Goal: Task Accomplishment & Management: Complete application form

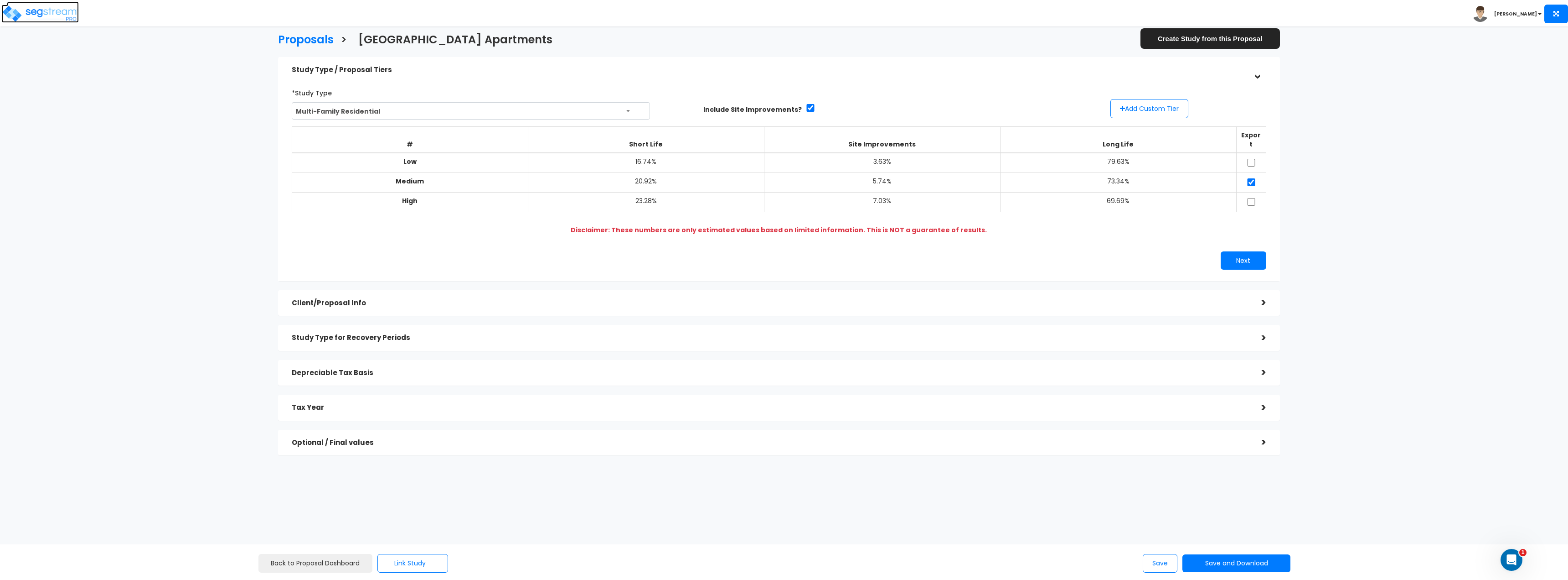
click at [53, 16] on img at bounding box center [40, 13] width 78 height 18
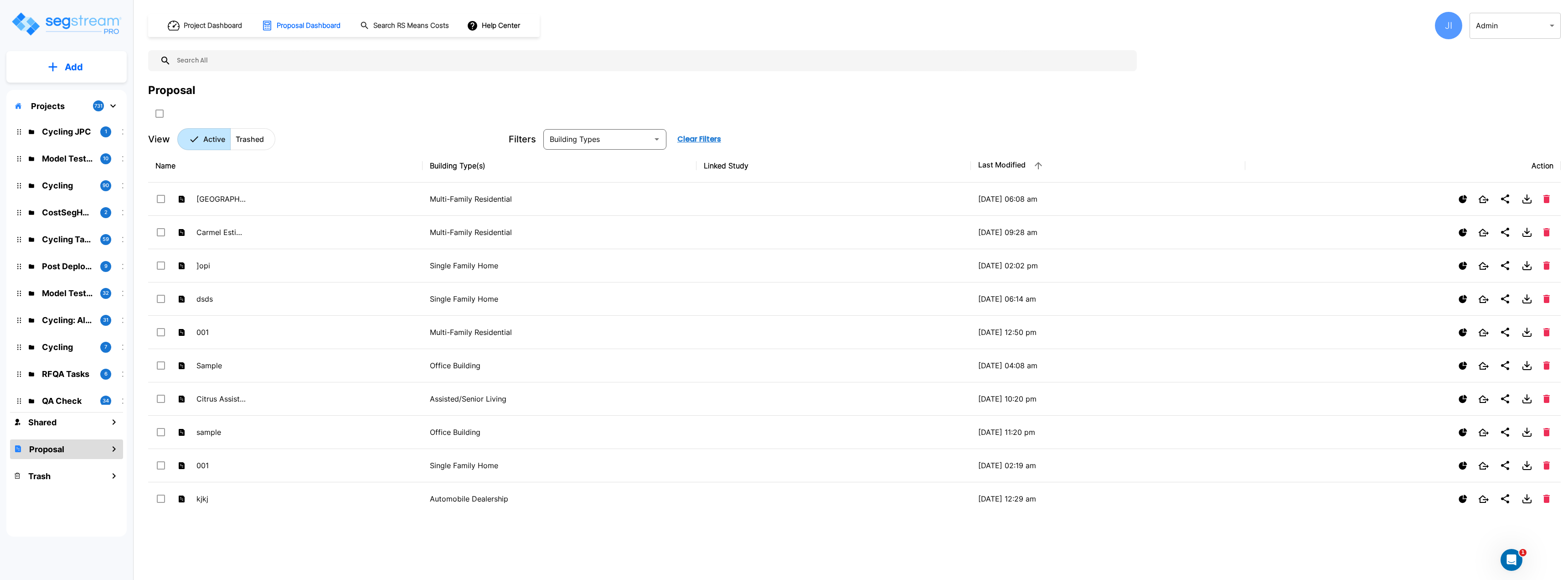
click at [76, 71] on p "Add" at bounding box center [73, 67] width 18 height 14
click at [332, 82] on div "Project Dashboard Proposal Dashboard Search RS Means Costs Help Center JI Admin…" at bounding box center [854, 81] width 1413 height 139
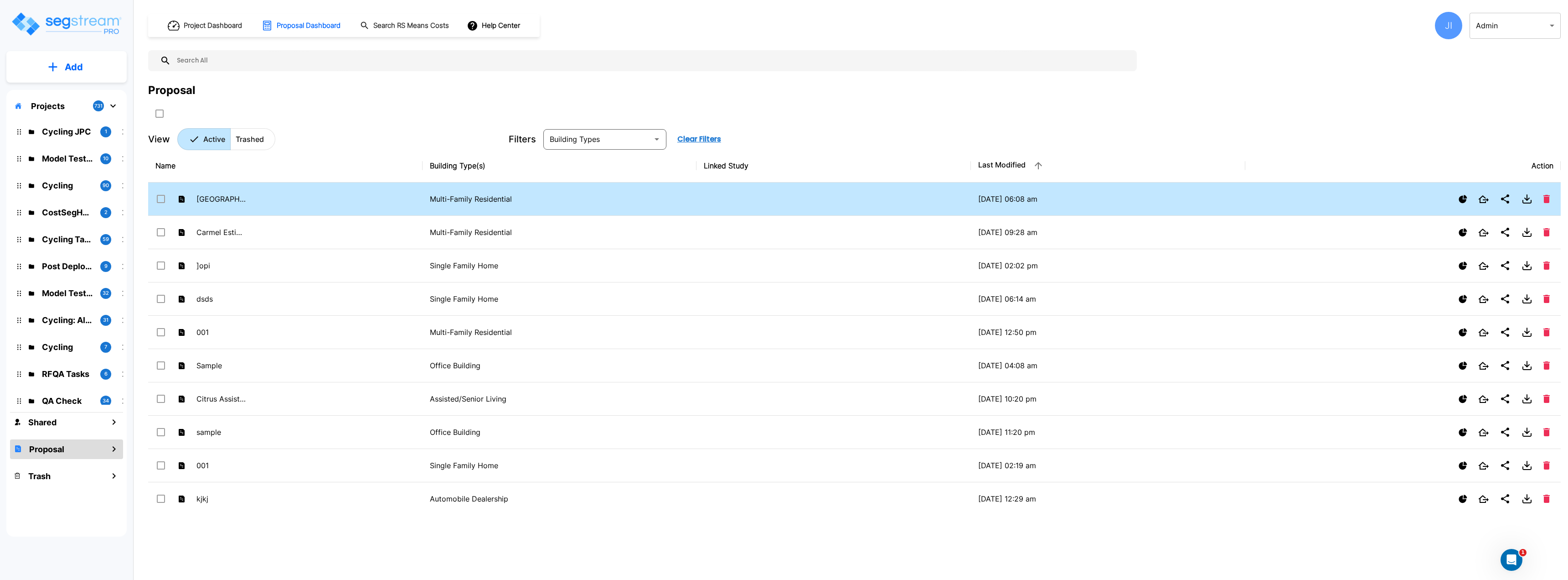
click at [260, 201] on td "[GEOGRAPHIC_DATA] Apartments" at bounding box center [285, 199] width 274 height 34
click at [260, 201] on td "Creekridge Park Apartments" at bounding box center [285, 199] width 274 height 34
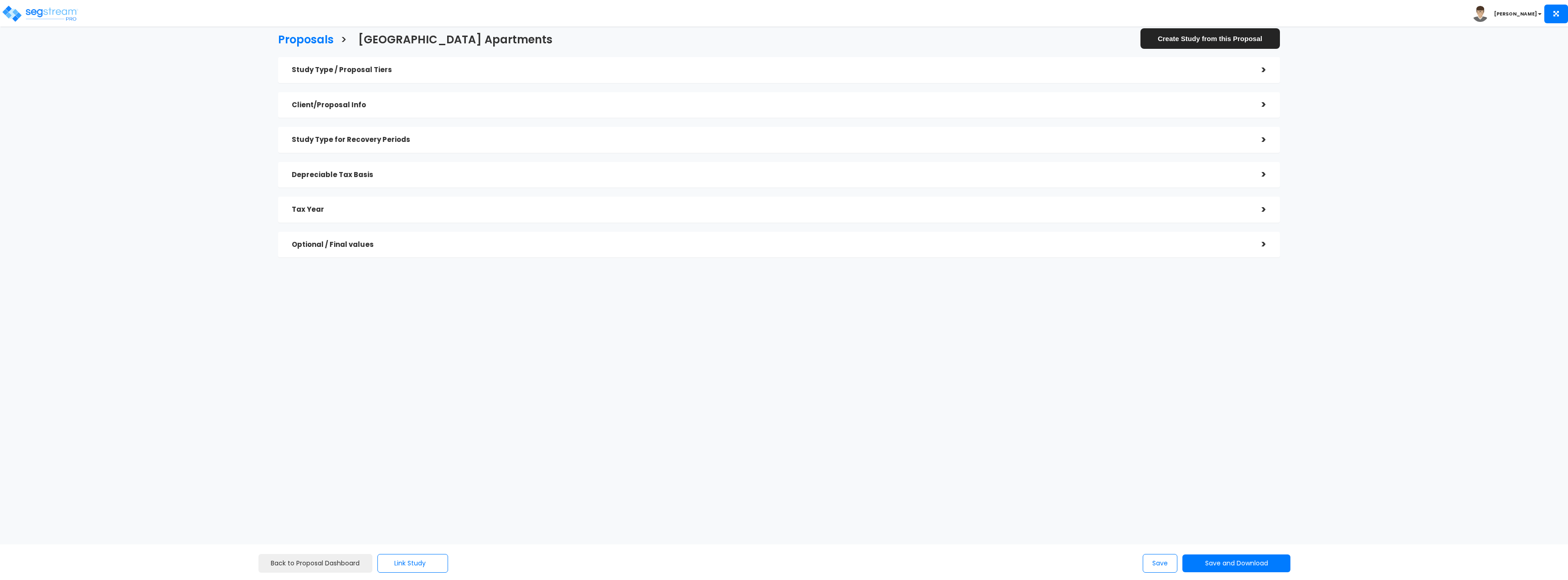
checkbox input "true"
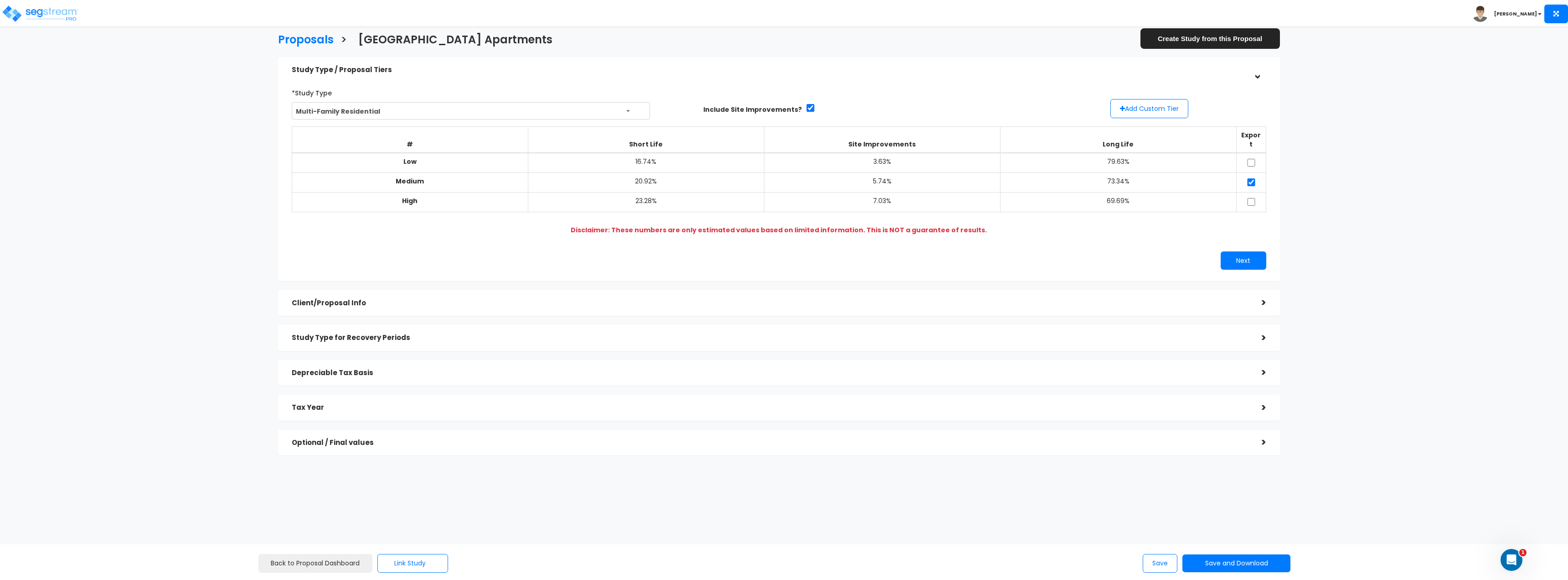
click at [1265, 295] on div ">" at bounding box center [1257, 302] width 18 height 14
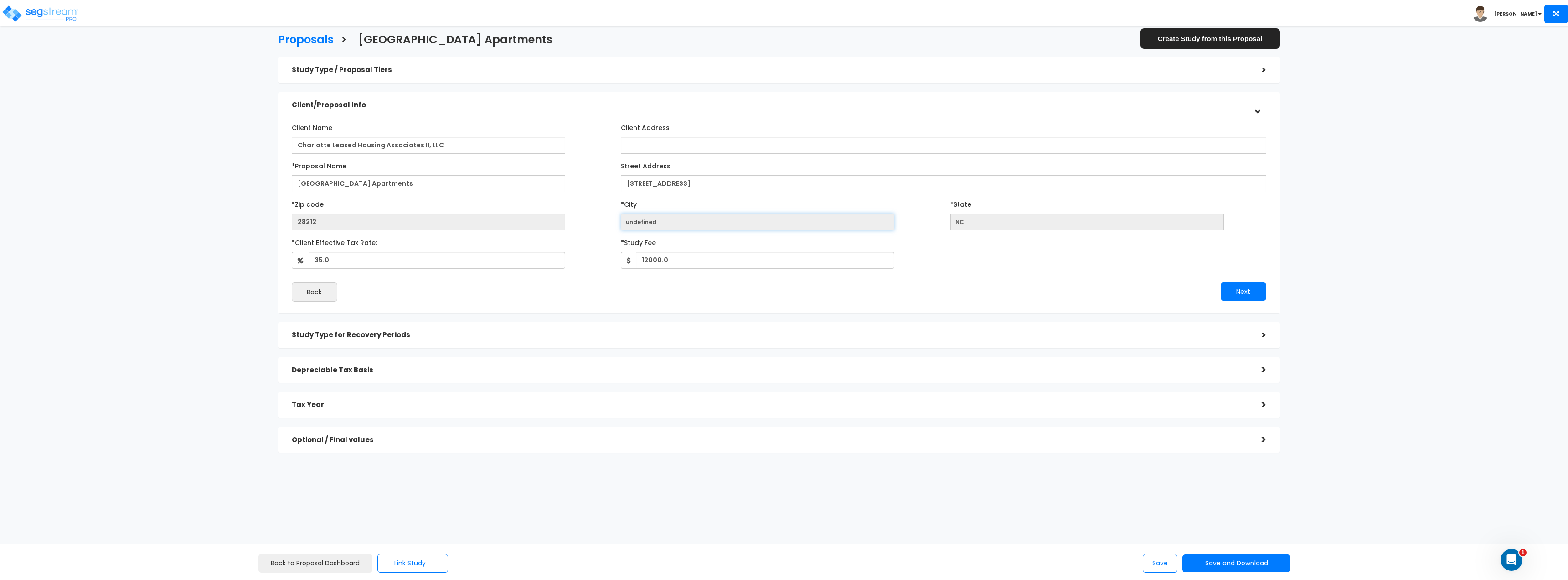
drag, startPoint x: 623, startPoint y: 224, endPoint x: 672, endPoint y: 226, distance: 49.0
click at [672, 226] on input "undefined" at bounding box center [757, 222] width 274 height 17
click at [648, 291] on div "Back" at bounding box center [532, 292] width 494 height 19
click at [611, 300] on div "Back" at bounding box center [532, 292] width 494 height 19
click at [614, 330] on div "Study Type for Recovery Periods" at bounding box center [770, 335] width 956 height 17
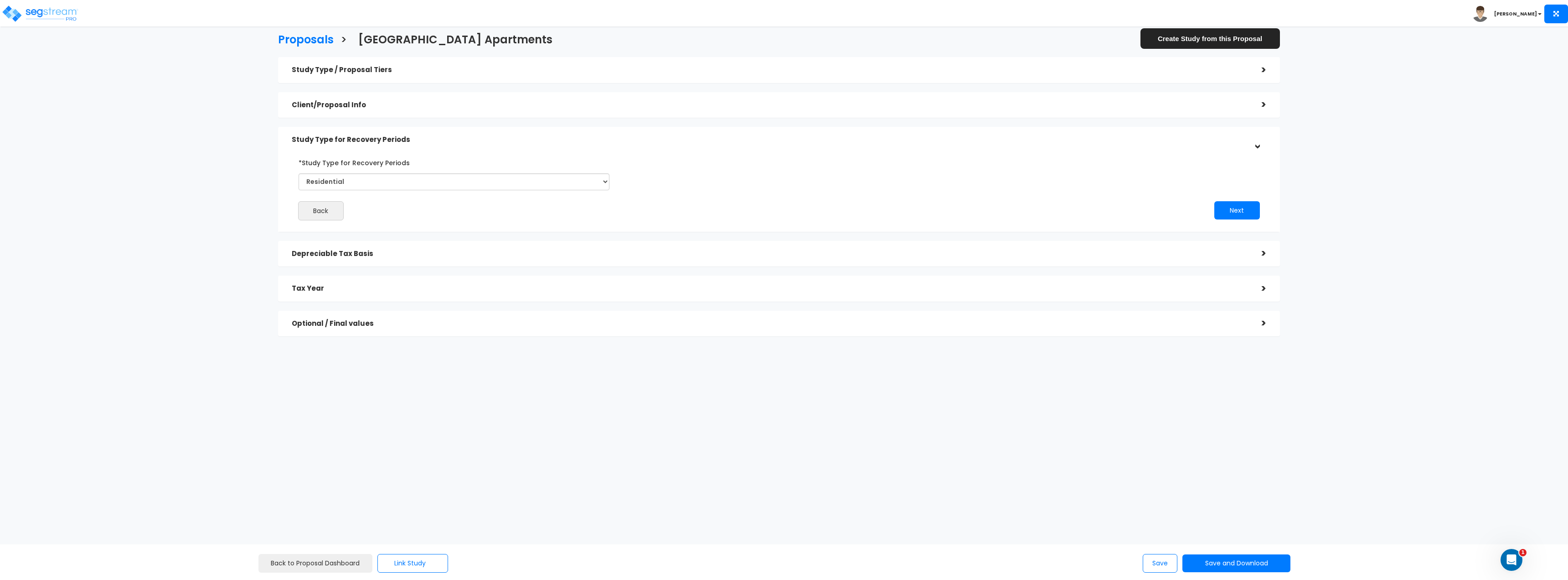
click at [520, 112] on div "Client/Proposal Info" at bounding box center [770, 105] width 956 height 17
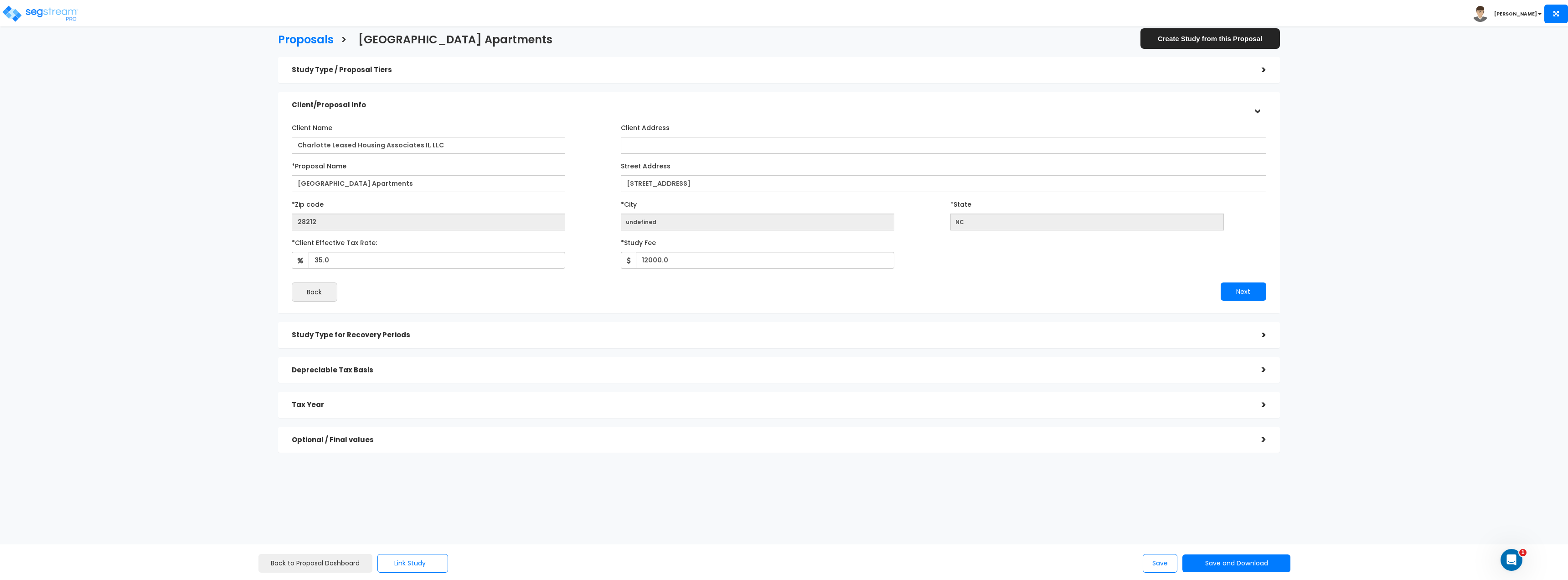
click at [1260, 333] on div ">" at bounding box center [1257, 335] width 18 height 14
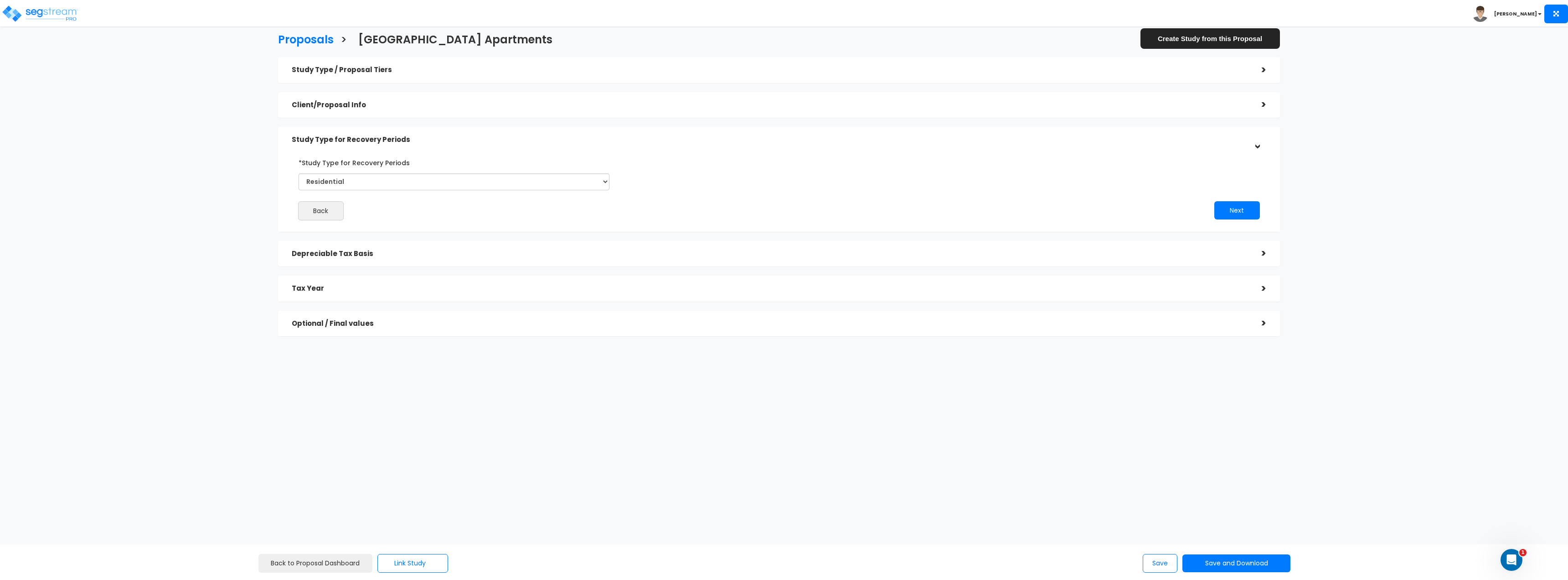
click at [1261, 249] on div ">" at bounding box center [1257, 253] width 18 height 14
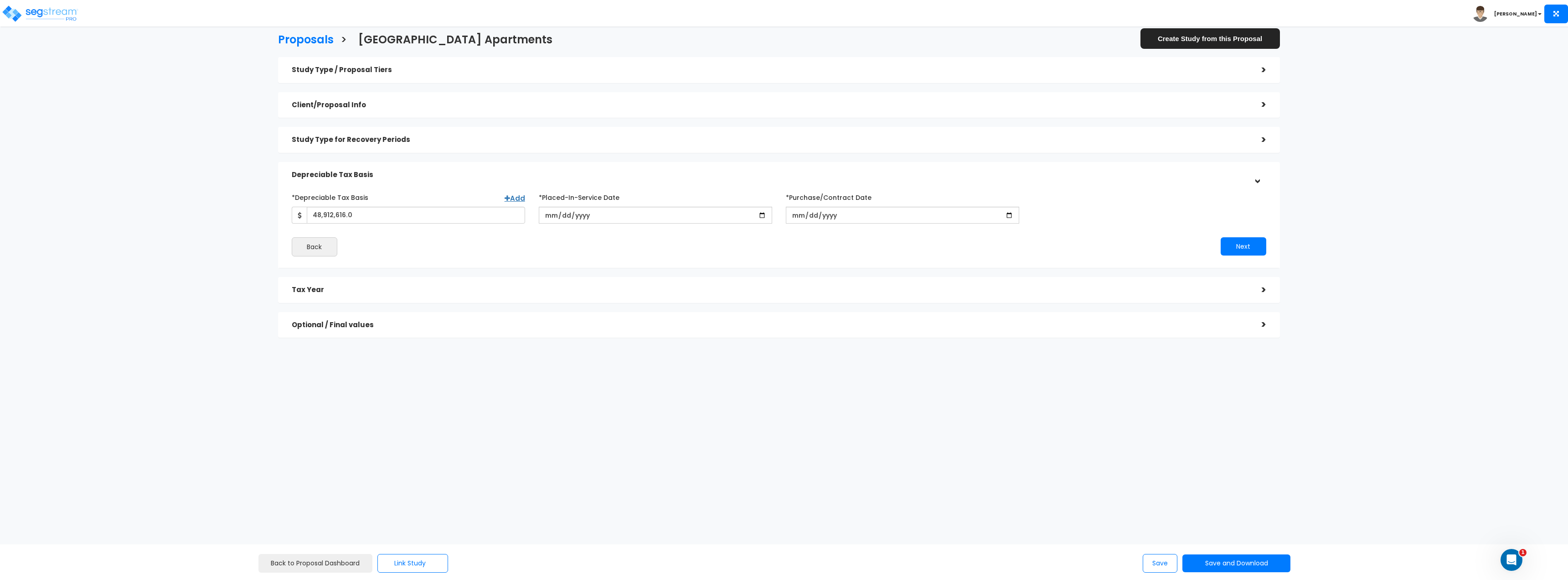
click at [1256, 107] on div ">" at bounding box center [1257, 104] width 18 height 14
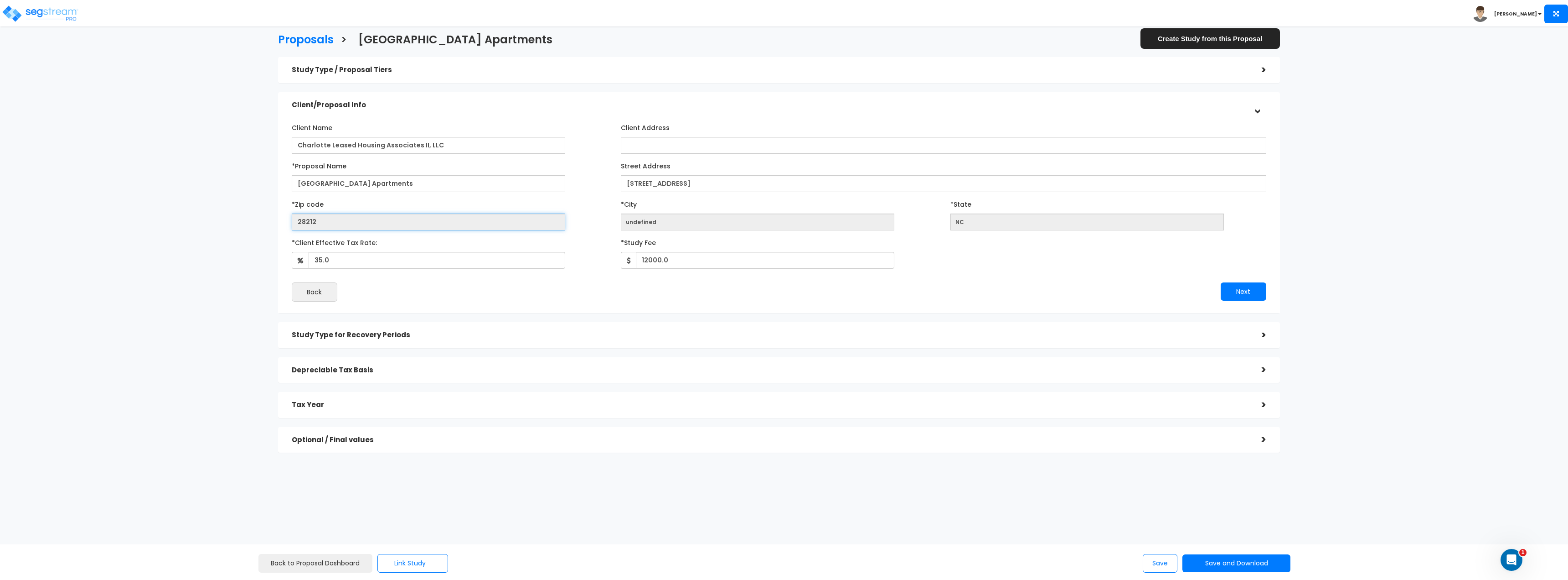
click at [346, 219] on input "28212" at bounding box center [428, 222] width 274 height 17
click at [339, 215] on input "28212" at bounding box center [428, 222] width 274 height 17
click at [183, 254] on div "Proposals > Creekridge Park Apartments Create Study from this Proposal Study Ty…" at bounding box center [779, 245] width 1296 height 722
click at [407, 562] on button "Link Study" at bounding box center [413, 564] width 71 height 19
click at [430, 533] on link "Link to a Study" at bounding box center [454, 538] width 143 height 18
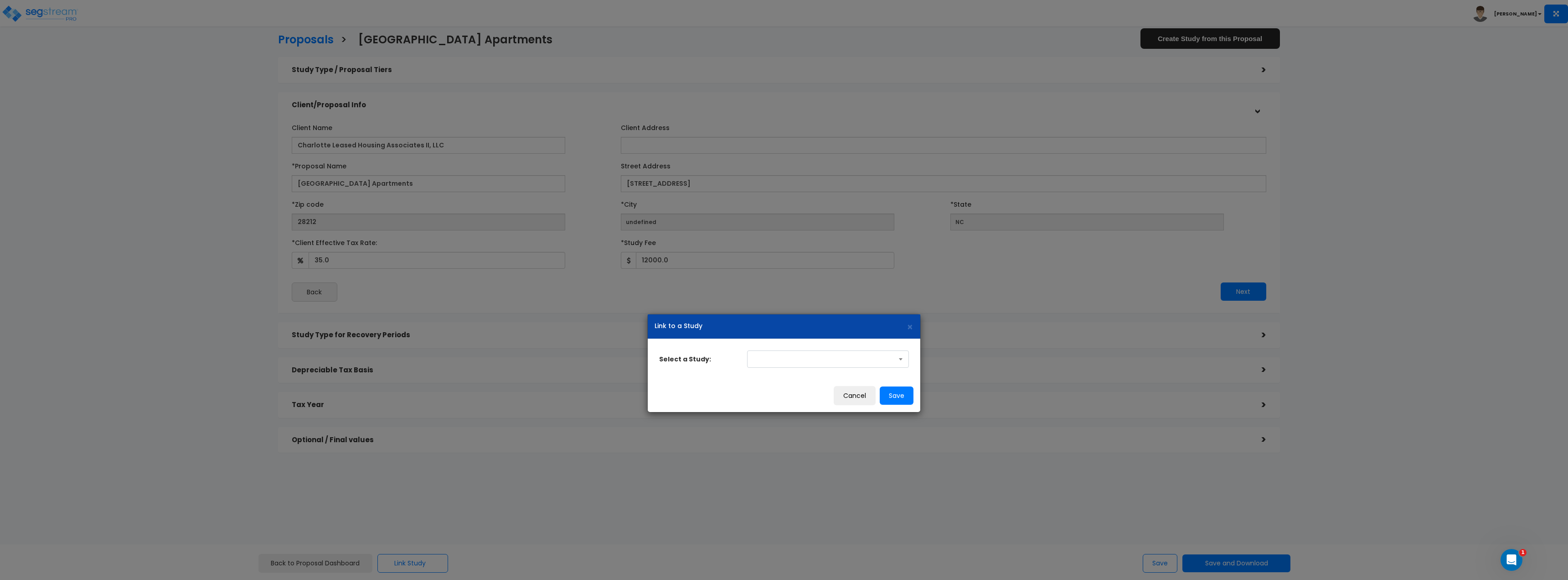
click at [815, 366] on span at bounding box center [828, 359] width 162 height 17
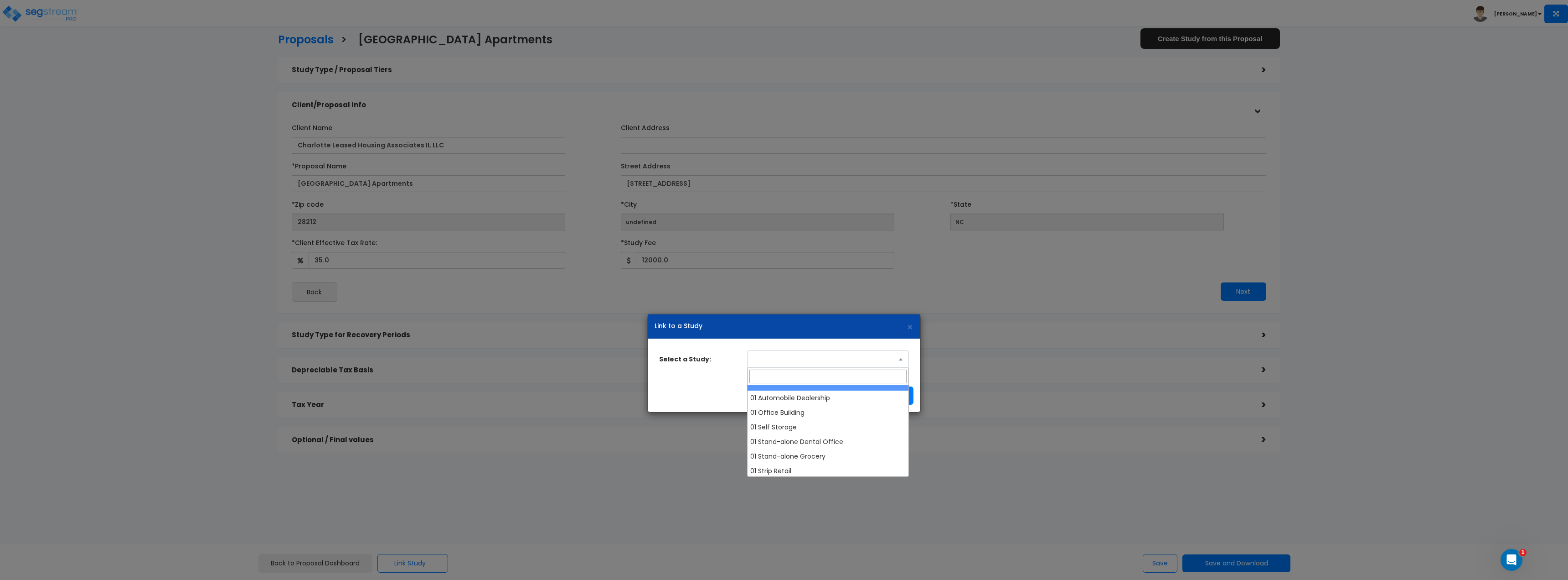
click at [844, 353] on span at bounding box center [828, 359] width 162 height 17
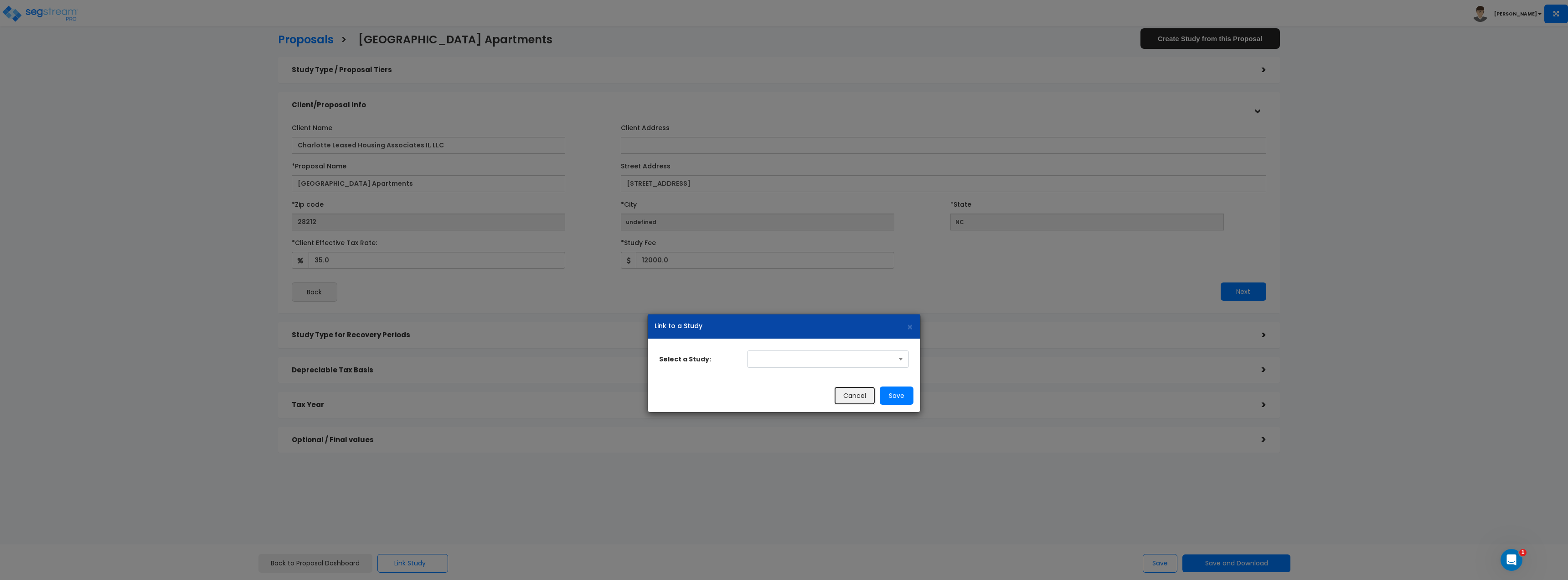
click at [849, 397] on button "Cancel" at bounding box center [854, 395] width 42 height 19
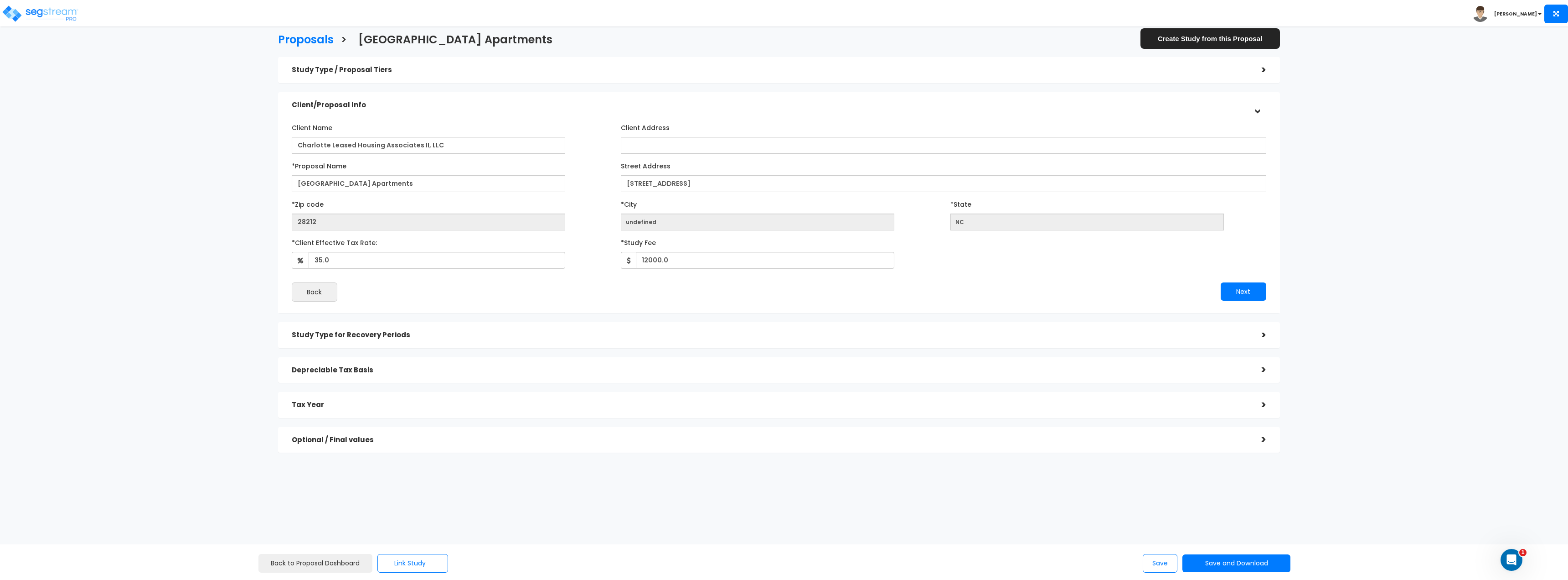
click at [894, 534] on div "Proposals > Creekridge Park Apartments Create Study from this Proposal Study Ty…" at bounding box center [779, 245] width 1296 height 722
click at [1261, 333] on div ">" at bounding box center [1257, 335] width 18 height 14
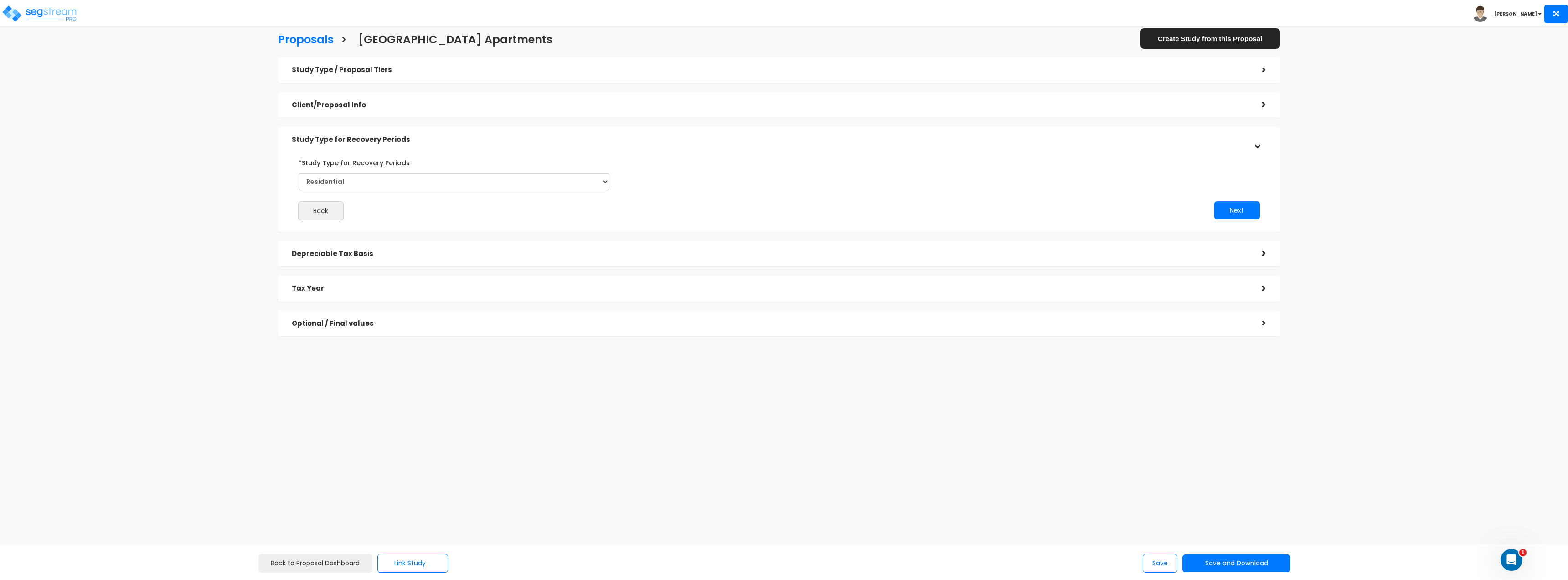
click at [1237, 257] on div "Depreciable Tax Basis" at bounding box center [770, 254] width 956 height 17
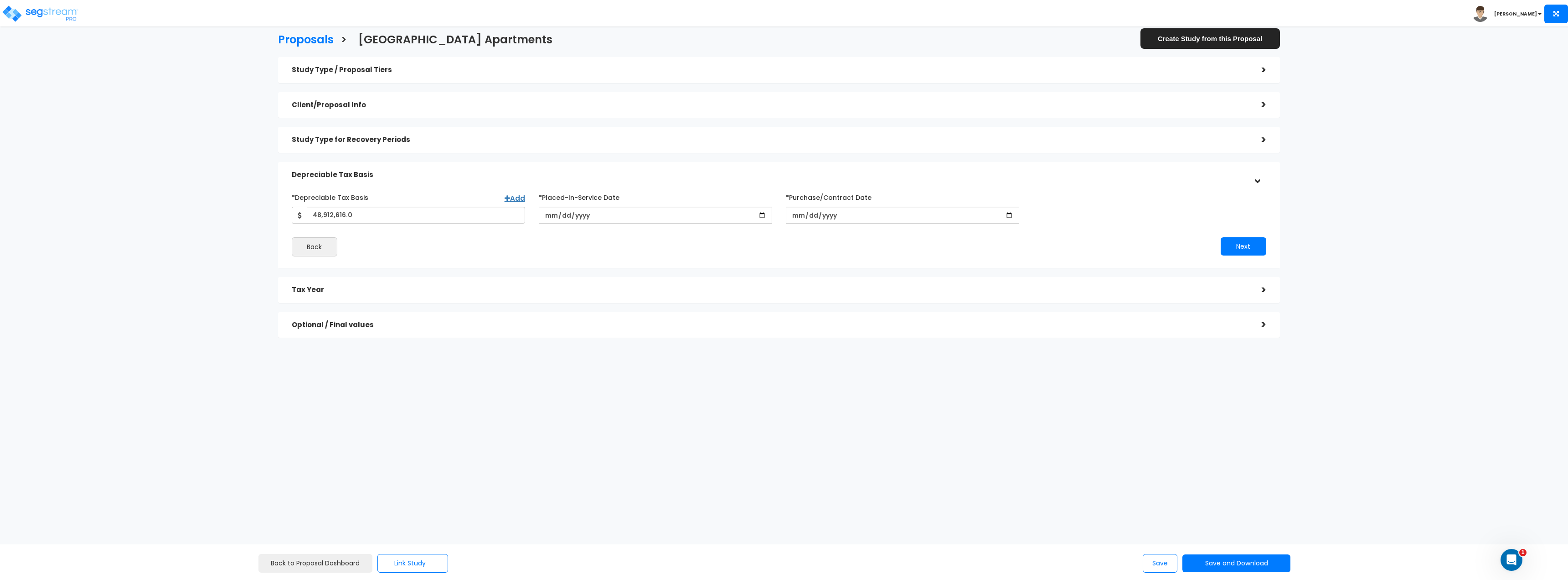
click at [1256, 286] on div ">" at bounding box center [1257, 290] width 18 height 14
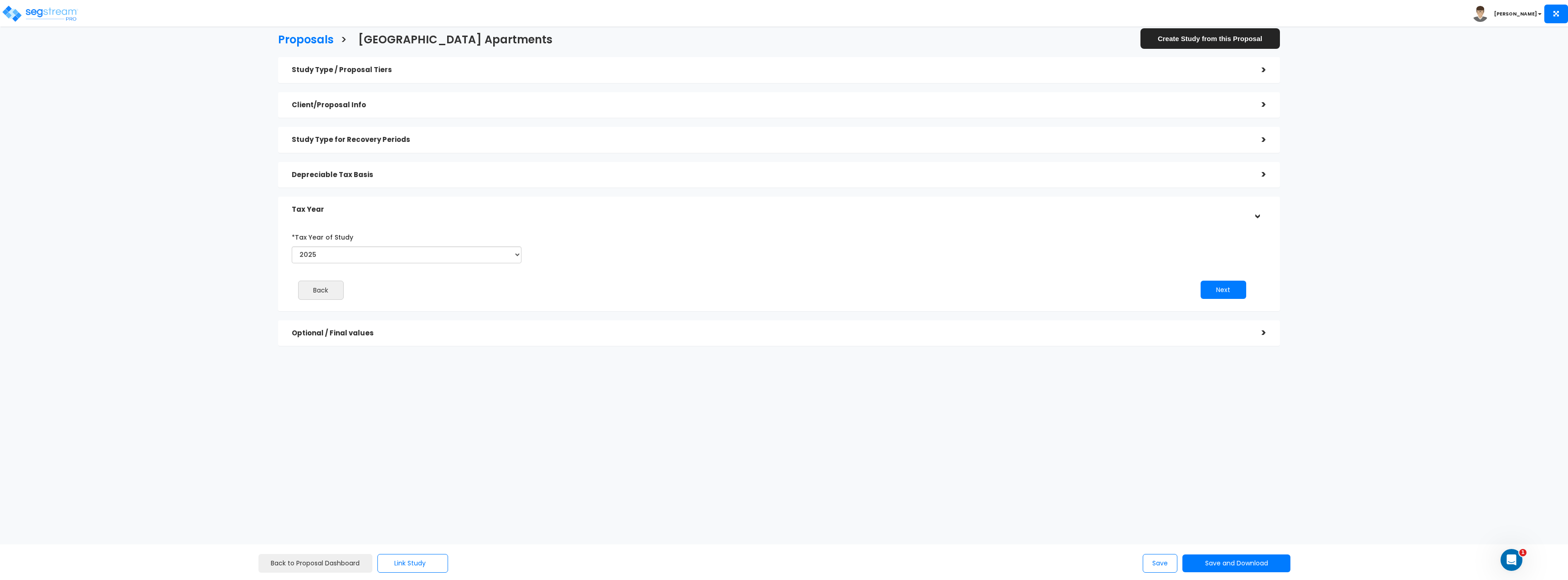
click at [1218, 328] on div "Optional / Final values" at bounding box center [770, 333] width 956 height 17
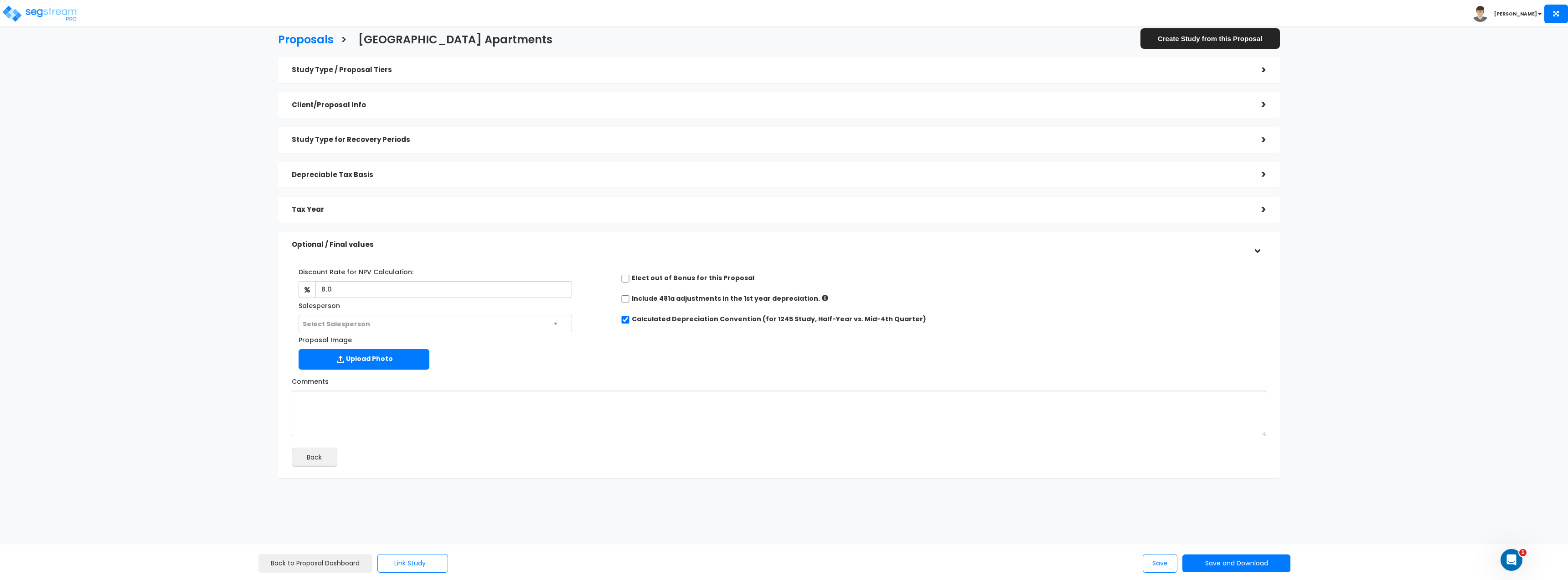
click at [1186, 113] on div "Client/Proposal Info" at bounding box center [770, 105] width 956 height 17
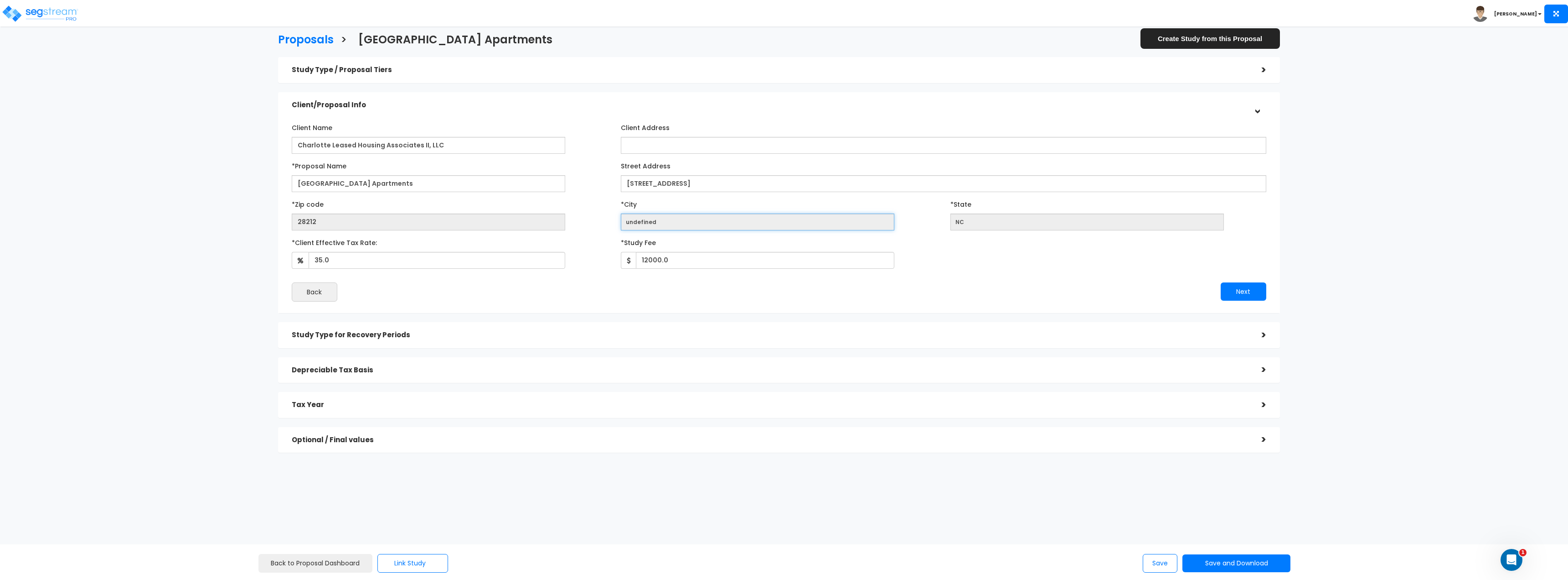
drag, startPoint x: 623, startPoint y: 223, endPoint x: 672, endPoint y: 227, distance: 49.2
click at [672, 227] on input "undefined" at bounding box center [757, 222] width 274 height 17
click at [305, 38] on h3 "Proposals" at bounding box center [306, 40] width 56 height 14
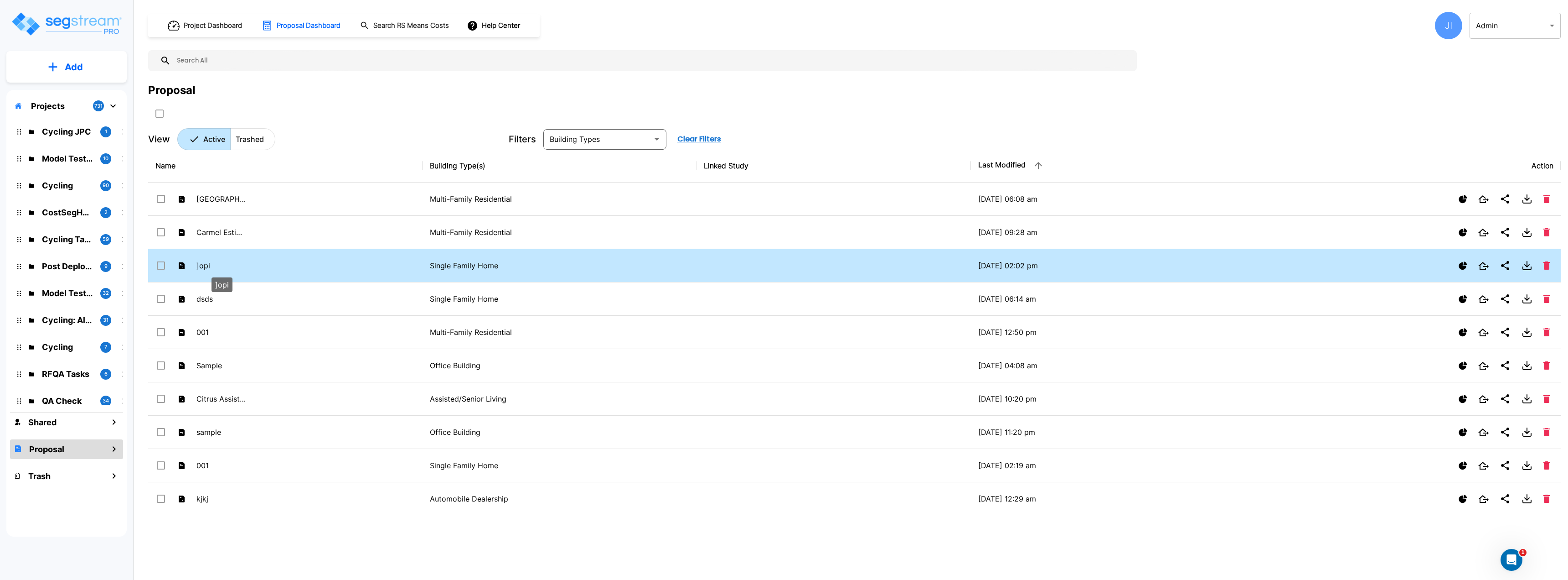
click at [243, 262] on p "]opi" at bounding box center [221, 265] width 50 height 11
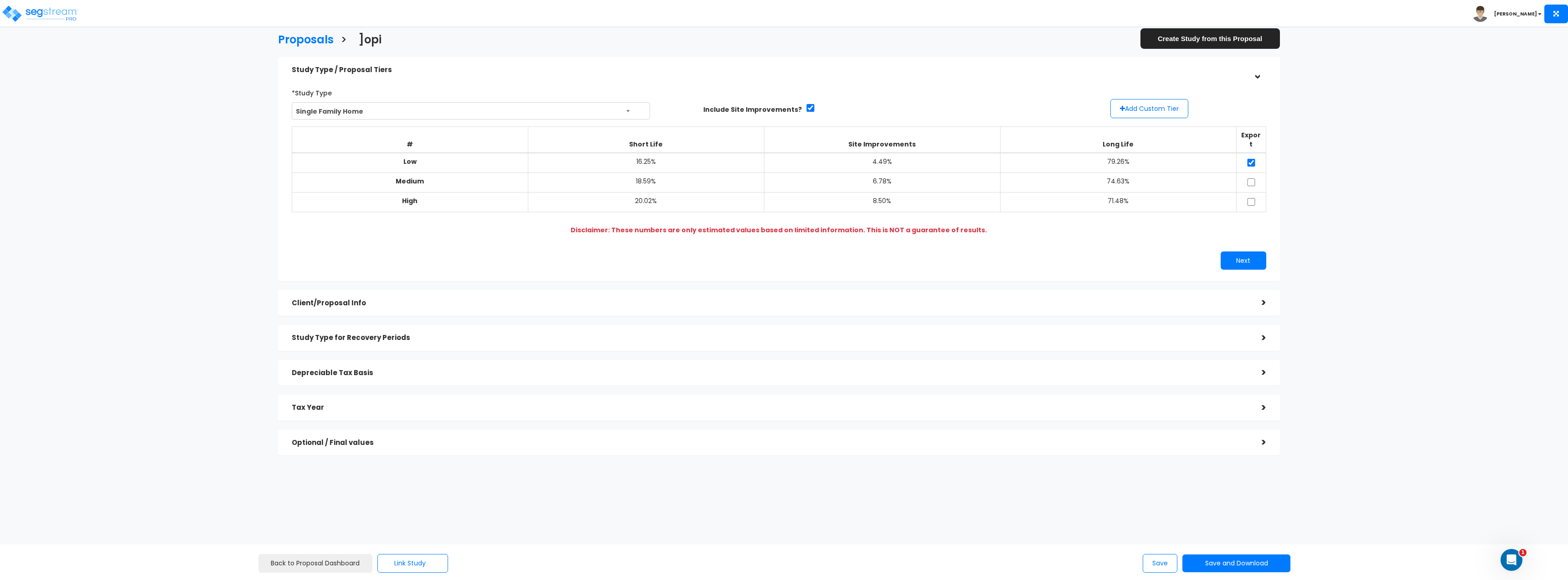
click at [426, 299] on h5 "Client/Proposal Info" at bounding box center [770, 303] width 956 height 8
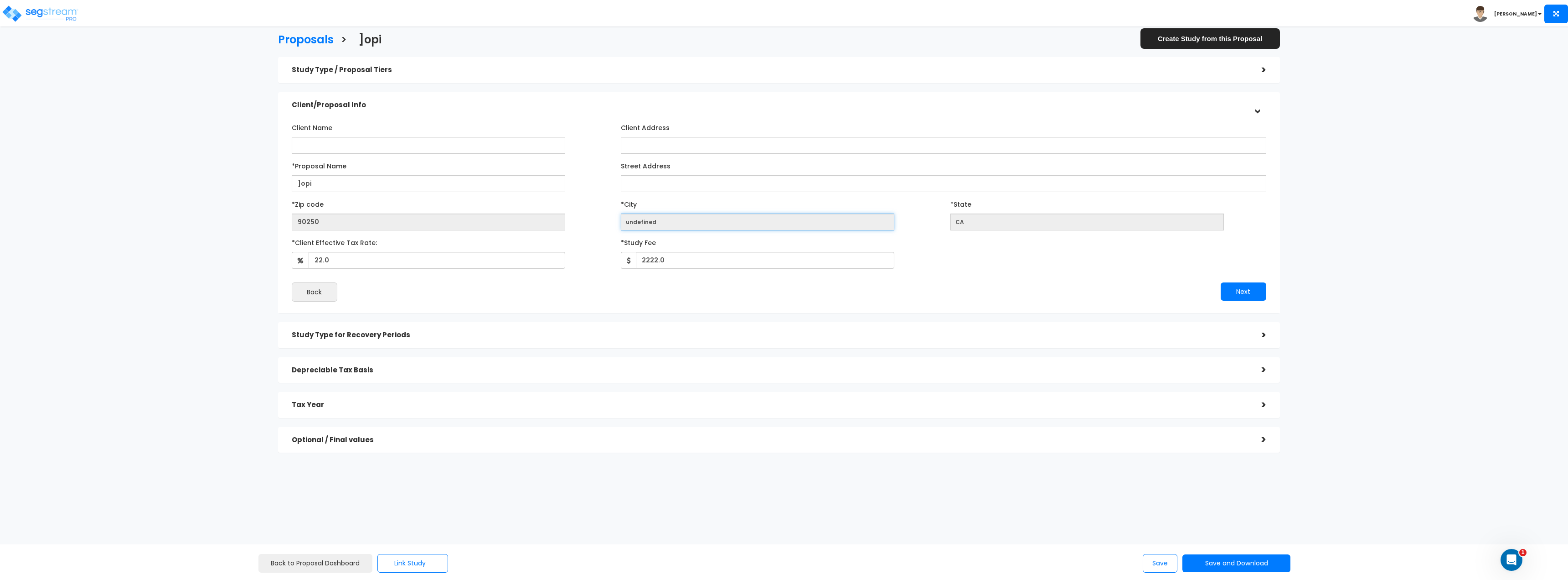
drag, startPoint x: 631, startPoint y: 221, endPoint x: 672, endPoint y: 221, distance: 41.0
click at [679, 216] on input "undefined" at bounding box center [757, 222] width 274 height 17
click at [661, 226] on input "undefined" at bounding box center [757, 222] width 274 height 17
click at [660, 293] on div "Back" at bounding box center [532, 292] width 494 height 19
click at [293, 30] on link "Proposals" at bounding box center [302, 39] width 63 height 28
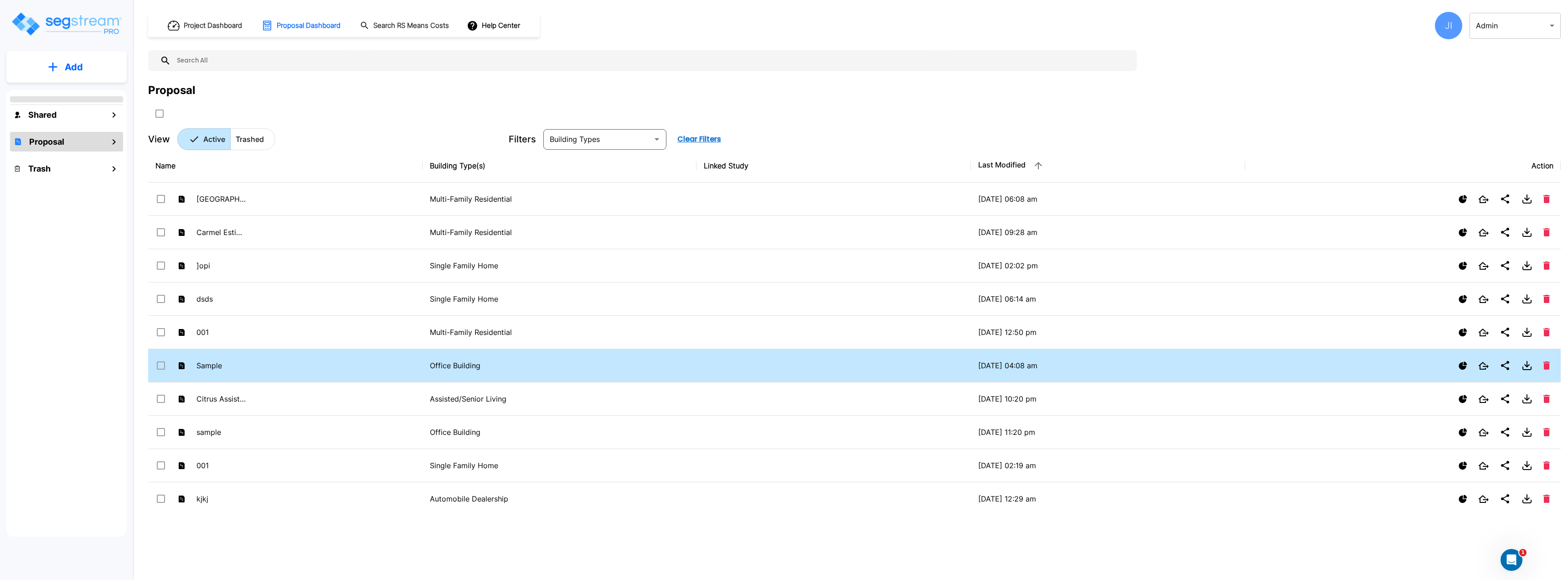
click at [241, 360] on p "Sample" at bounding box center [221, 365] width 50 height 11
click at [241, 361] on p "Sample" at bounding box center [221, 365] width 50 height 11
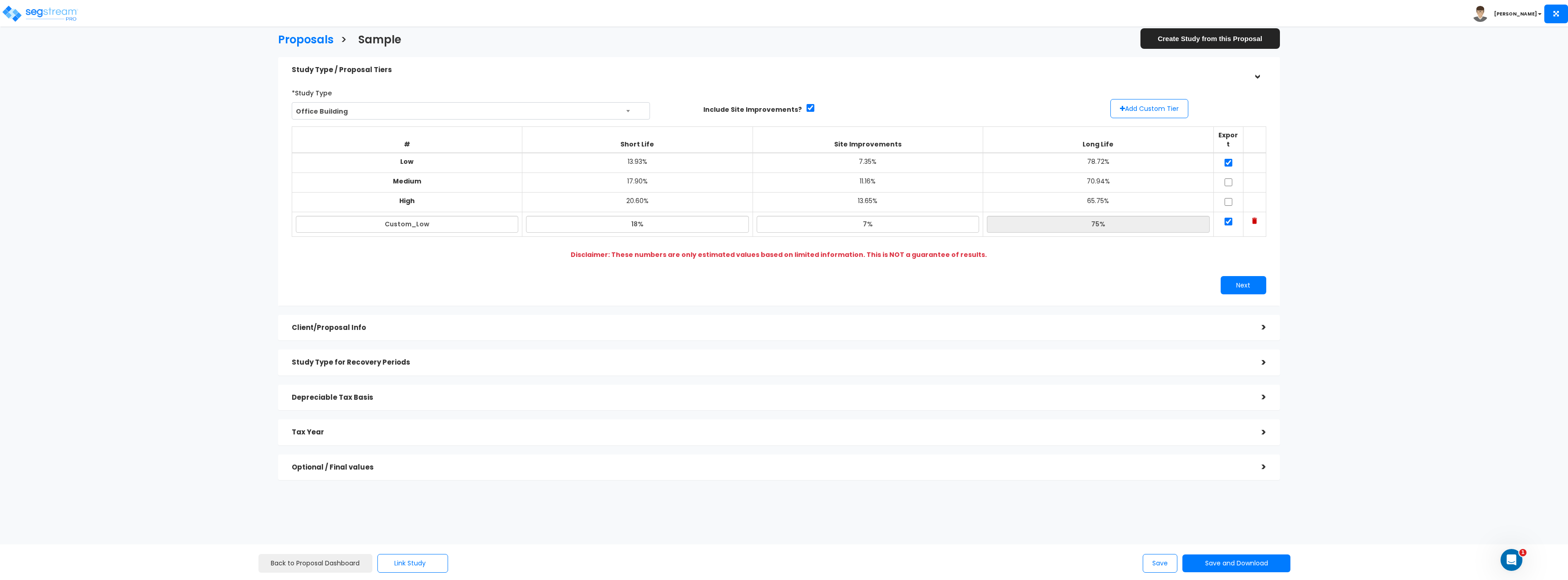
click at [339, 323] on div "Client/Proposal Info" at bounding box center [770, 328] width 956 height 17
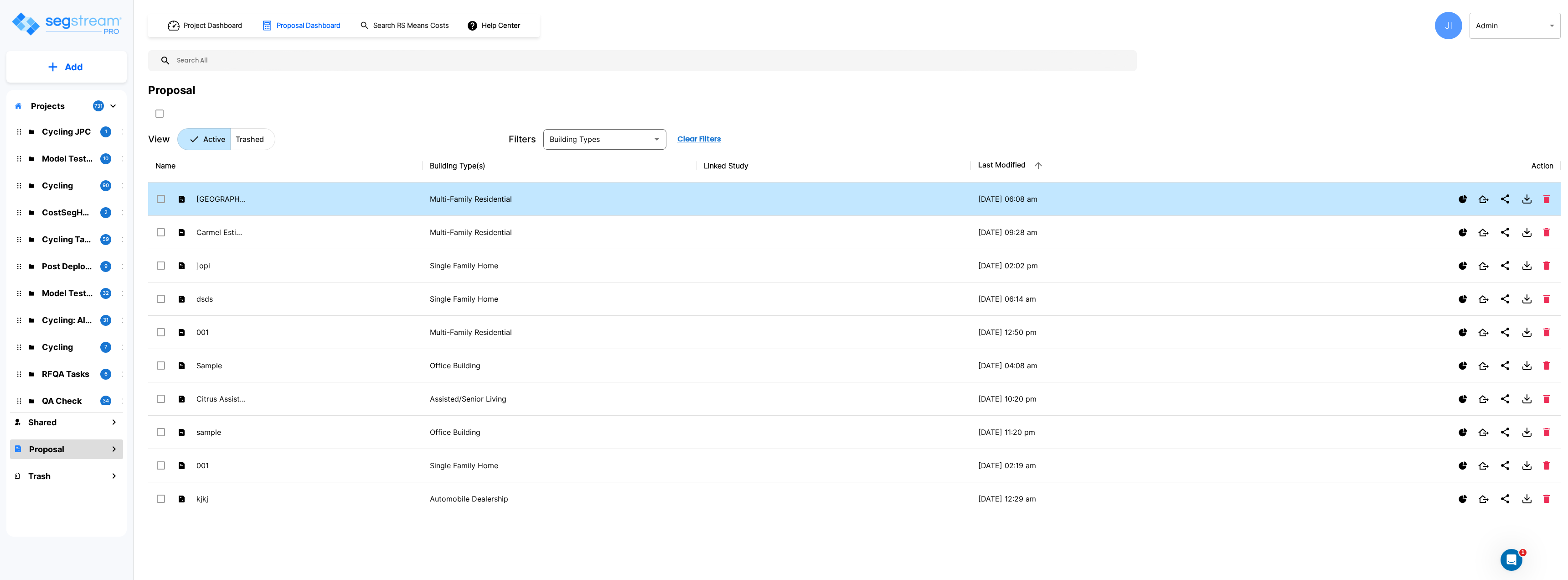
click at [277, 207] on td "[GEOGRAPHIC_DATA] Apartments" at bounding box center [285, 199] width 274 height 34
checkbox input "true"
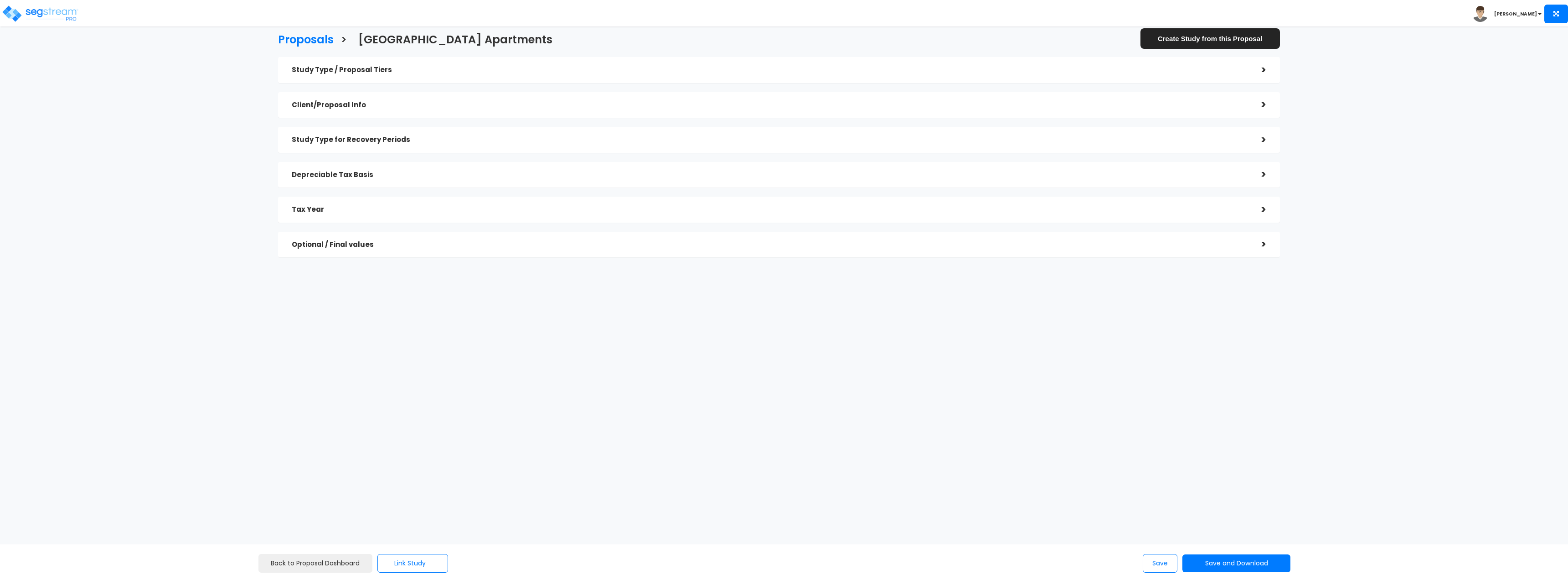
checkbox input "true"
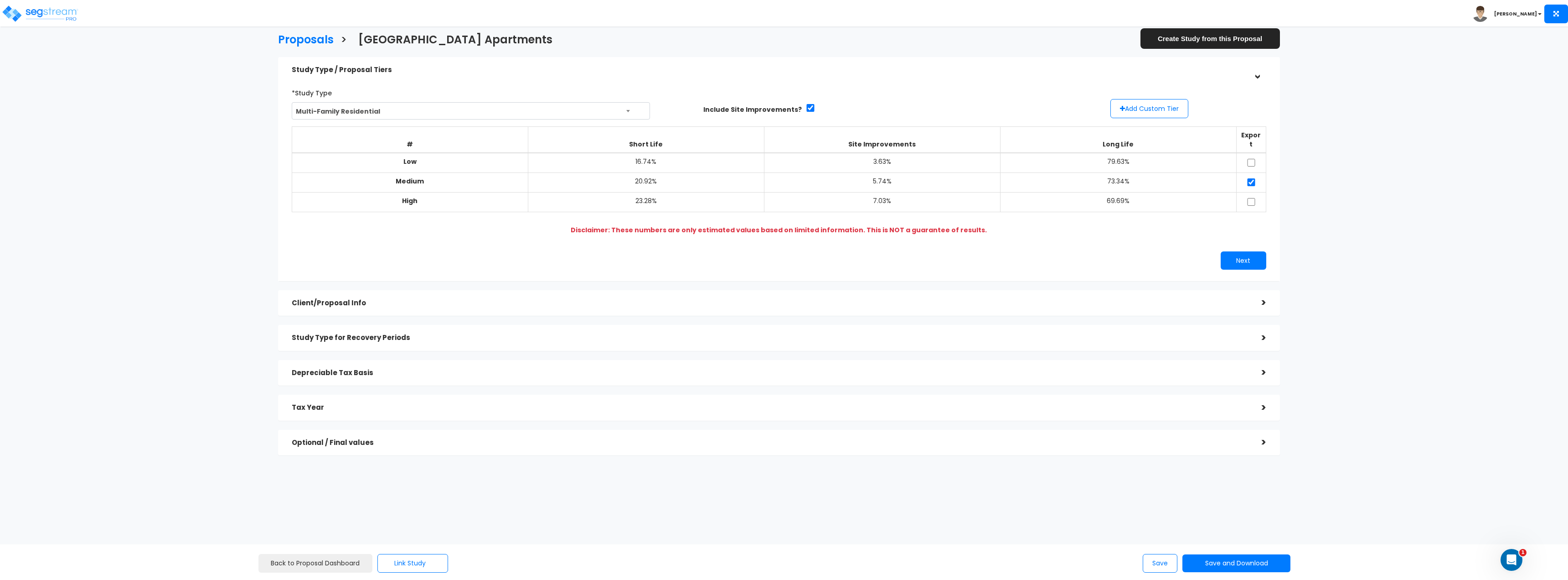
click at [365, 297] on div "Client/Proposal Info" at bounding box center [770, 303] width 956 height 17
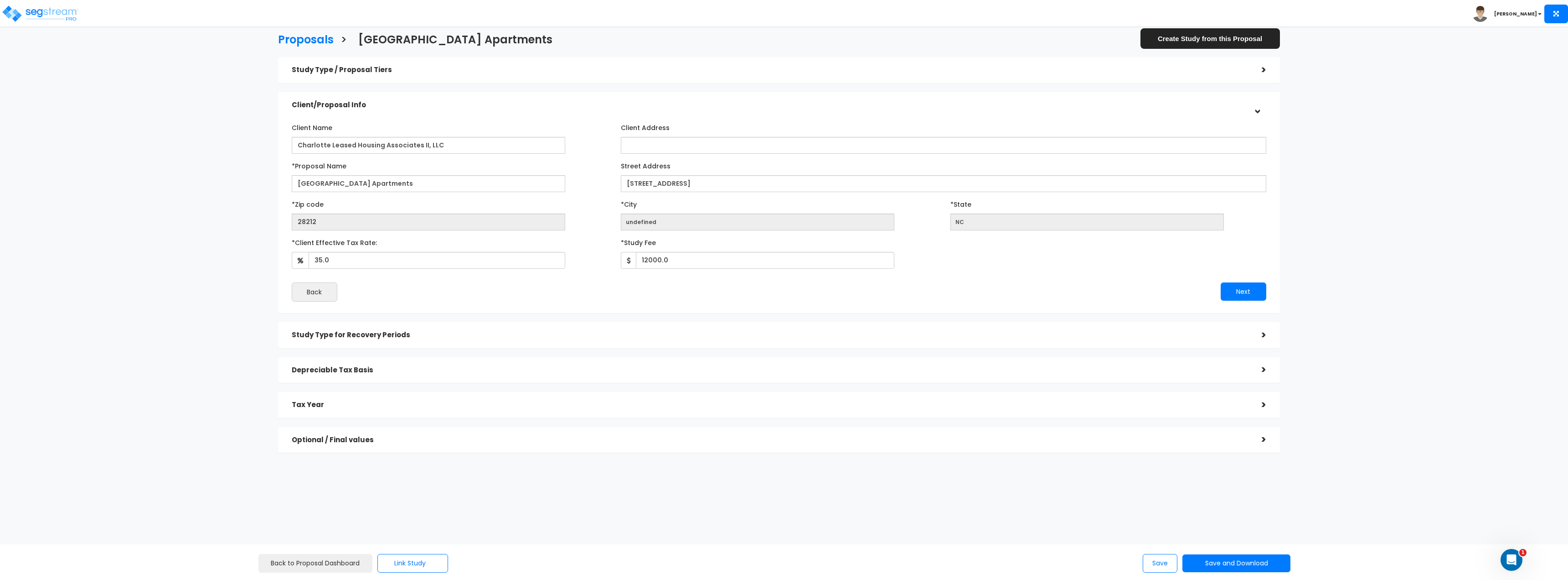
click at [350, 77] on div "Study Type / Proposal Tiers" at bounding box center [770, 70] width 956 height 17
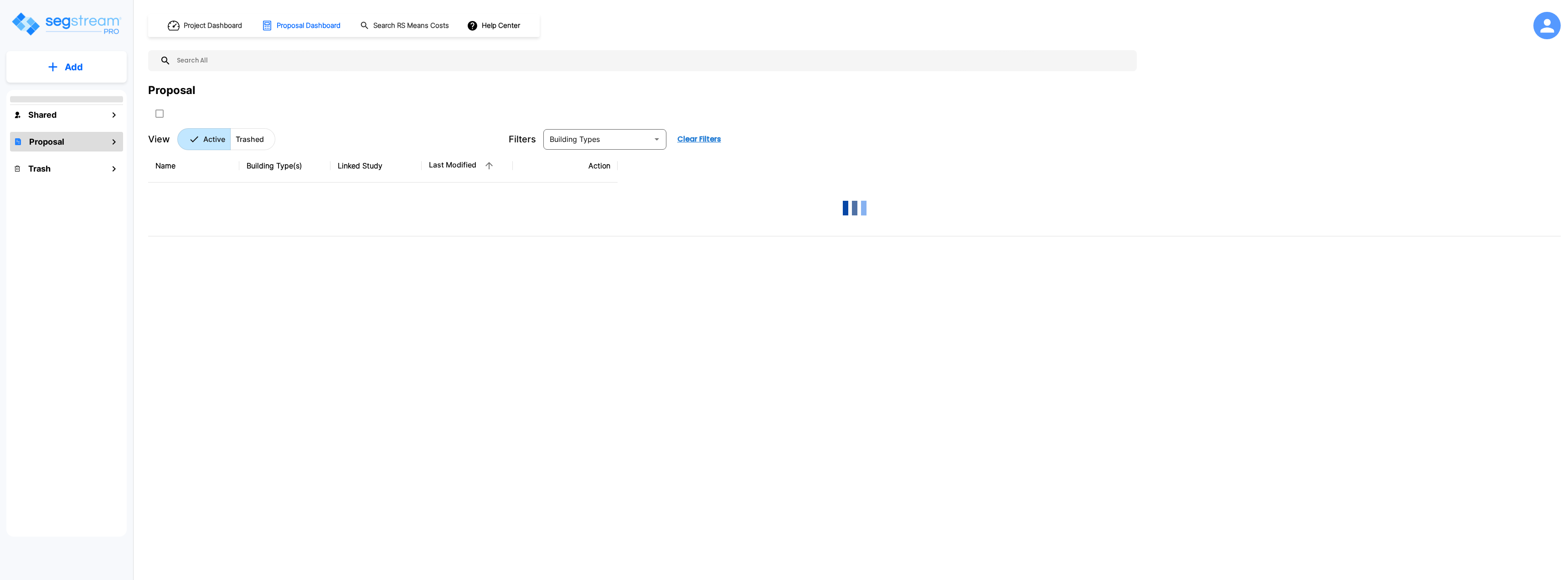
click at [84, 71] on button "Add" at bounding box center [66, 67] width 120 height 27
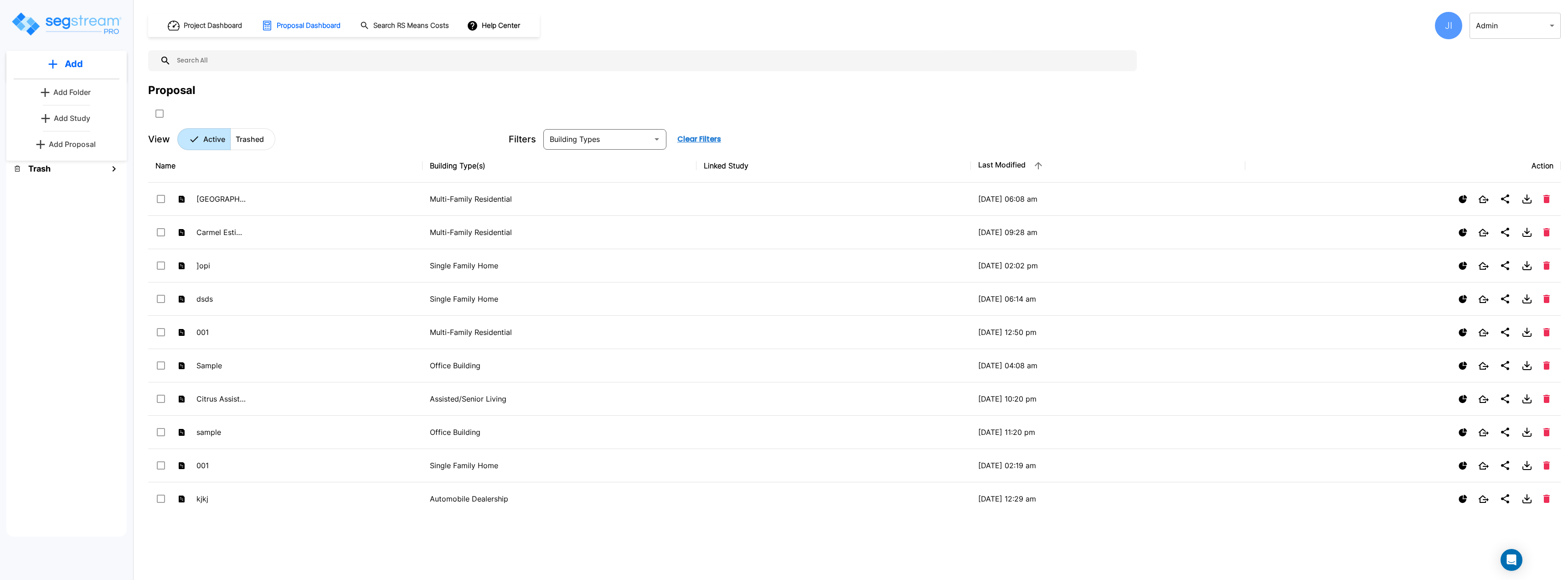
click at [70, 140] on p "Add Proposal" at bounding box center [72, 144] width 47 height 11
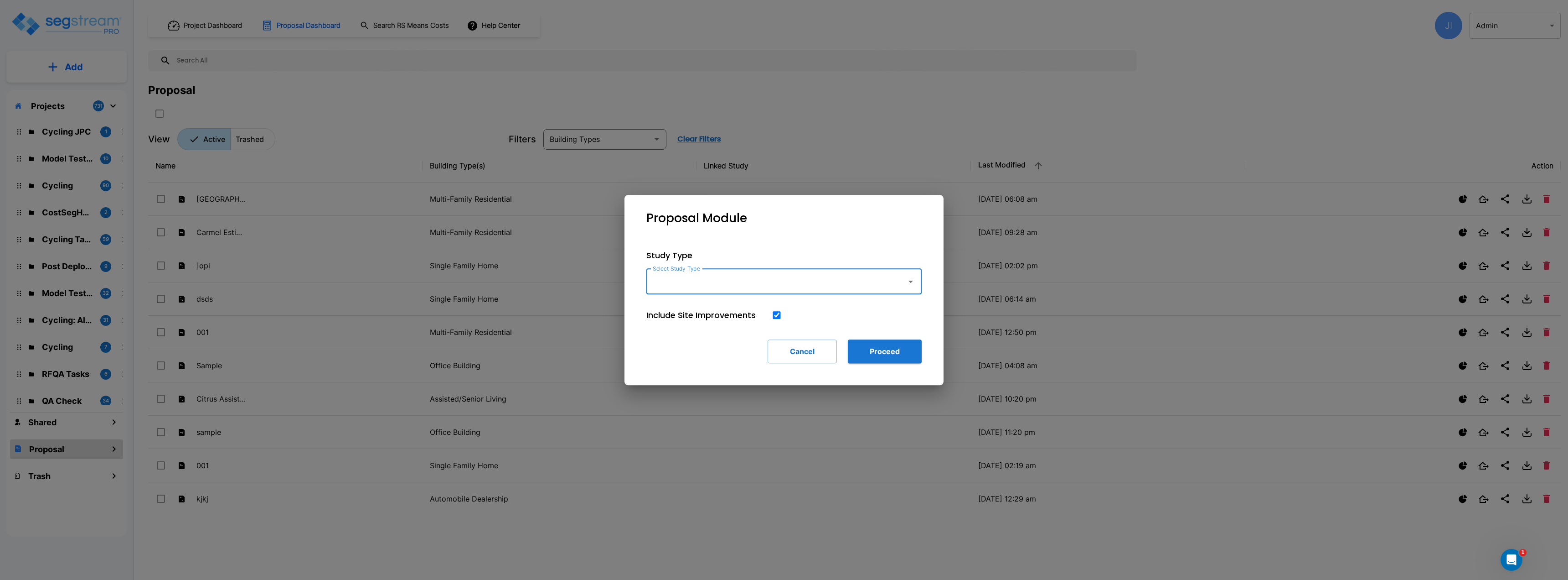
click at [908, 277] on icon "button" at bounding box center [910, 281] width 11 height 11
click at [686, 300] on li "Multi-Family Residential" at bounding box center [784, 306] width 276 height 16
type input "Multi-Family Residential"
click at [904, 354] on button "Proceed" at bounding box center [884, 352] width 74 height 24
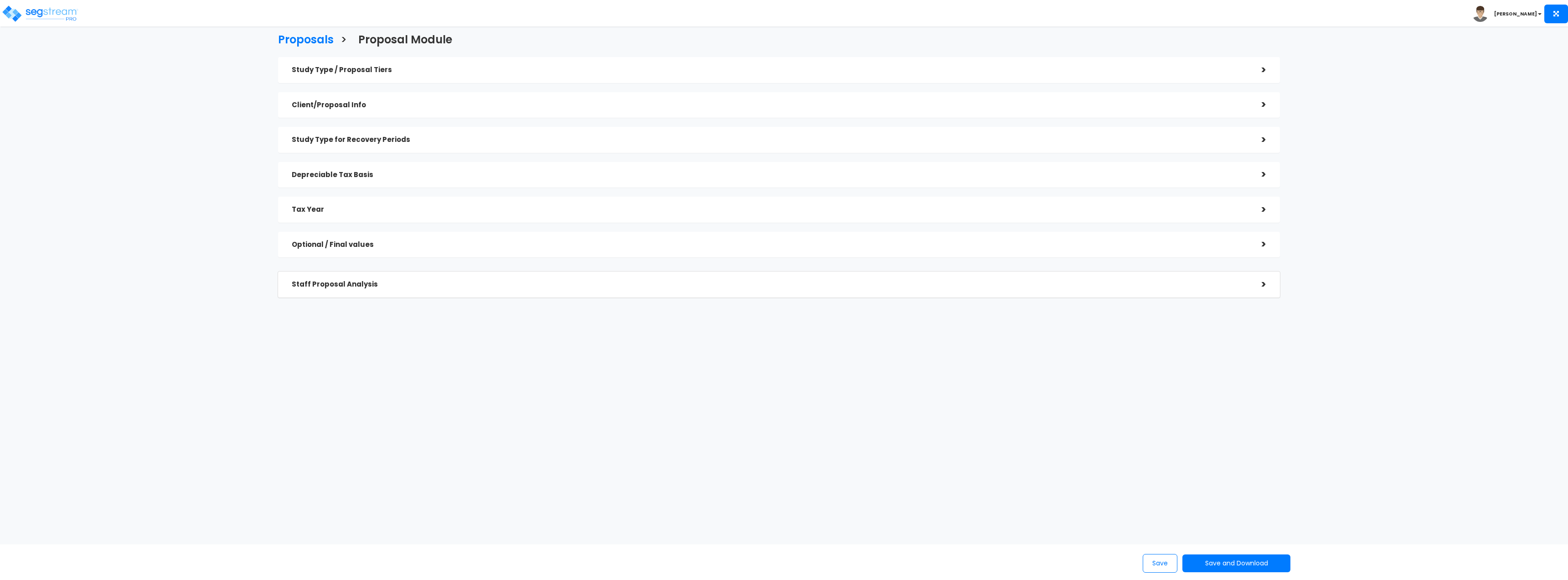
checkbox input "true"
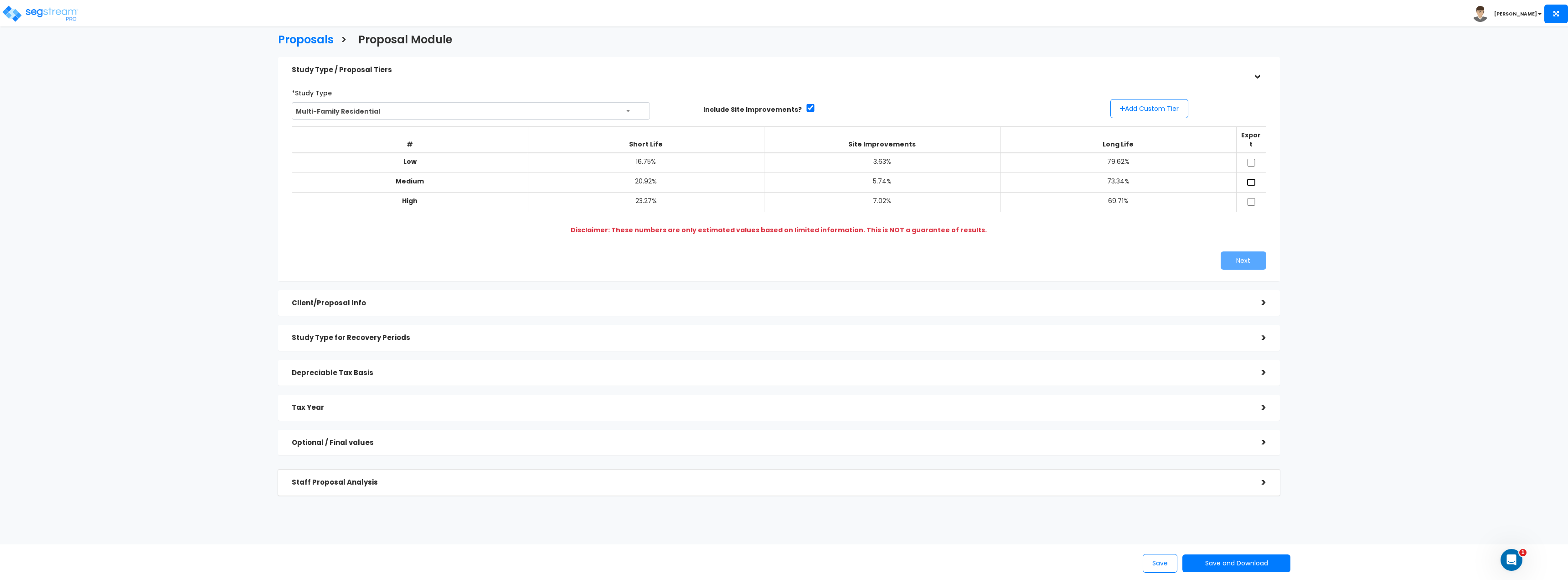
click at [1248, 178] on input "checkbox" at bounding box center [1251, 182] width 9 height 8
checkbox input "true"
click at [1253, 159] on input "checkbox" at bounding box center [1251, 163] width 9 height 8
checkbox input "true"
click at [1251, 182] on td at bounding box center [1251, 182] width 30 height 20
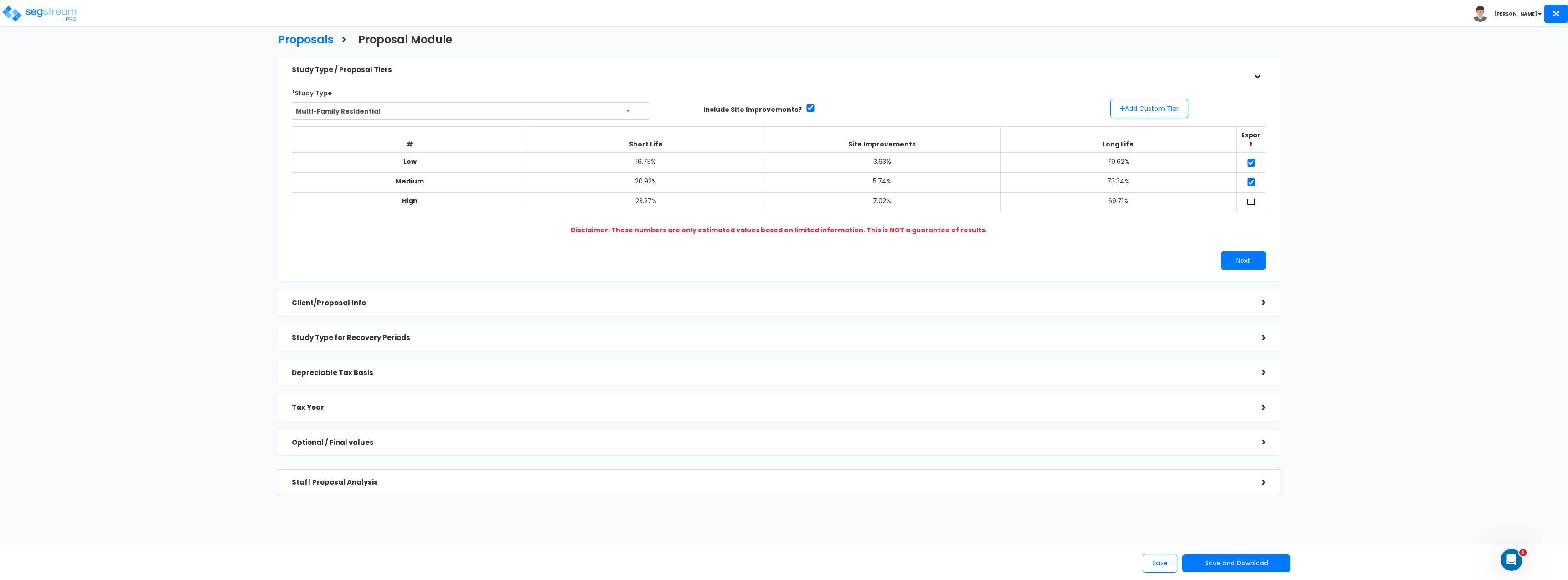
click at [1253, 198] on input "checkbox" at bounding box center [1251, 202] width 9 height 8
checkbox input "true"
click at [416, 299] on h5 "Client/Proposal Info" at bounding box center [770, 303] width 956 height 8
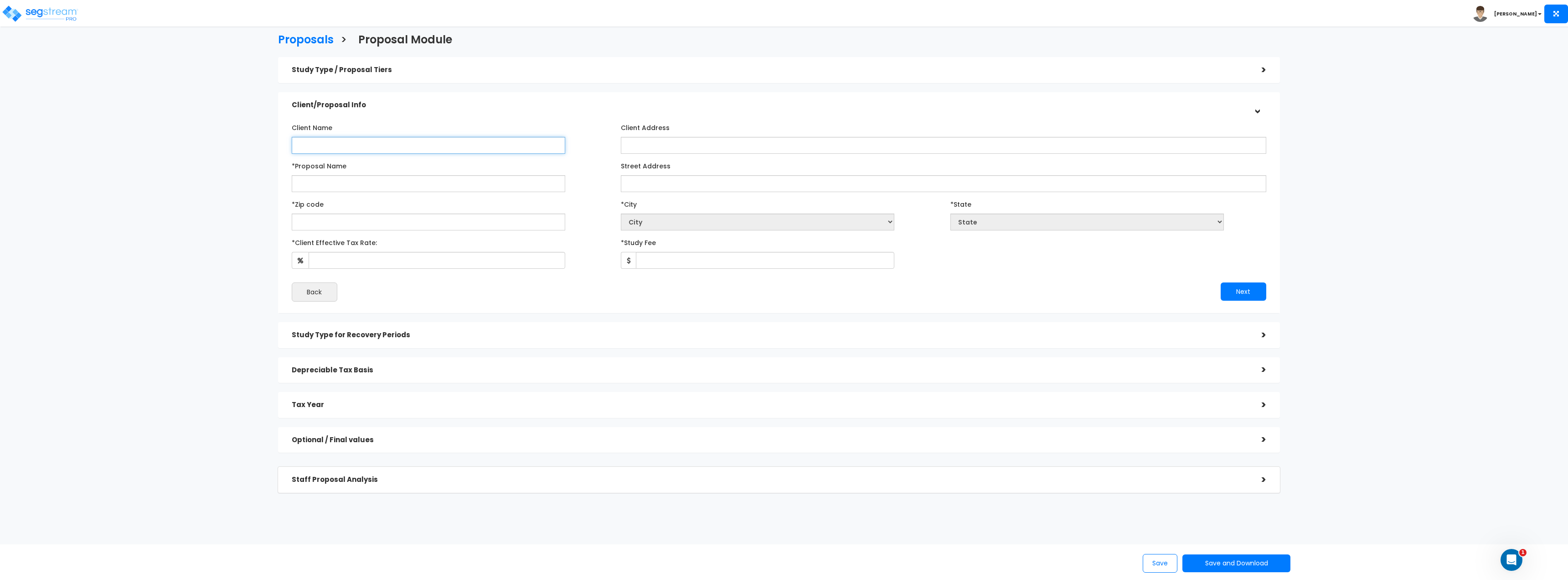
click at [363, 145] on input "Client Name" at bounding box center [428, 145] width 274 height 17
type input "Jay Client"
click at [444, 184] on input "*Proposal Name" at bounding box center [428, 183] width 274 height 17
type input "Test Proposal City"
click at [327, 225] on input "text" at bounding box center [428, 222] width 274 height 17
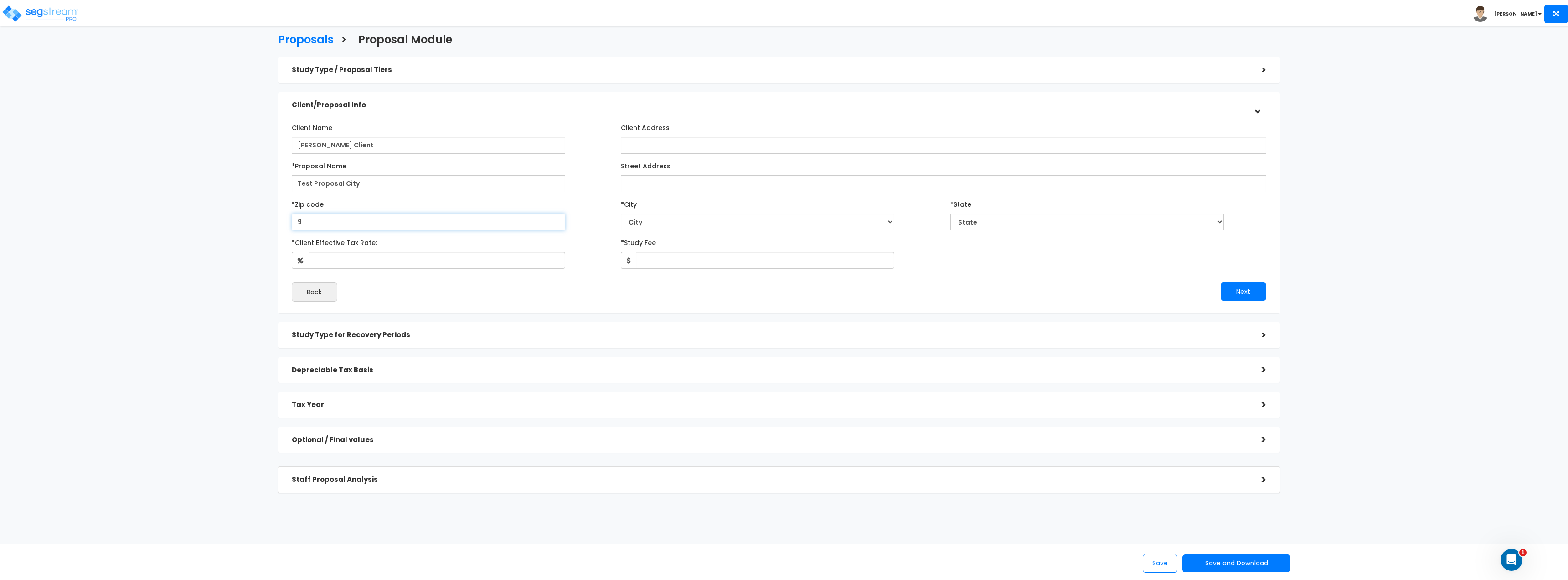
type input "90"
select select "CA"
type input "90210"
click at [379, 254] on input "*Client Effective Tax Rate:" at bounding box center [437, 260] width 257 height 17
type input "8"
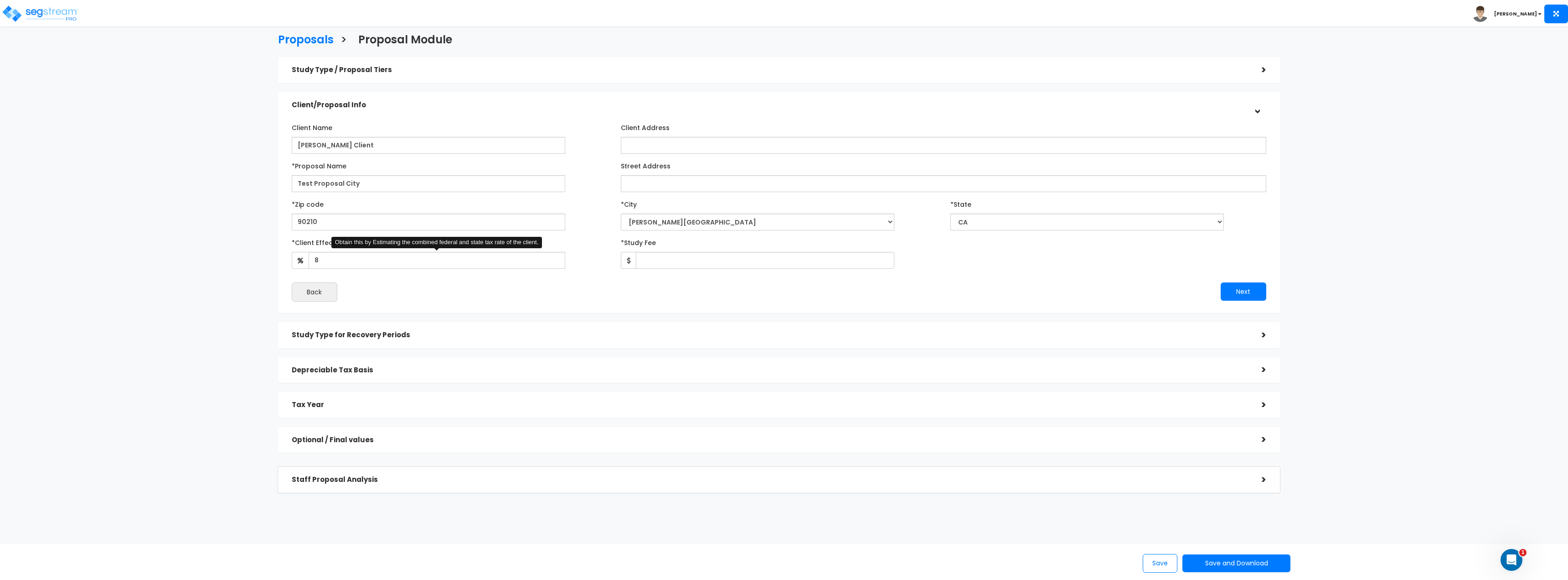
click at [626, 285] on div "Back" at bounding box center [532, 292] width 494 height 19
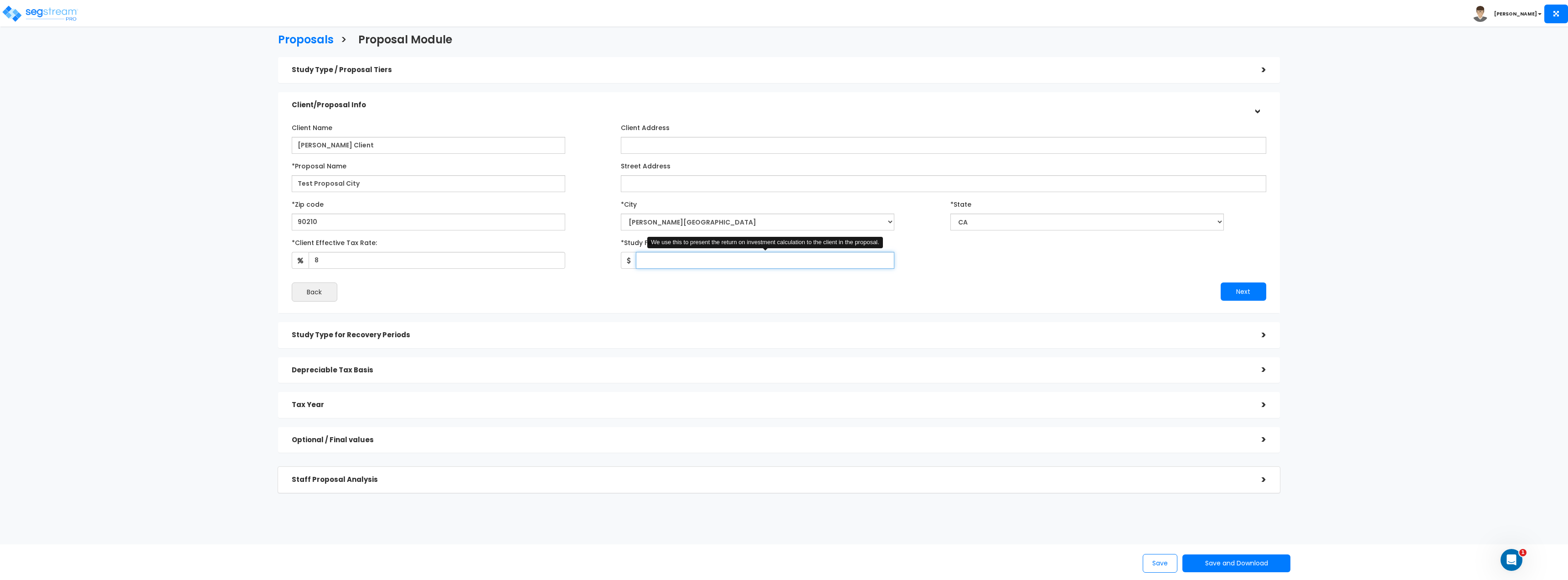
click at [681, 260] on input "*Study Fee" at bounding box center [765, 260] width 258 height 17
type input "1,200"
click at [632, 296] on div "Back" at bounding box center [532, 292] width 494 height 19
click at [1244, 285] on button "Next" at bounding box center [1243, 291] width 46 height 18
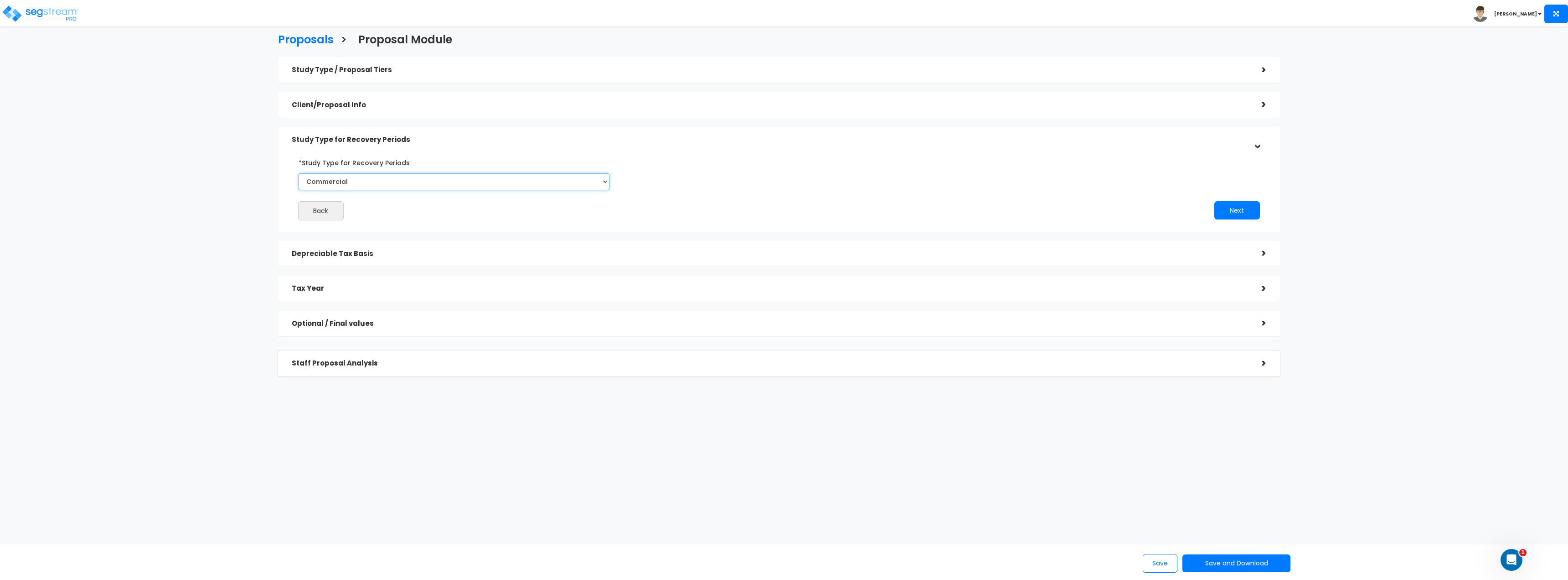
click at [438, 180] on select "Commercial Residential" at bounding box center [454, 182] width 312 height 17
click at [842, 156] on div "Back Next" at bounding box center [779, 187] width 988 height 65
click at [1260, 207] on div "Next" at bounding box center [1026, 210] width 494 height 18
click at [1236, 208] on button "Next" at bounding box center [1237, 210] width 46 height 18
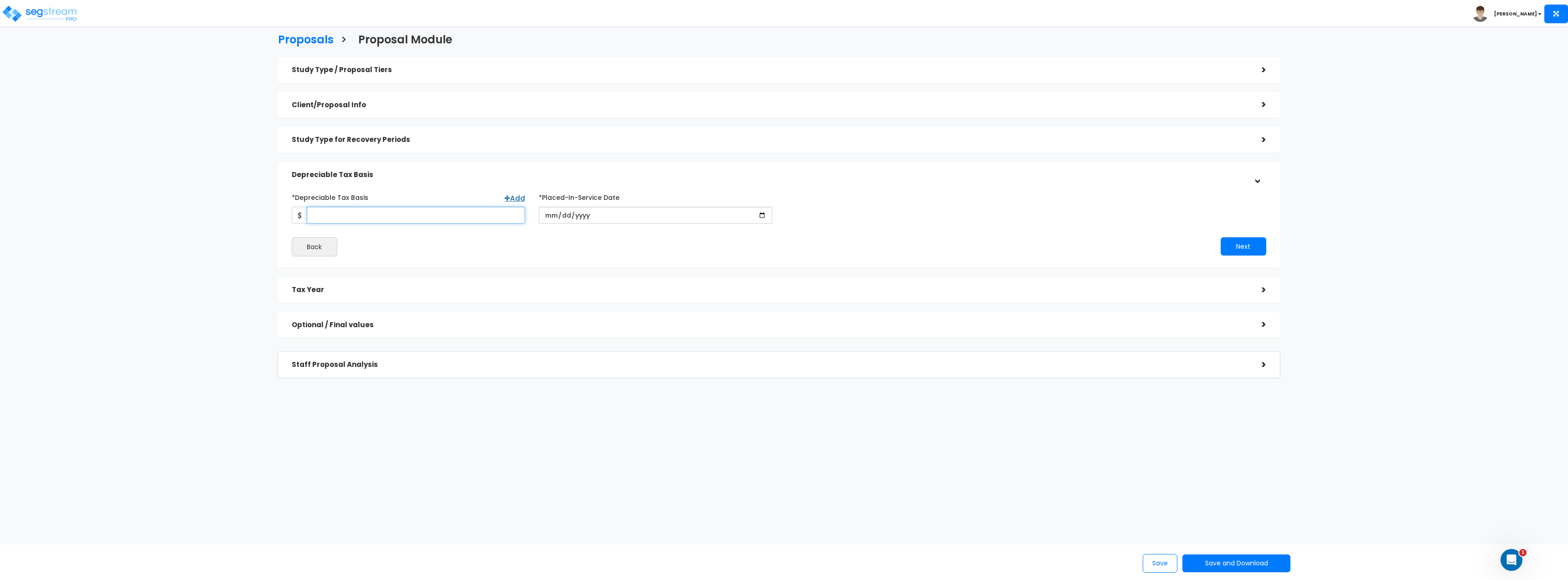
click at [397, 217] on input "*Depreciable Tax Basis" at bounding box center [415, 215] width 218 height 17
type input "1,000,000"
click at [556, 211] on input "date" at bounding box center [655, 215] width 233 height 17
type input "2022-02-04"
drag, startPoint x: 687, startPoint y: 256, endPoint x: 737, endPoint y: 242, distance: 51.9
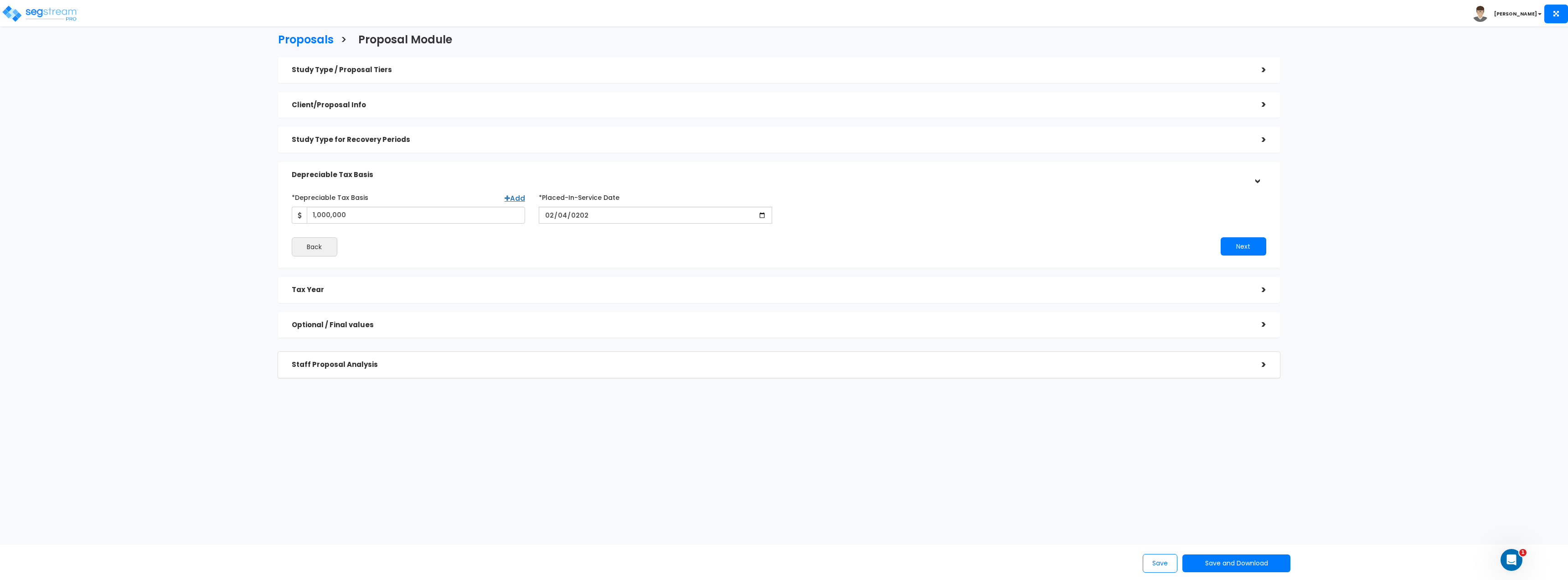
click at [722, 246] on div "Back" at bounding box center [532, 247] width 494 height 19
click at [1245, 245] on button "Next" at bounding box center [1243, 246] width 46 height 18
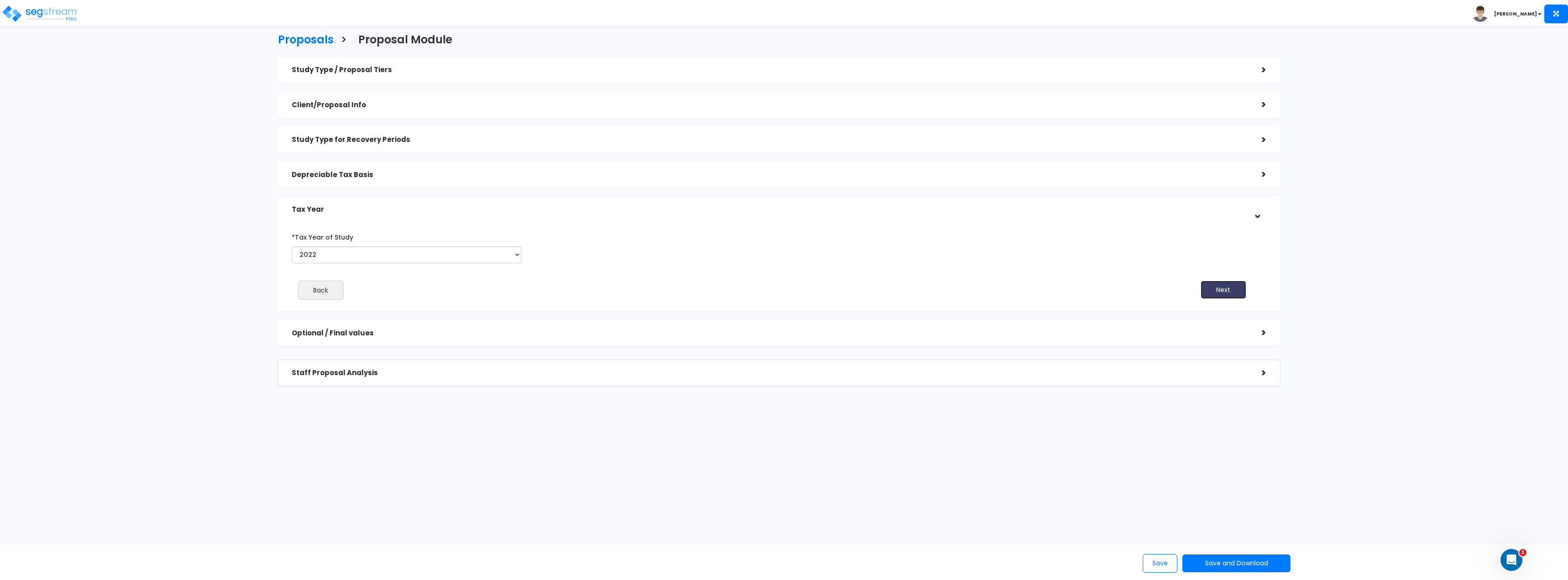
click at [1237, 290] on button "Next" at bounding box center [1224, 290] width 46 height 18
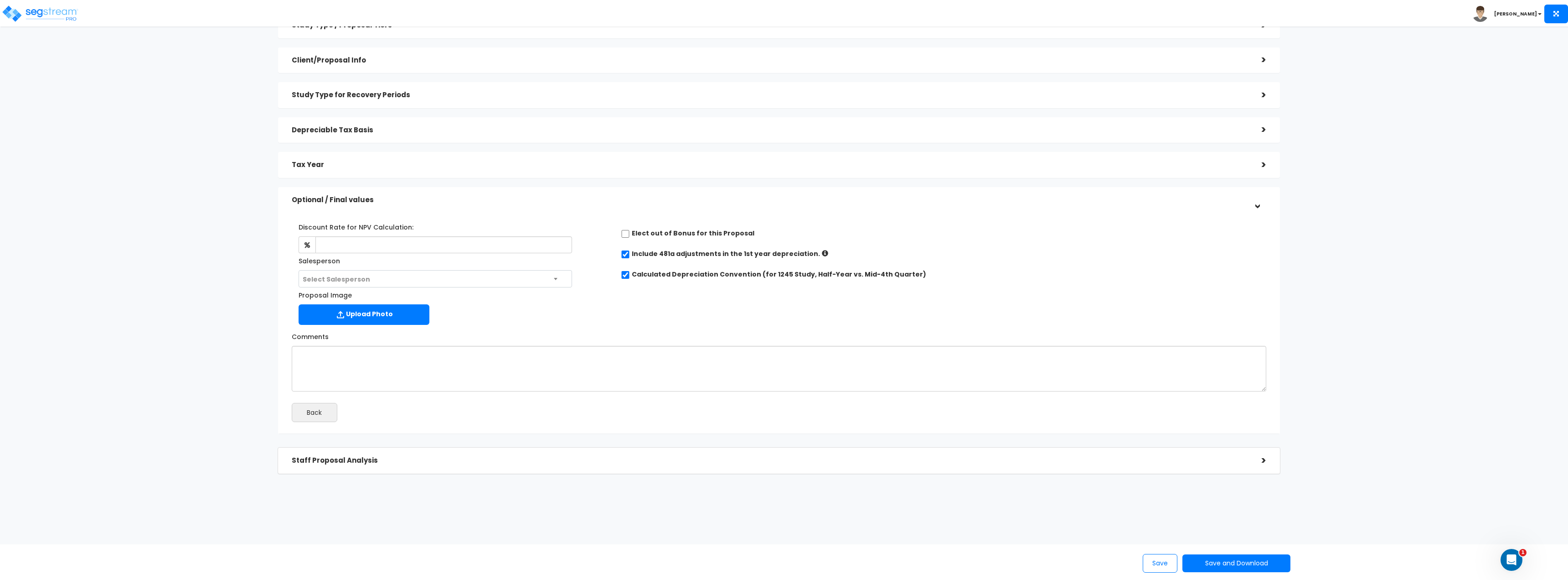
scroll to position [46, 0]
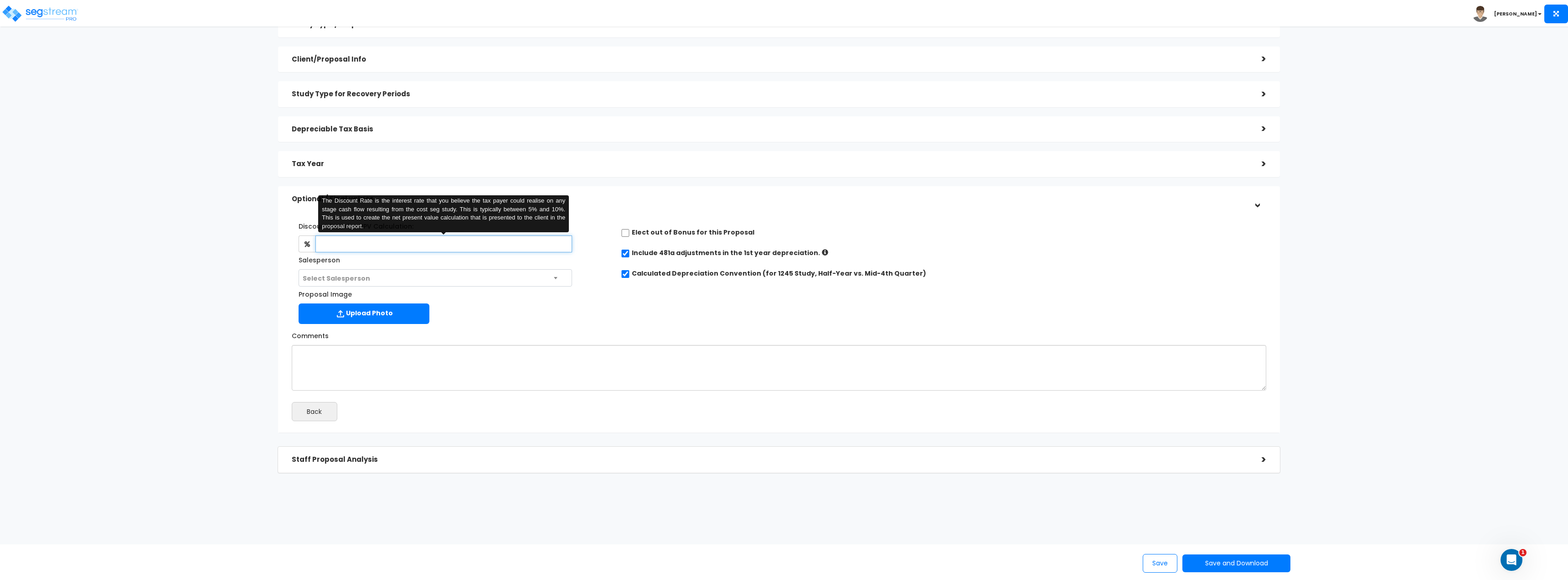
click at [412, 243] on input "text" at bounding box center [444, 244] width 257 height 17
type input "8"
click at [535, 341] on div "Comments" at bounding box center [779, 359] width 988 height 63
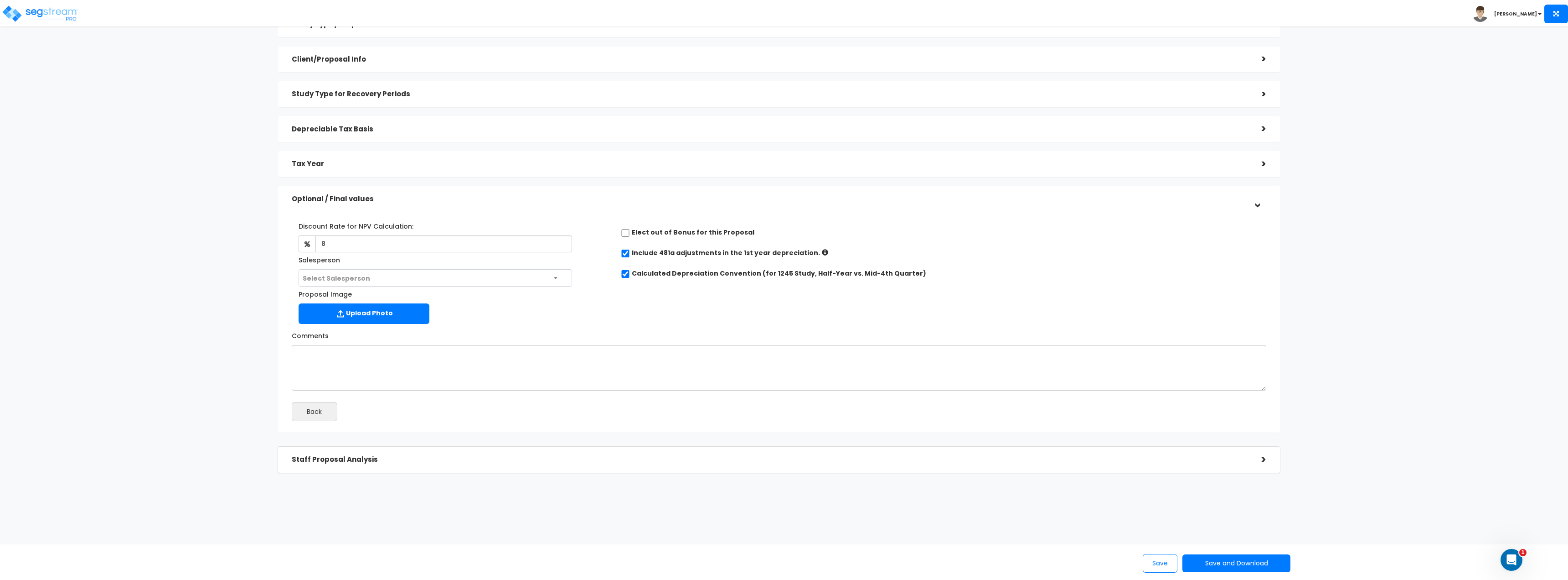
click at [442, 271] on span "Select Salesperson" at bounding box center [435, 278] width 272 height 17
click at [688, 312] on div "Discount Rate for NPV Calculation: 8 Salesperson Select Salesperson Select Sale…" at bounding box center [779, 271] width 988 height 114
click at [1241, 566] on button "Save and Download" at bounding box center [1236, 563] width 107 height 18
click at [1263, 494] on link "Standard Proposal" at bounding box center [1259, 494] width 143 height 21
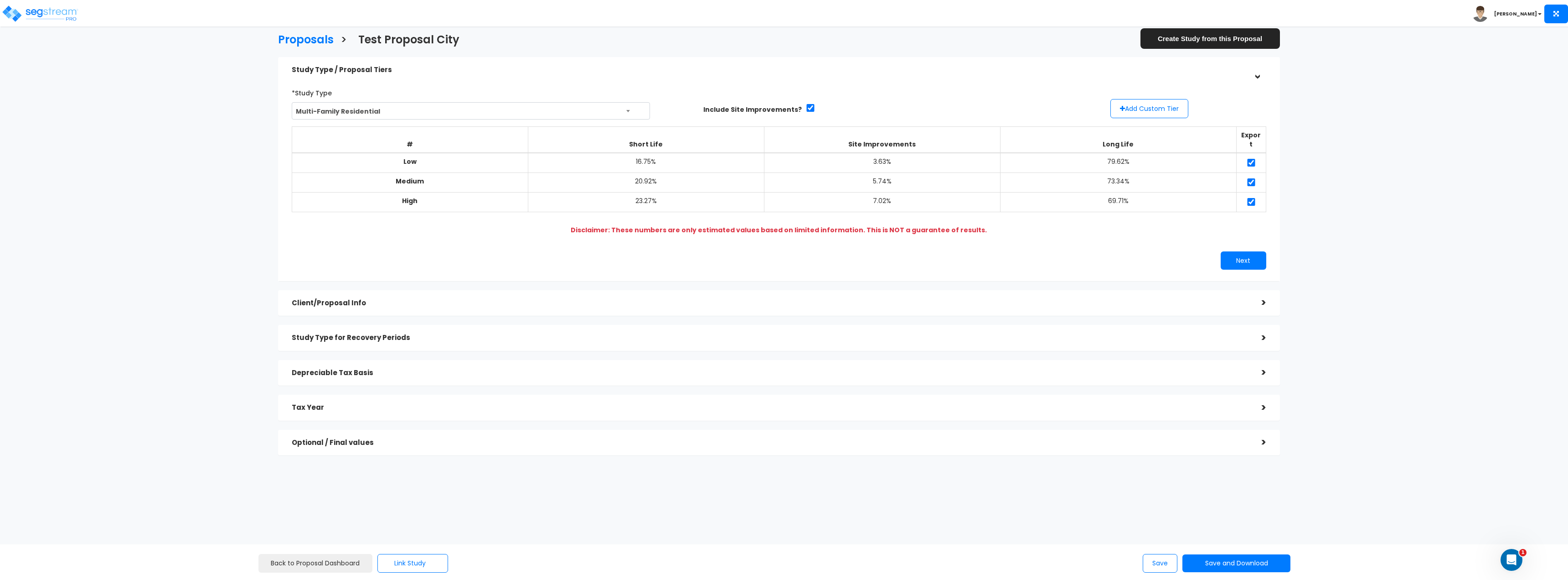
click at [454, 295] on div "Client/Proposal Info" at bounding box center [770, 303] width 956 height 17
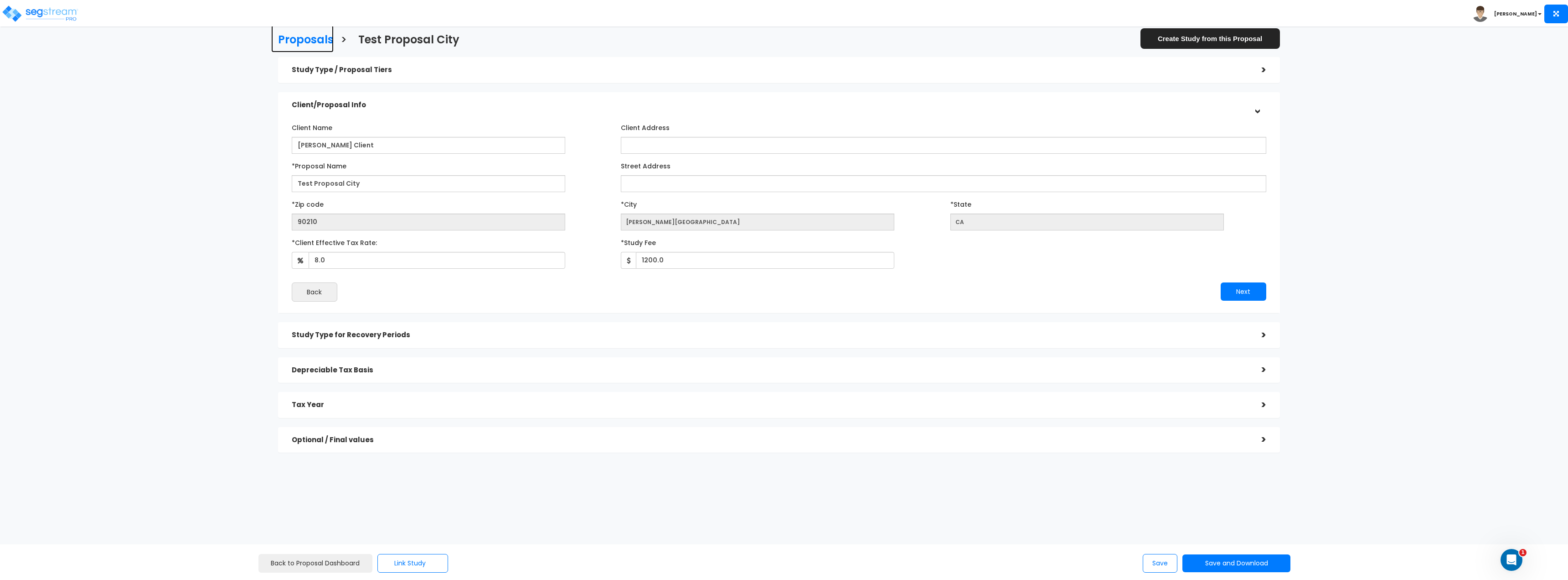
drag, startPoint x: 298, startPoint y: 43, endPoint x: 291, endPoint y: 42, distance: 7.1
click at [298, 42] on h3 "Proposals" at bounding box center [306, 40] width 56 height 14
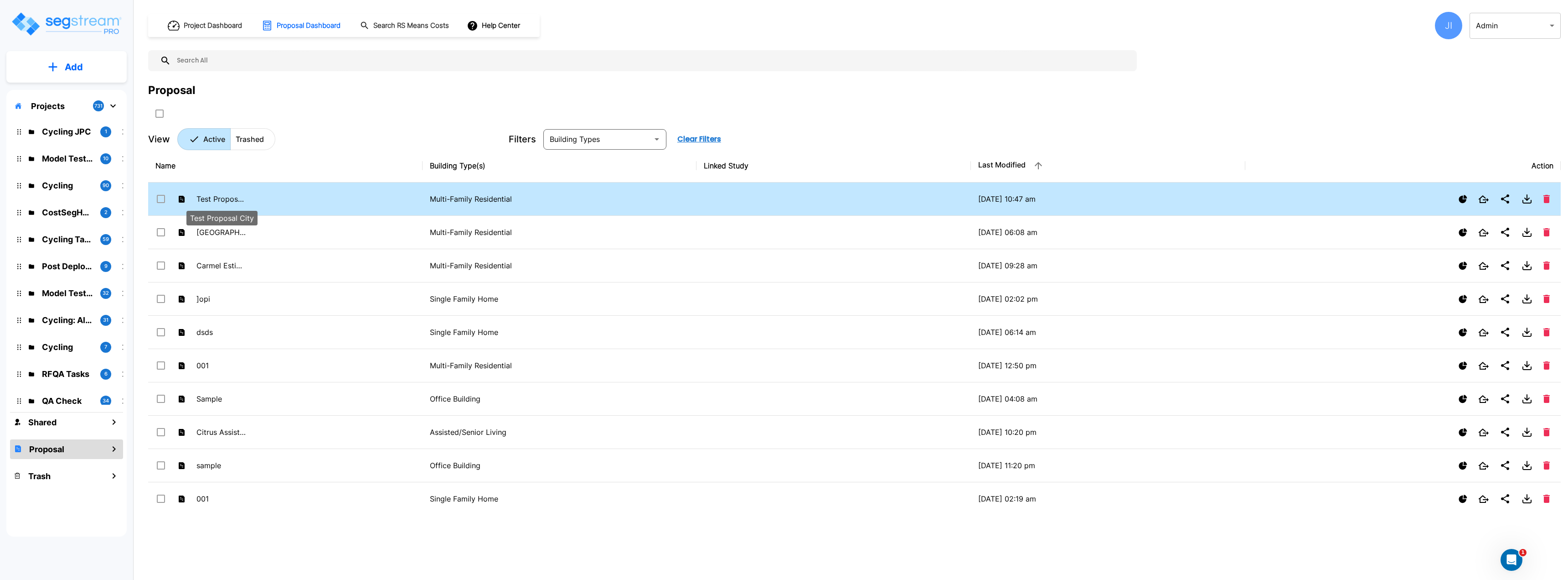
click at [226, 199] on p "Test Proposal City" at bounding box center [221, 199] width 50 height 11
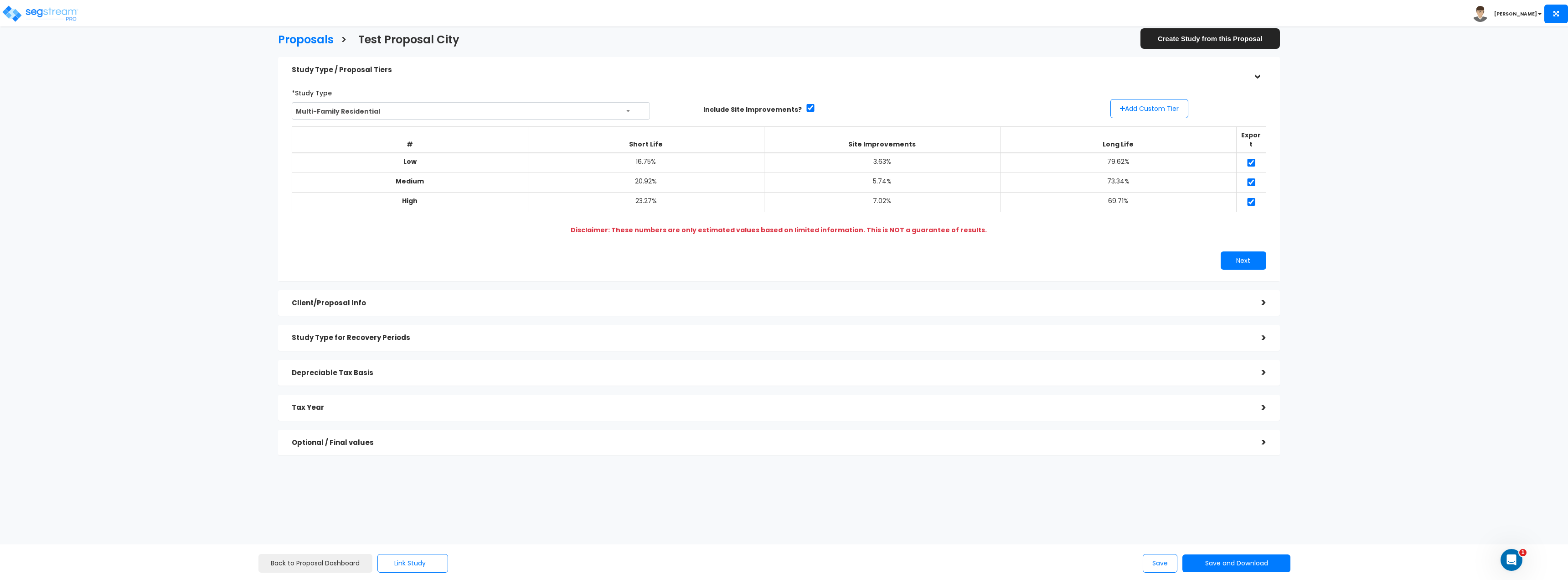
click at [395, 295] on div "Client/Proposal Info" at bounding box center [770, 303] width 956 height 17
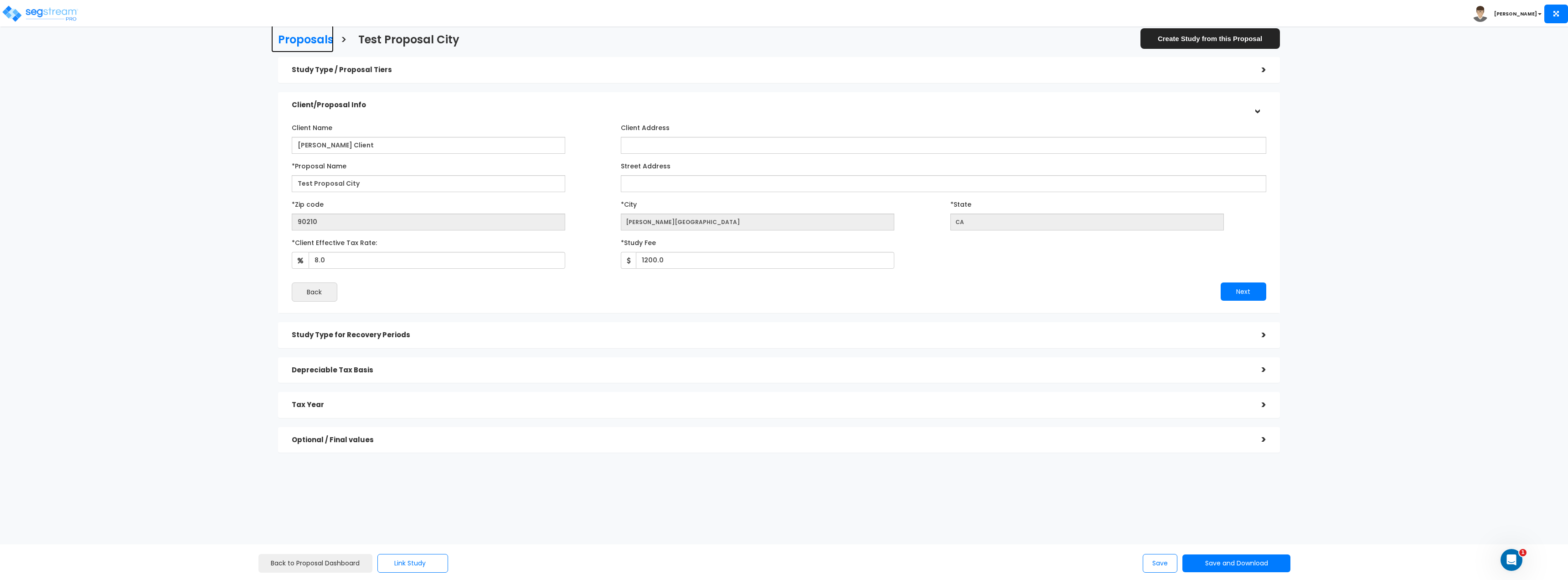
click at [284, 34] on h3 "Proposals" at bounding box center [306, 40] width 56 height 14
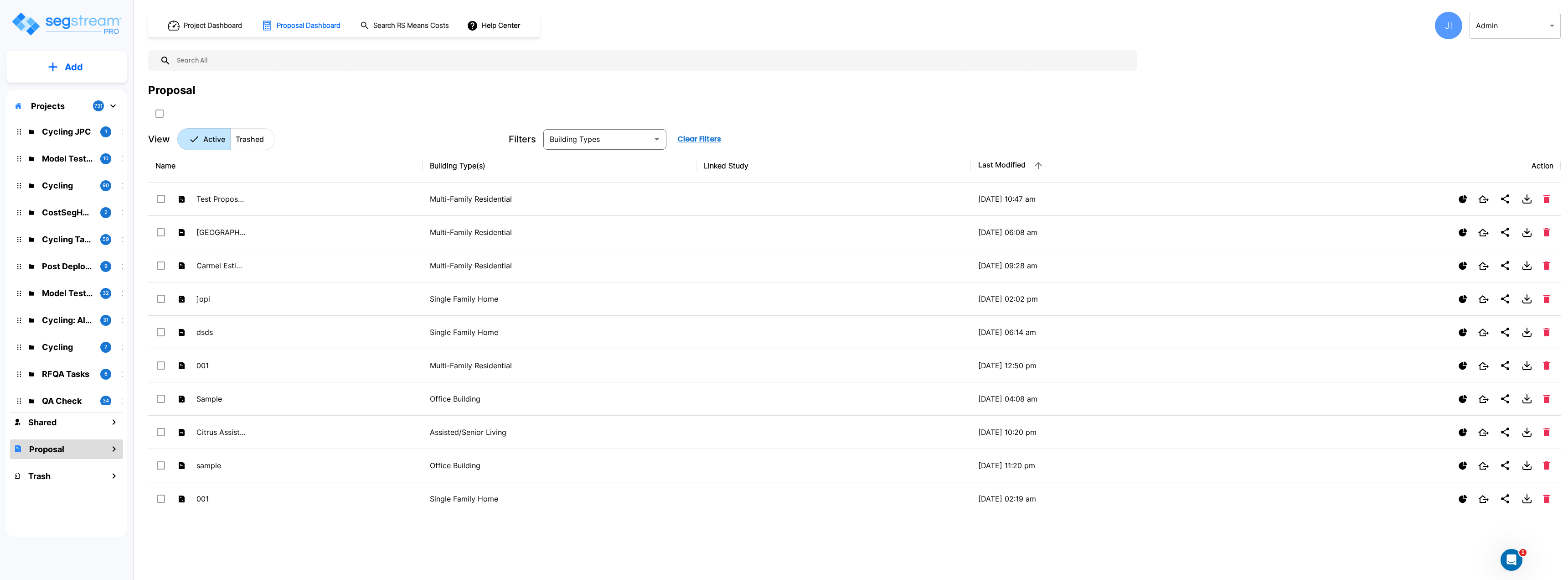
click at [32, 104] on p "Projects" at bounding box center [47, 106] width 33 height 12
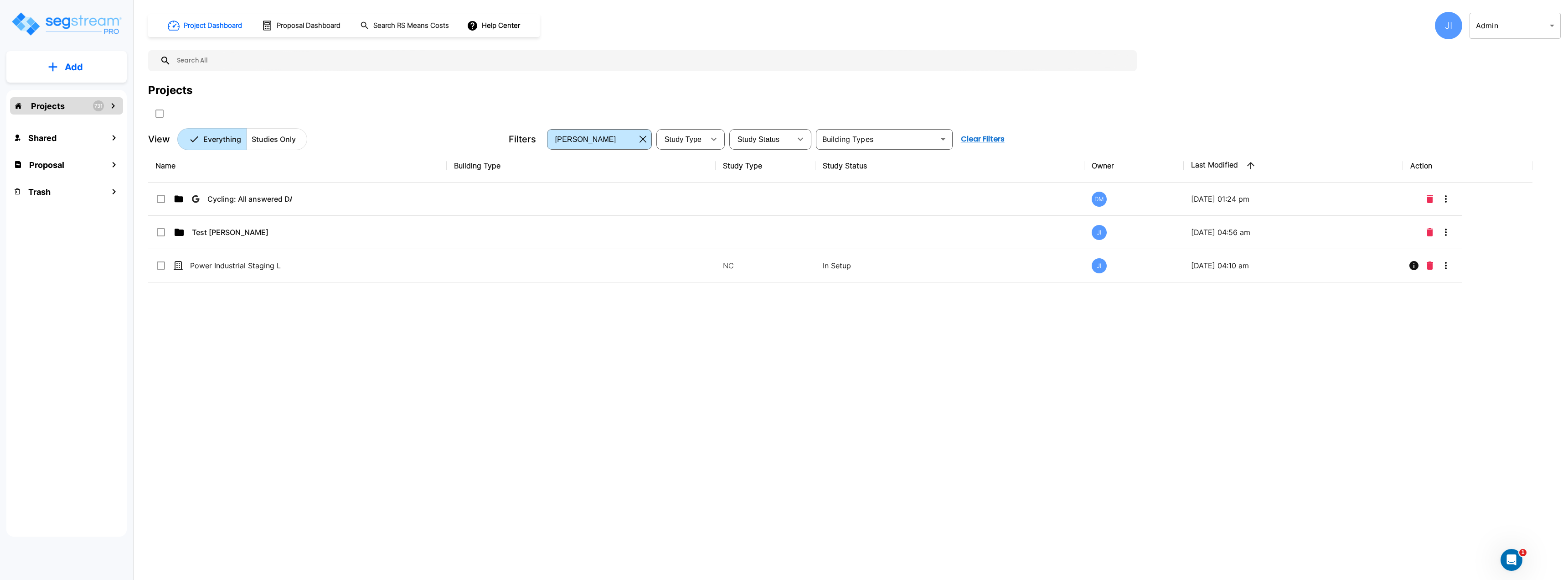
click at [609, 334] on div "Name Building Type Study Type Study Status Owner Last Modified Action Cycling: …" at bounding box center [840, 329] width 1384 height 359
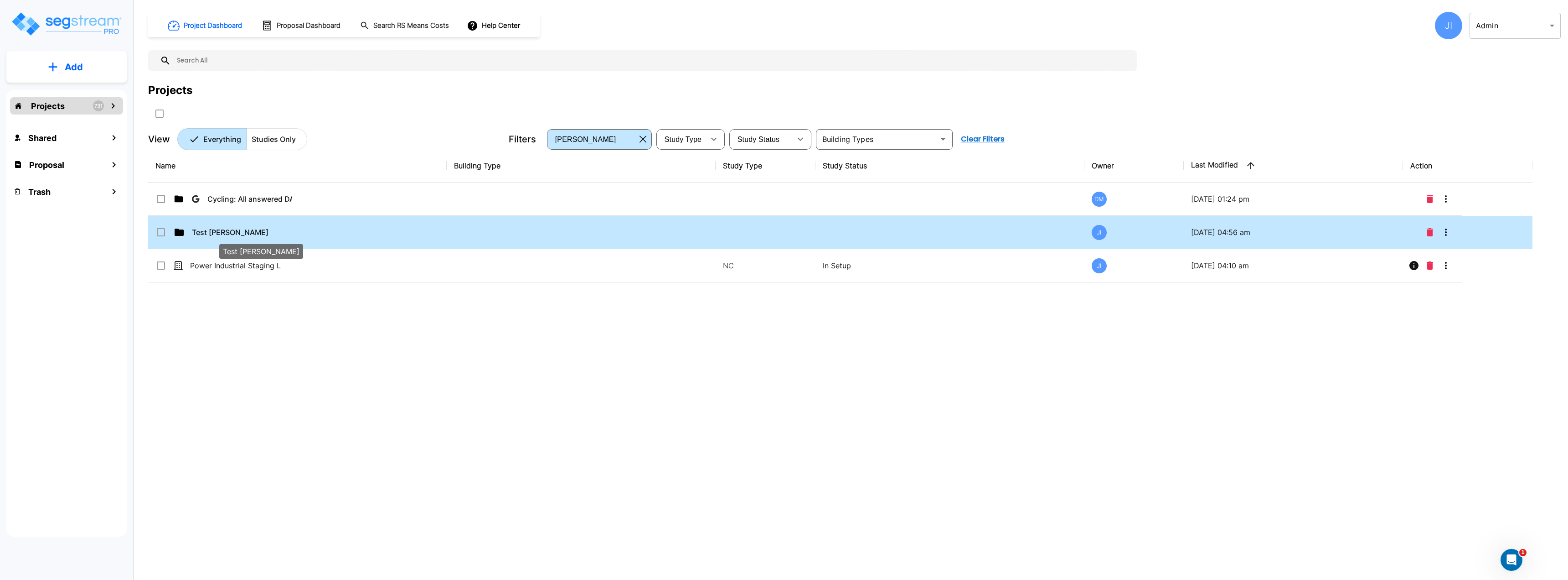
click at [210, 235] on p "Test Jay" at bounding box center [238, 231] width 91 height 11
checkbox input "true"
click at [210, 235] on p "Test Jay" at bounding box center [238, 231] width 91 height 11
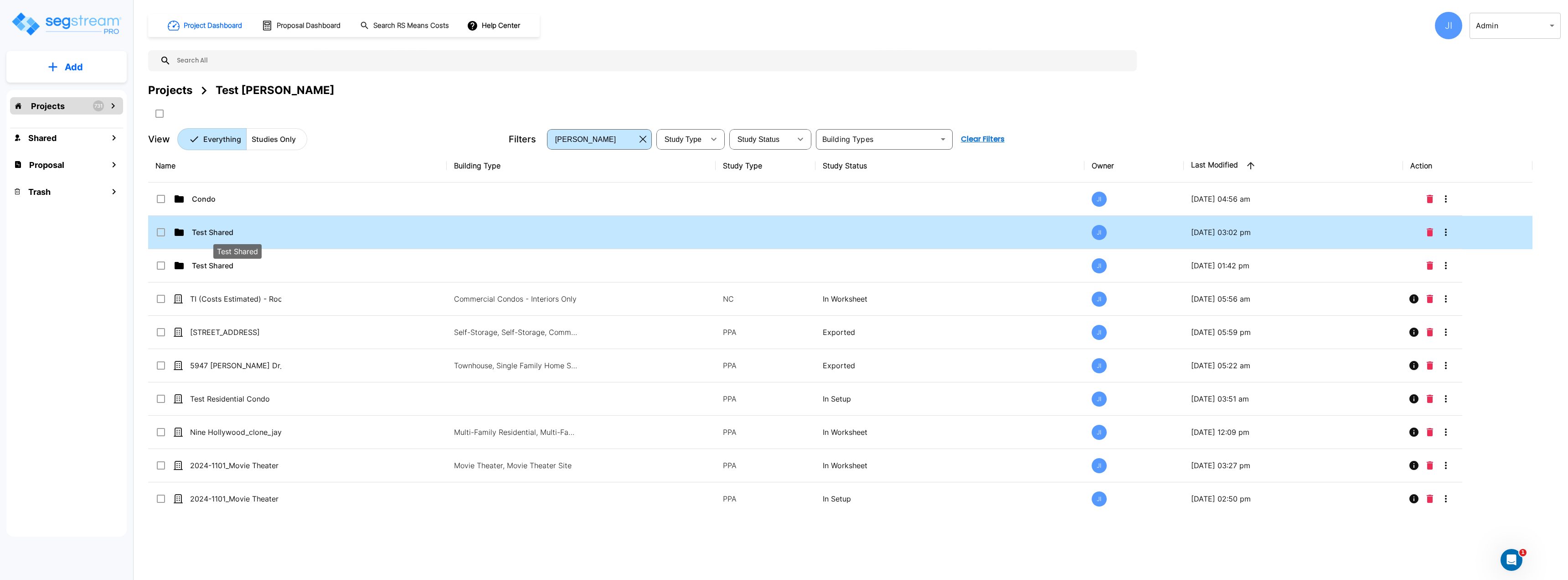
click at [231, 232] on p "Test Shared" at bounding box center [238, 231] width 91 height 11
checkbox input "true"
click at [231, 232] on p "Test Shared" at bounding box center [238, 231] width 91 height 11
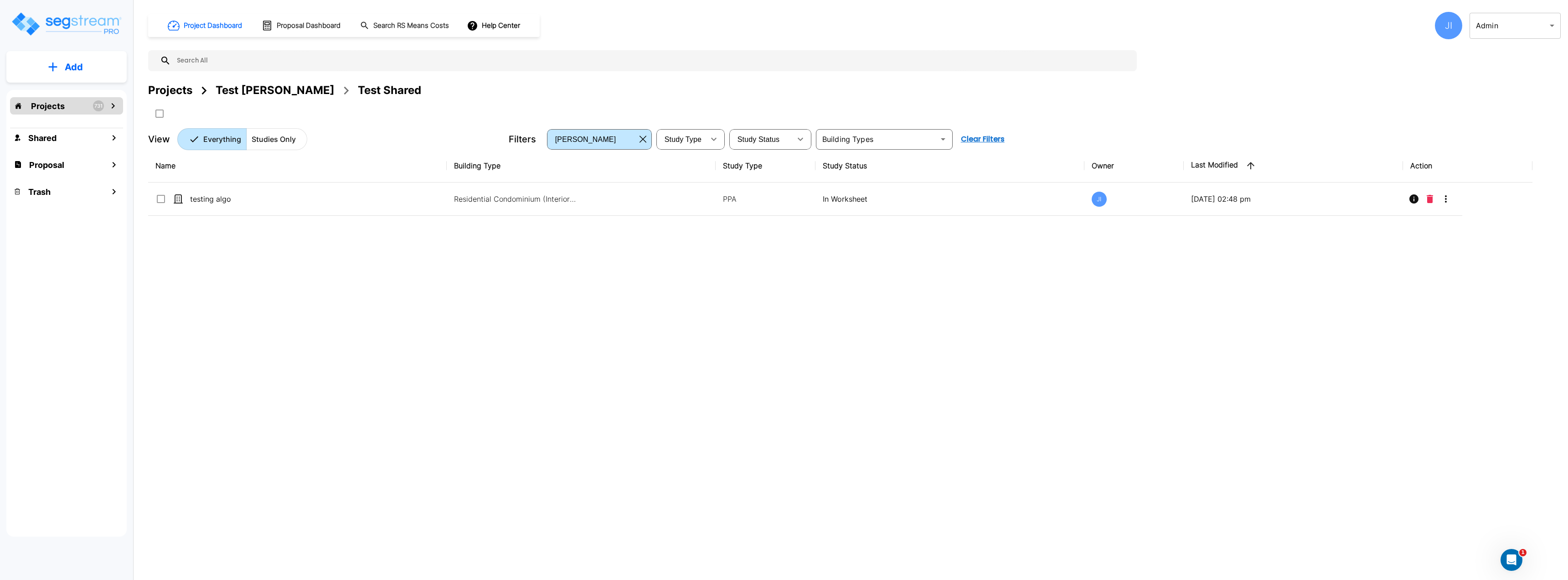
click at [213, 82] on div "Projects Test Jay Test Shared" at bounding box center [284, 90] width 273 height 16
click at [249, 99] on div "Projects Test Jay Test Shared" at bounding box center [854, 101] width 1413 height 39
click at [244, 90] on div "Test Jay" at bounding box center [275, 90] width 119 height 16
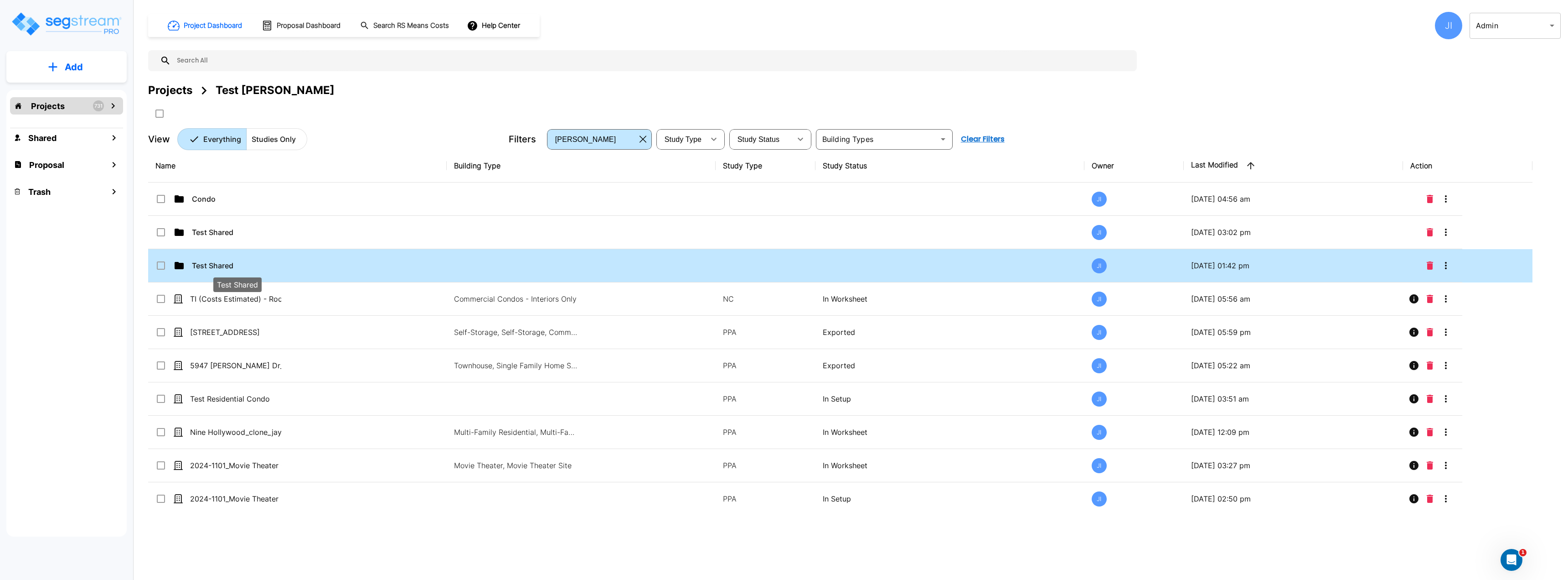
click at [195, 267] on p "Test Shared" at bounding box center [238, 265] width 91 height 11
checkbox input "true"
click at [195, 267] on p "Test Shared" at bounding box center [238, 265] width 91 height 11
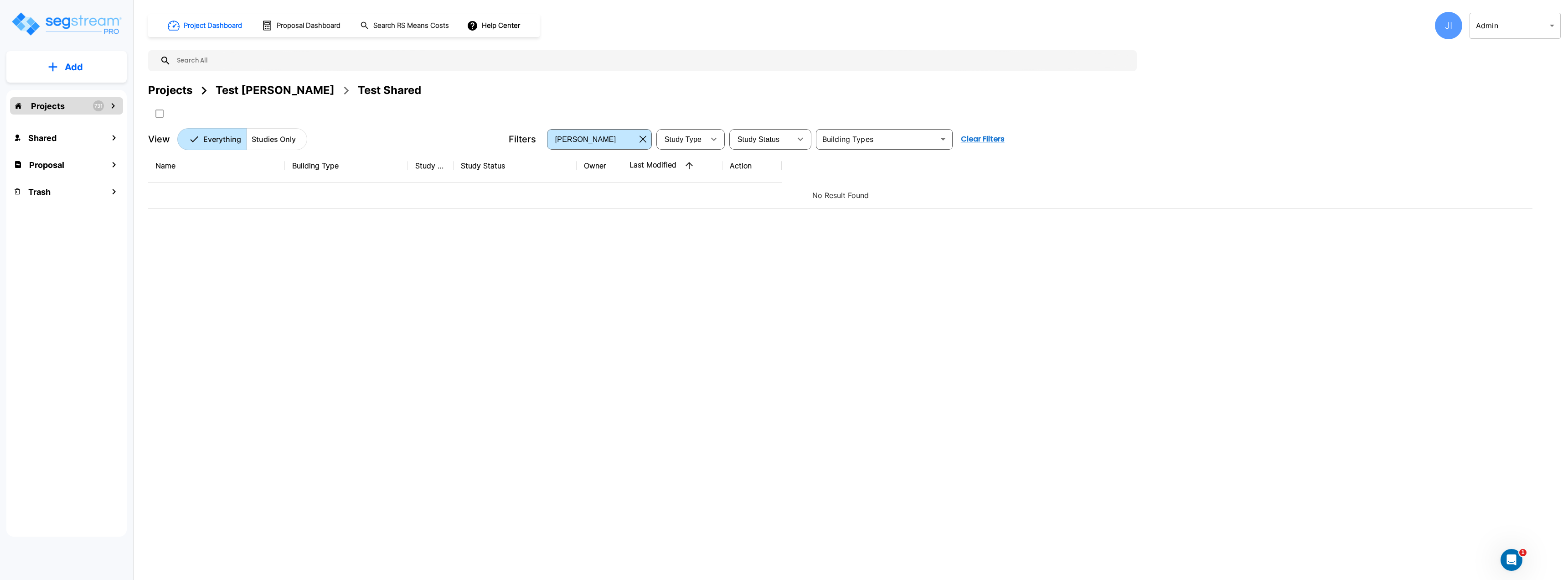
click at [234, 88] on div "Test Jay" at bounding box center [275, 90] width 119 height 16
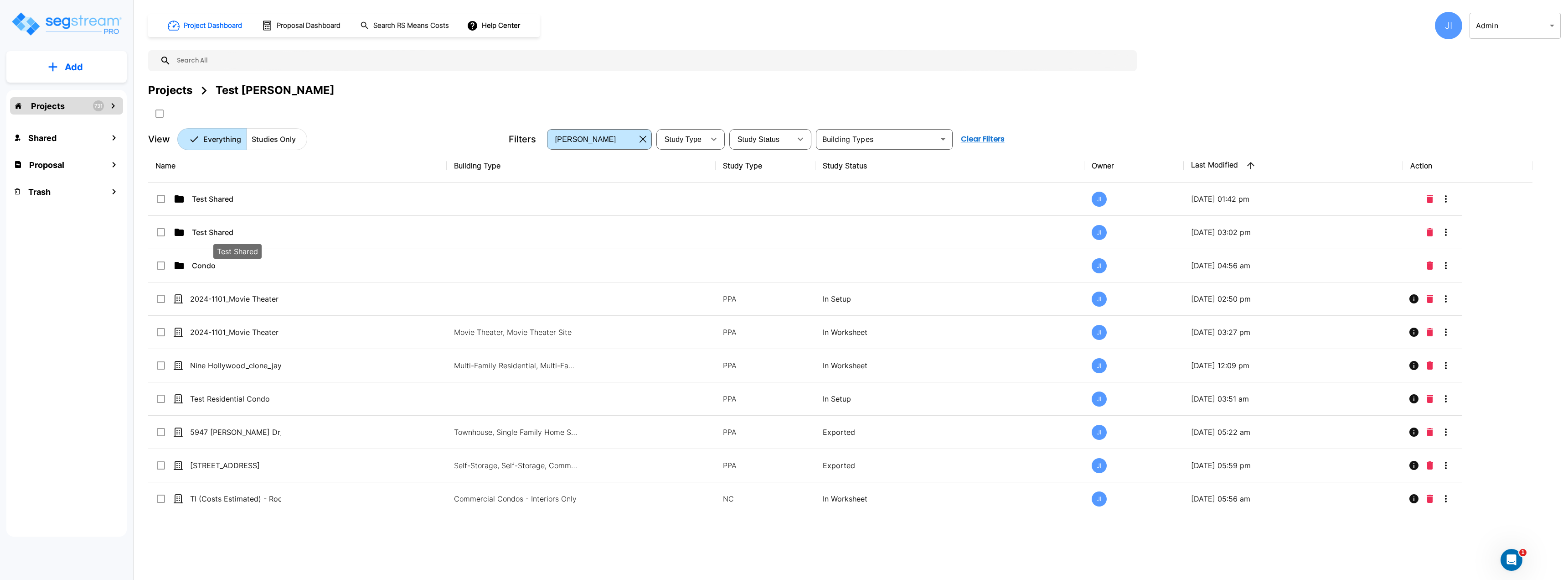
click at [221, 233] on p "Test Shared" at bounding box center [238, 231] width 91 height 11
checkbox input "true"
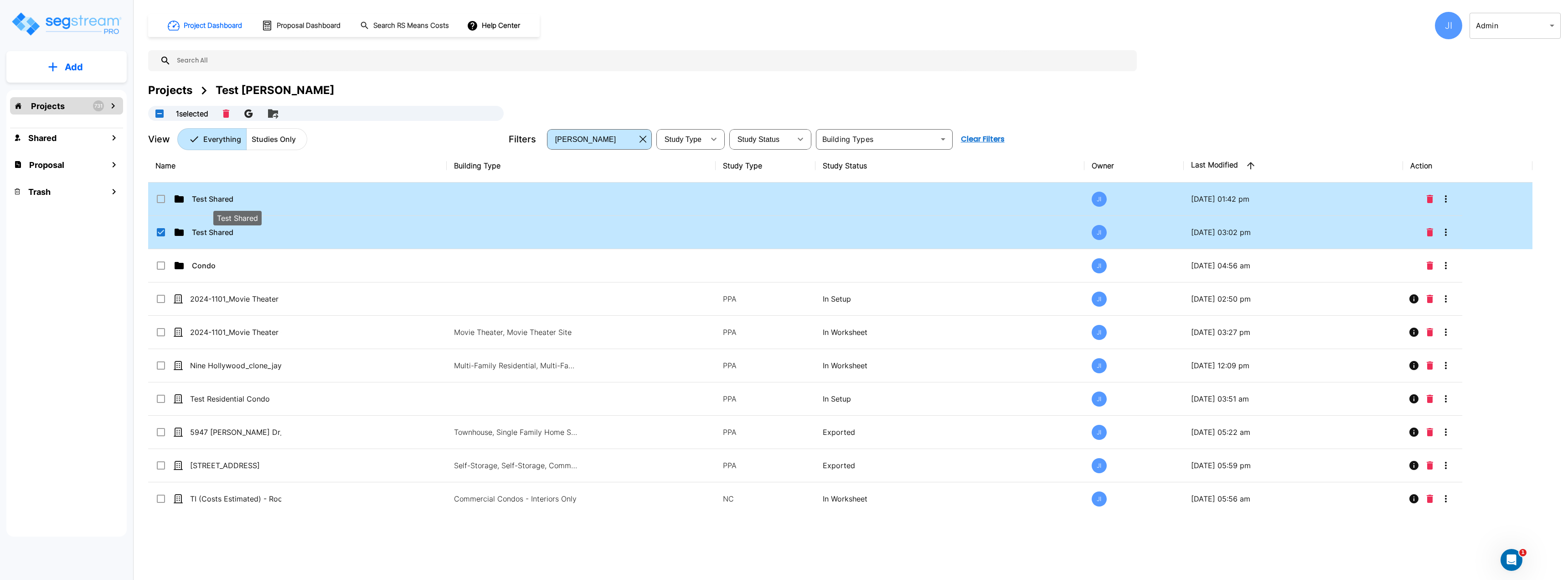
click at [225, 204] on p "Test Shared" at bounding box center [238, 199] width 91 height 11
checkbox input "true"
click at [162, 230] on input "select row Test Shared" at bounding box center [160, 230] width 9 height 8
checkbox input "false"
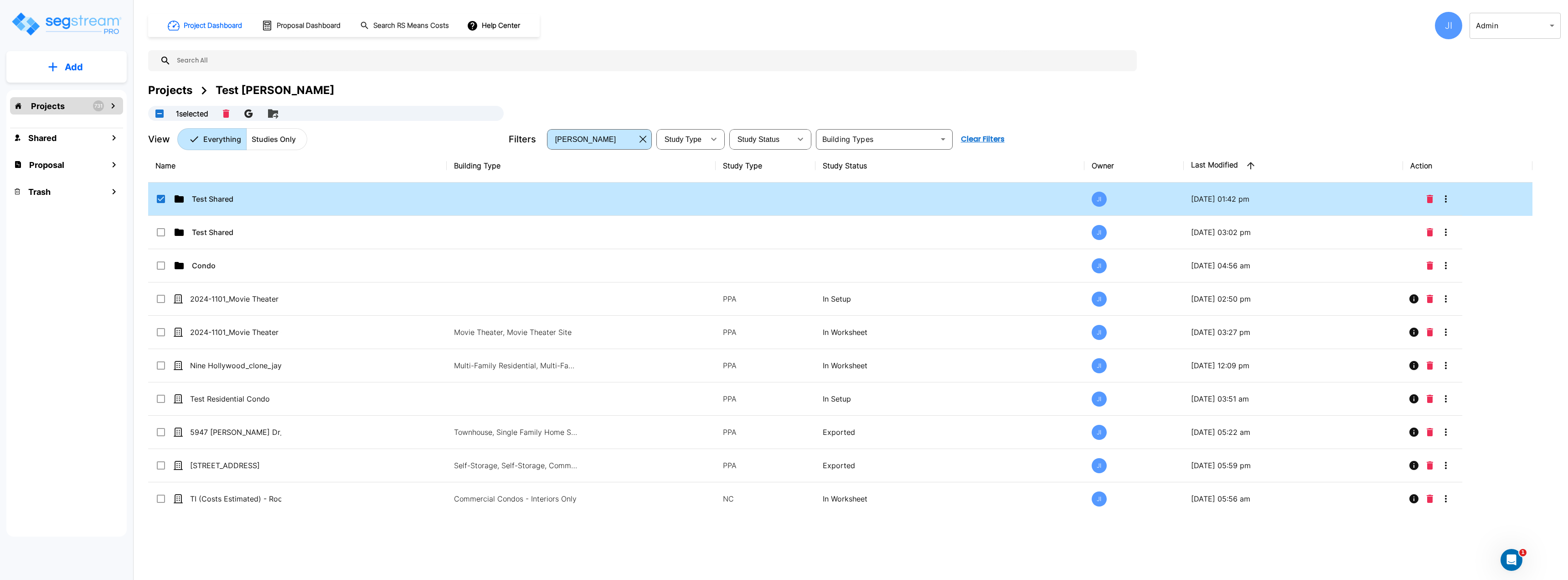
click at [164, 199] on input "select row Test Shared" at bounding box center [160, 197] width 9 height 8
click at [231, 198] on p "Test Shared" at bounding box center [238, 199] width 91 height 11
checkbox input "true"
click at [231, 198] on p "Test Shared" at bounding box center [238, 199] width 91 height 11
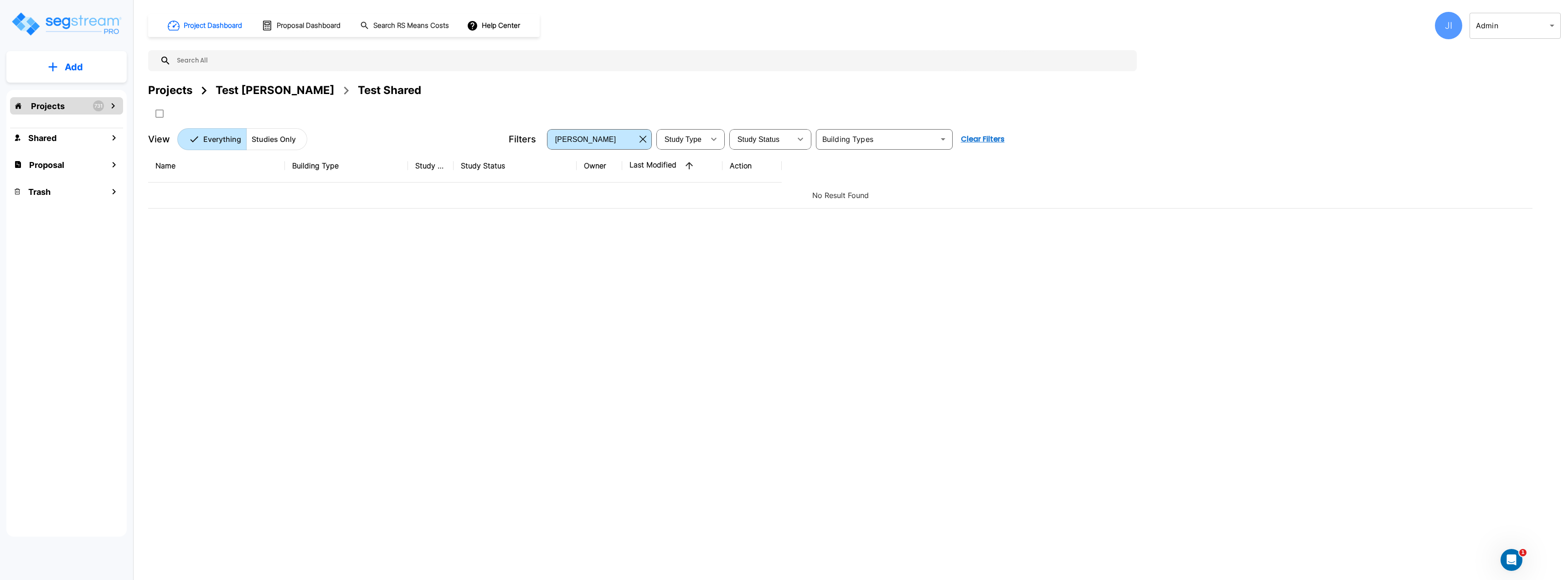
click at [238, 97] on div "Test [PERSON_NAME]" at bounding box center [275, 90] width 119 height 16
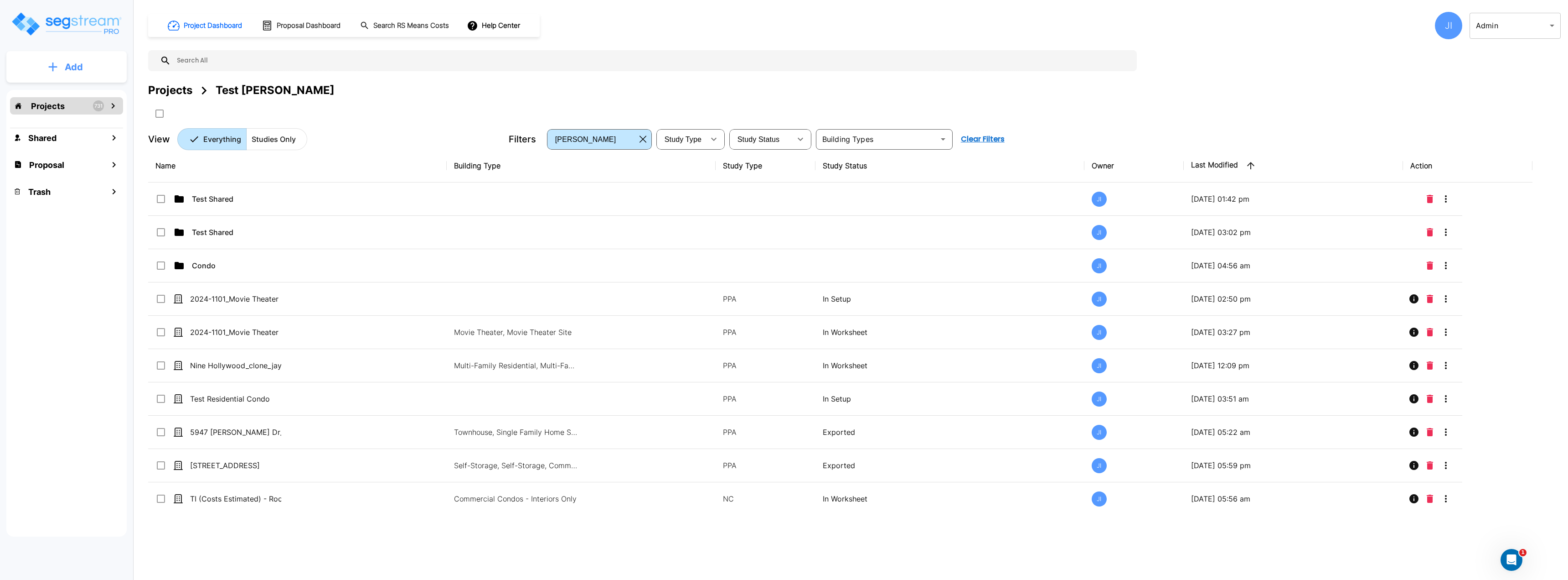
click at [63, 58] on button "Add" at bounding box center [66, 67] width 120 height 27
click at [73, 119] on p "Add Study" at bounding box center [72, 118] width 37 height 11
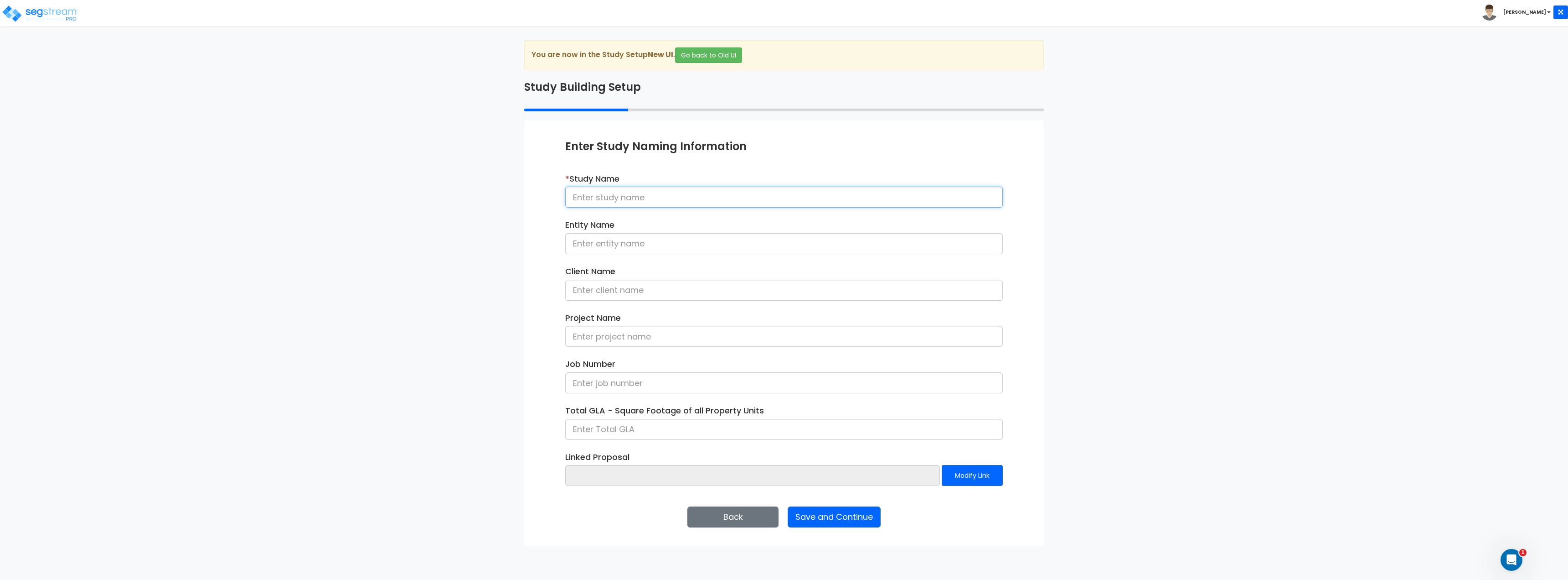
click at [665, 197] on input at bounding box center [784, 197] width 437 height 21
type input "[PERSON_NAME] Test Study"
click at [842, 514] on button "Save and Continue" at bounding box center [834, 517] width 93 height 21
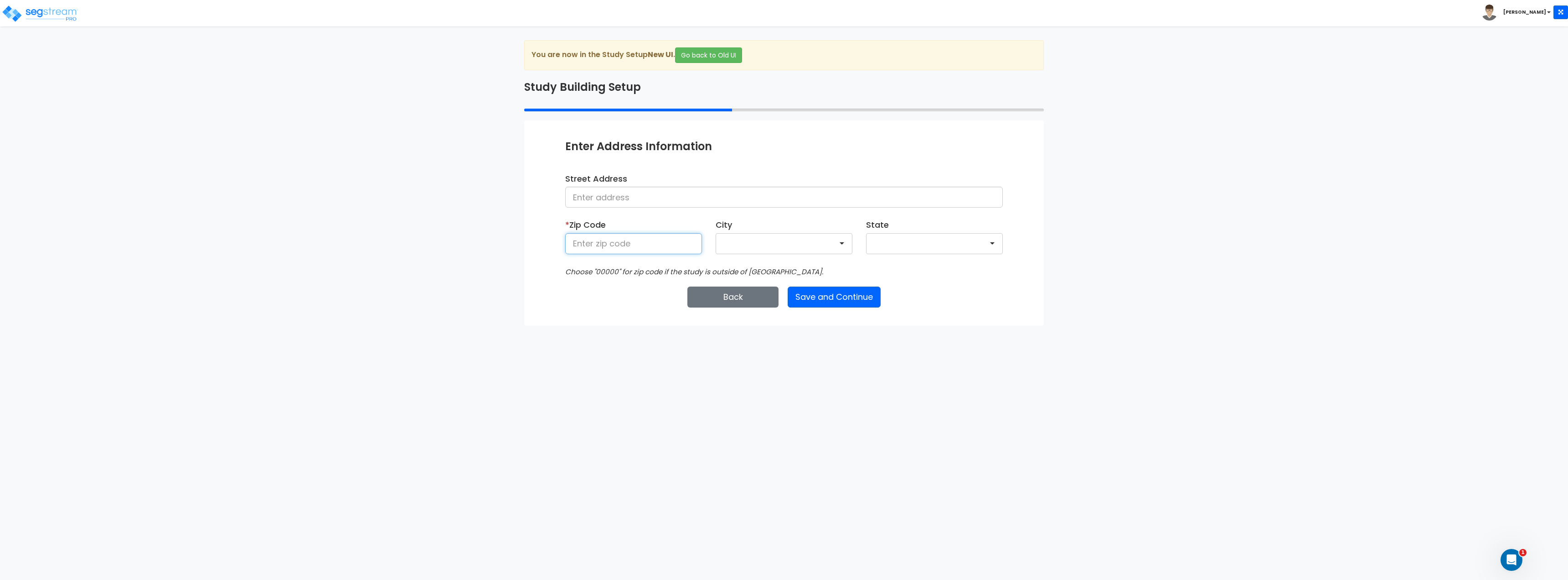
click at [624, 243] on input at bounding box center [633, 244] width 137 height 21
type input "90210"
click at [829, 305] on button "Save and Continue" at bounding box center [834, 300] width 93 height 21
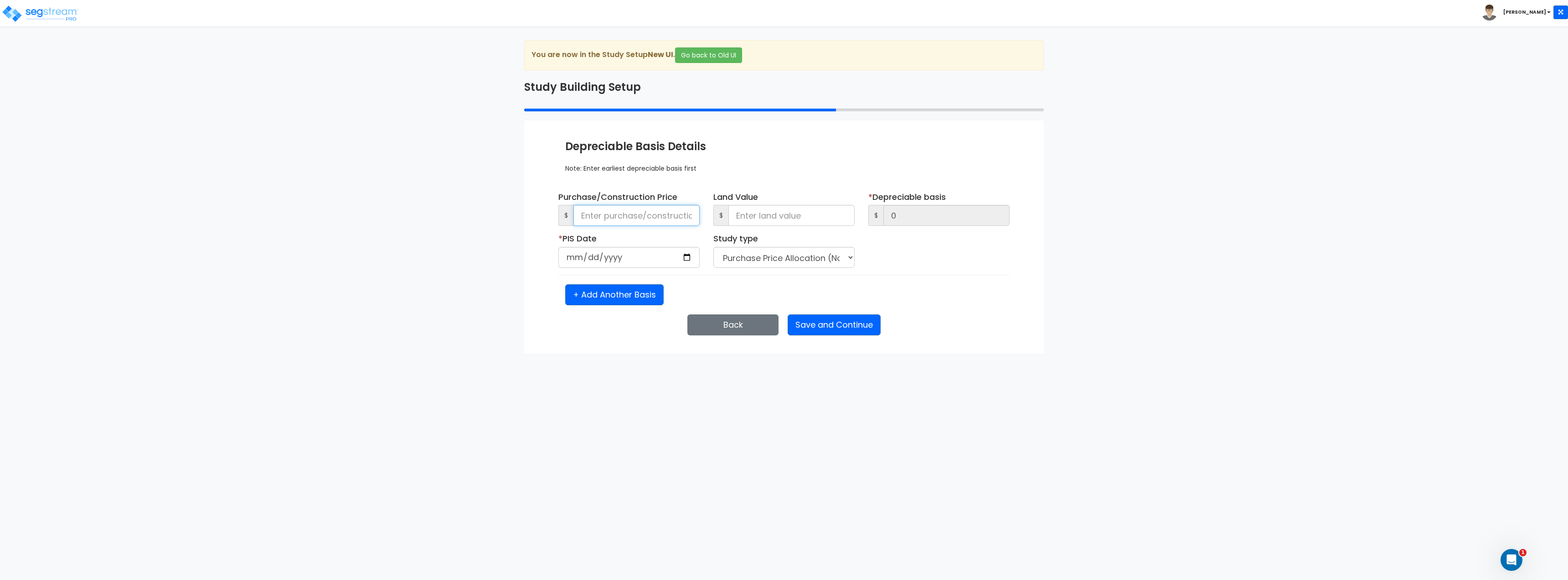
click at [668, 218] on input at bounding box center [636, 215] width 126 height 21
type input "6"
type input "60"
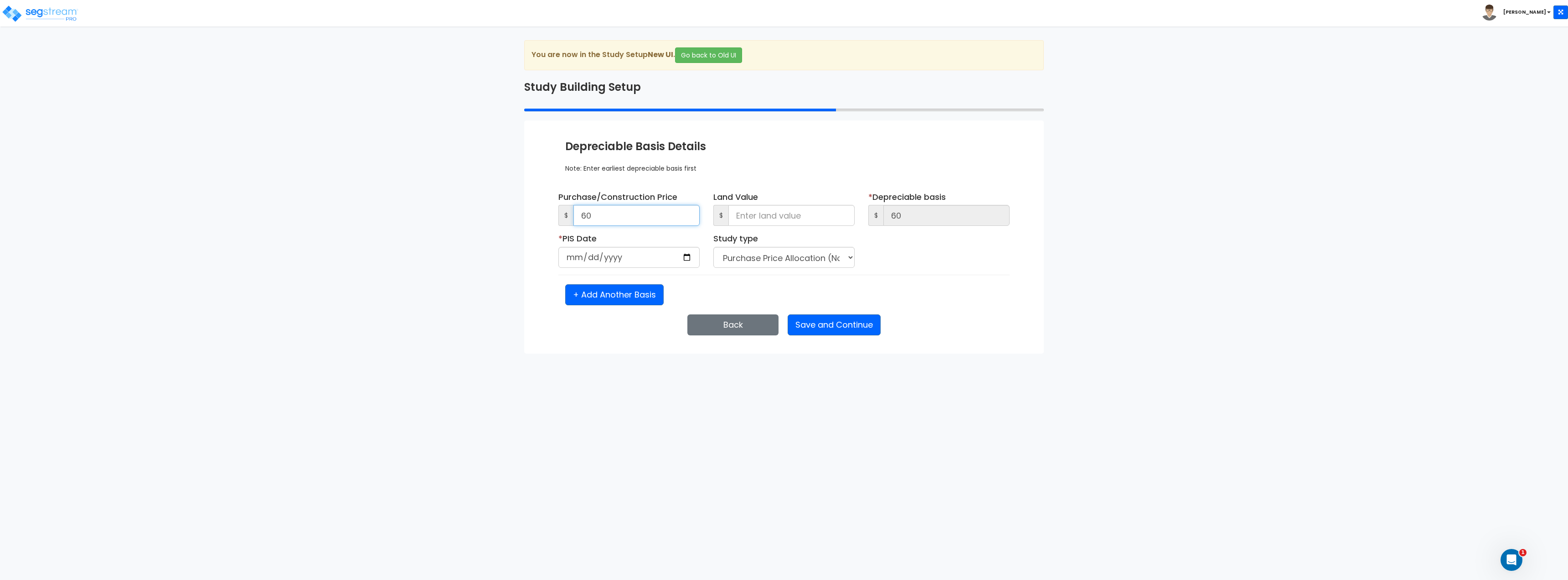
type input "600"
type input "6,000"
type input "60,000"
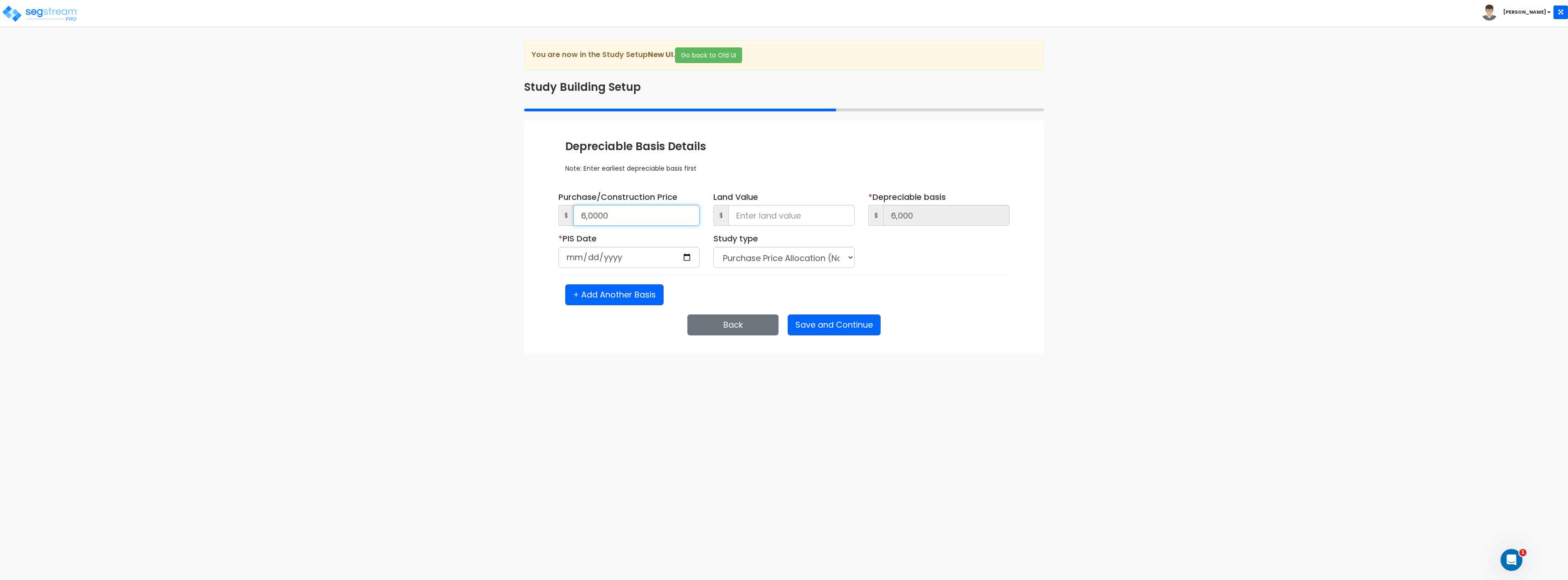
type input "60,000"
type input "600,000"
type input "1"
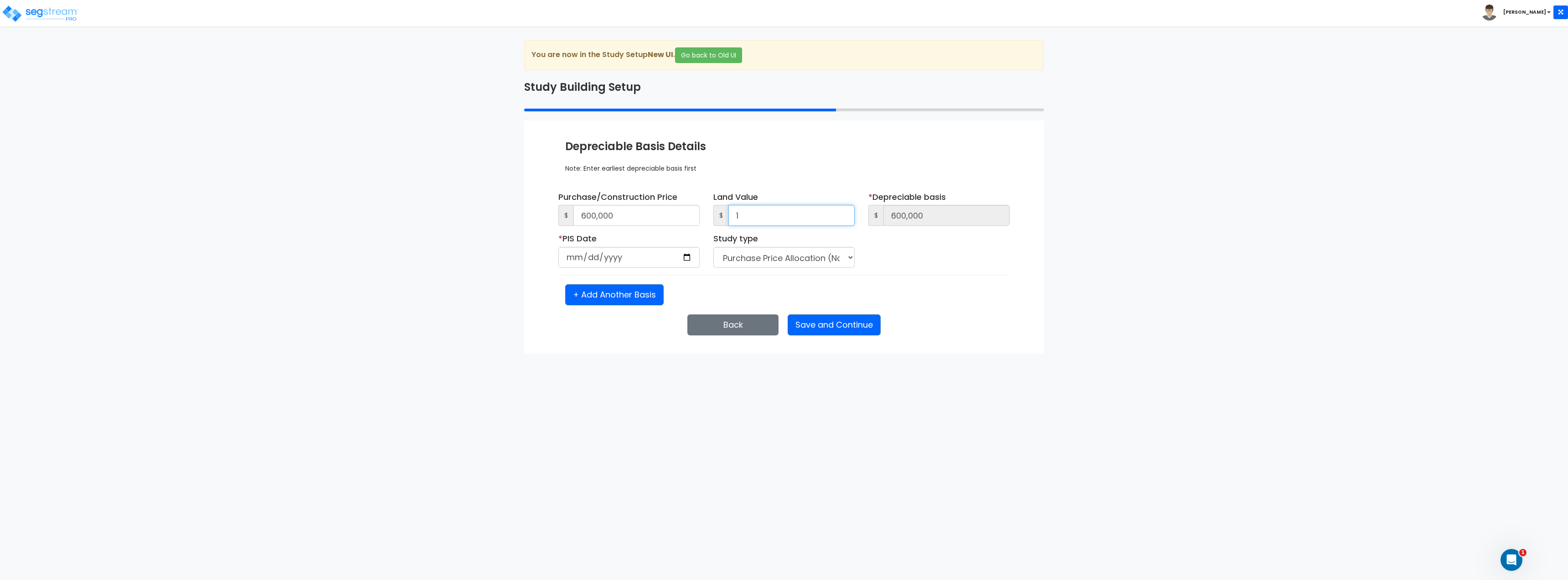
type input "599,999"
type input "10"
type input "599,990"
type input "100"
type input "599,900"
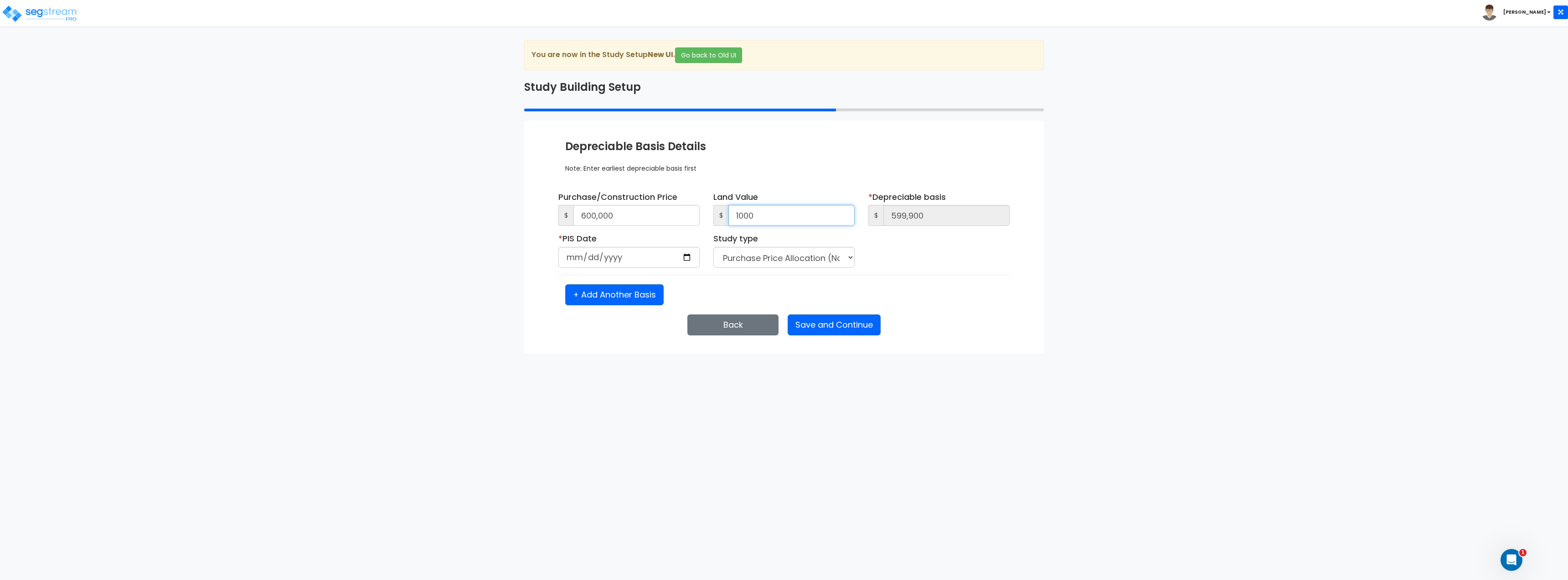
type input "1,000"
type input "599,000"
type input "10,000"
type input "590,000"
type input "100,000"
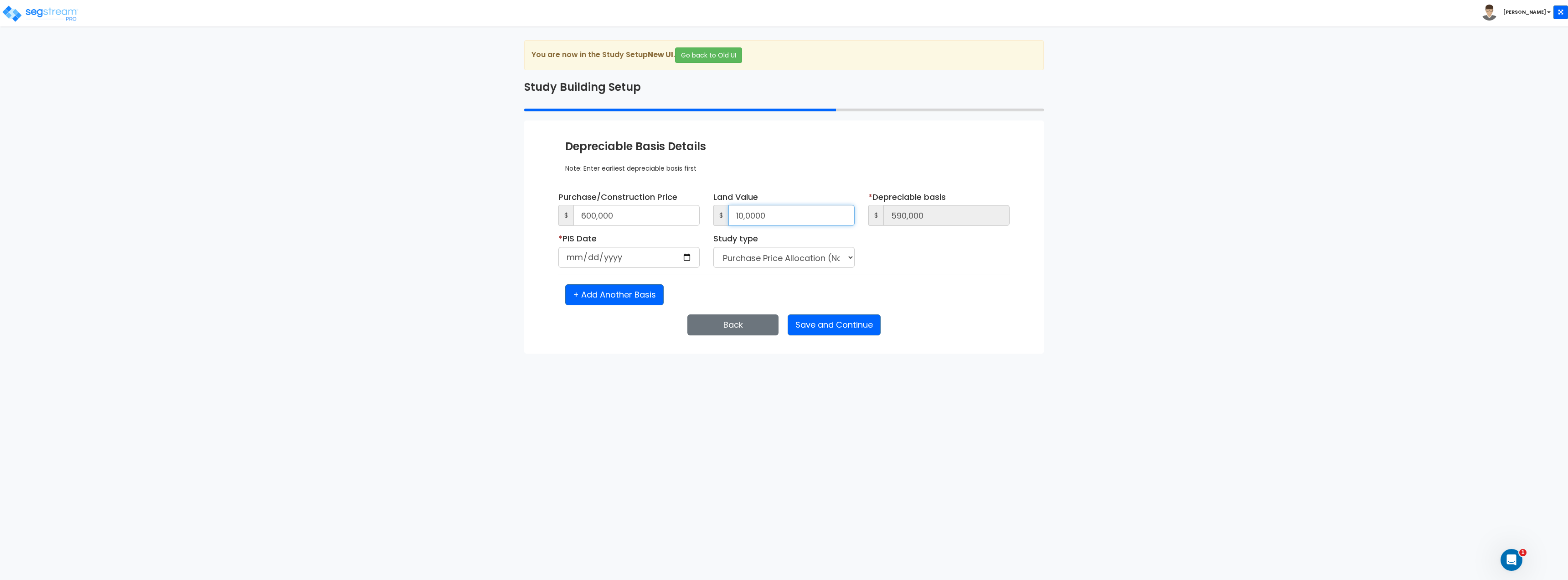
type input "500,000"
type input "100,000"
click at [982, 280] on div "Purchase/Construction Price $ 600,000 Land Value $ 100,000 * Depreciable basis …" at bounding box center [784, 248] width 437 height 114
click at [600, 255] on input "date" at bounding box center [629, 257] width 142 height 21
type input "2022-02-04"
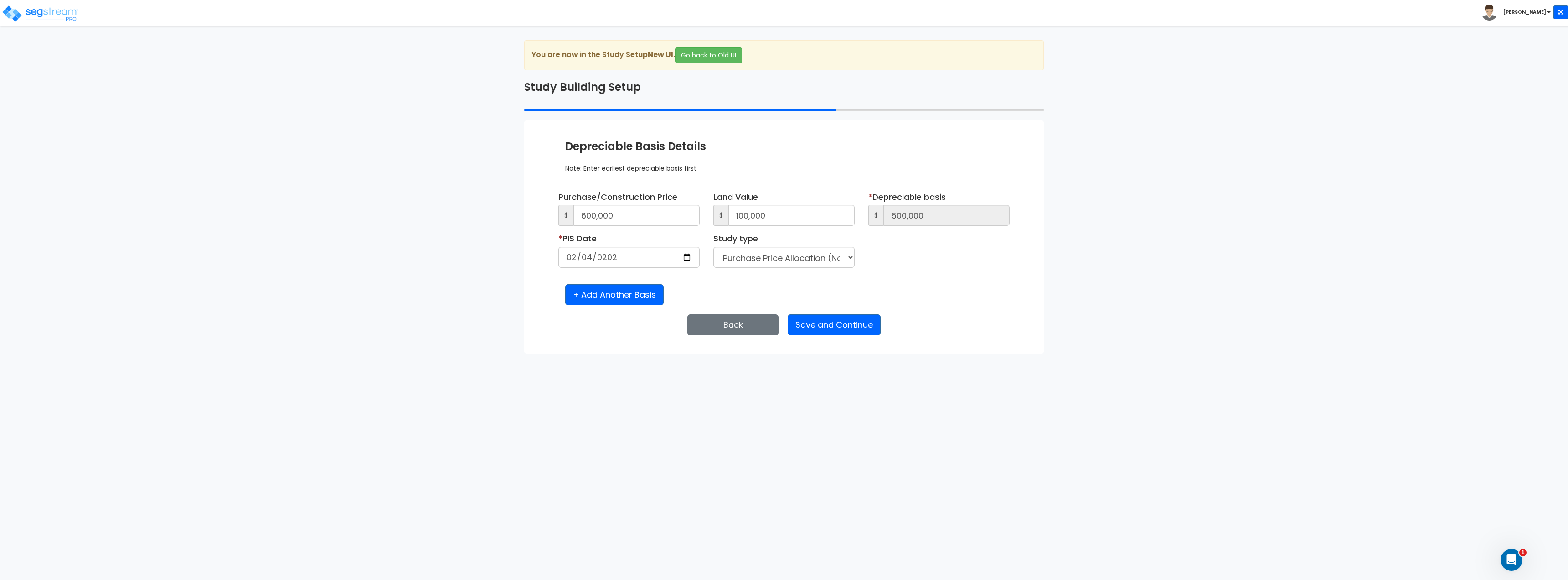
click at [922, 261] on div "Purchase/Construction Price $ 600,000 Land Value $ 100,000 * $ 500,000 * *" at bounding box center [784, 233] width 465 height 83
click at [817, 254] on select "Purchase Price Allocation (No Given Costs) New Construction / Reno / TI's (Give…" at bounding box center [784, 257] width 142 height 21
click at [971, 248] on div "Purchase/Construction Price $ 600,000 Land Value $ 100,000 * $ 500,000 * *" at bounding box center [784, 233] width 465 height 83
click at [859, 323] on button "Save and Continue" at bounding box center [834, 324] width 93 height 21
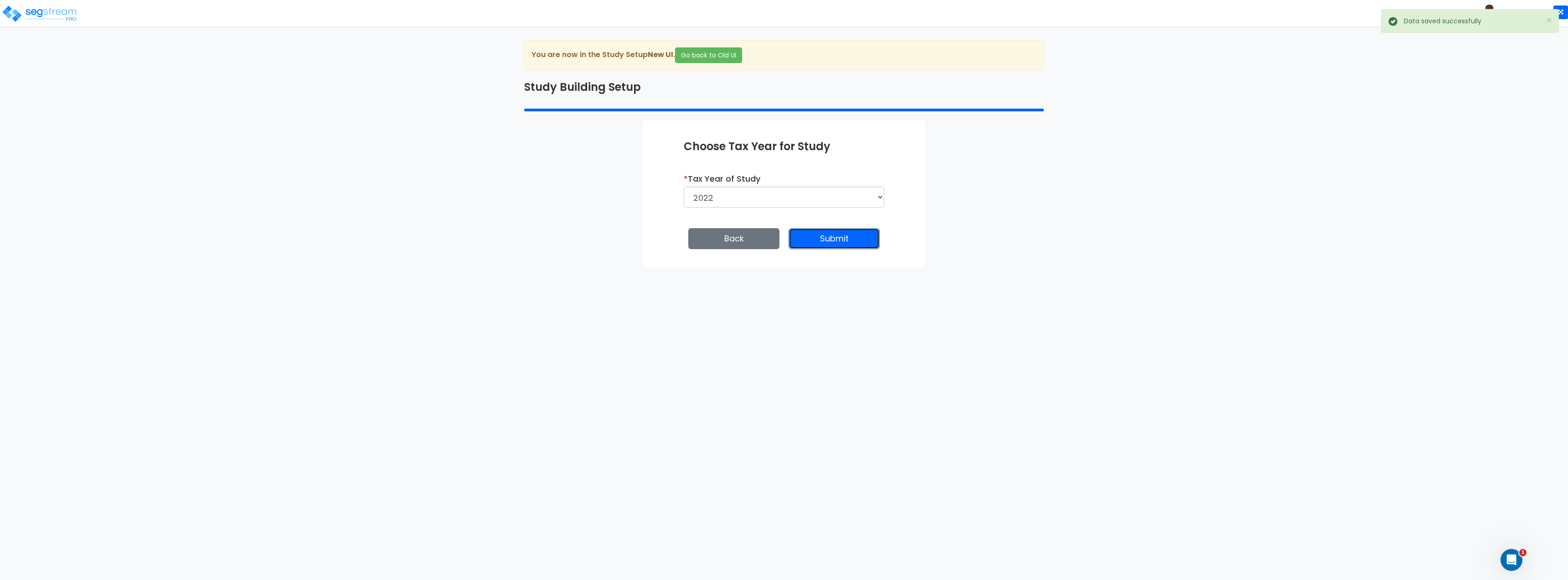
click at [854, 236] on button "Submit" at bounding box center [834, 238] width 91 height 21
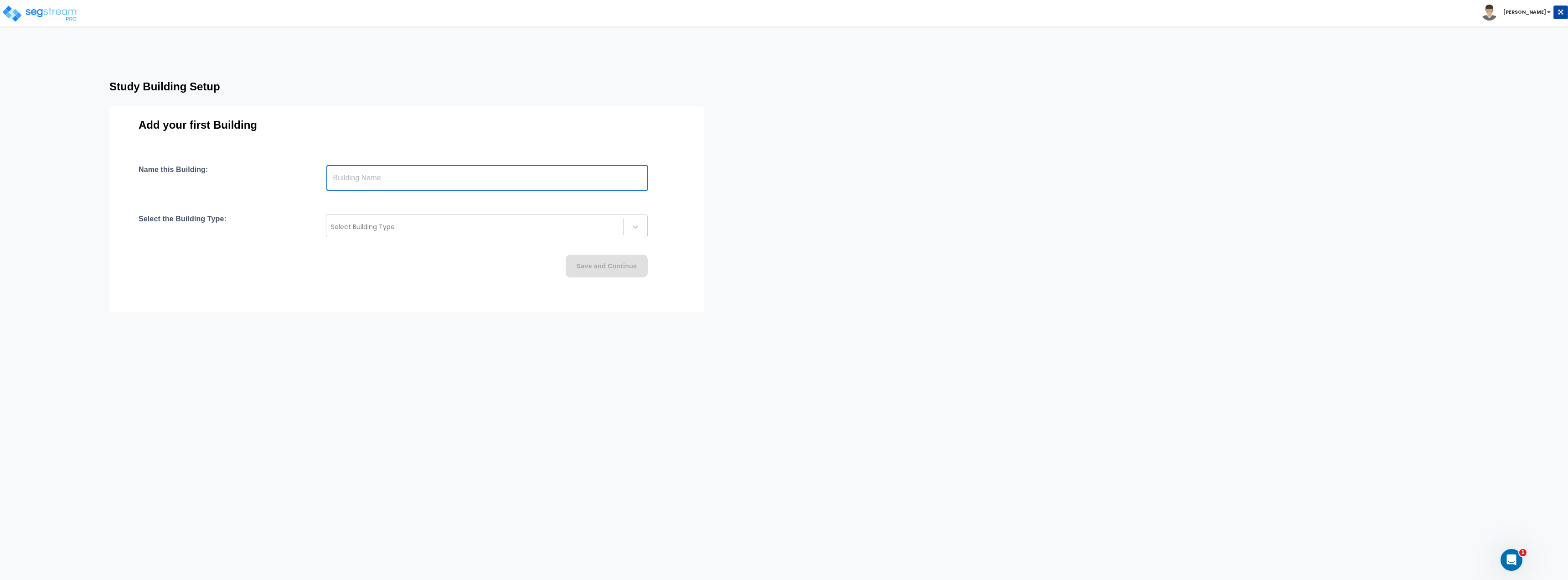
click at [406, 185] on input "text" at bounding box center [487, 178] width 322 height 25
type input "Building"
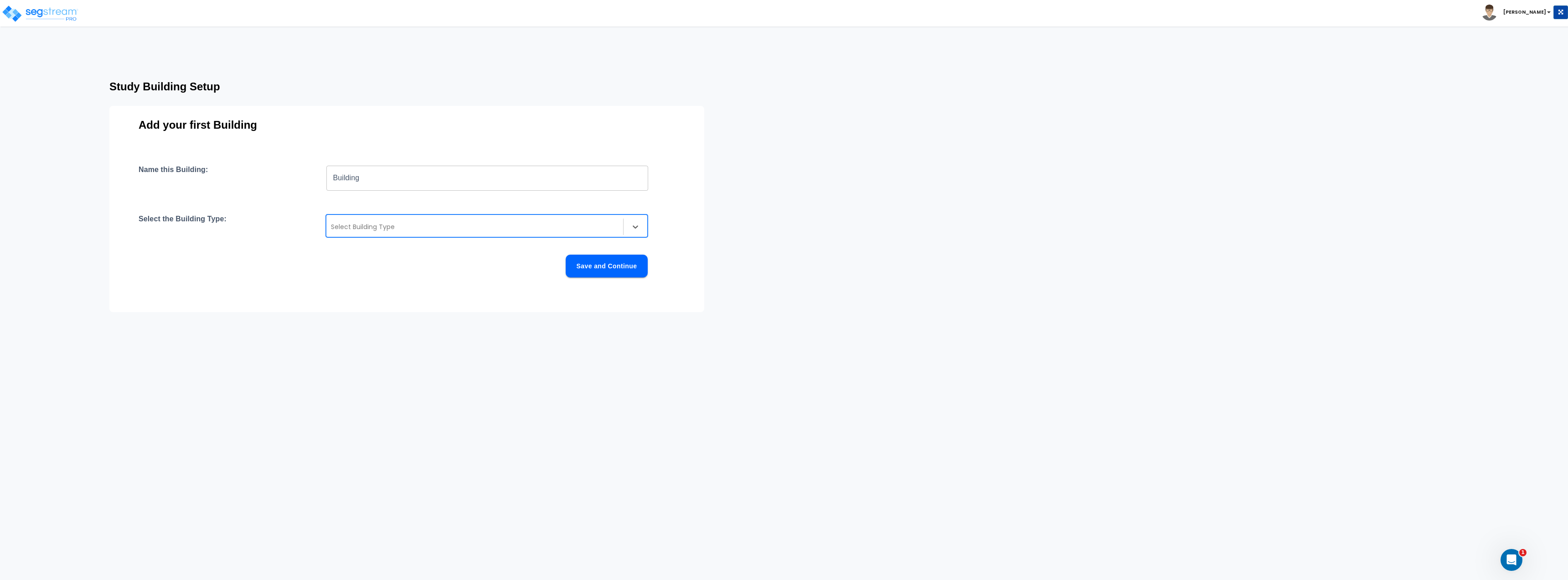
click at [387, 220] on div "Select Building Type" at bounding box center [487, 226] width 322 height 23
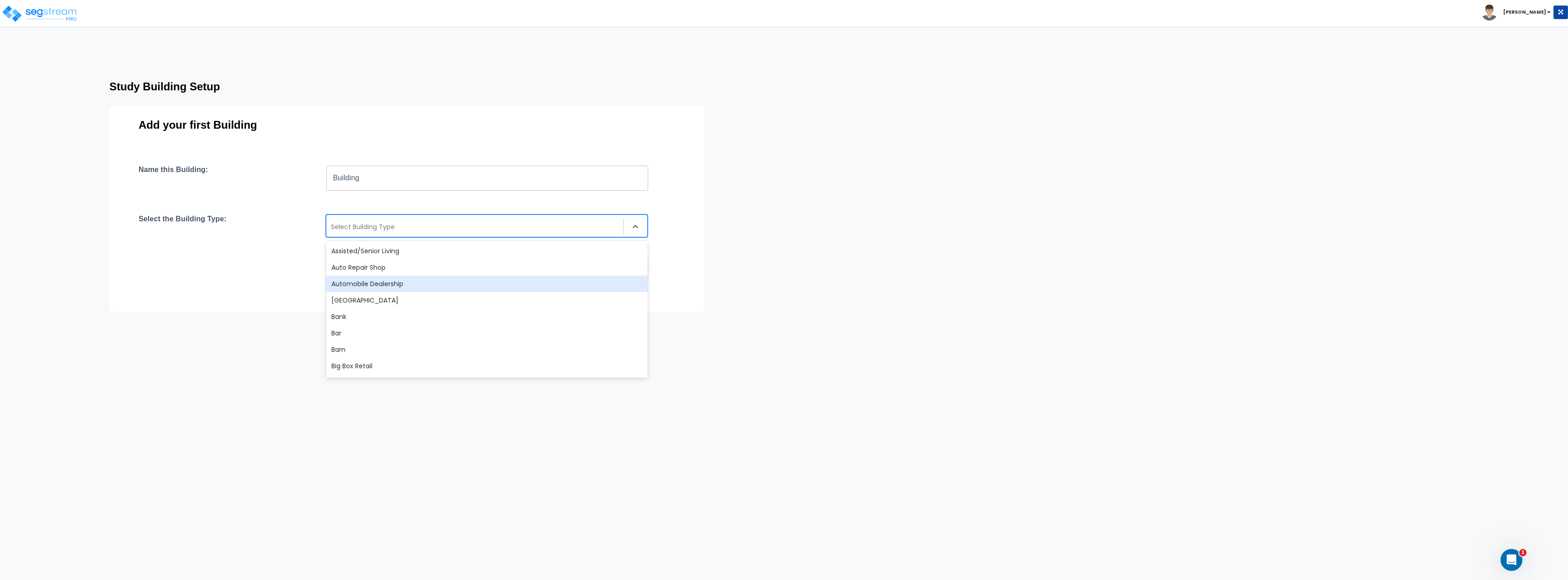
click at [398, 280] on div "Automobile Dealership" at bounding box center [487, 284] width 322 height 16
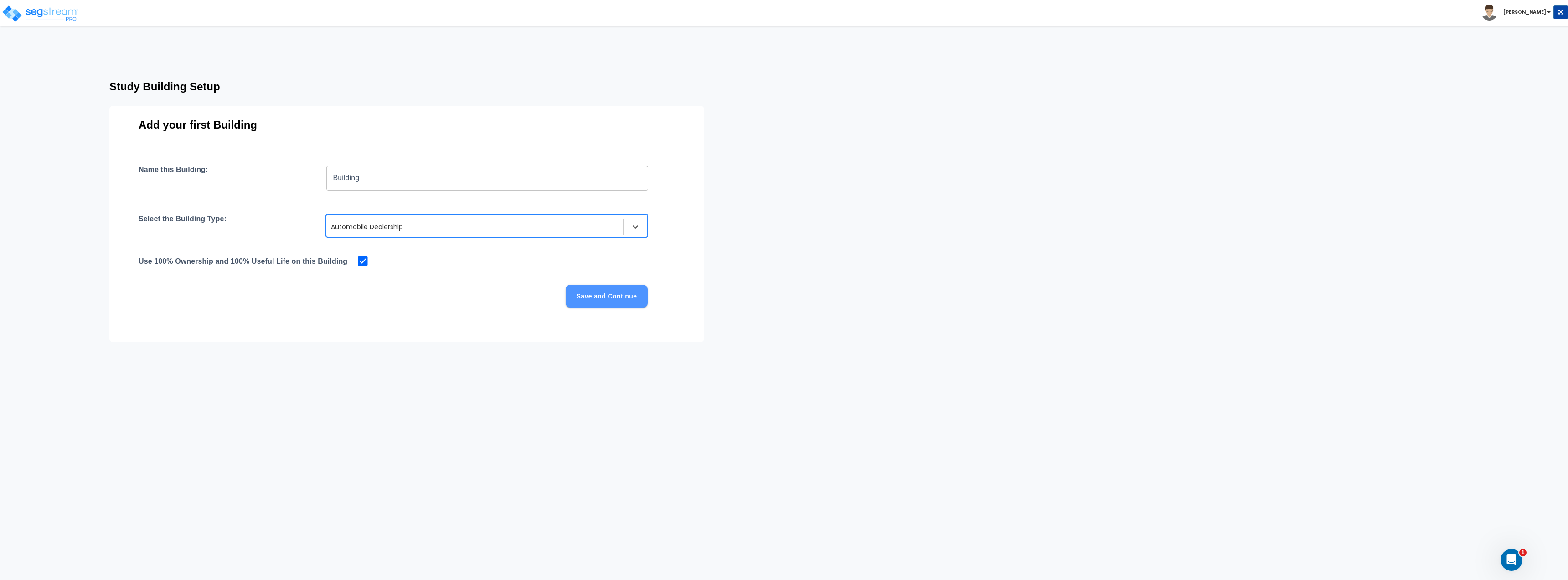
click at [636, 292] on button "Save and Continue" at bounding box center [607, 296] width 82 height 23
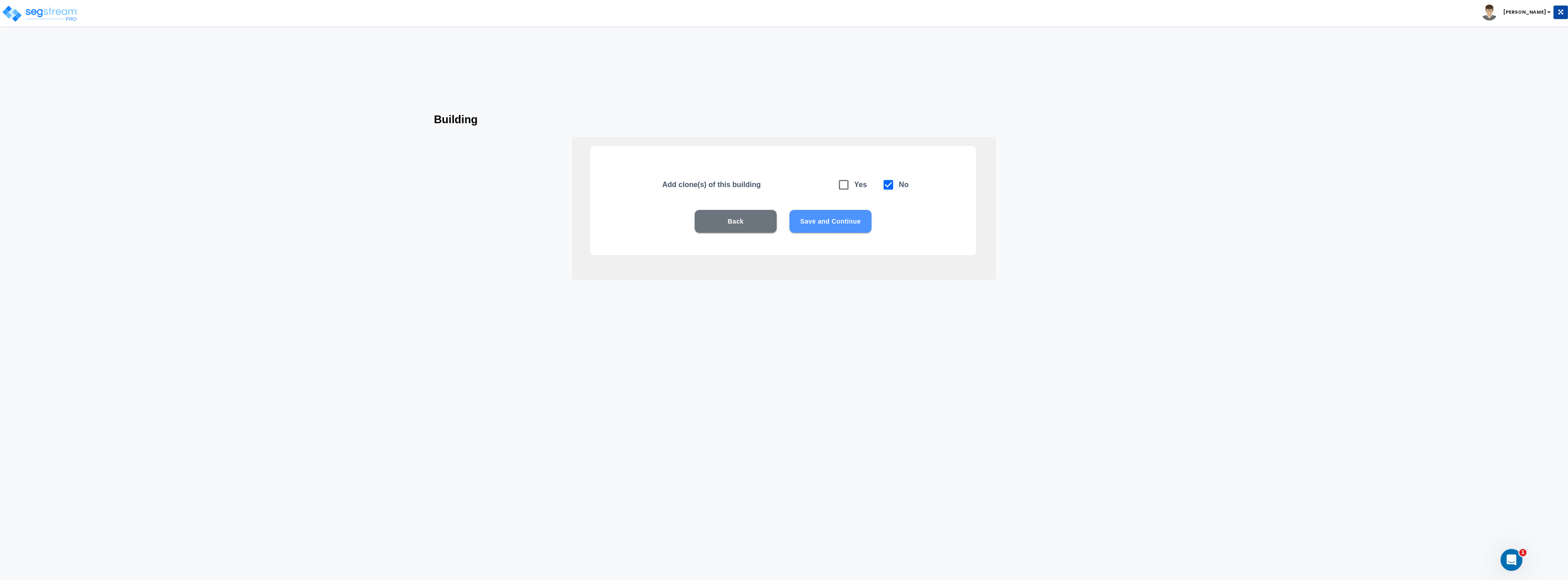
click at [854, 223] on button "Save and Continue" at bounding box center [830, 221] width 82 height 23
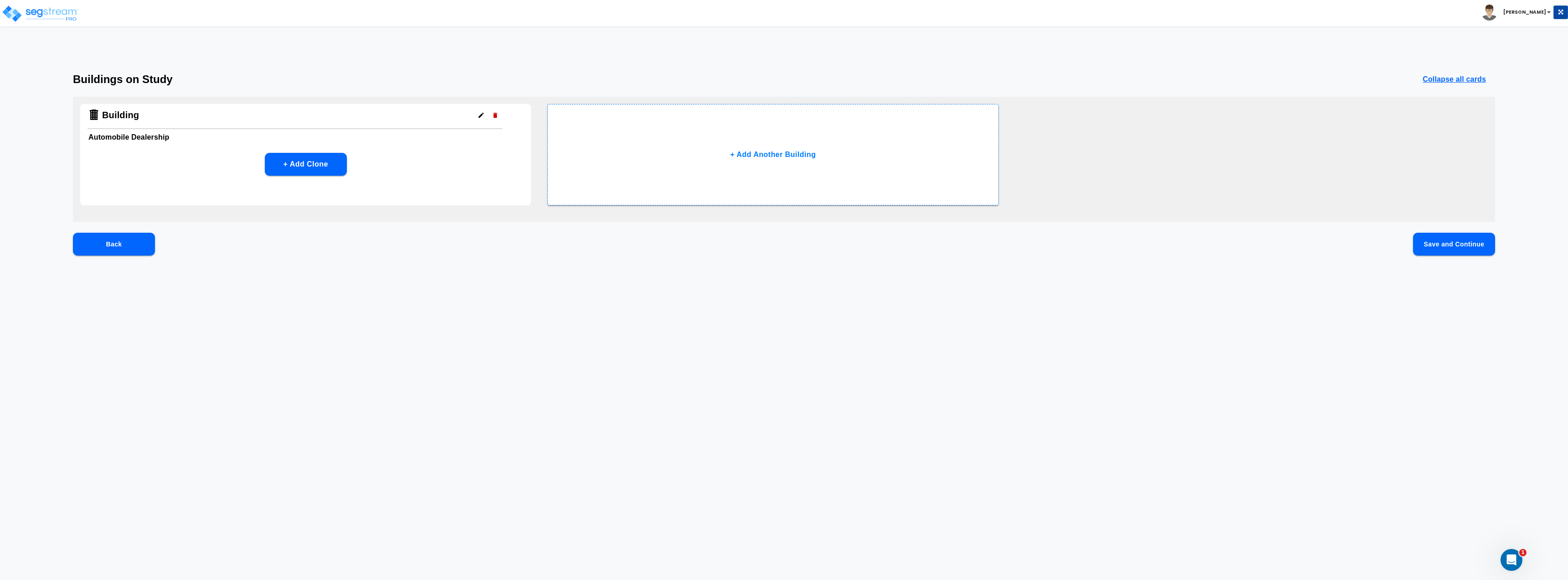
click at [133, 257] on div "Back Save and Continue" at bounding box center [784, 259] width 1422 height 52
click at [126, 246] on button "Back" at bounding box center [114, 244] width 82 height 23
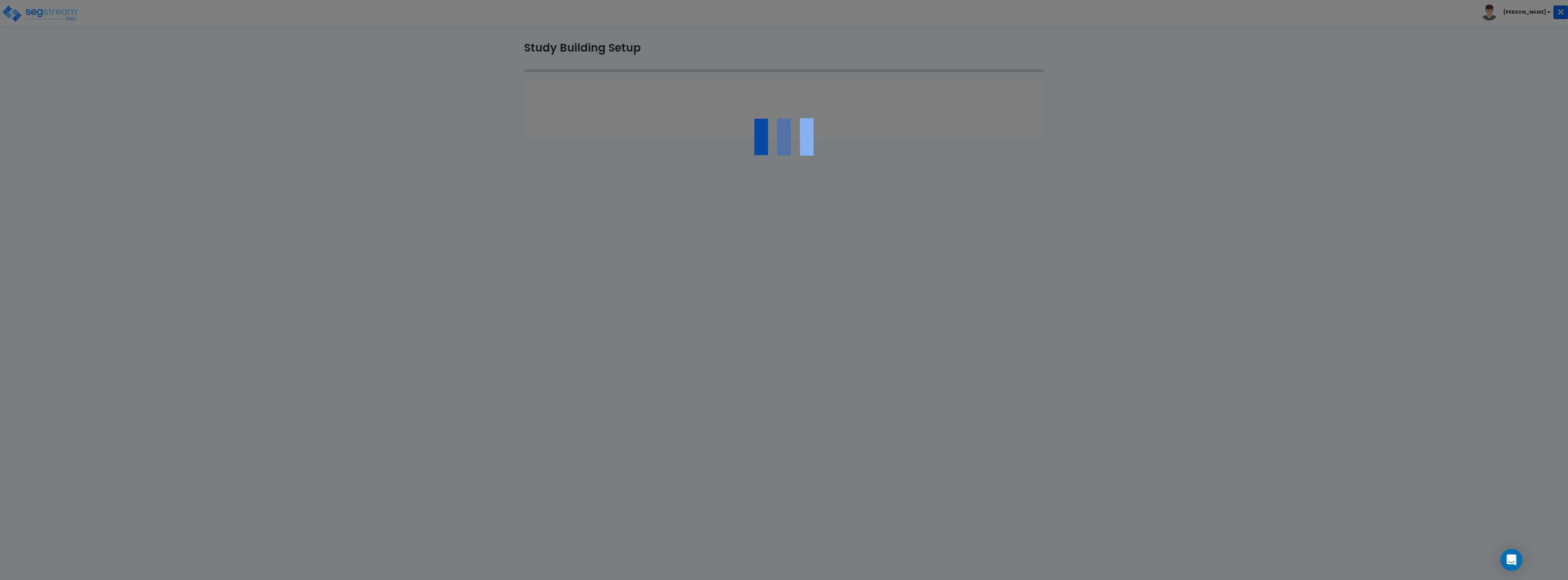
select select "2022"
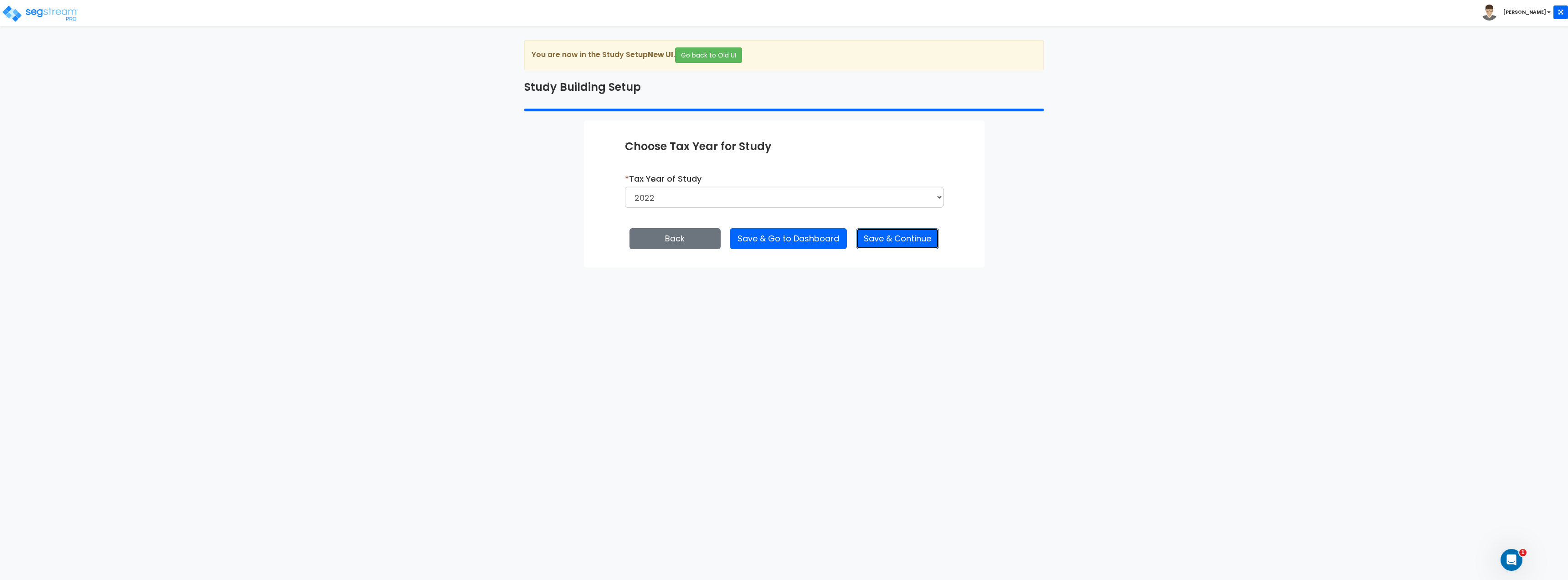
click at [923, 249] on button "Save & Continue" at bounding box center [897, 238] width 83 height 21
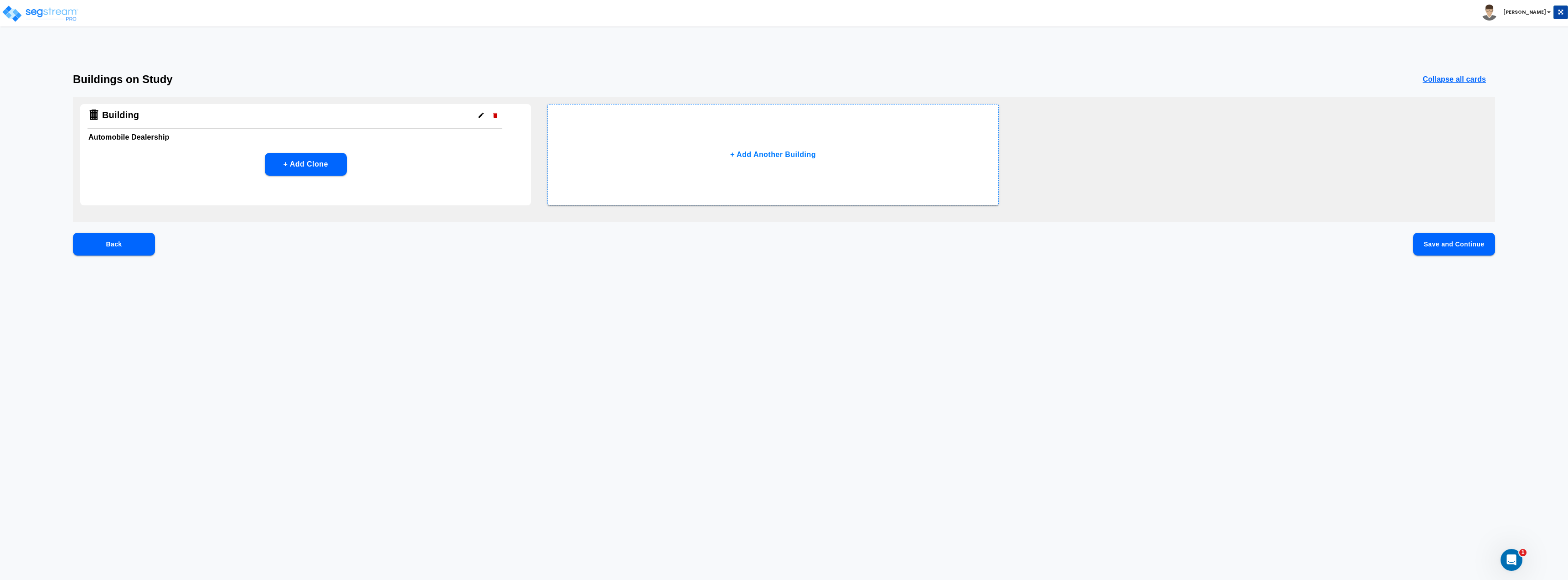
click at [144, 246] on button "Back" at bounding box center [114, 244] width 82 height 23
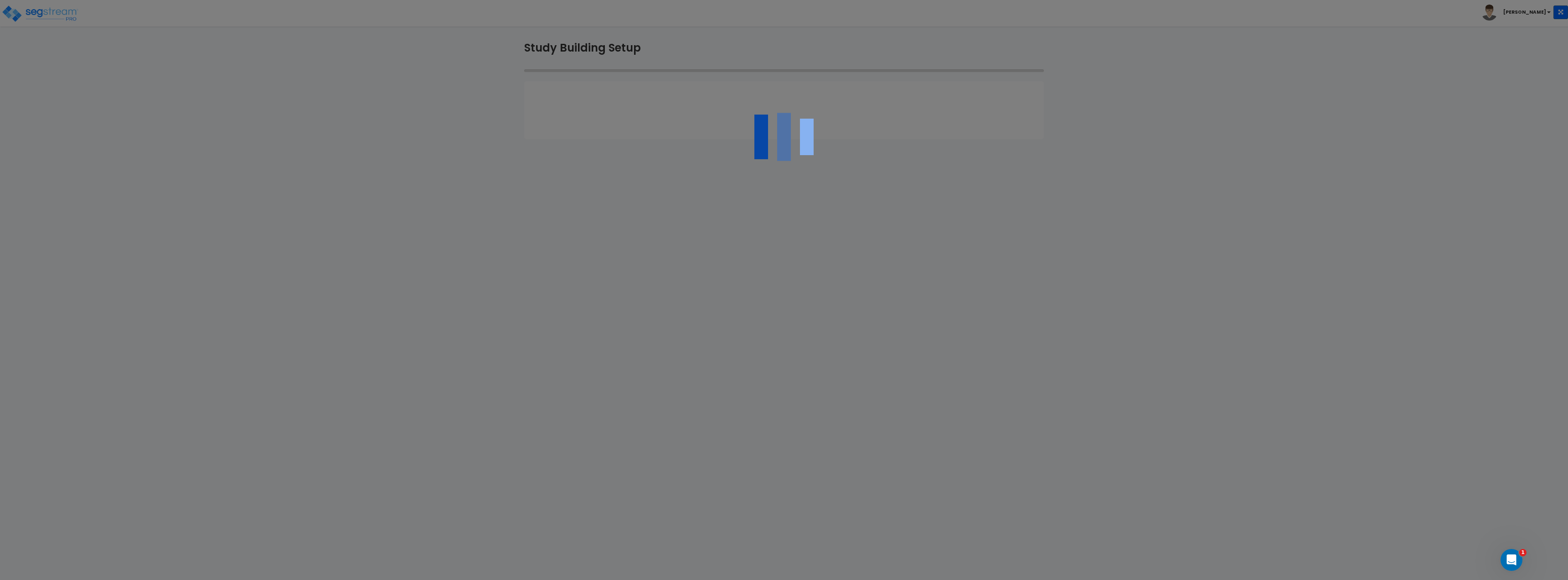
select select "2022"
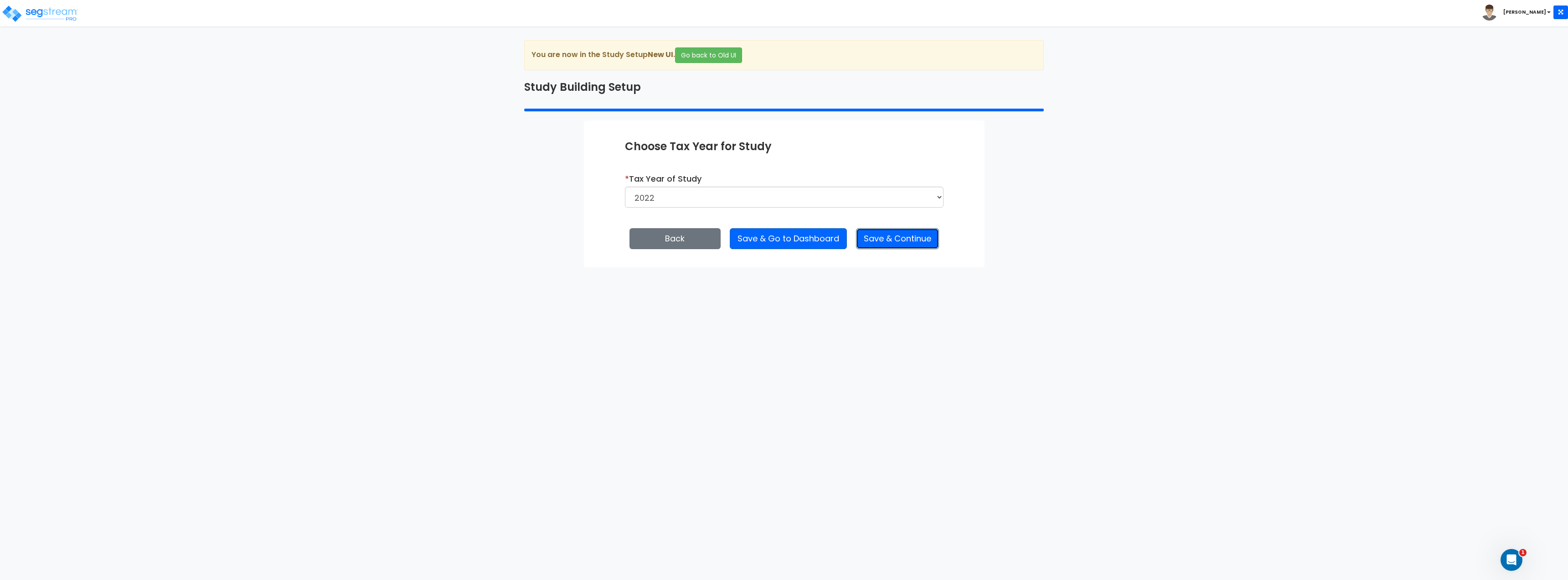
click at [916, 237] on button "Save & Continue" at bounding box center [897, 238] width 83 height 21
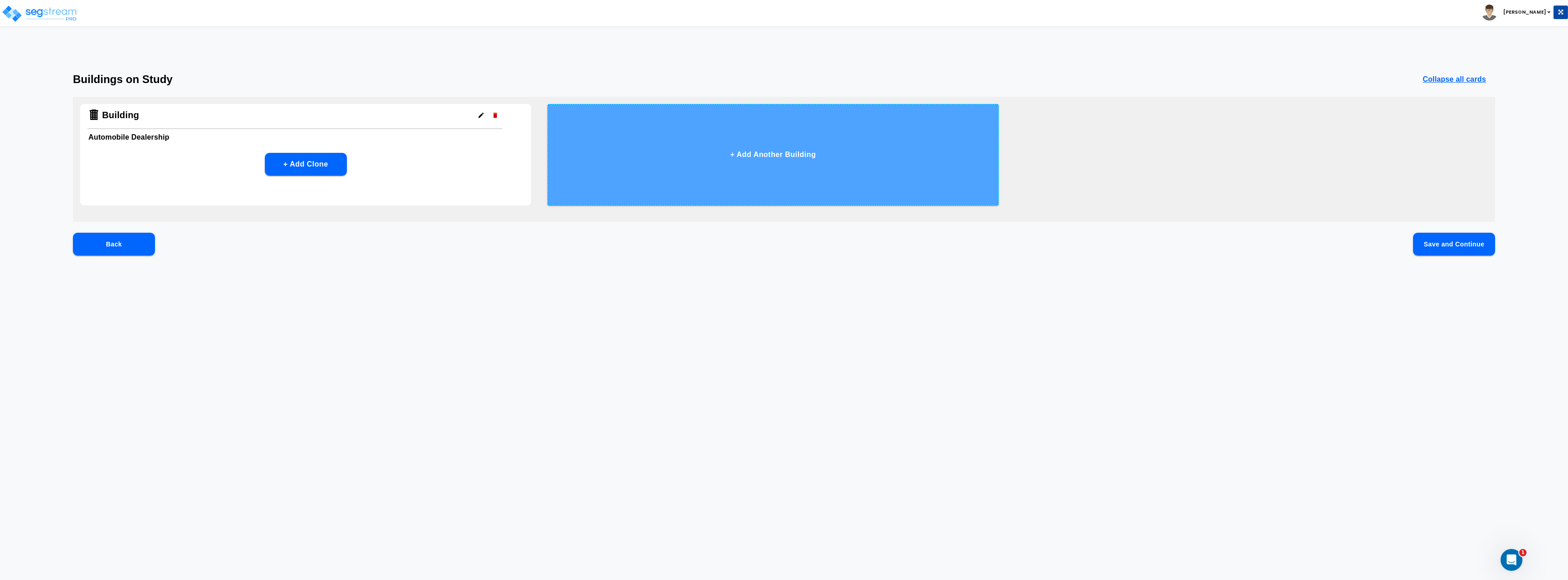
click at [781, 156] on button "+ Add Another Building" at bounding box center [772, 154] width 451 height 101
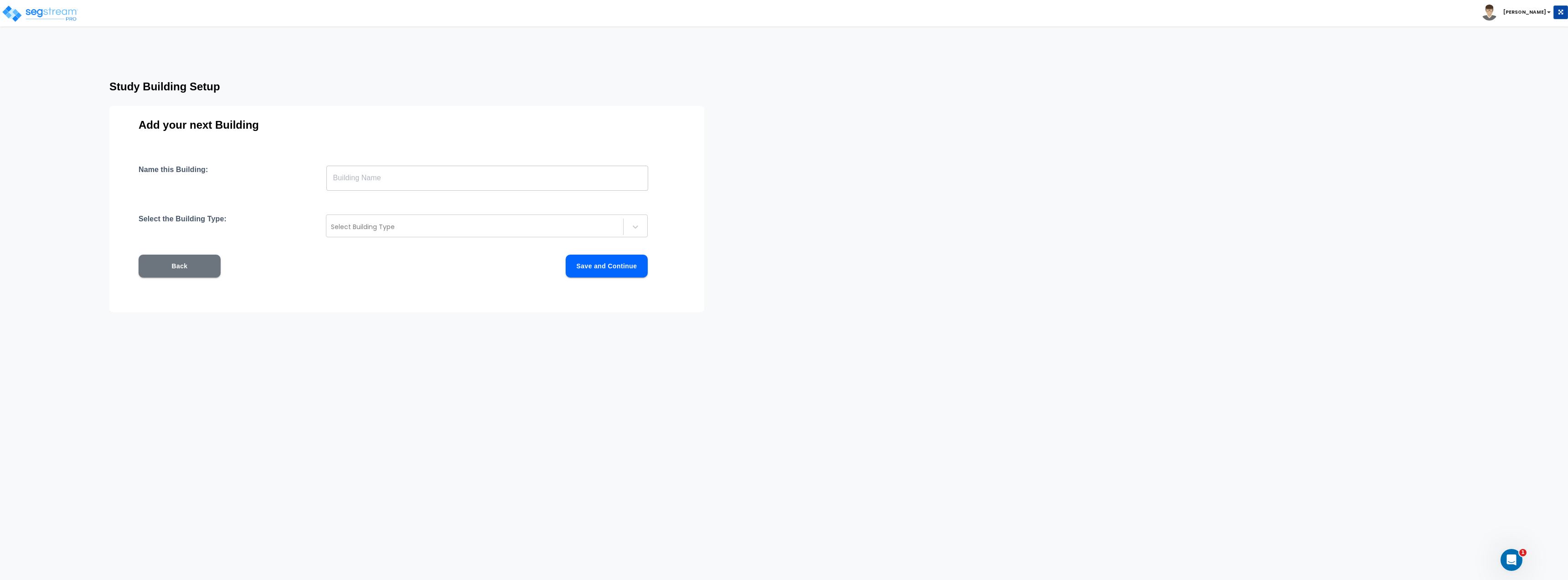
click at [187, 266] on button "Back" at bounding box center [179, 266] width 82 height 23
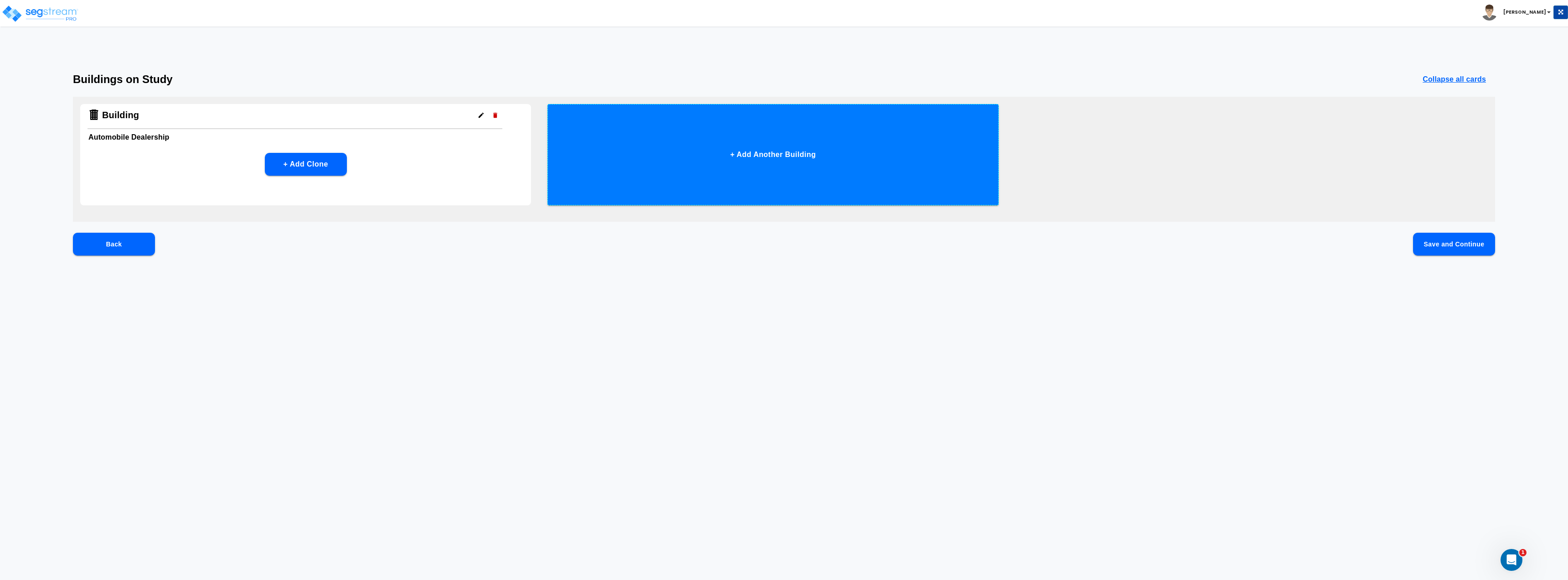
click at [755, 148] on button "+ Add Another Building" at bounding box center [772, 154] width 451 height 101
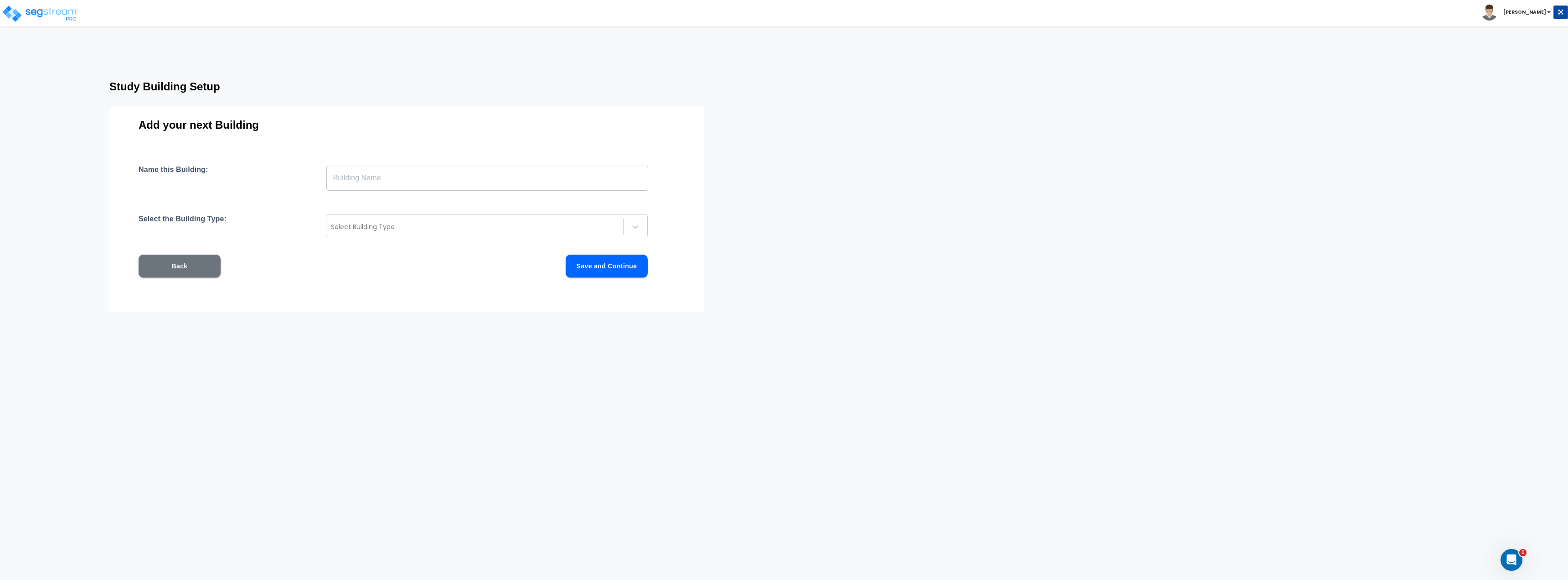
click at [197, 270] on button "Back" at bounding box center [179, 266] width 82 height 23
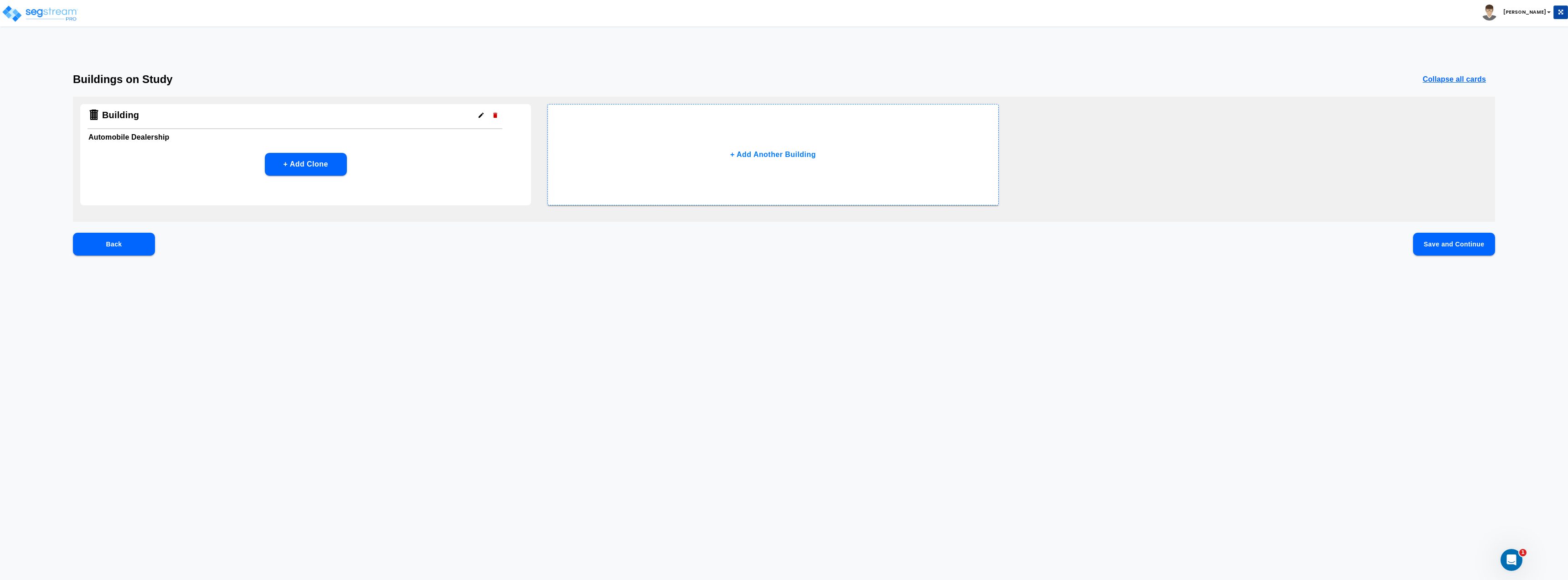
click at [122, 248] on button "Back" at bounding box center [114, 244] width 82 height 23
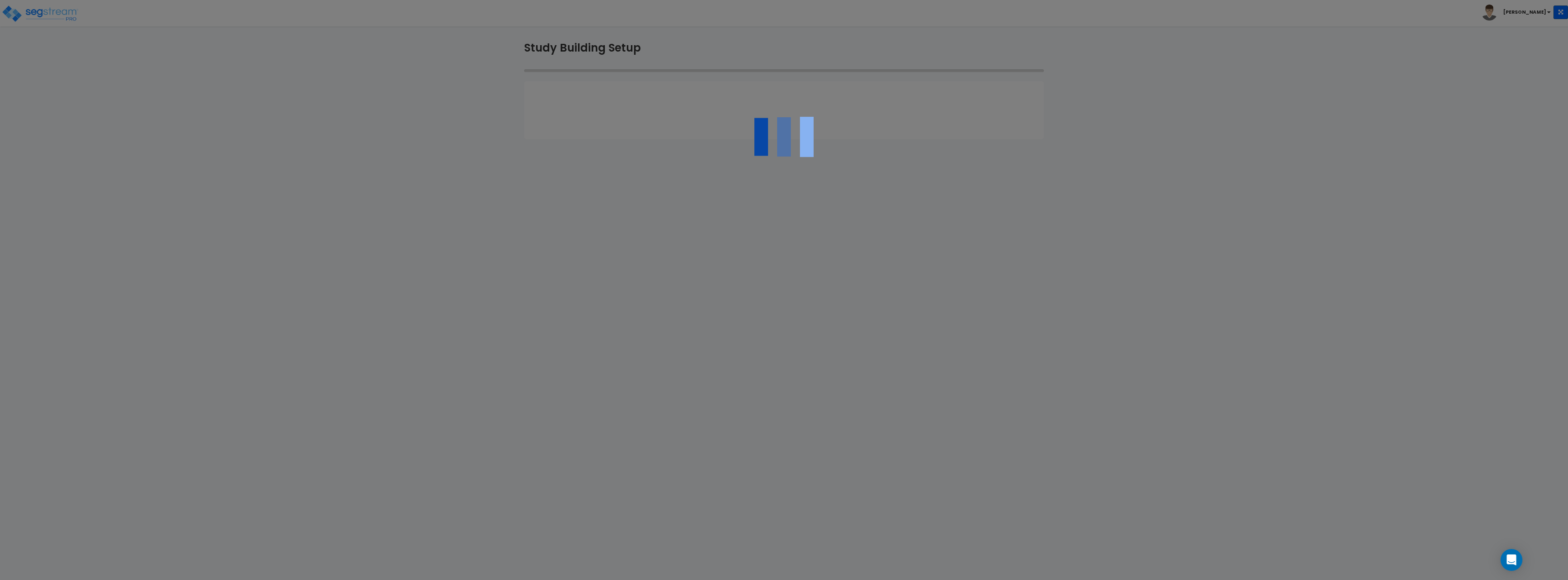
select select "2022"
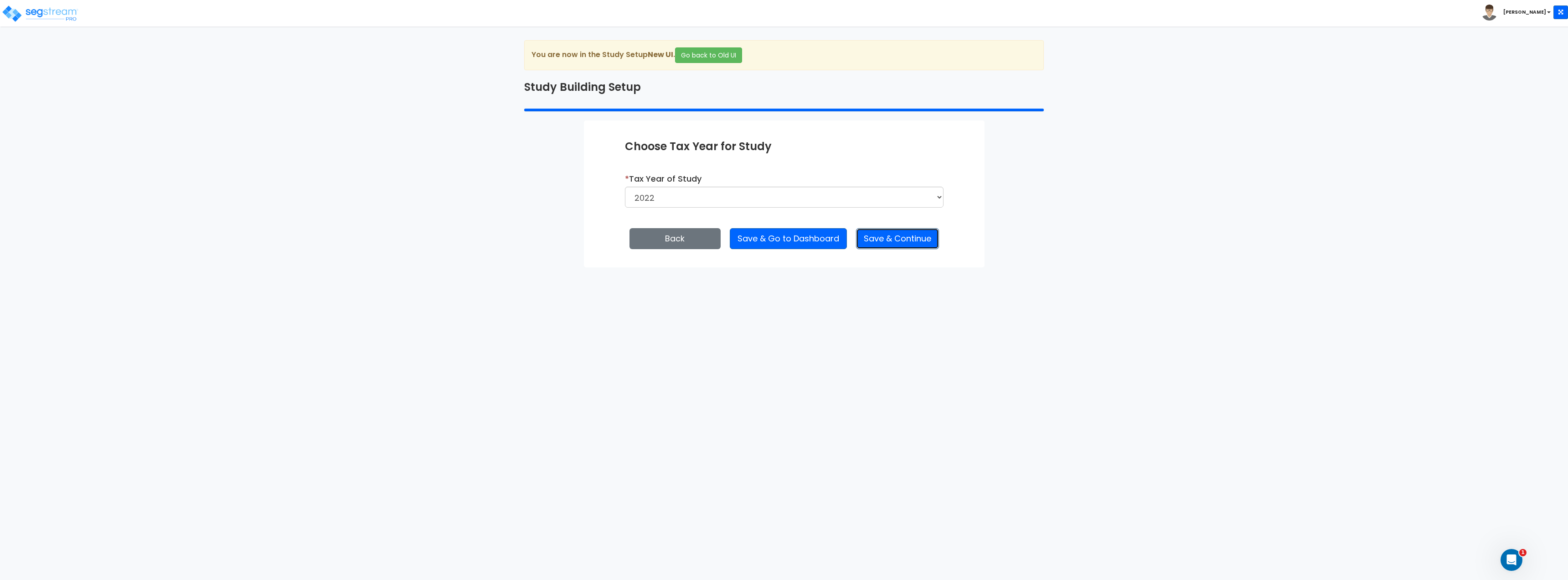
click at [893, 242] on button "Save & Continue" at bounding box center [897, 238] width 83 height 21
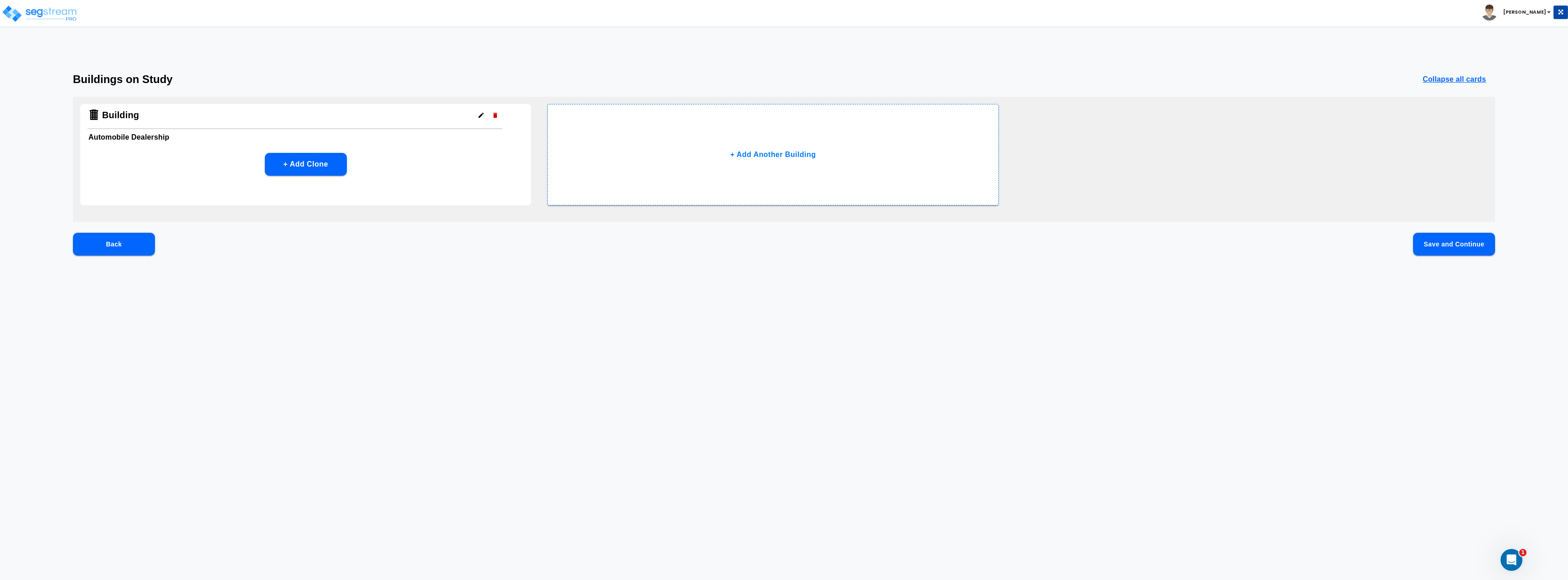
click at [113, 238] on button "Back" at bounding box center [114, 244] width 82 height 23
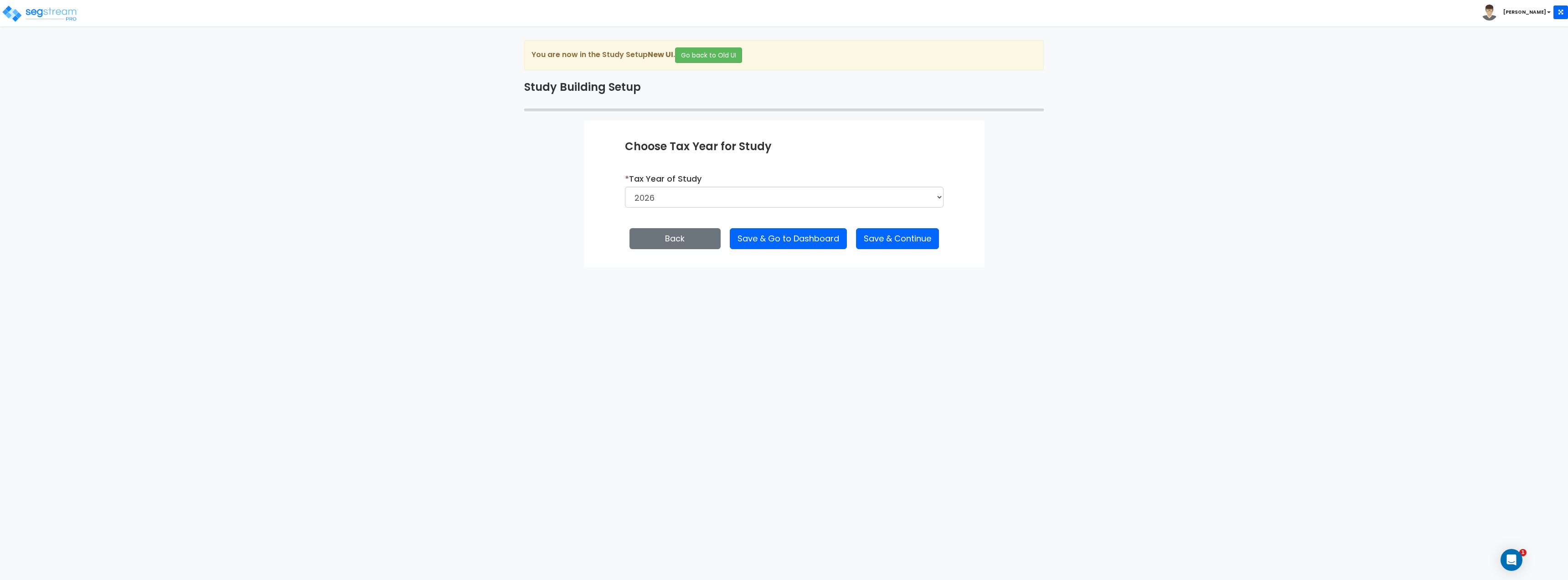
select select "2022"
click at [911, 241] on button "Save & Continue" at bounding box center [897, 238] width 83 height 21
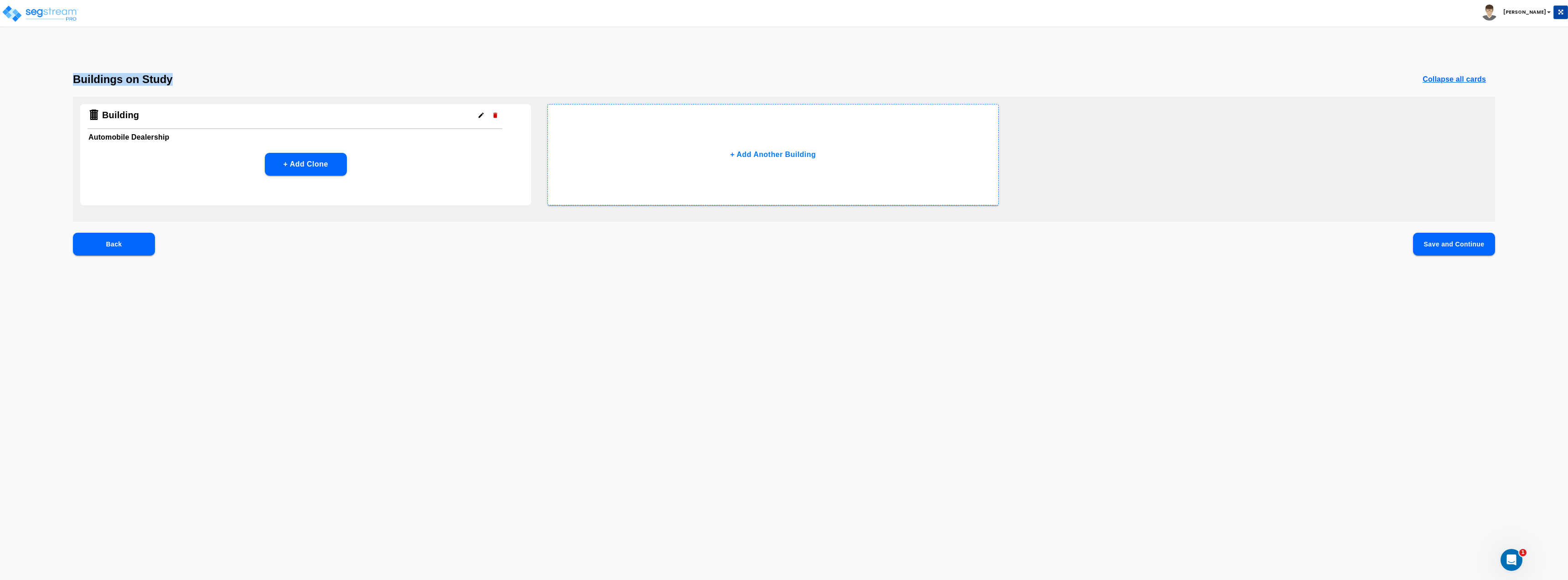
drag, startPoint x: 73, startPoint y: 75, endPoint x: 261, endPoint y: 77, distance: 188.0
click at [261, 76] on div "Buildings on Study Collapse all cards Building Automobile Dealership + Add Clon…" at bounding box center [784, 178] width 1568 height 212
click at [261, 76] on div "Buildings on Study Collapse all cards" at bounding box center [784, 79] width 1422 height 13
click at [777, 161] on button "+ Add Another Building" at bounding box center [772, 154] width 451 height 101
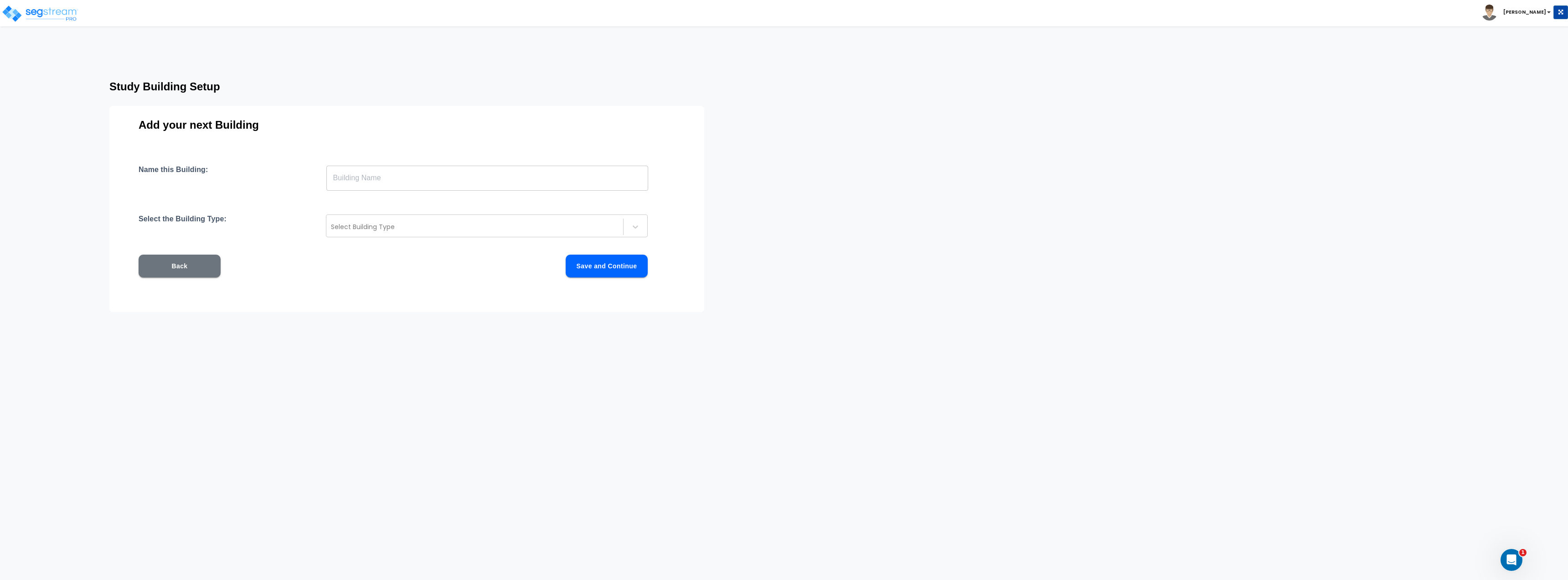
click at [184, 257] on button "Back" at bounding box center [179, 266] width 82 height 23
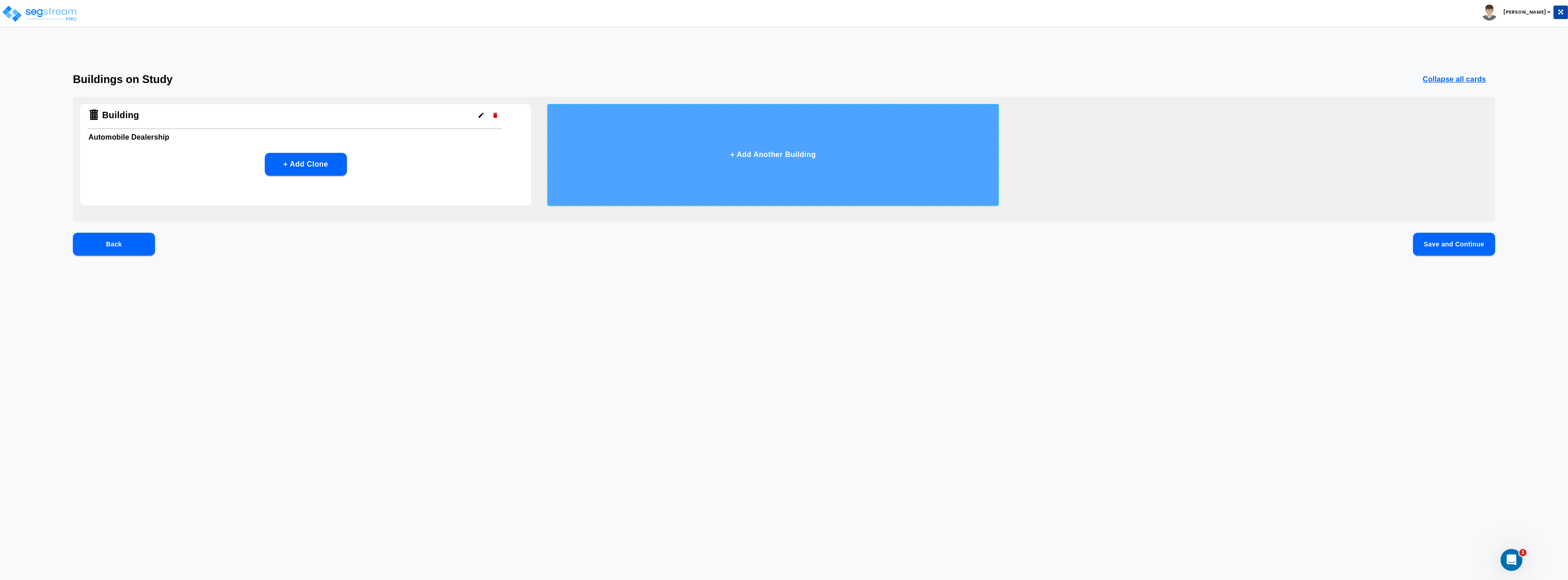
click at [705, 159] on button "+ Add Another Building" at bounding box center [772, 154] width 451 height 101
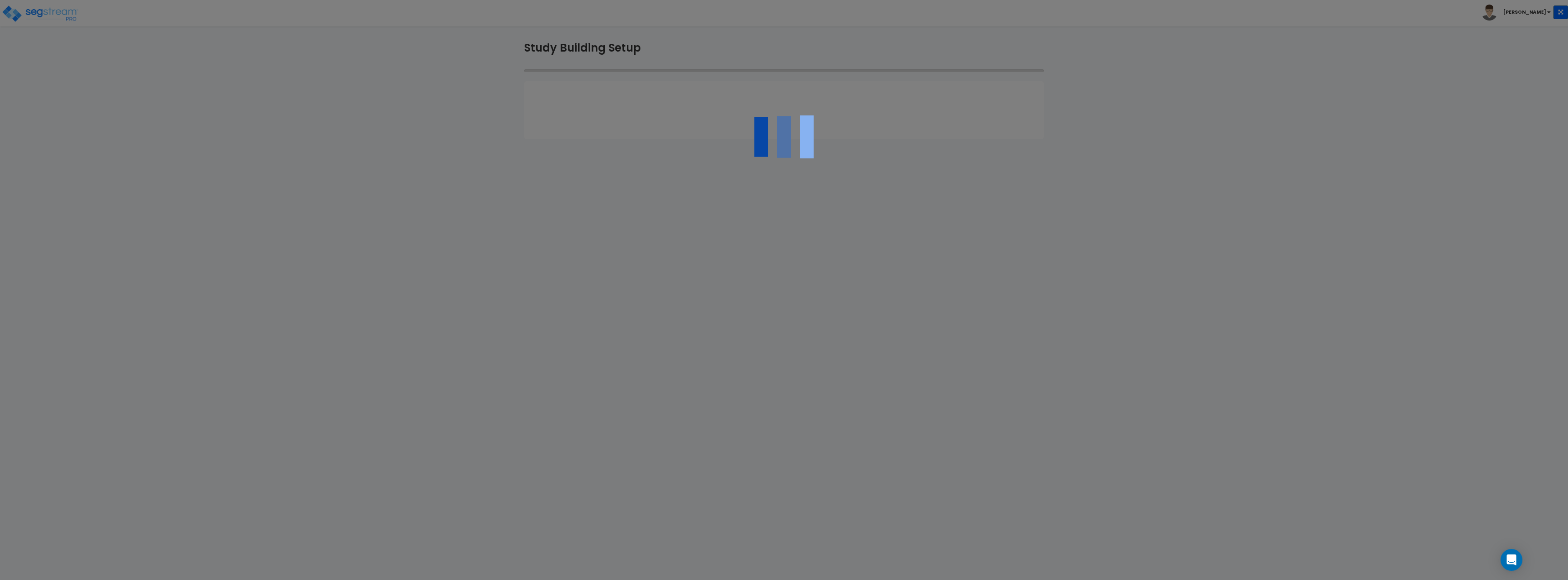
select select "2022"
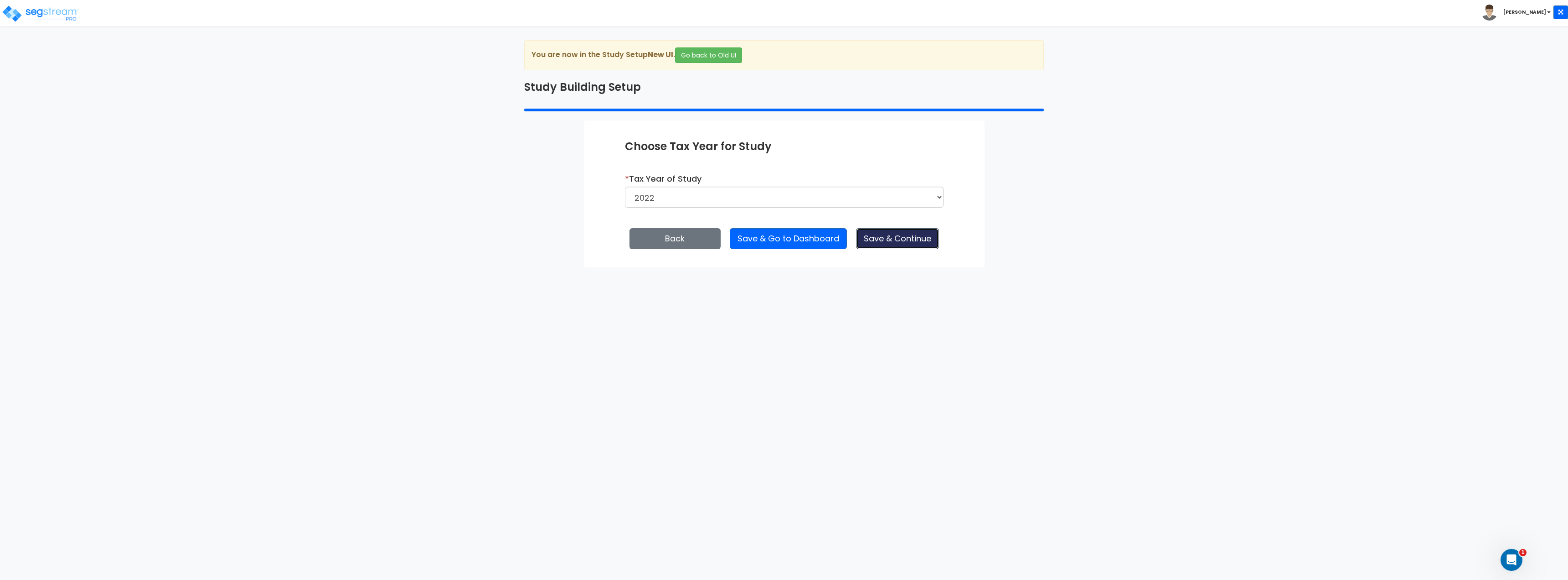
click at [908, 238] on button "Save & Continue" at bounding box center [897, 238] width 83 height 21
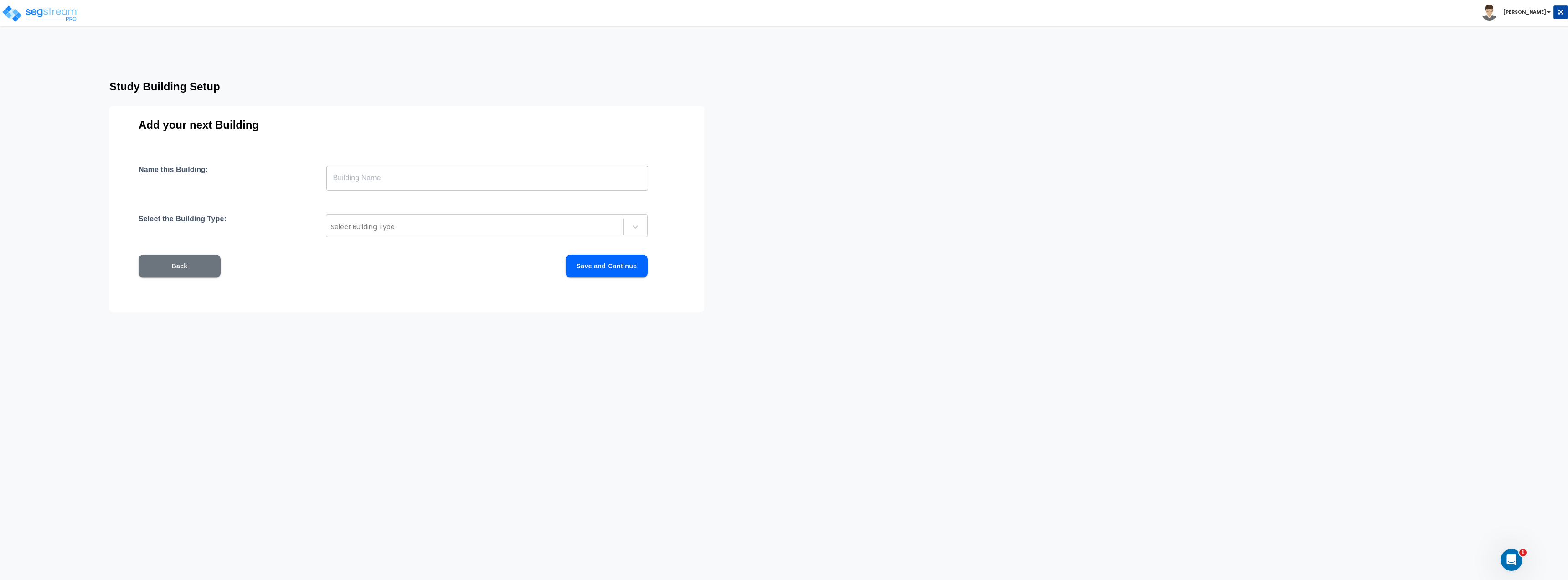
click at [437, 171] on input "text" at bounding box center [487, 178] width 322 height 25
type input "building 1"
click at [396, 226] on div at bounding box center [475, 226] width 288 height 11
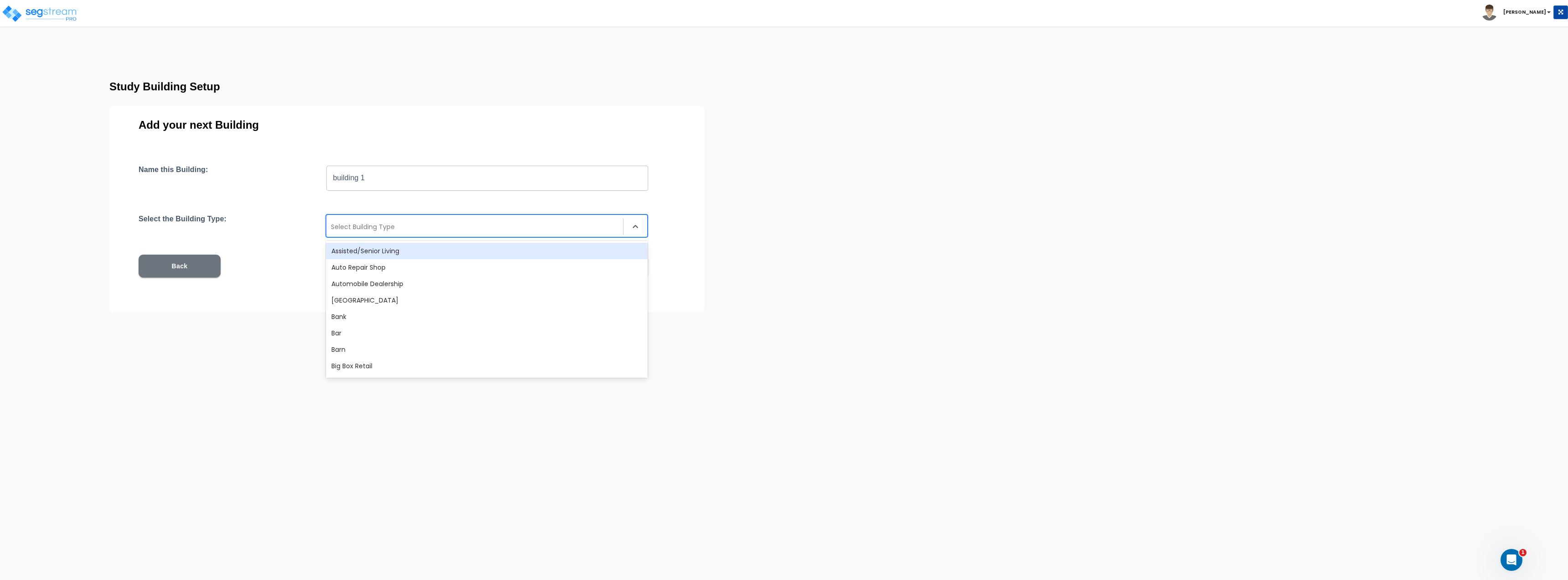
click at [175, 265] on button "Back" at bounding box center [179, 266] width 82 height 23
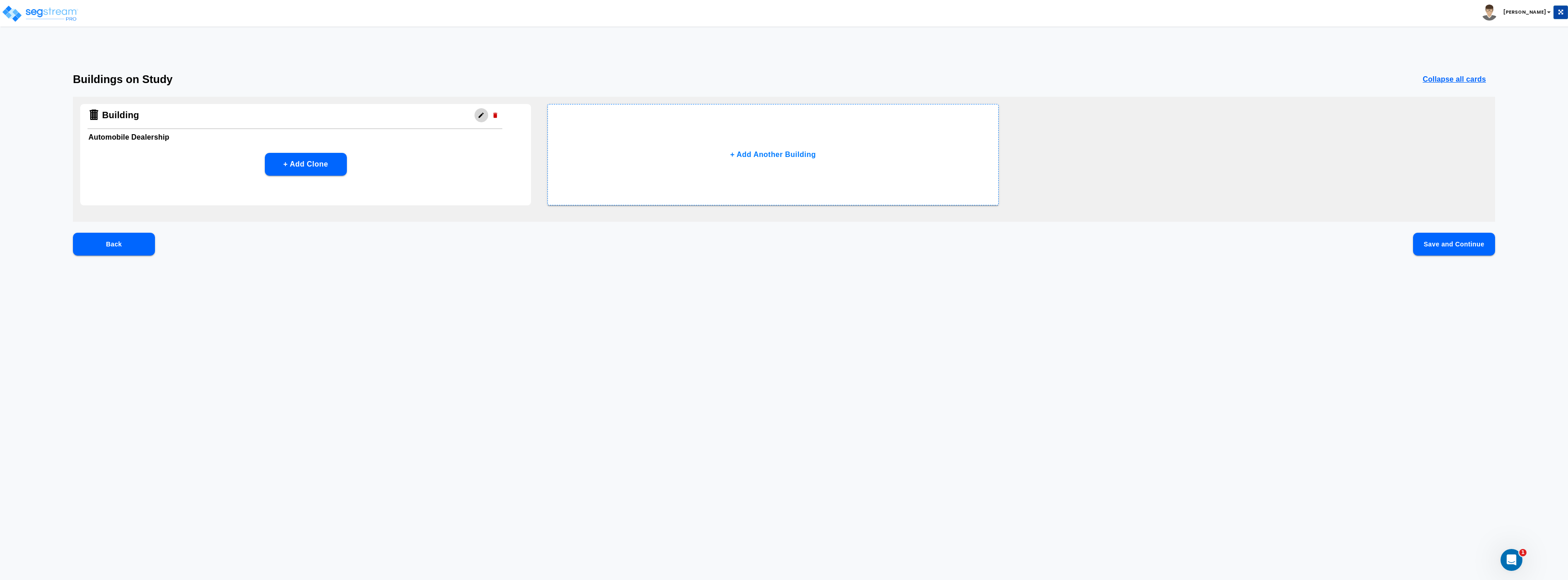
click at [480, 118] on icon "button" at bounding box center [481, 115] width 7 height 7
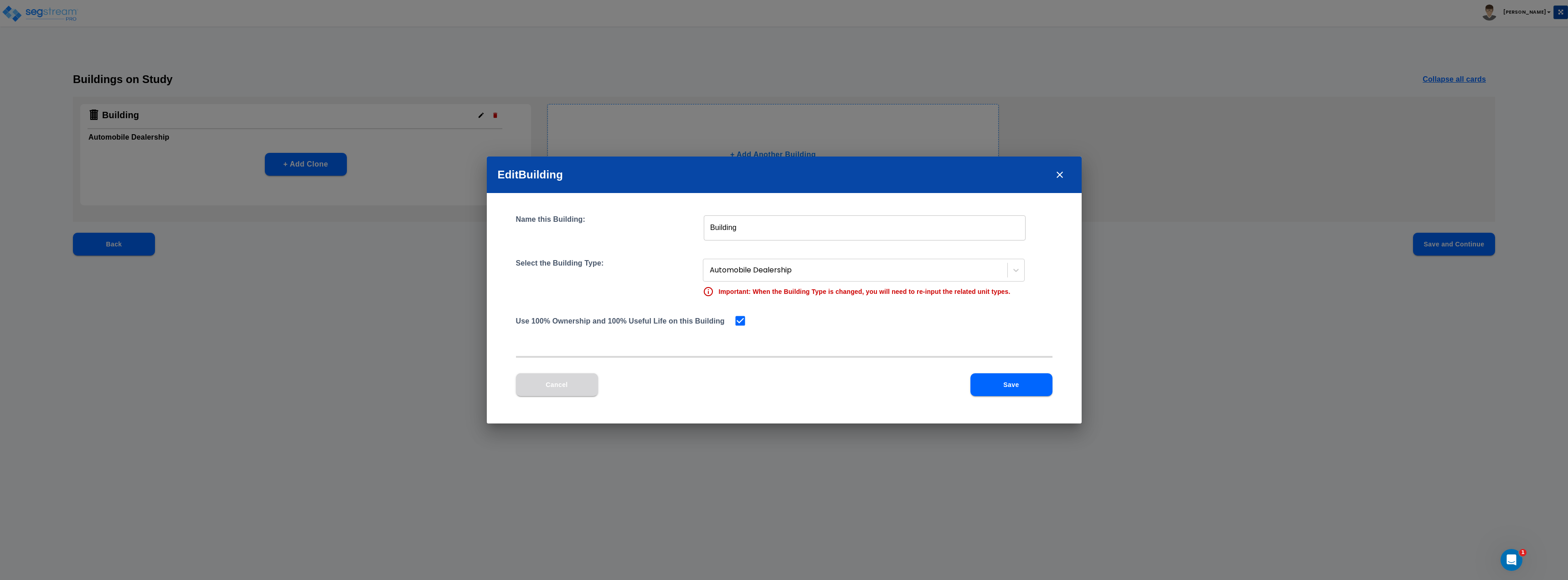
click at [574, 388] on button "Cancel" at bounding box center [557, 385] width 82 height 23
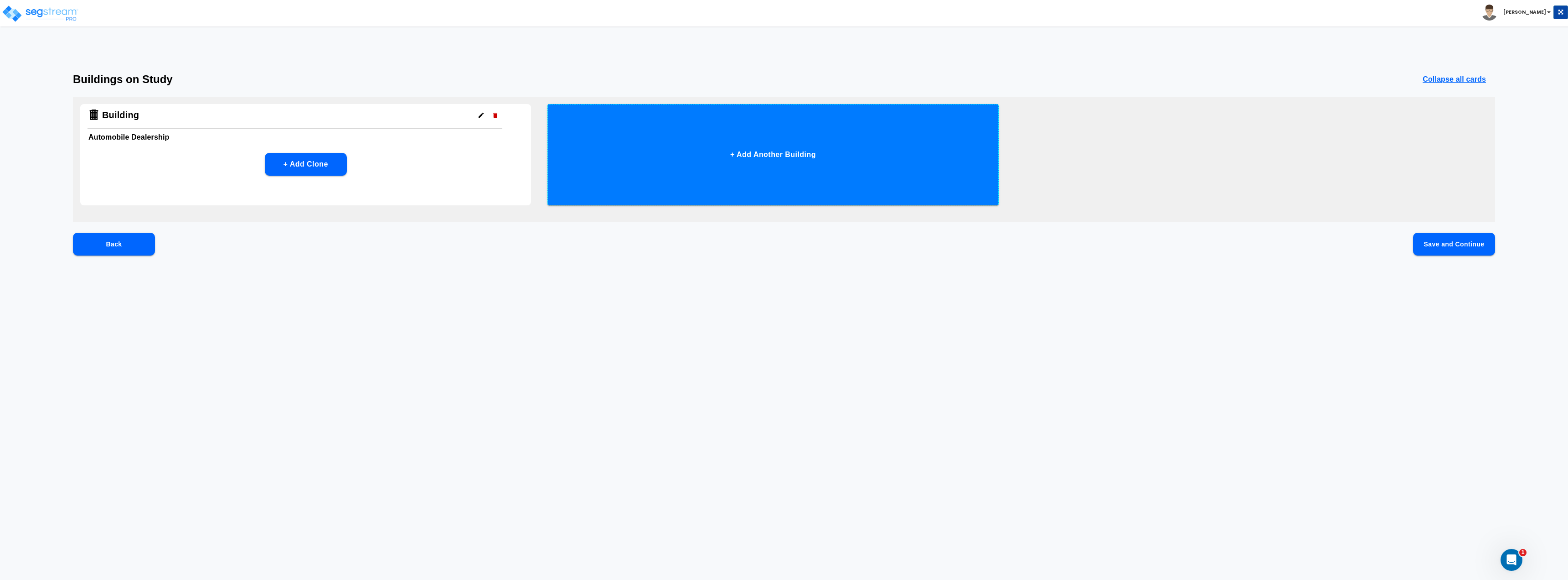
click at [731, 176] on button "+ Add Another Building" at bounding box center [772, 154] width 451 height 101
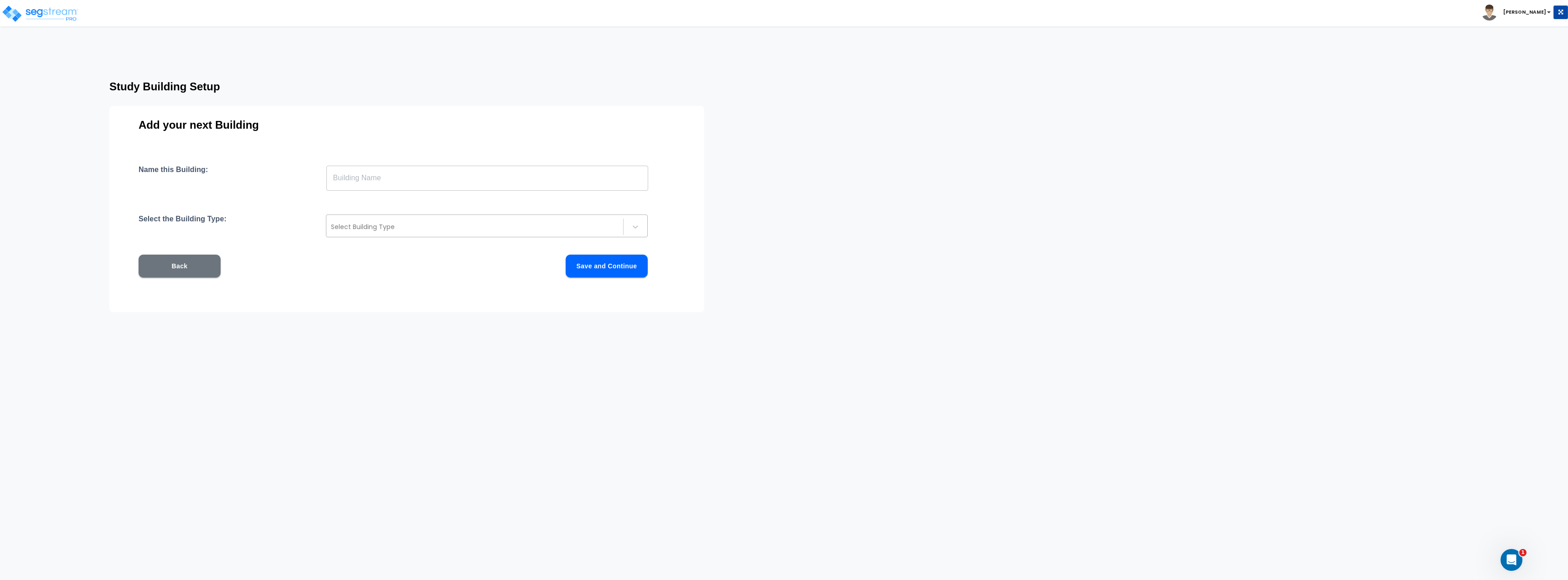
click at [375, 228] on div at bounding box center [475, 226] width 288 height 11
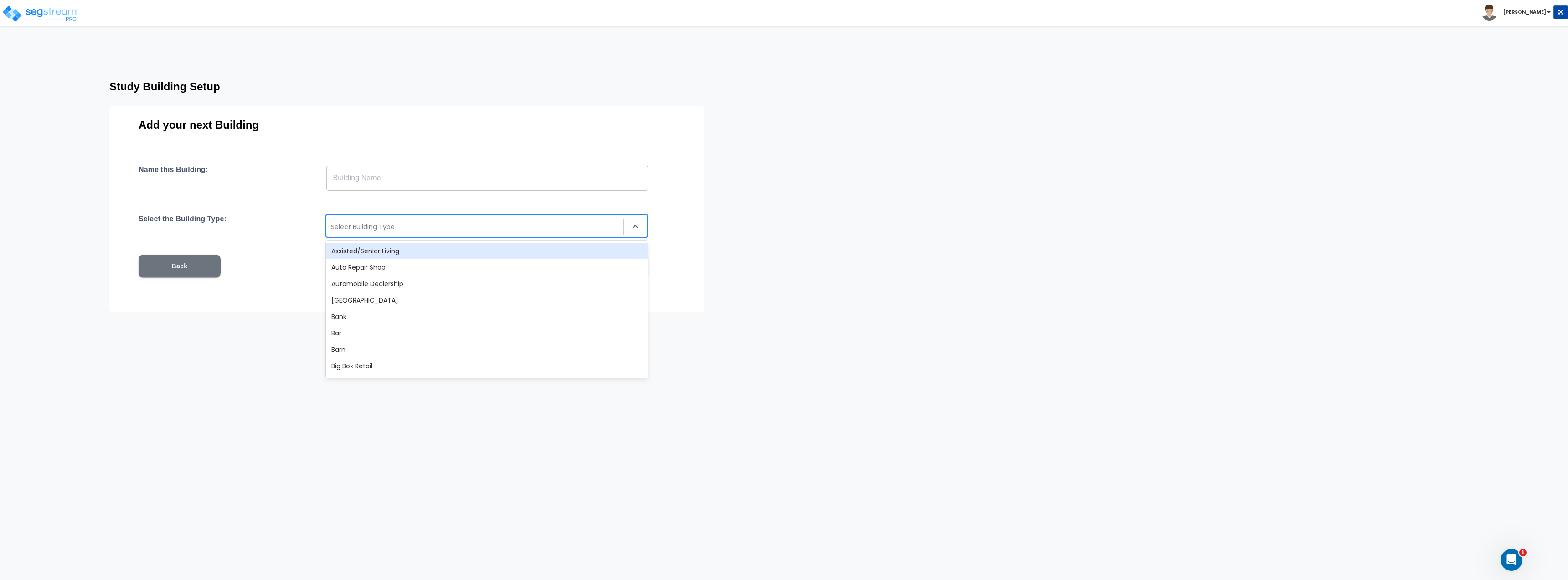
click at [375, 228] on div at bounding box center [475, 226] width 288 height 11
click at [294, 275] on div "Back Save and Continue" at bounding box center [393, 266] width 509 height 23
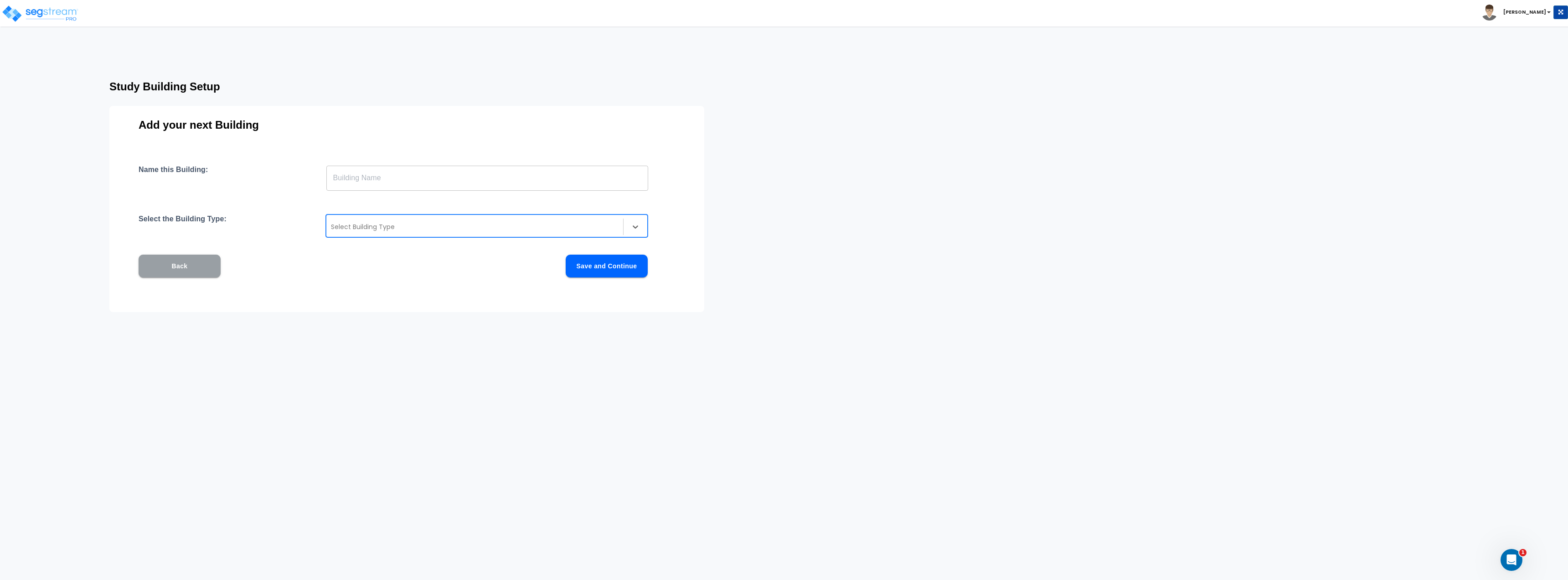
click at [189, 264] on button "Back" at bounding box center [179, 266] width 82 height 23
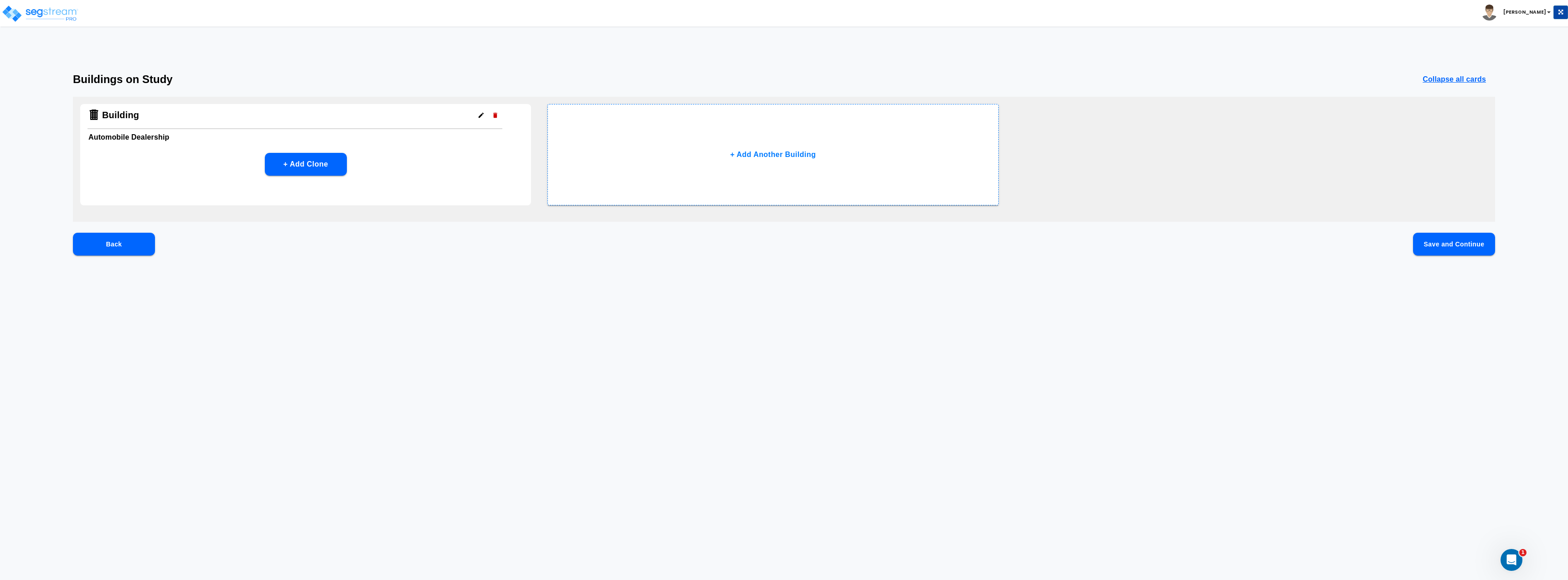
click at [305, 176] on div "Building Automobile Dealership + Add Clone" at bounding box center [305, 154] width 451 height 101
click at [327, 156] on button "+ Add Clone" at bounding box center [306, 164] width 82 height 23
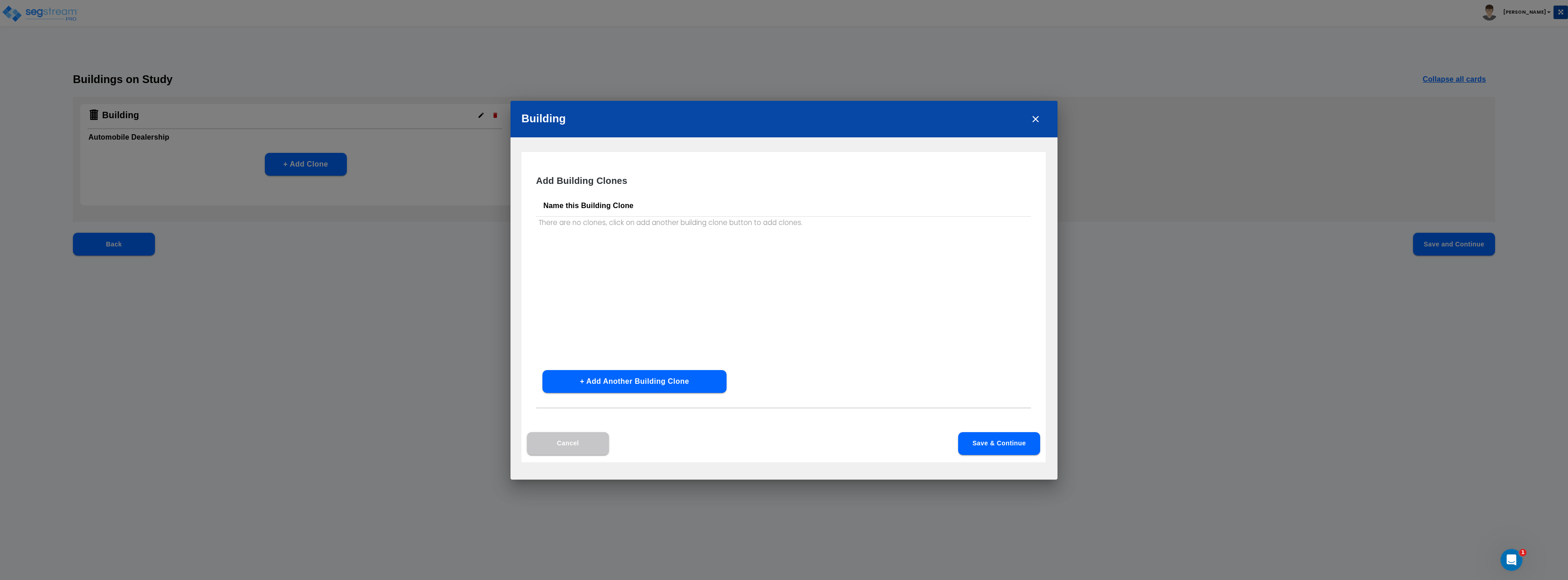
click at [526, 454] on div "Add Building Clones Name this Building Clone There are no clones, click on add …" at bounding box center [783, 307] width 524 height 310
click at [563, 438] on button "Cancel" at bounding box center [568, 443] width 82 height 23
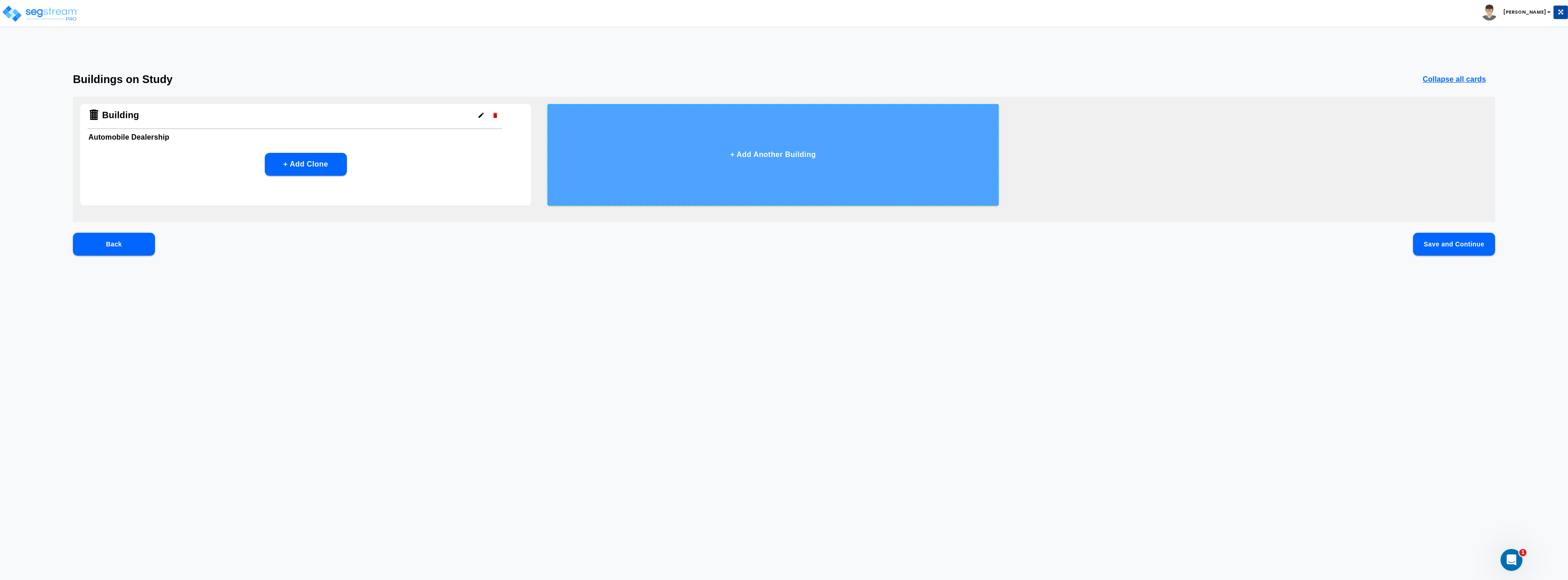
click at [797, 170] on button "+ Add Another Building" at bounding box center [772, 154] width 451 height 101
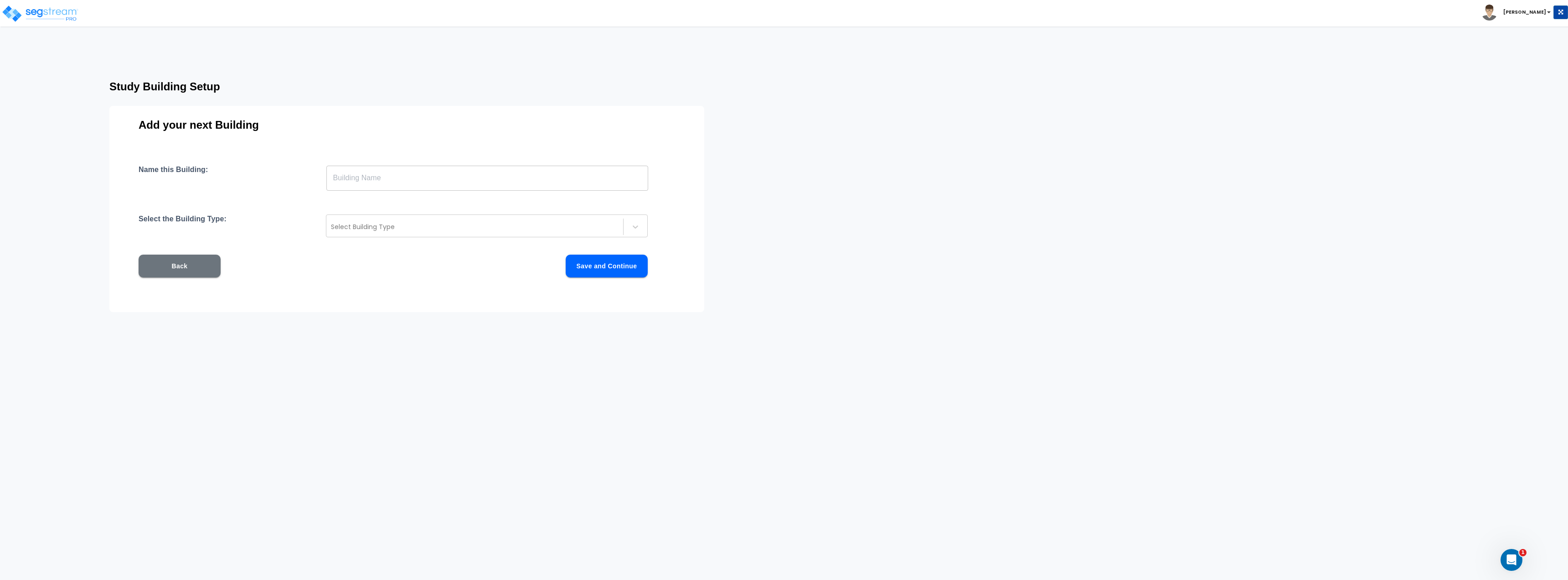
click at [413, 248] on div "Name this Building: ​ Select the Building Type: Select Building Type Back Save …" at bounding box center [406, 232] width 537 height 134
click at [391, 233] on div "Select Building Type" at bounding box center [474, 226] width 296 height 15
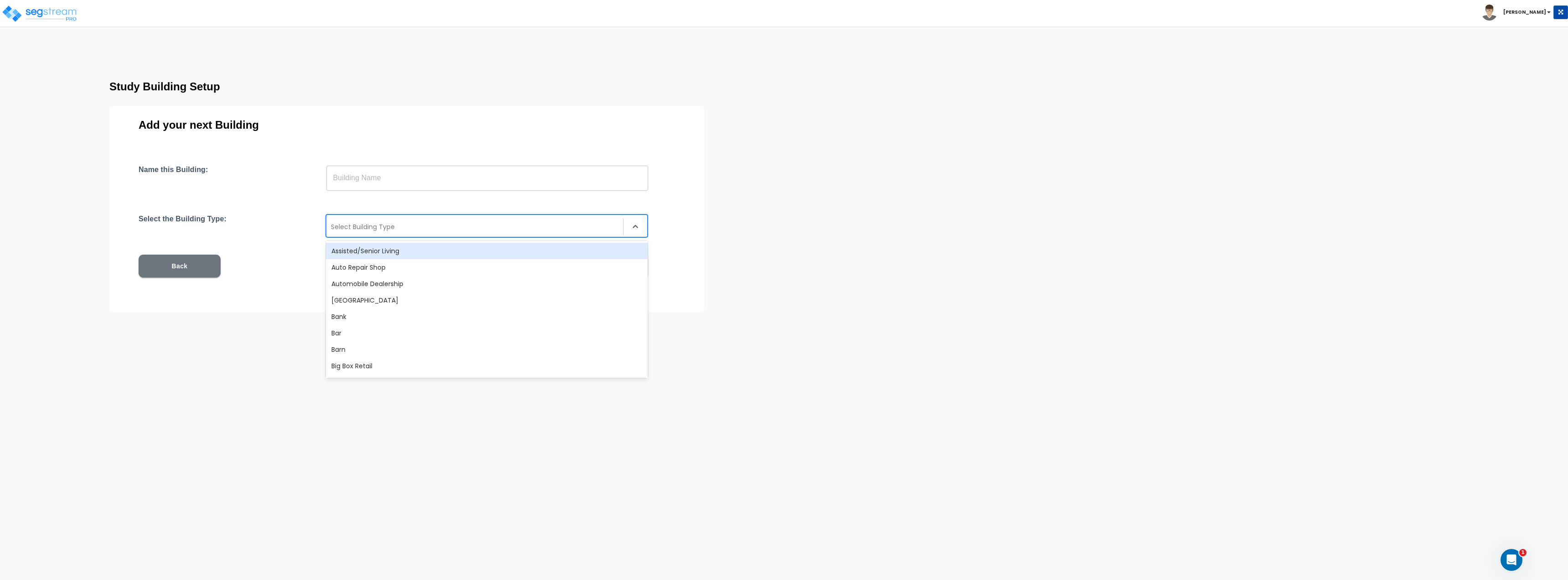
click at [387, 235] on div "Select Building Type" at bounding box center [487, 226] width 322 height 23
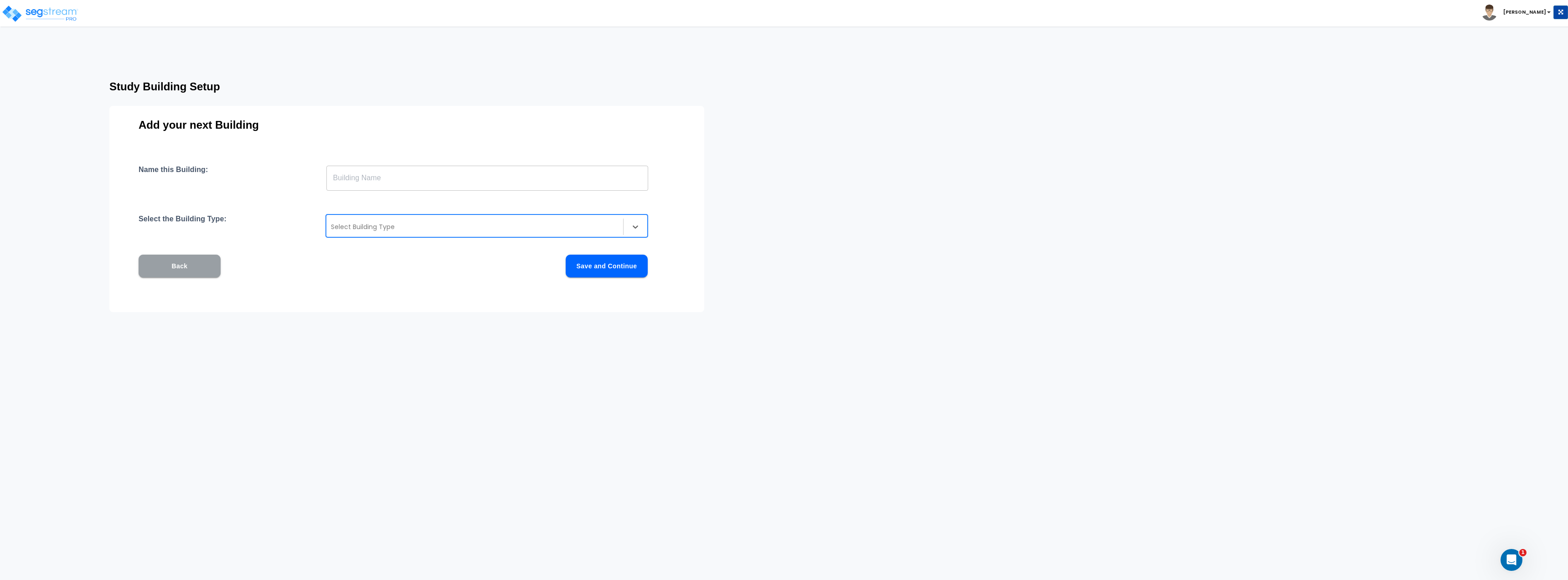
click at [164, 259] on button "Back" at bounding box center [179, 266] width 82 height 23
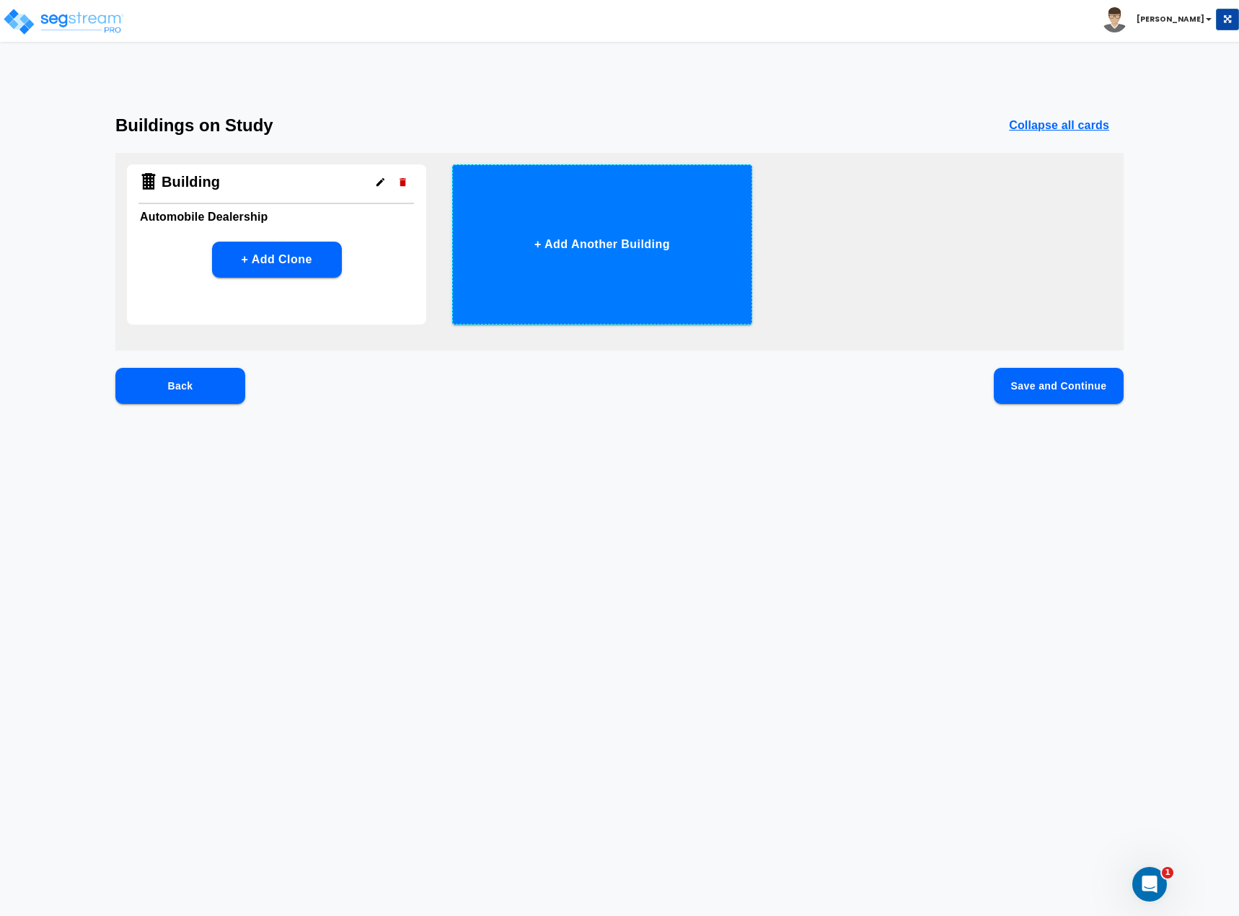
click at [614, 252] on button "+ Add Another Building" at bounding box center [601, 244] width 299 height 160
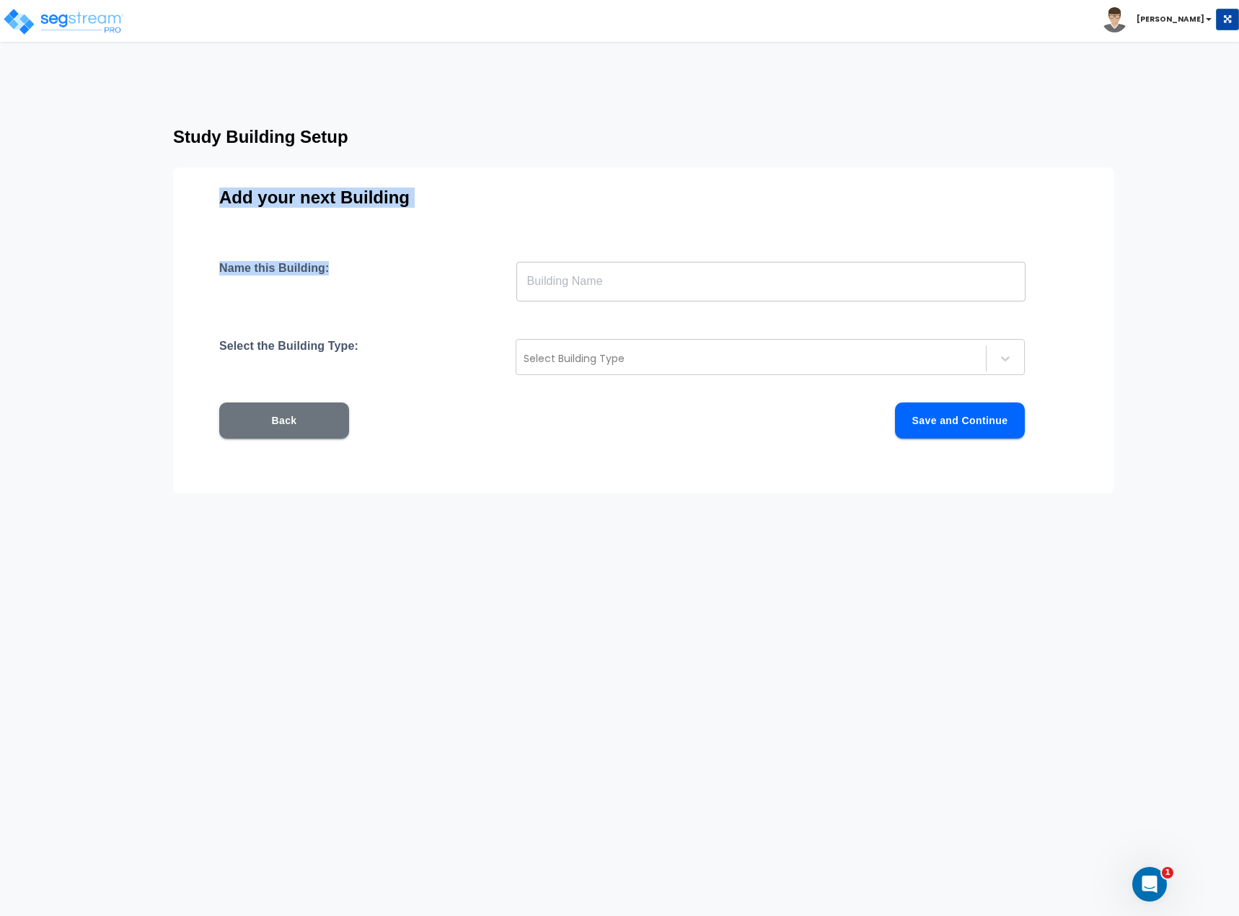
drag, startPoint x: 220, startPoint y: 196, endPoint x: 498, endPoint y: 224, distance: 279.7
click at [498, 224] on div "Add your next Building Name this Building: ​ Select the Building Type: Select B…" at bounding box center [643, 330] width 941 height 326
drag, startPoint x: 493, startPoint y: 222, endPoint x: 466, endPoint y: 209, distance: 30.3
click at [488, 221] on div "Add your next Building Name this Building: ​ Select the Building Type: Select B…" at bounding box center [643, 330] width 941 height 326
drag, startPoint x: 438, startPoint y: 196, endPoint x: 232, endPoint y: 177, distance: 207.1
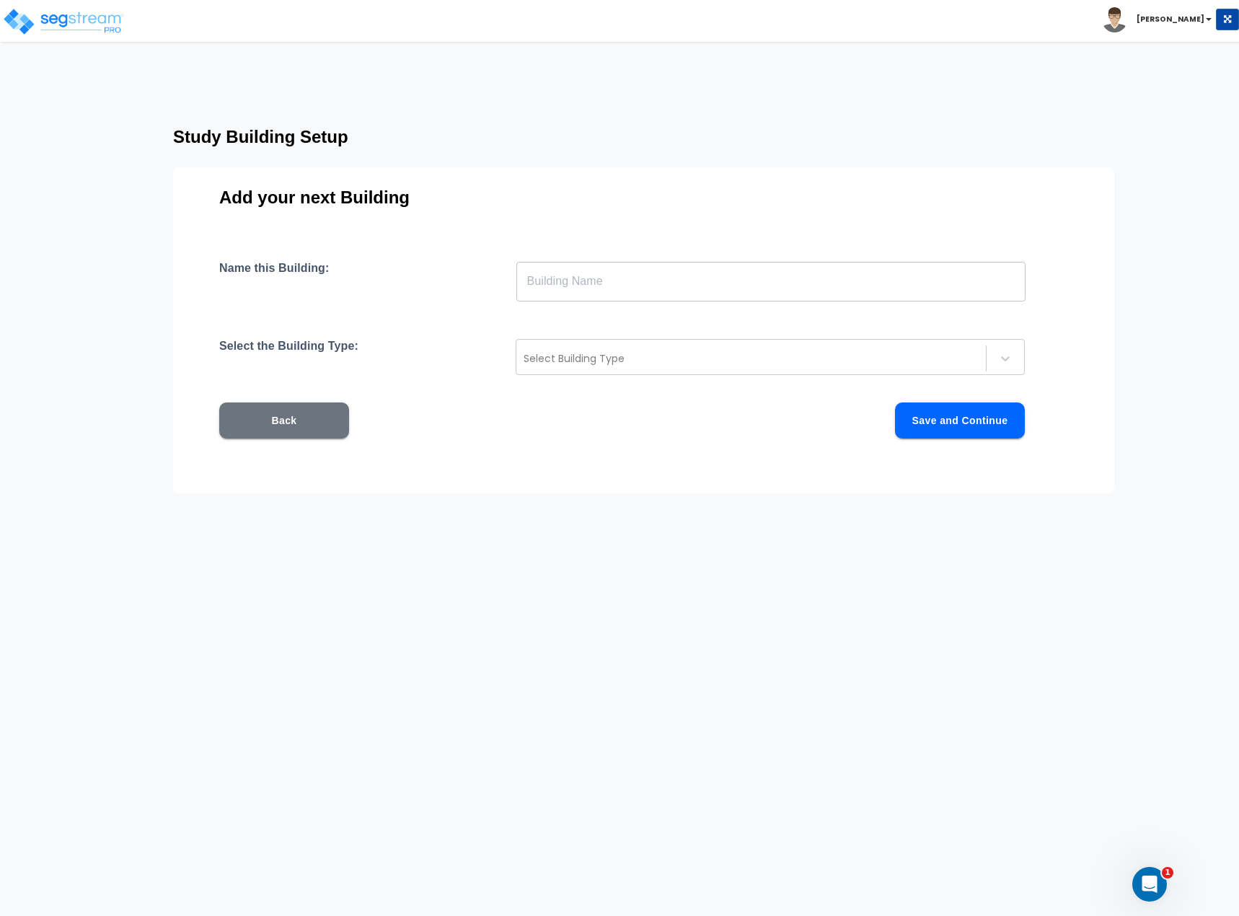
click at [438, 196] on h3 "Add your next Building" at bounding box center [643, 198] width 849 height 20
drag, startPoint x: 221, startPoint y: 192, endPoint x: 413, endPoint y: 196, distance: 192.6
click at [414, 195] on h3 "Add your next Building" at bounding box center [643, 198] width 849 height 20
copy h3 "Add your next Building"
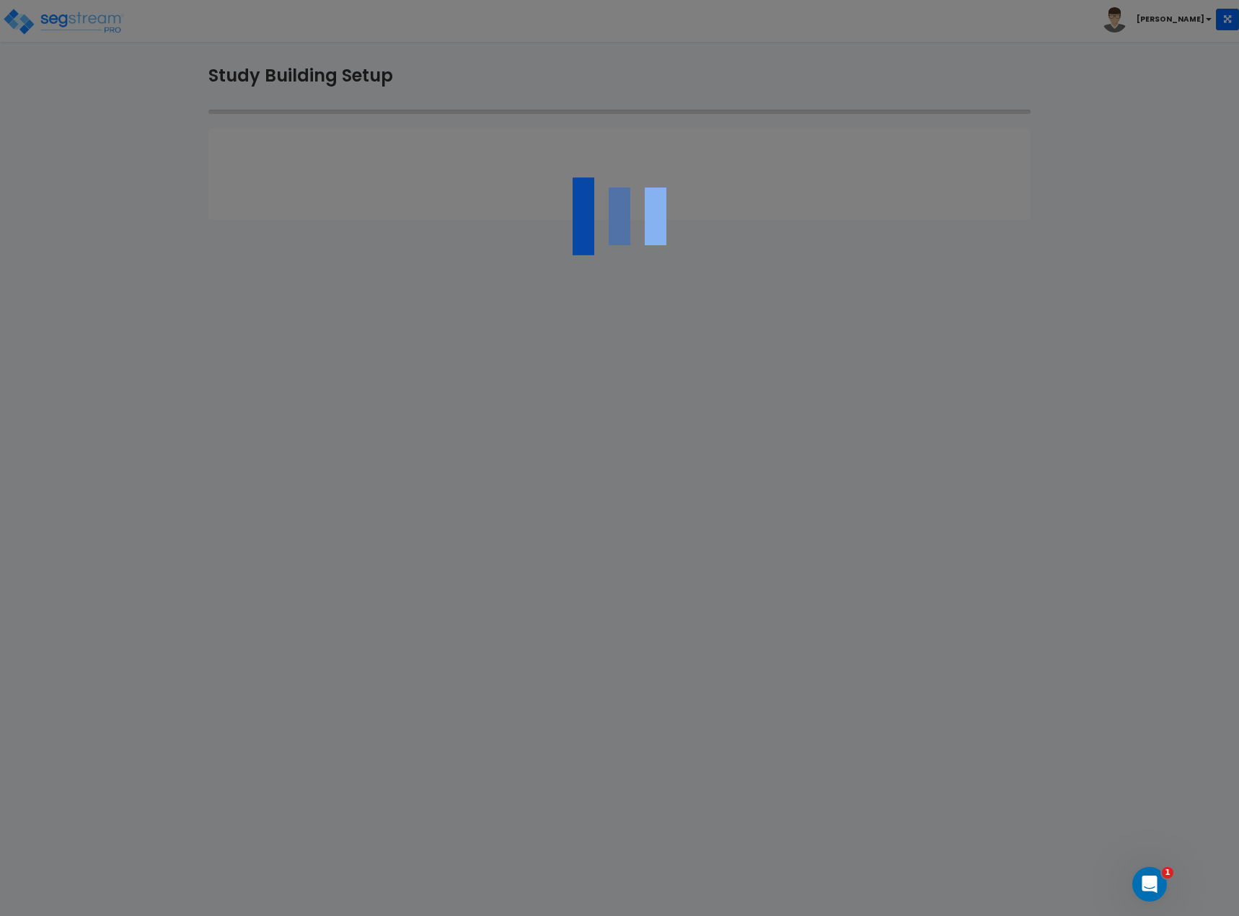
select select "2022"
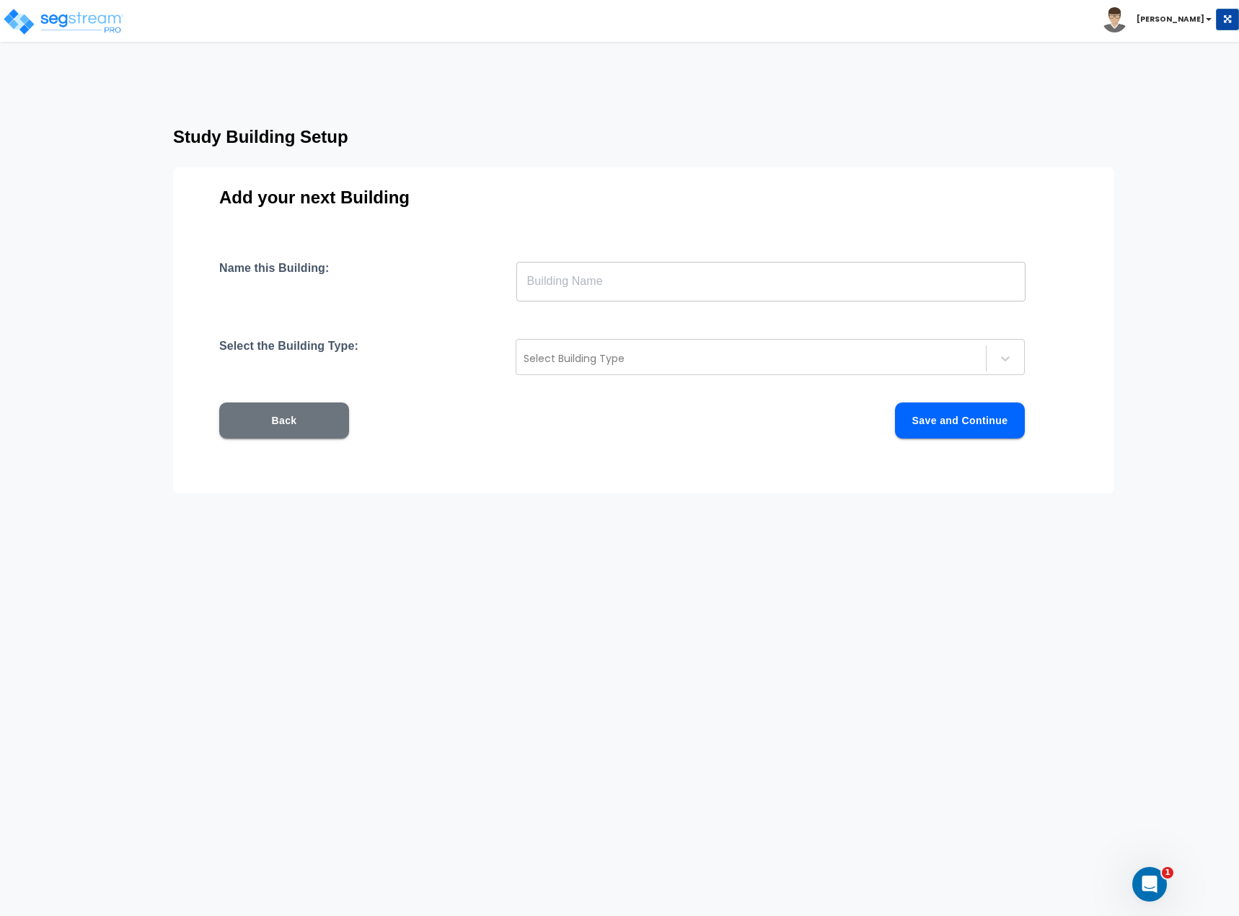
click at [721, 596] on html "Toggle navigation [PERSON_NAME]" at bounding box center [619, 298] width 1239 height 596
click at [300, 431] on button "Back" at bounding box center [284, 420] width 130 height 36
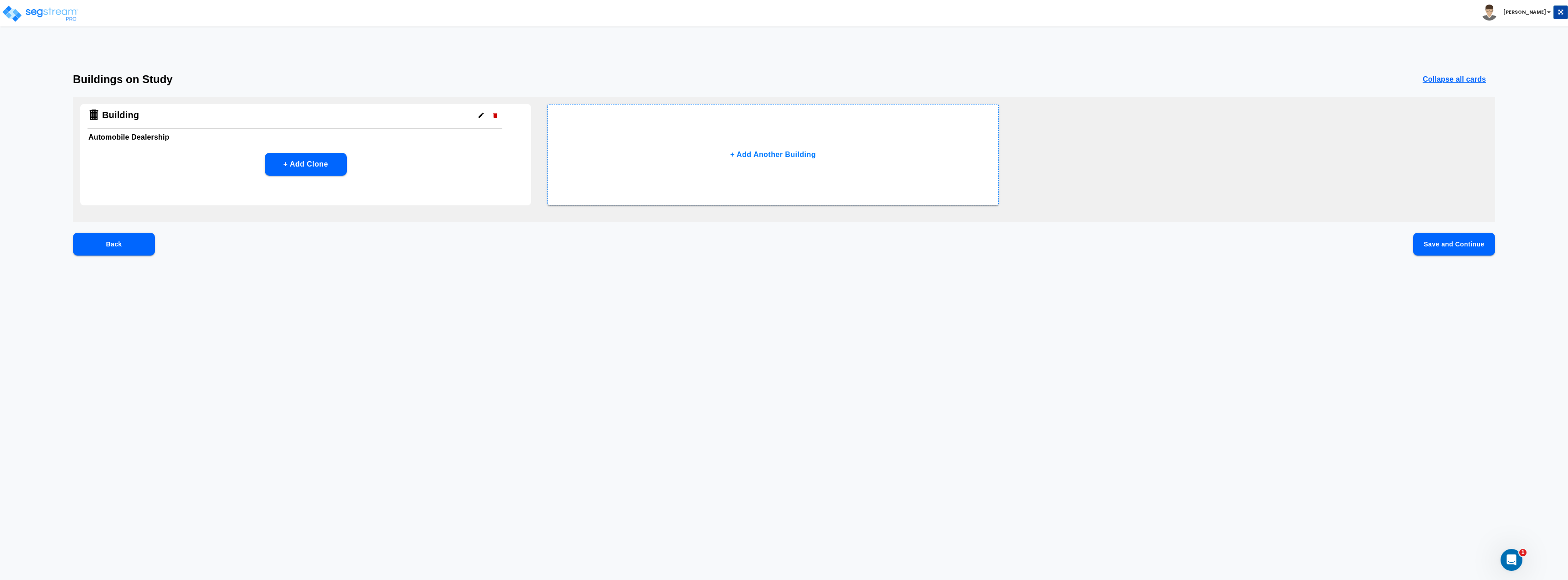
click at [782, 81] on p "Collapse all cards" at bounding box center [1454, 79] width 63 height 11
click at [782, 81] on p "Expand all cards" at bounding box center [1456, 79] width 59 height 11
click at [313, 164] on button "+ Add Clone" at bounding box center [306, 164] width 82 height 23
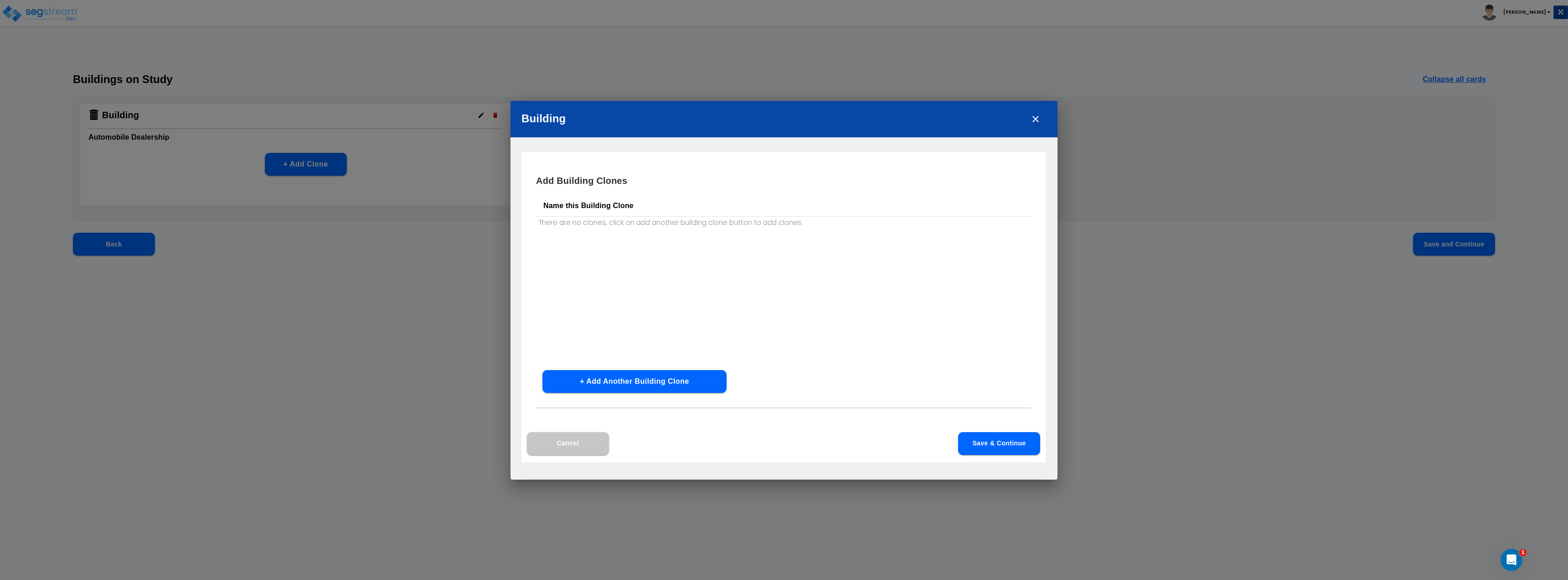
click at [640, 384] on button "+ Add Another Building Clone" at bounding box center [634, 381] width 184 height 23
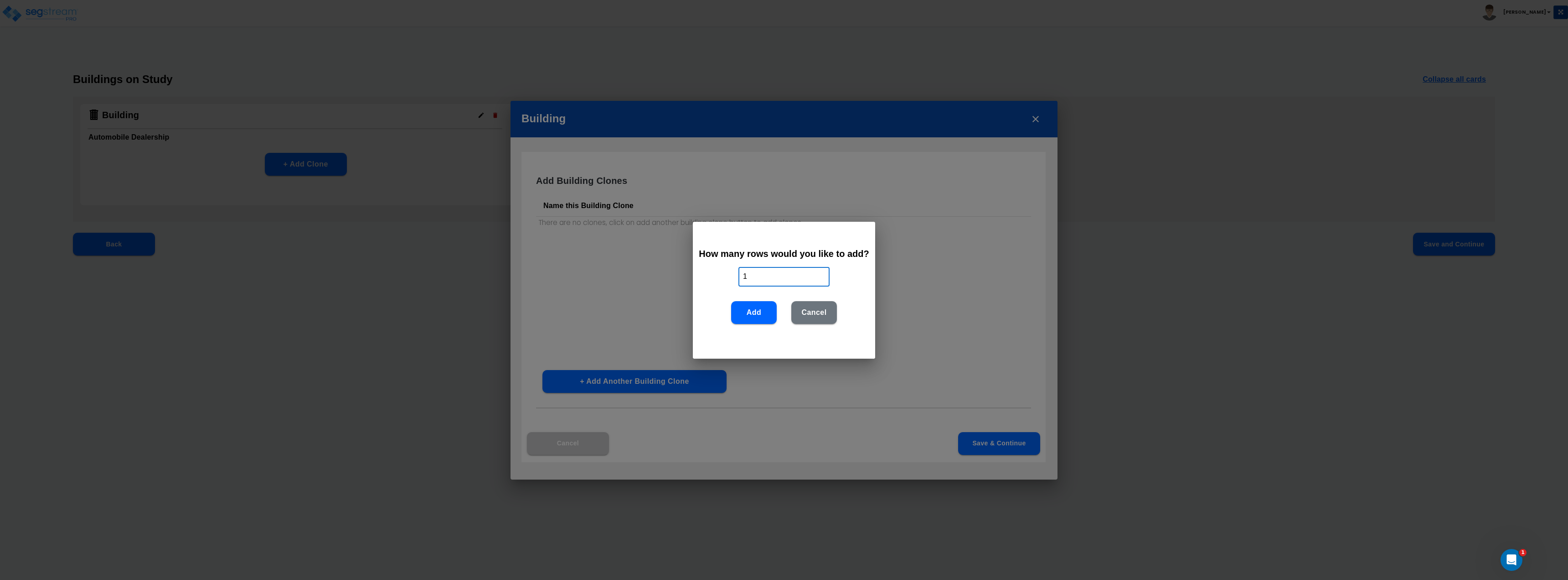
drag, startPoint x: 772, startPoint y: 282, endPoint x: 724, endPoint y: 279, distance: 48.1
click at [724, 280] on div "How many rows would you like to add? 1 ​ Add Cancel" at bounding box center [784, 290] width 182 height 137
type input "5"
click at [753, 313] on button "Add" at bounding box center [754, 312] width 46 height 23
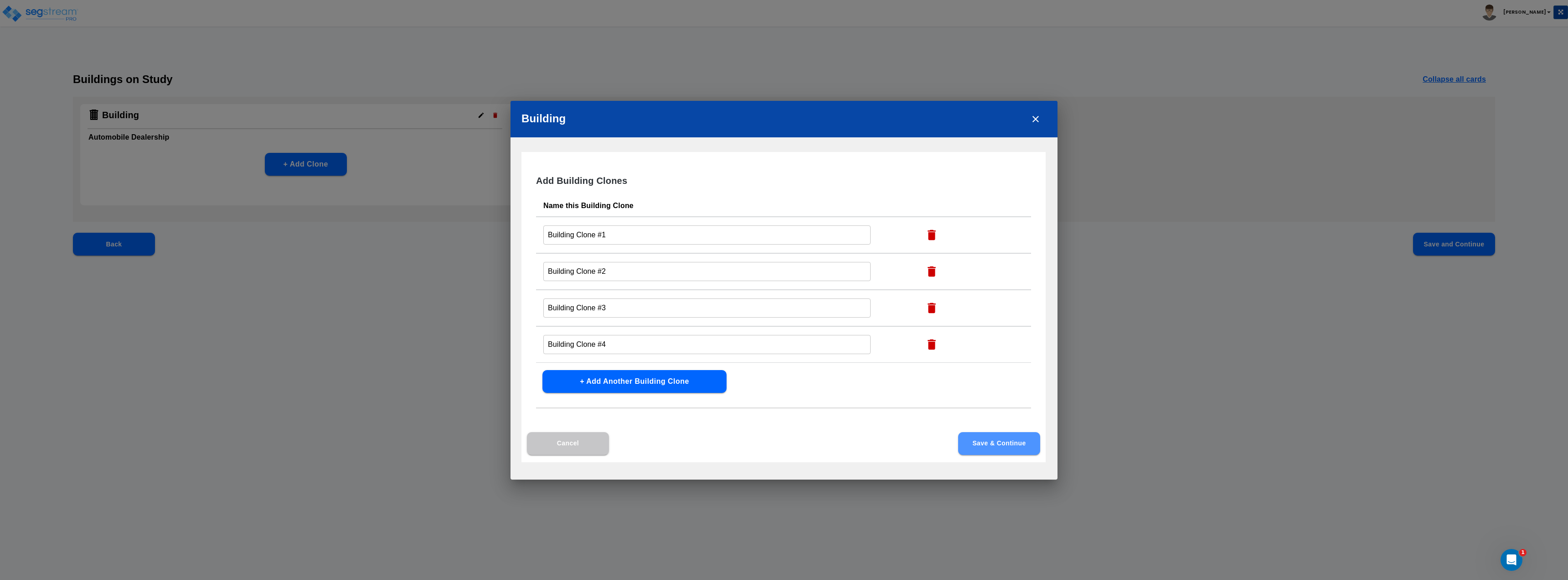
click at [782, 437] on button "Save & Continue" at bounding box center [999, 443] width 82 height 23
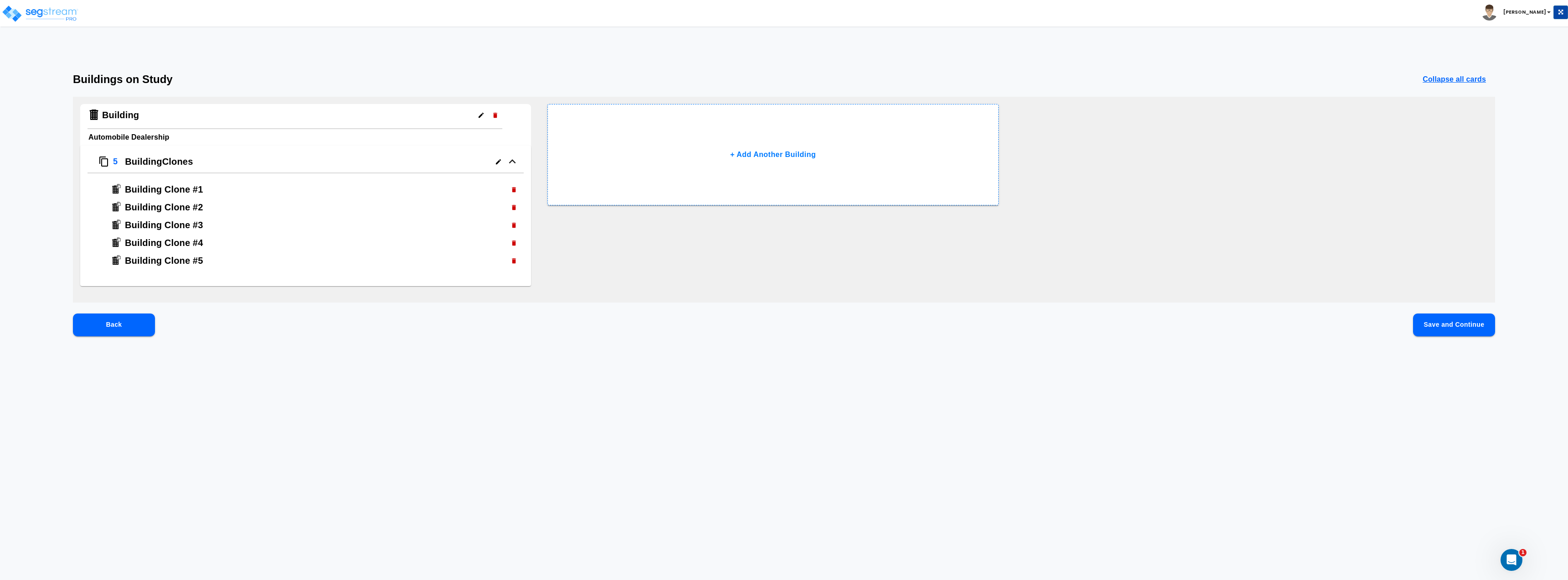
click at [782, 78] on p "Collapse all cards" at bounding box center [1454, 79] width 63 height 11
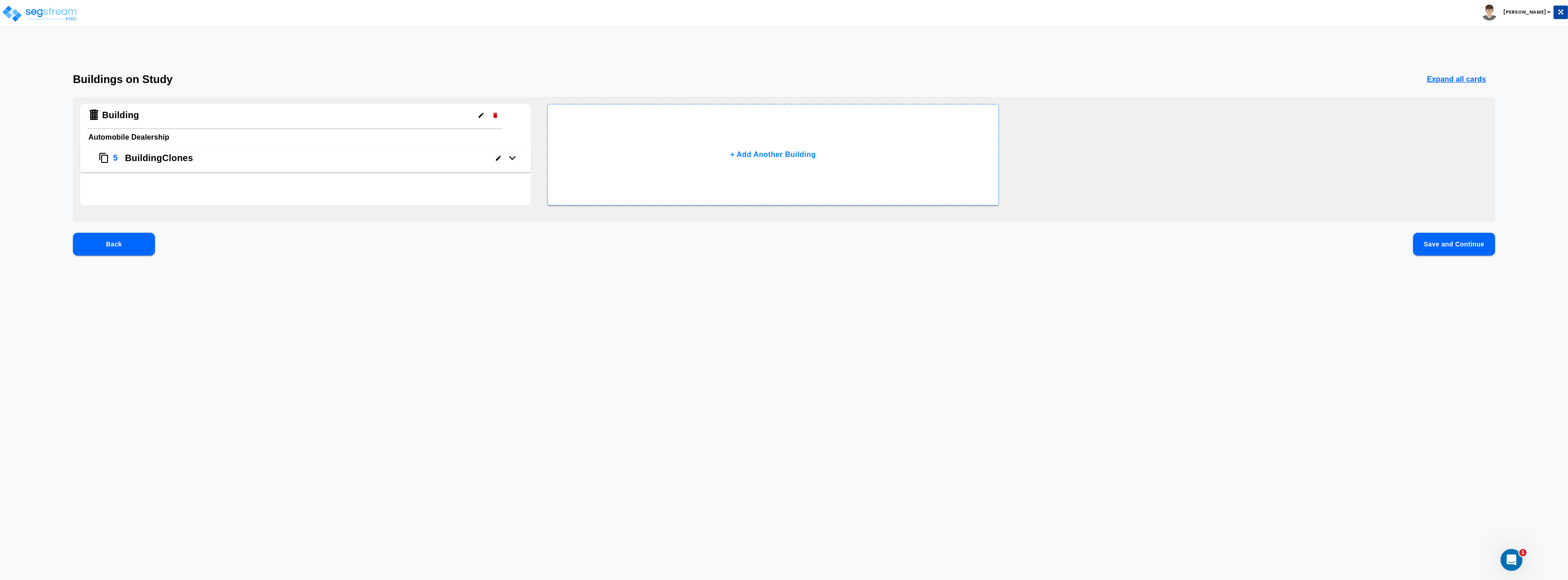
click at [782, 78] on p "Expand all cards" at bounding box center [1456, 79] width 59 height 11
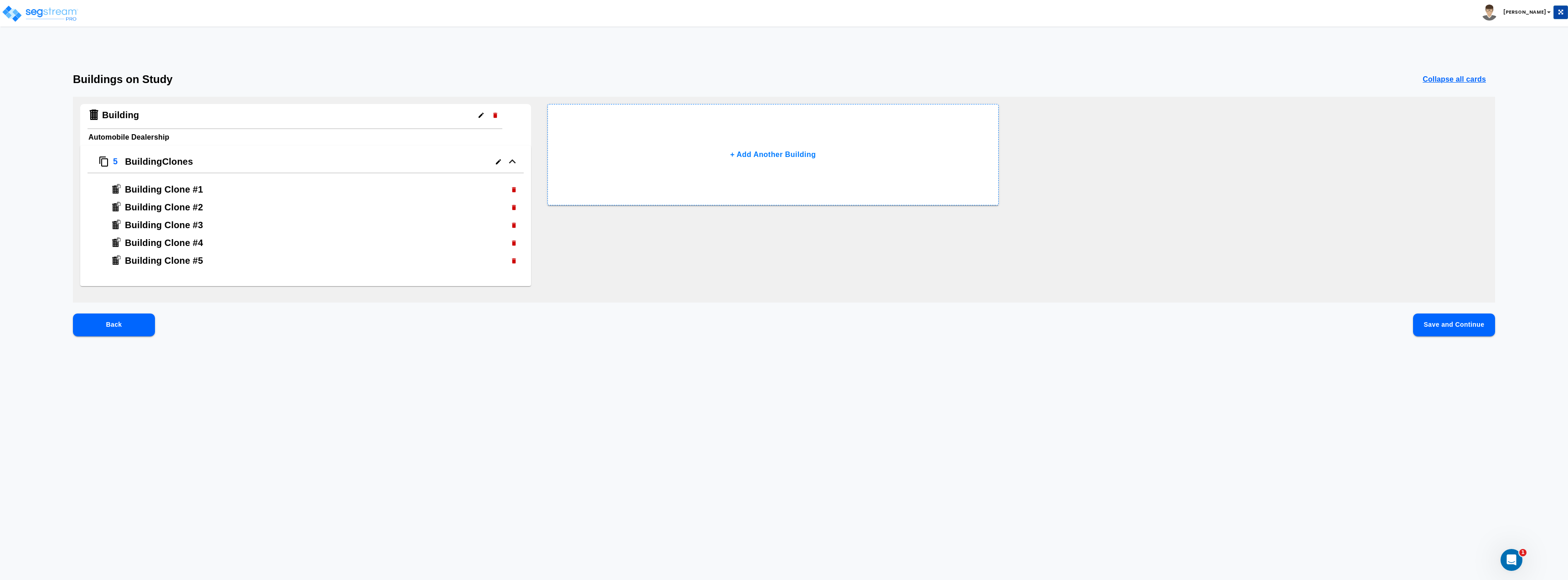
click at [782, 78] on p "Collapse all cards" at bounding box center [1454, 79] width 63 height 11
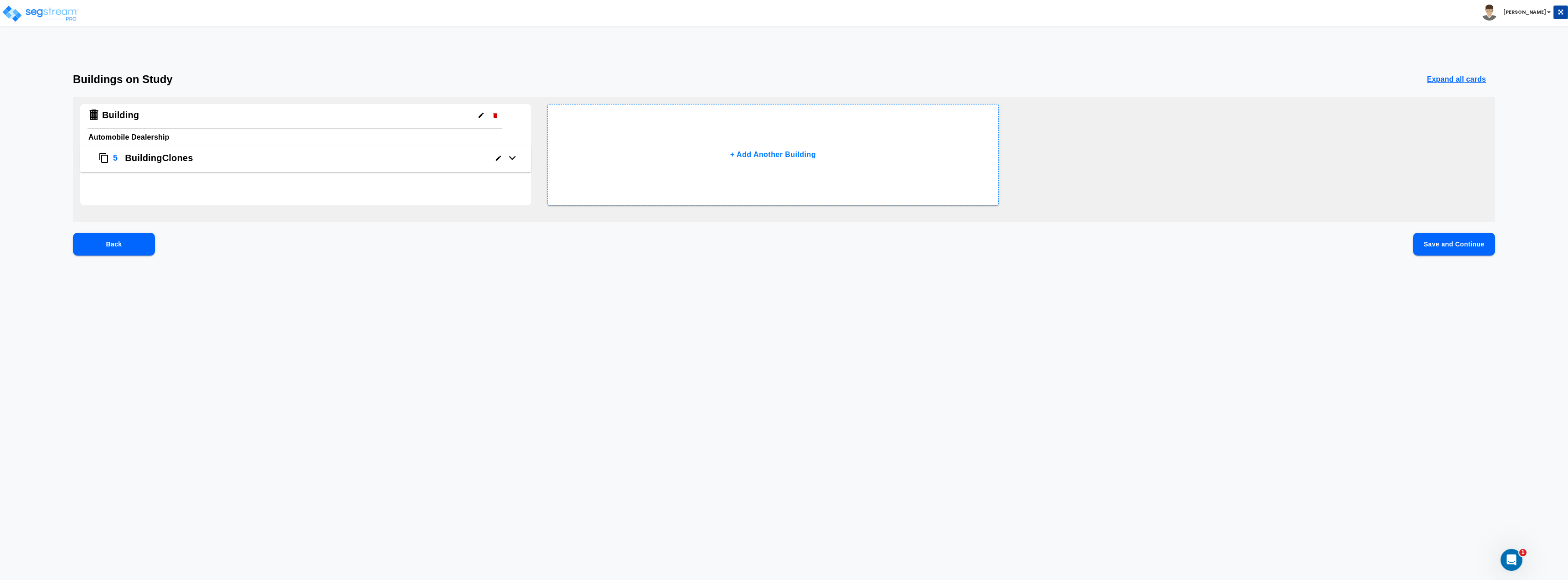
click at [782, 247] on button "Save and Continue" at bounding box center [1454, 244] width 82 height 23
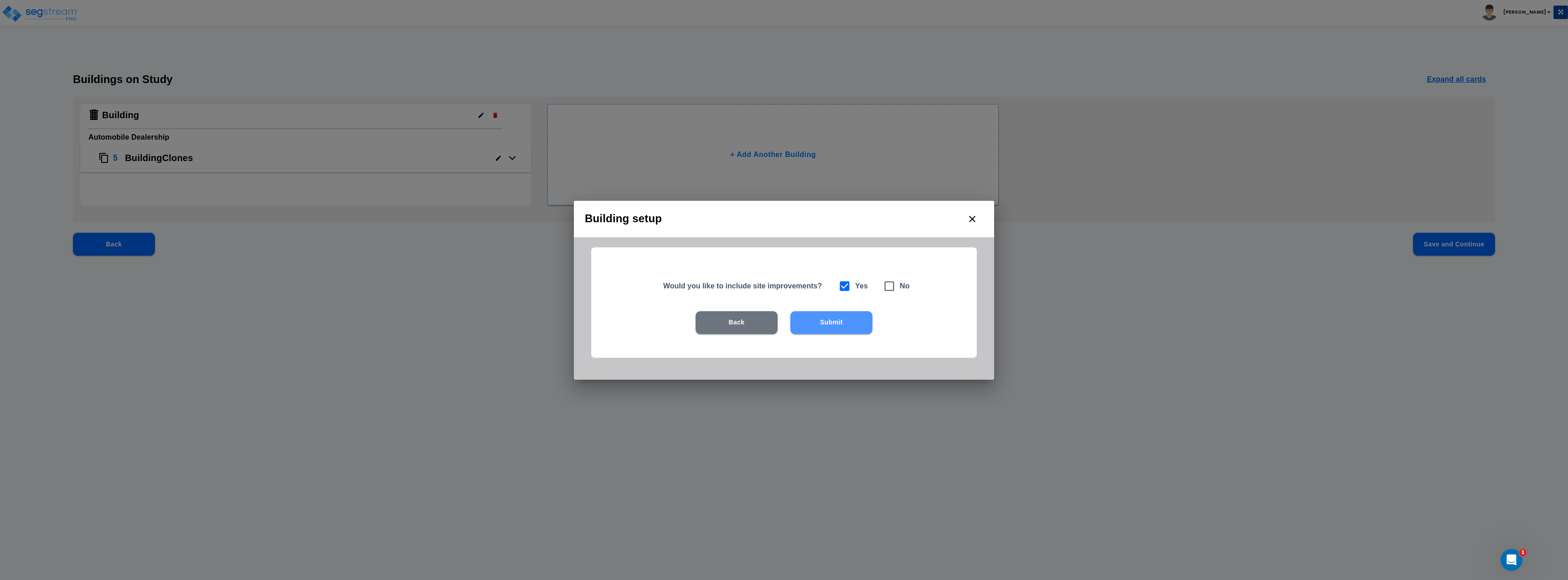
click at [782, 323] on button "Submit" at bounding box center [832, 323] width 82 height 23
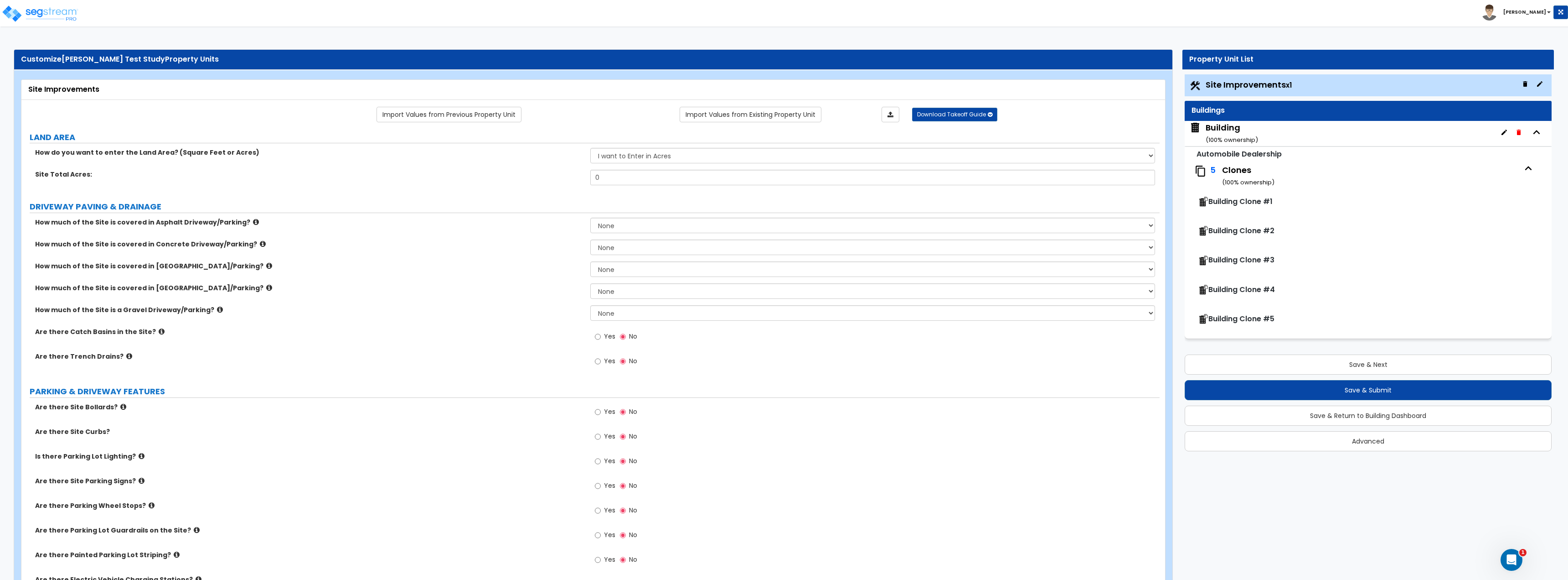
click at [253, 224] on icon at bounding box center [255, 221] width 6 height 7
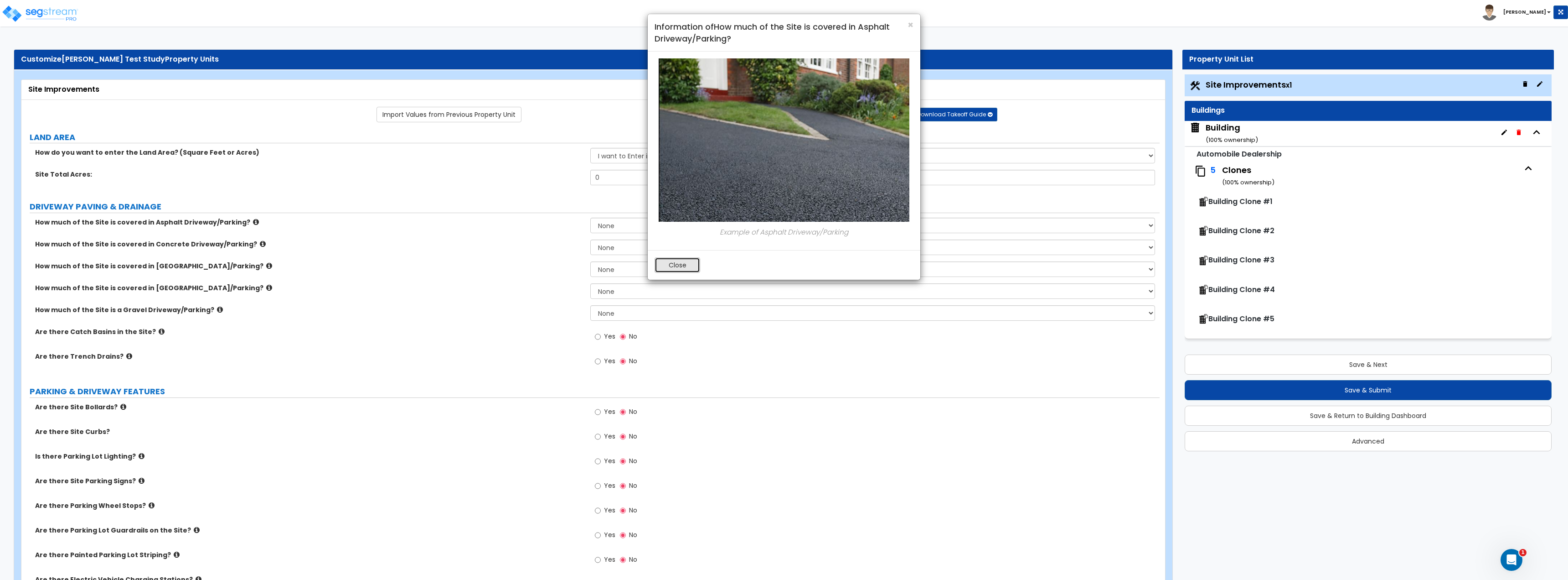
click at [696, 269] on button "Close" at bounding box center [678, 265] width 46 height 16
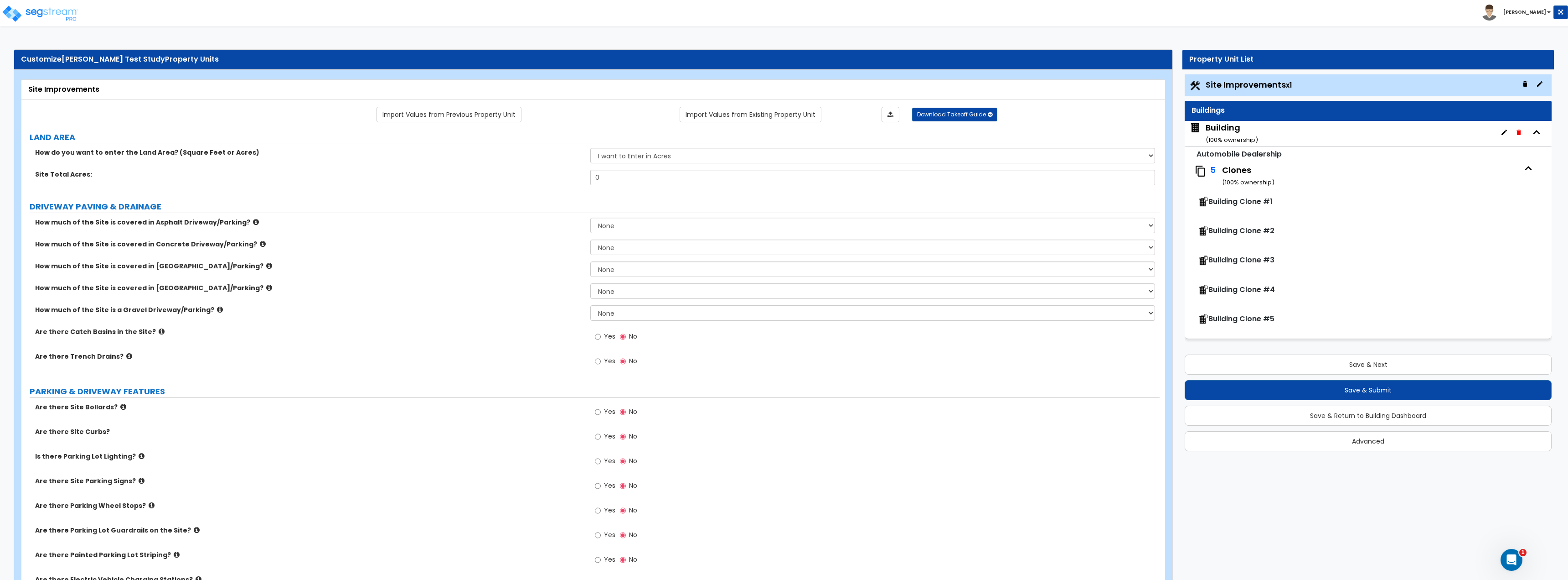
click at [782, 197] on span "Building Clone #1" at bounding box center [1241, 201] width 64 height 11
click at [782, 168] on div "Clones ( 100 % ownership)" at bounding box center [1371, 176] width 298 height 23
click at [782, 137] on div "Building ( 100 % ownership)" at bounding box center [1368, 133] width 367 height 25
click at [782, 130] on div "Building ( 100 % ownership)" at bounding box center [1232, 133] width 52 height 23
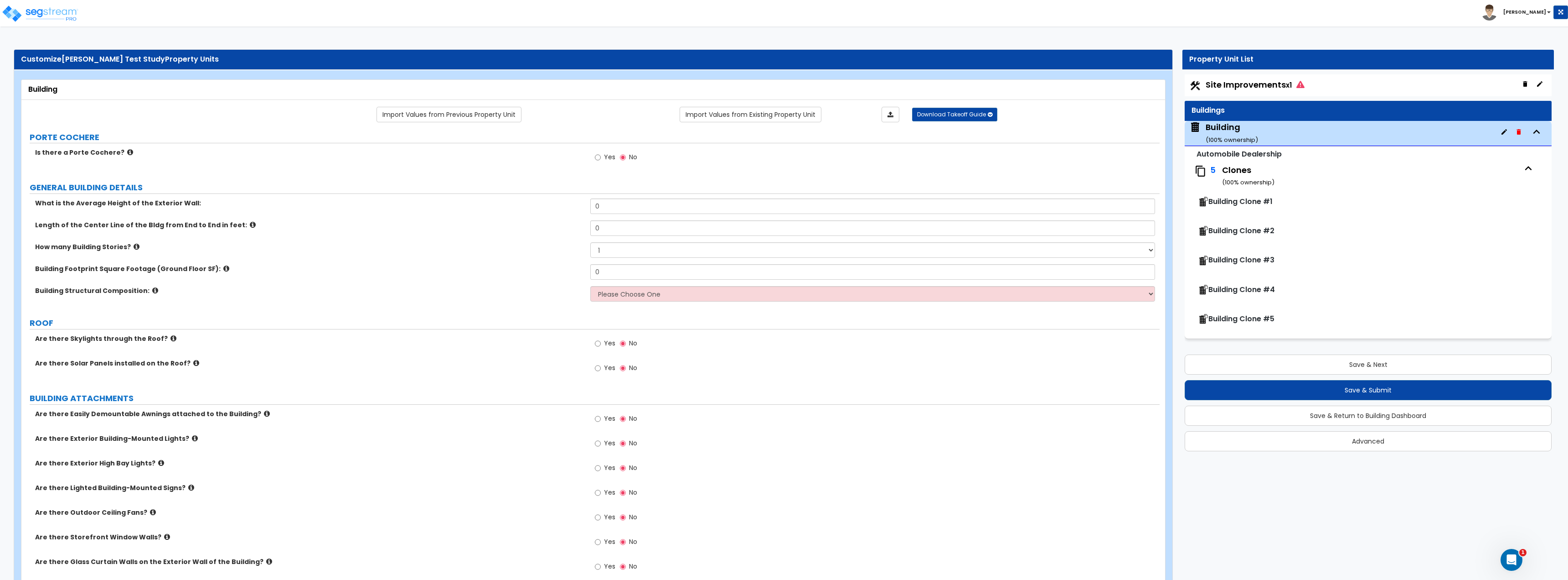
click at [782, 155] on small "Automobile Dealership" at bounding box center [1239, 154] width 85 height 11
click at [782, 176] on div "Clones ( 100 % ownership)" at bounding box center [1371, 176] width 298 height 23
click at [782, 139] on div "Building ( 100 % ownership)" at bounding box center [1368, 133] width 367 height 25
click at [782, 137] on div "Building ( 100 % ownership)" at bounding box center [1368, 133] width 367 height 25
click at [782, 80] on div "Site Improvements x1" at bounding box center [1368, 85] width 367 height 22
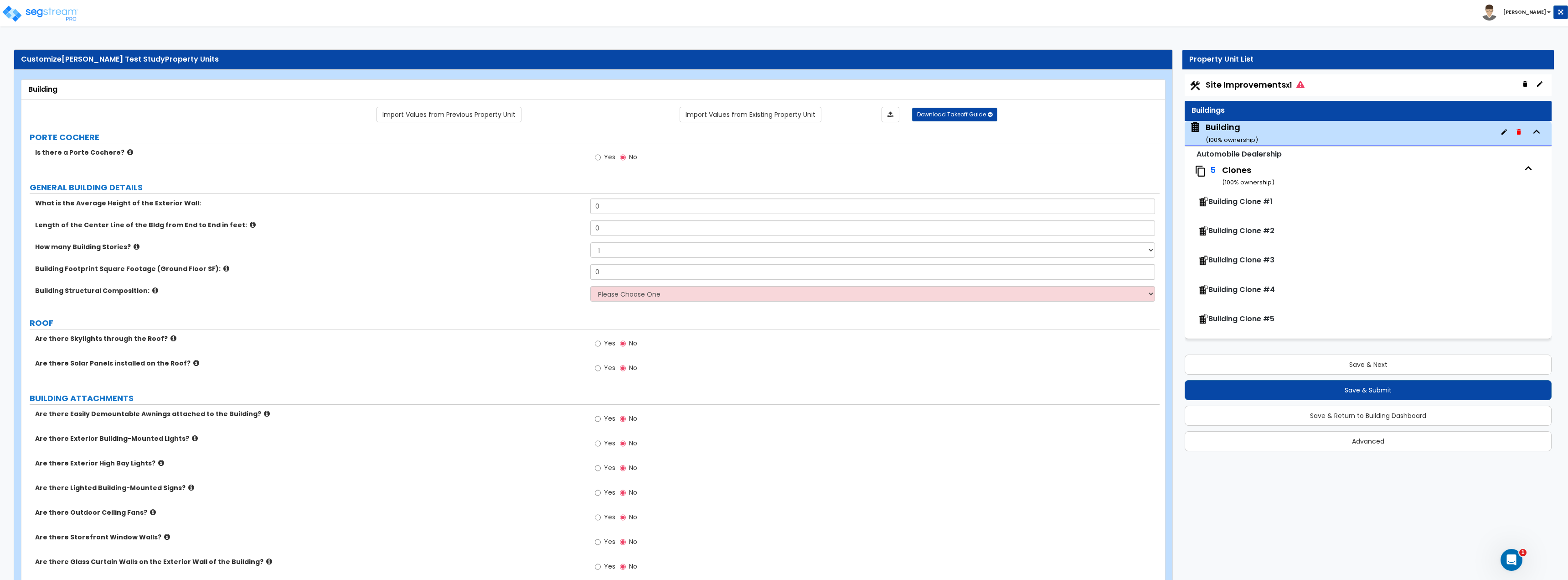
click at [782, 83] on div "Site Improvements x1" at bounding box center [1368, 85] width 367 height 22
click at [782, 83] on span "Site Improvements x1" at bounding box center [1255, 85] width 99 height 11
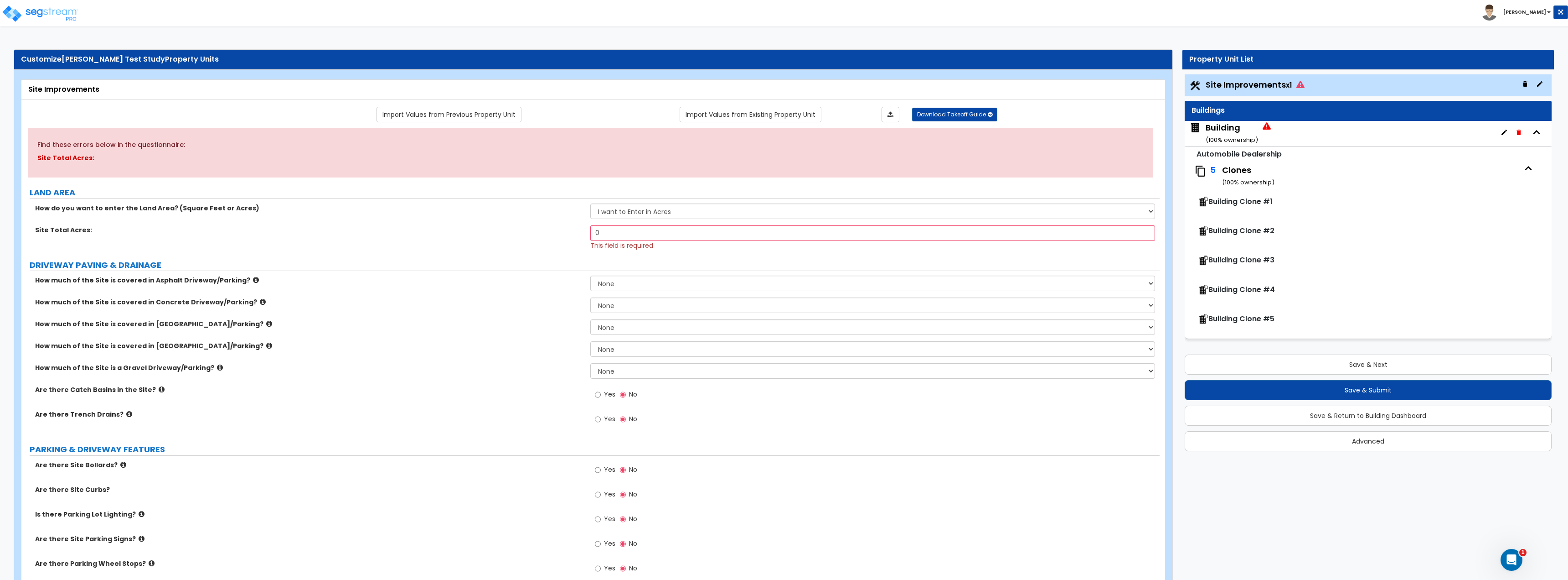
click at [782, 130] on div "Building ( 100 % ownership)" at bounding box center [1232, 133] width 52 height 23
click at [782, 133] on div "Building ( 100 % ownership)" at bounding box center [1232, 133] width 52 height 23
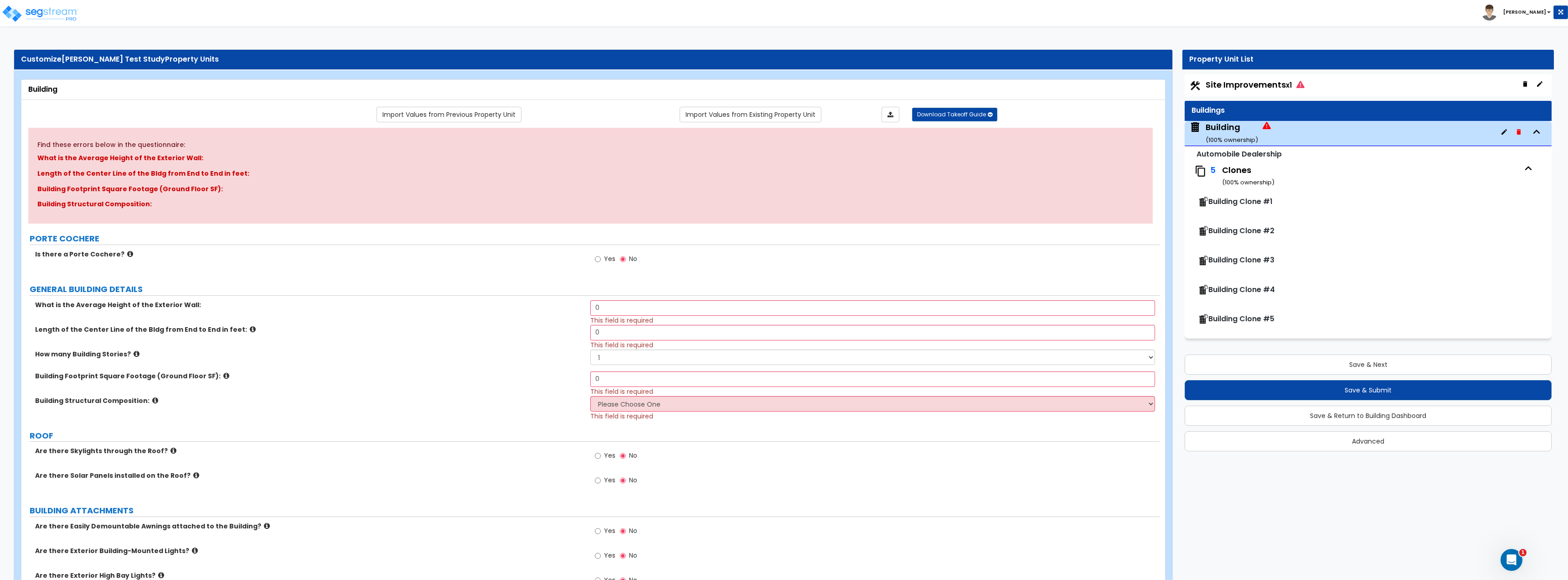
click at [782, 79] on span "Site Improvements x1" at bounding box center [1255, 85] width 99 height 11
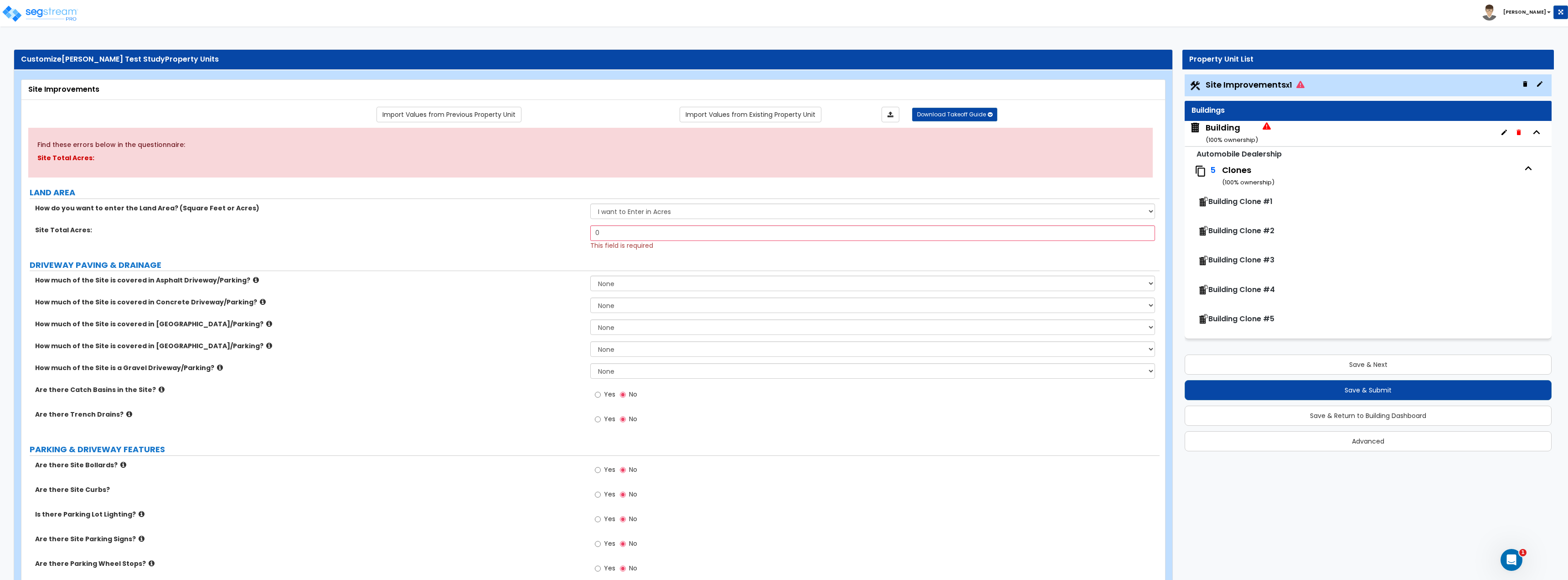
click at [782, 128] on div "Building ( 100 % ownership)" at bounding box center [1232, 133] width 52 height 23
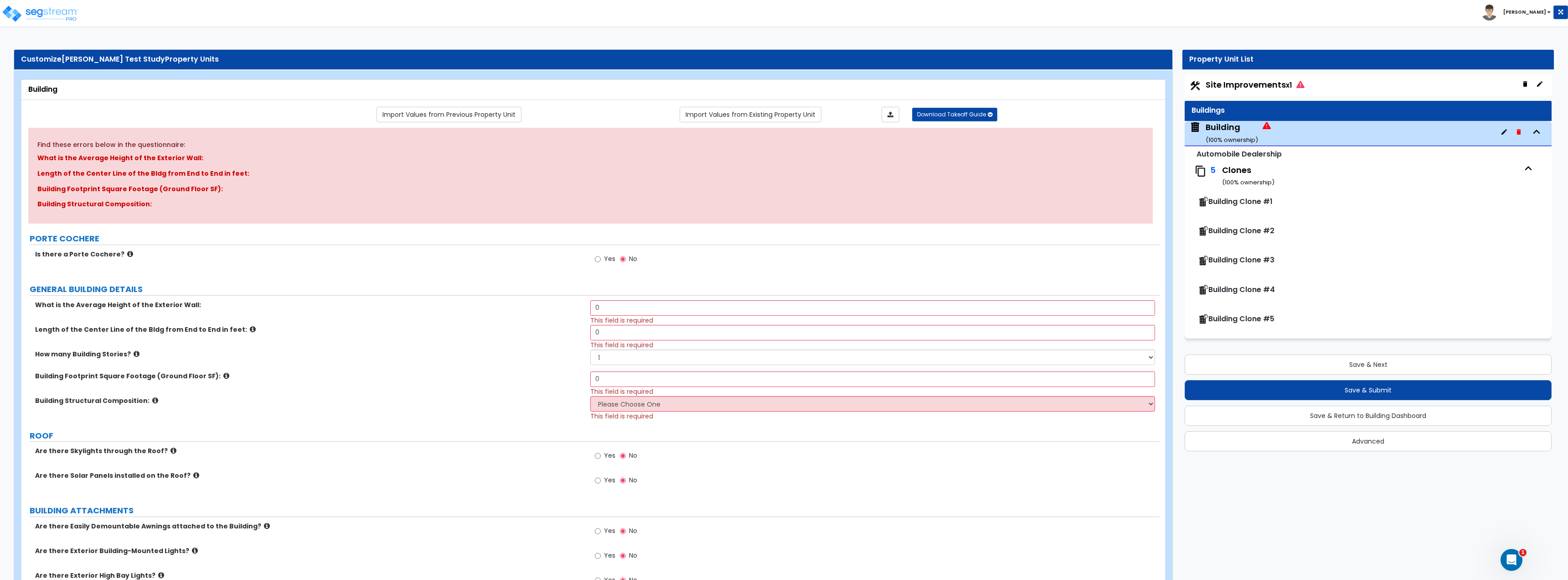
click at [782, 89] on span "Site Improvements x1" at bounding box center [1255, 85] width 99 height 11
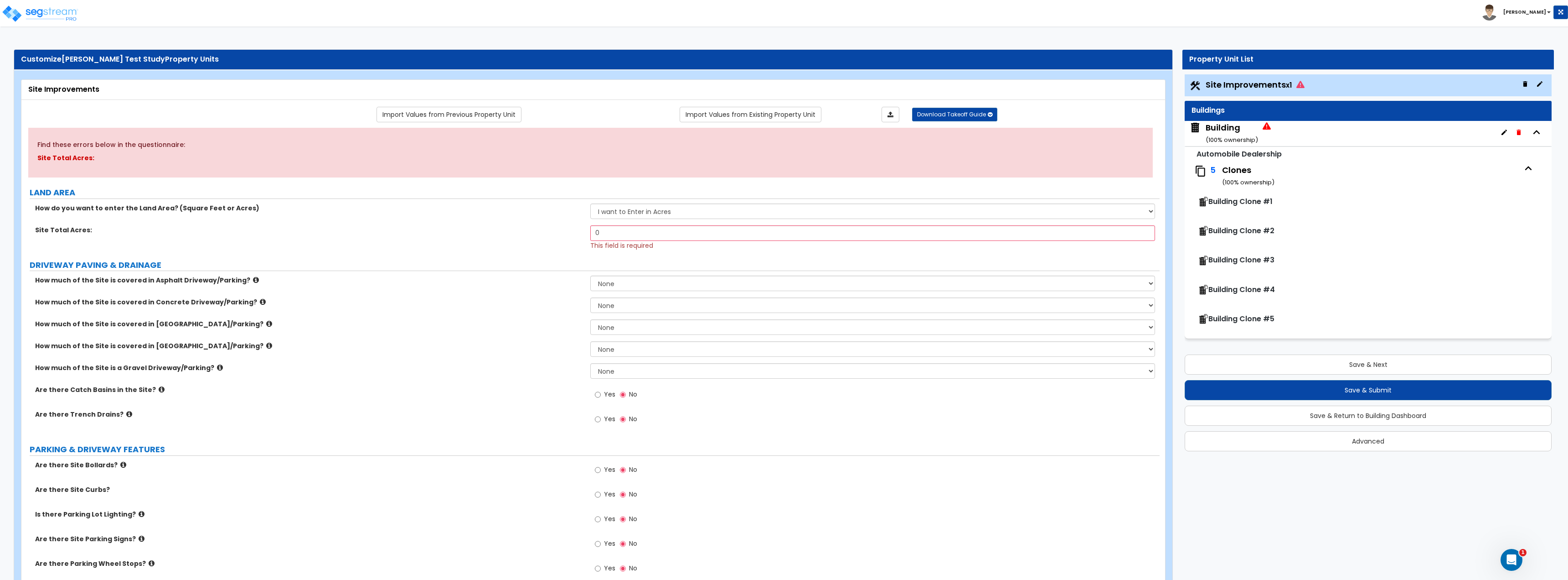
click at [782, 180] on small "( 100 % ownership)" at bounding box center [1248, 182] width 52 height 9
click at [782, 142] on small "( 100 % ownership)" at bounding box center [1232, 140] width 52 height 9
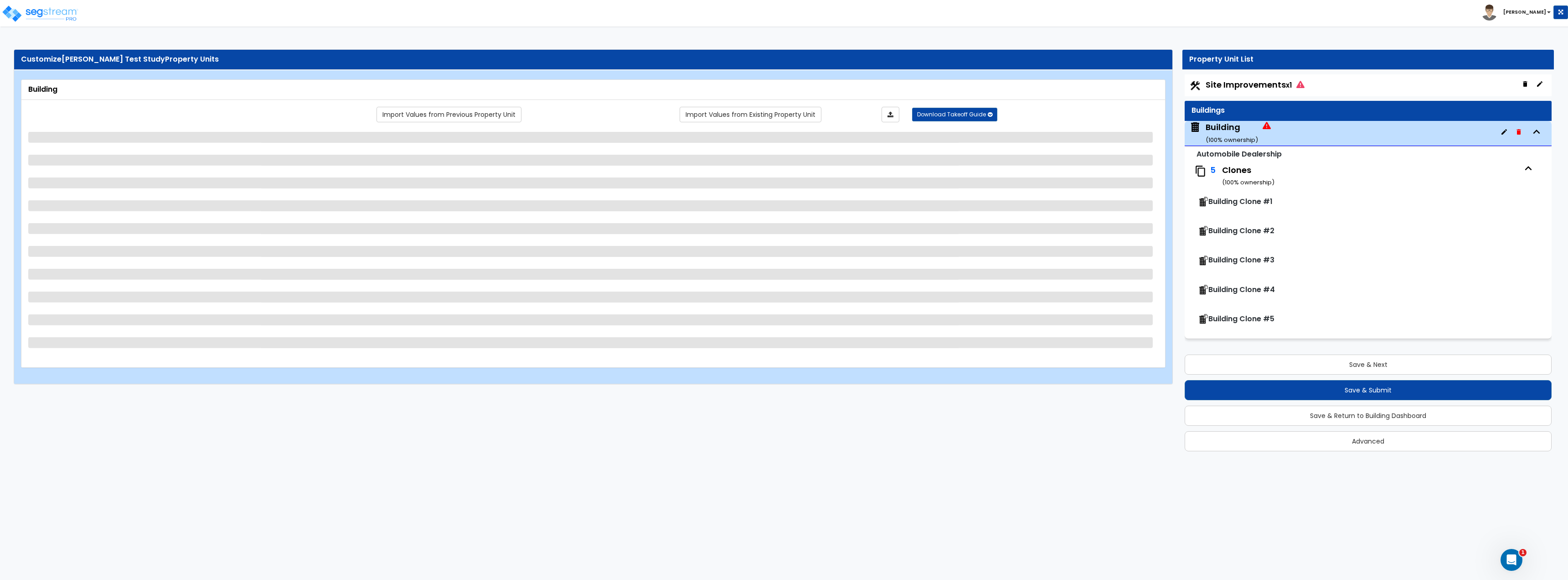
click at [782, 89] on span "Site Improvements x1" at bounding box center [1255, 85] width 99 height 11
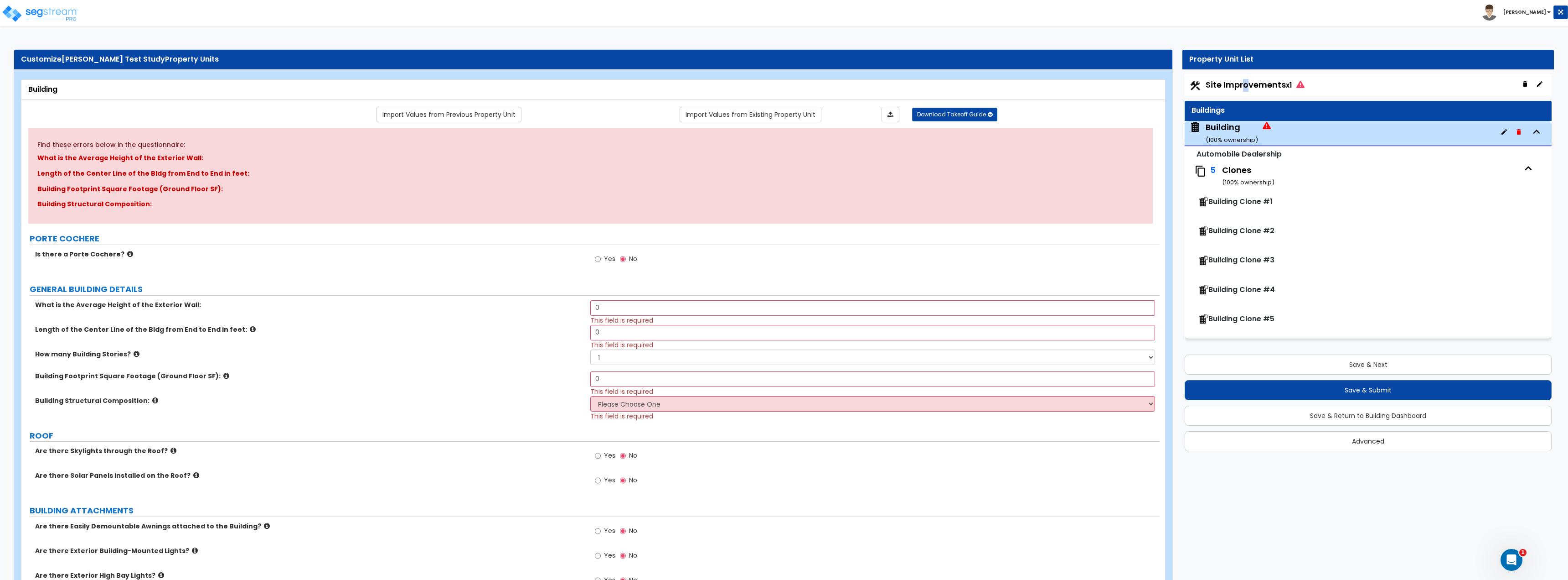
click at [782, 87] on span "Site Improvements x1" at bounding box center [1255, 85] width 99 height 11
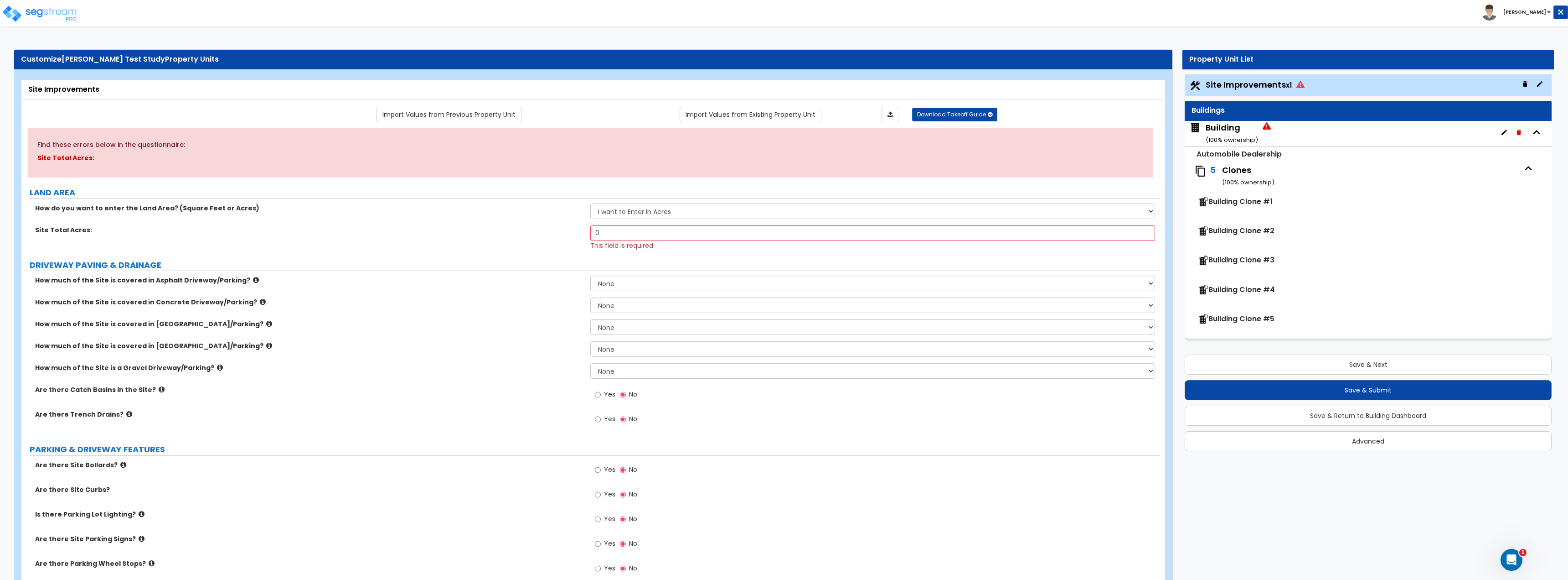
click at [782, 128] on div "Building ( 100 % ownership)" at bounding box center [1232, 133] width 52 height 23
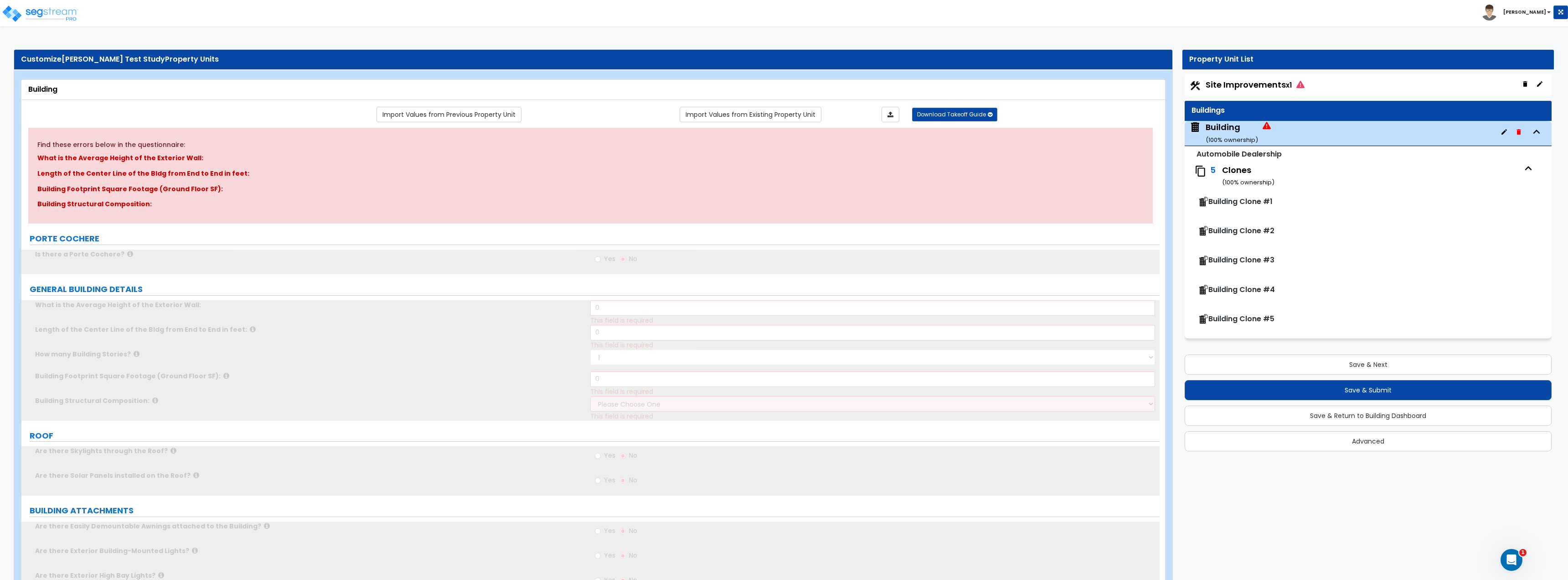
click at [782, 89] on span "Site Improvements x1" at bounding box center [1255, 85] width 99 height 11
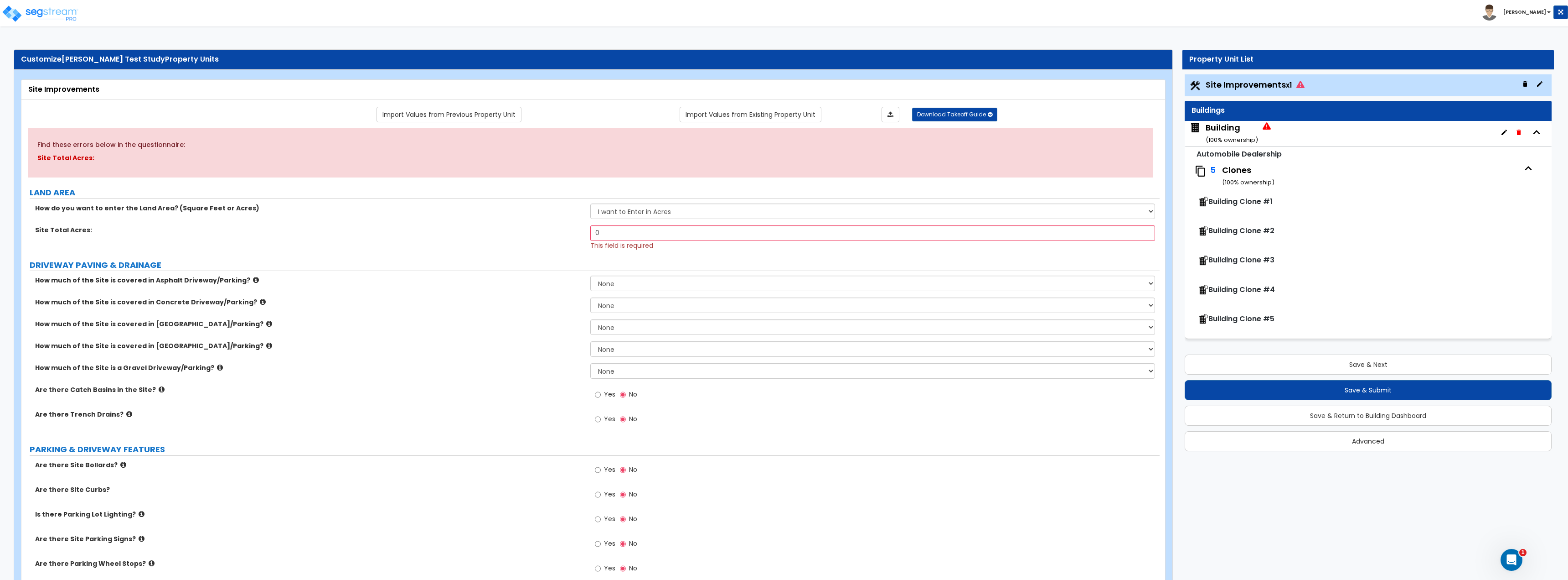
click at [782, 85] on icon at bounding box center [1300, 84] width 8 height 8
click at [782, 365] on button "Save & Next" at bounding box center [1368, 364] width 367 height 20
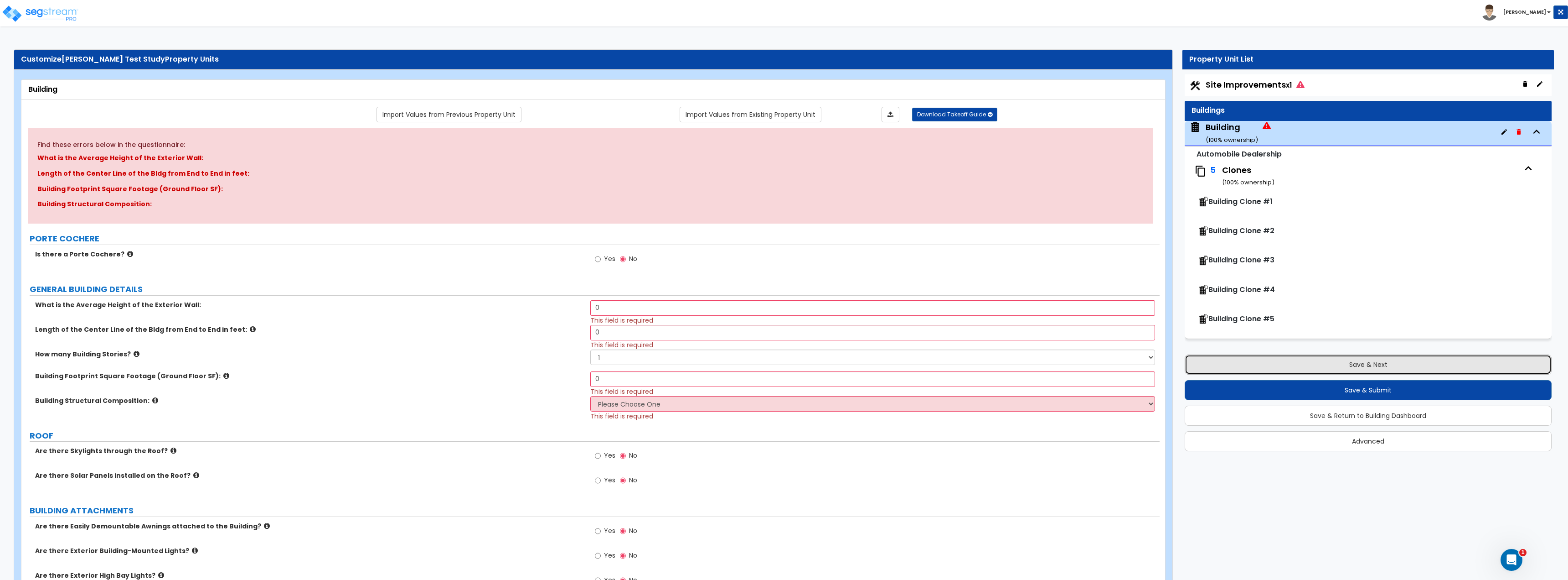
click at [782, 366] on button "Save & Next" at bounding box center [1368, 364] width 367 height 20
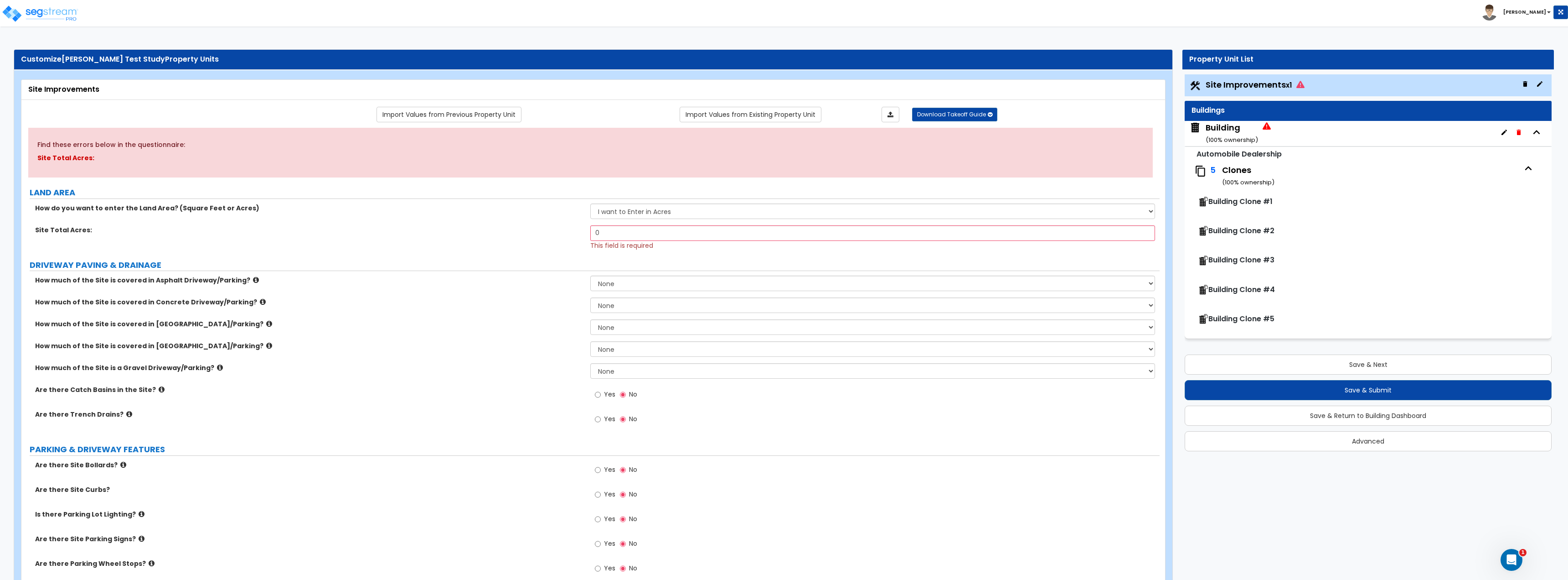
click at [782, 204] on span "Building Clone #1" at bounding box center [1241, 201] width 64 height 11
click at [782, 208] on div "Building Clone #1" at bounding box center [1369, 202] width 343 height 20
click at [782, 198] on span "Building Clone #1" at bounding box center [1241, 201] width 64 height 11
click at [782, 199] on span "Building Clone #1" at bounding box center [1241, 201] width 64 height 11
click at [782, 199] on span "Building Clone #1" at bounding box center [1241, 201] width 64 height 11
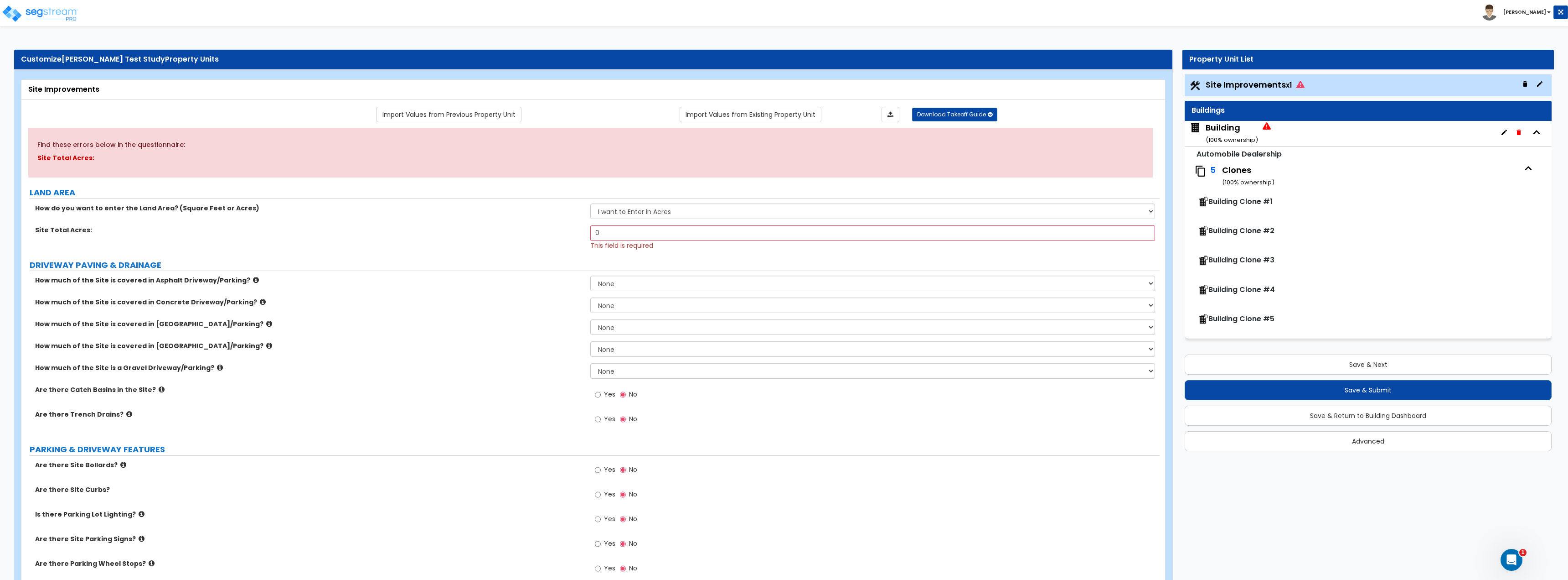
click at [782, 237] on span "Building Clone #2" at bounding box center [1236, 231] width 77 height 11
click at [782, 231] on span "Building Clone #2" at bounding box center [1241, 230] width 66 height 11
click at [782, 204] on span "Building Clone #1" at bounding box center [1241, 201] width 64 height 11
click at [782, 199] on span "Building Clone #1" at bounding box center [1241, 201] width 64 height 11
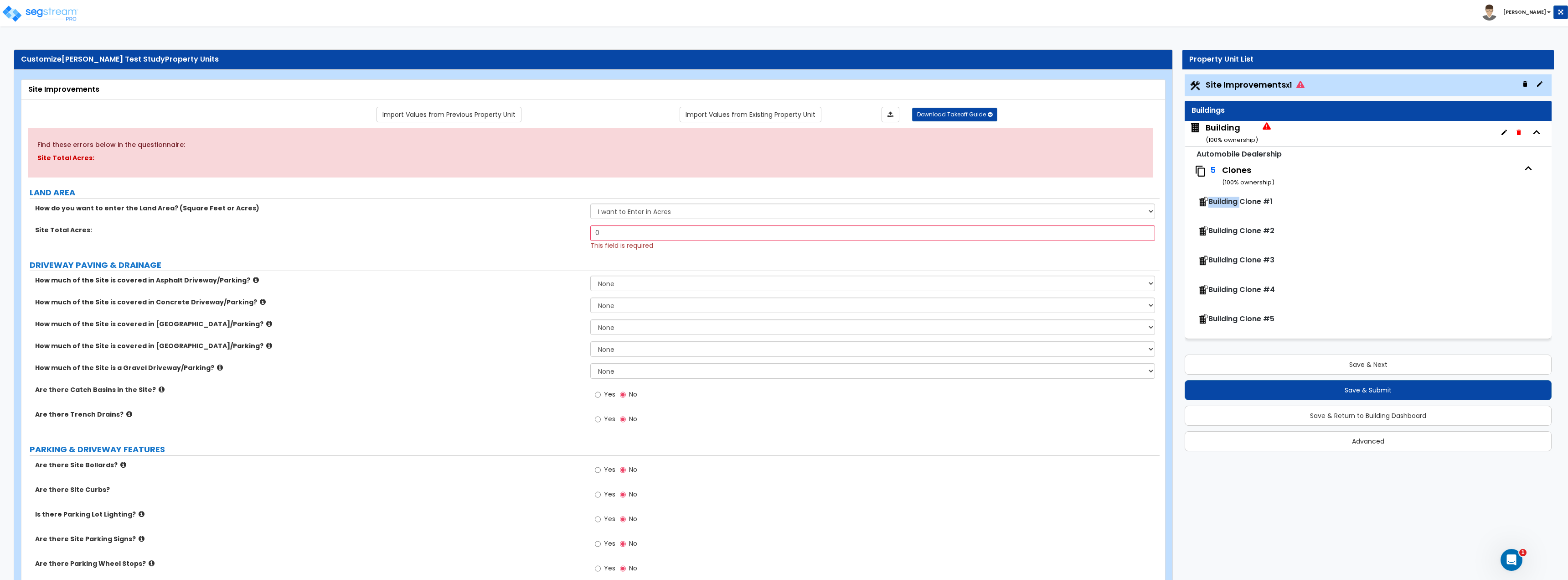
click at [782, 205] on span "Building Clone #1" at bounding box center [1241, 201] width 64 height 11
click at [782, 202] on span "Building Clone #1" at bounding box center [1241, 201] width 64 height 11
click at [782, 230] on span "Building Clone #2" at bounding box center [1241, 230] width 66 height 11
click at [782, 173] on icon "button" at bounding box center [1528, 168] width 14 height 14
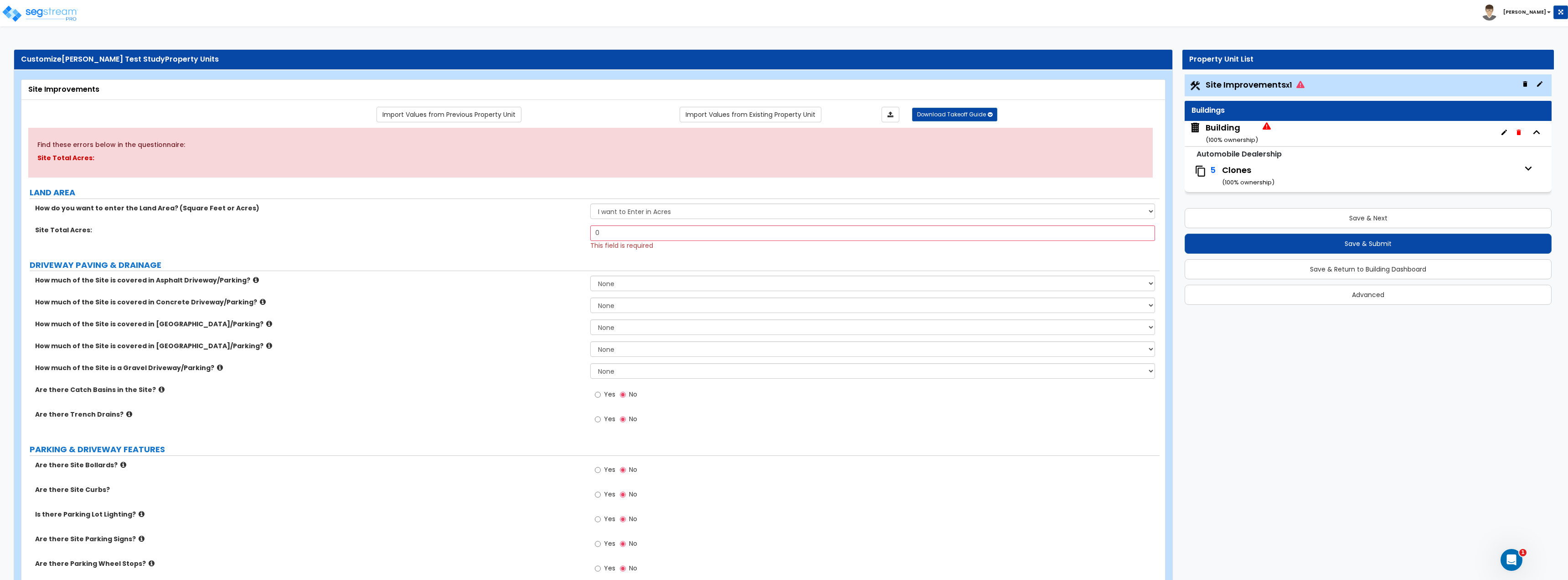
click at [782, 172] on icon "button" at bounding box center [1528, 168] width 14 height 14
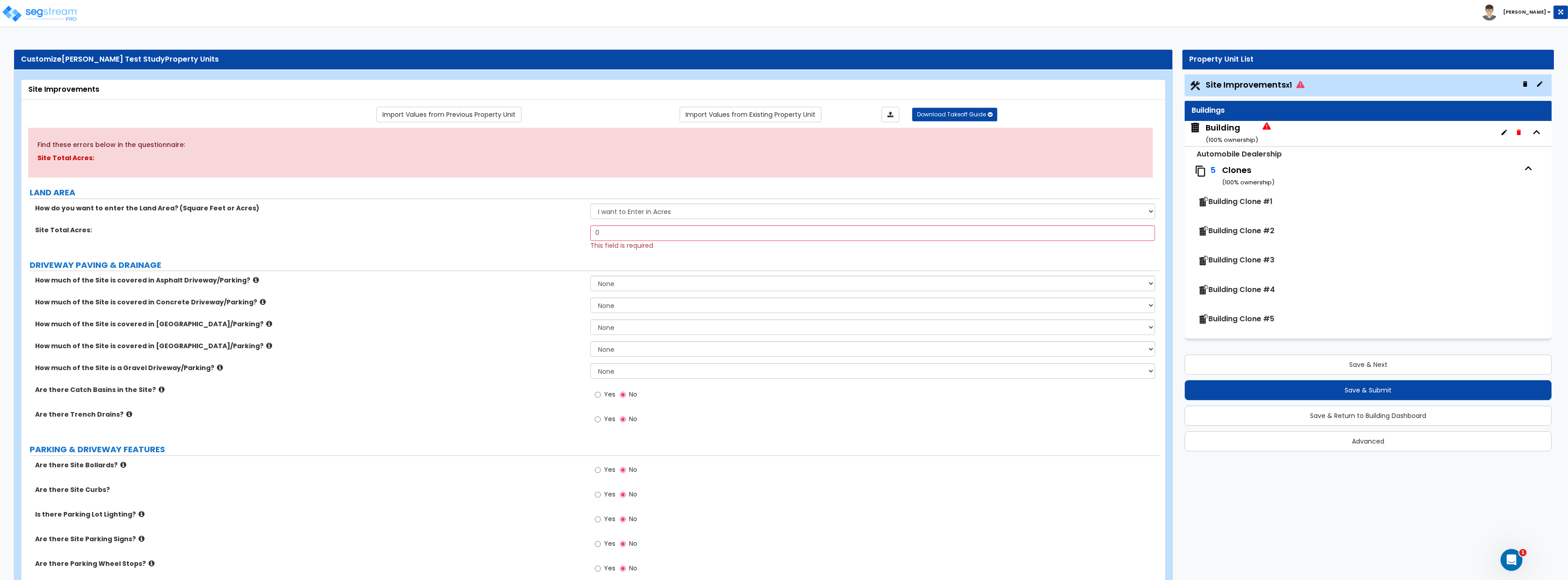
click at [782, 199] on span "Building Clone #1" at bounding box center [1241, 201] width 64 height 11
click at [782, 131] on div "Building ( 100 % ownership)" at bounding box center [1232, 133] width 52 height 23
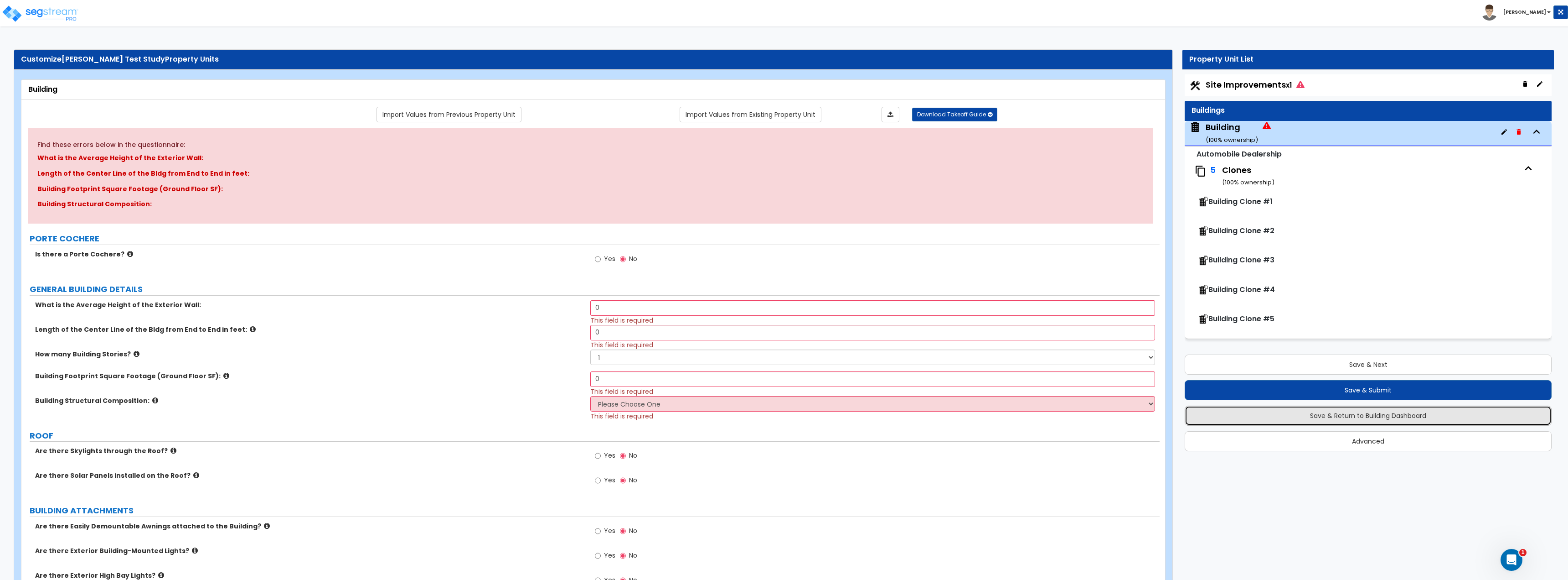
click at [782, 418] on button "Save & Return to Building Dashboard" at bounding box center [1368, 416] width 367 height 20
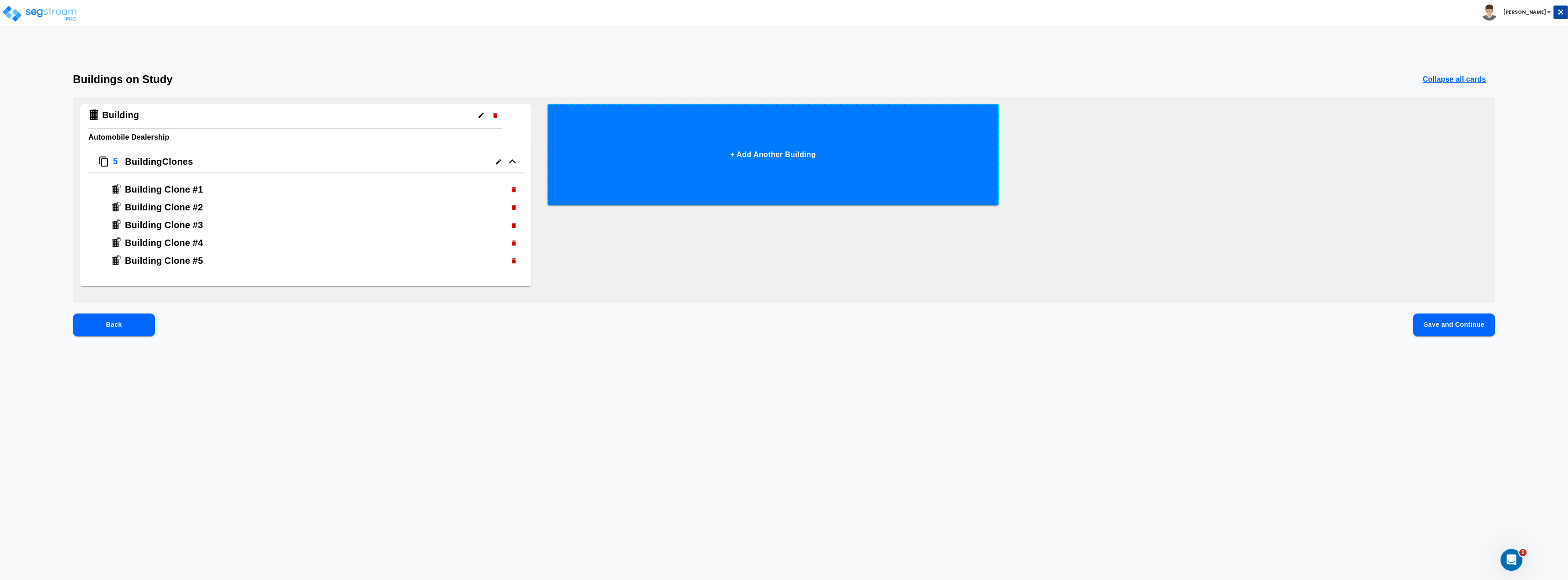
click at [685, 151] on button "+ Add Another Building" at bounding box center [772, 154] width 451 height 101
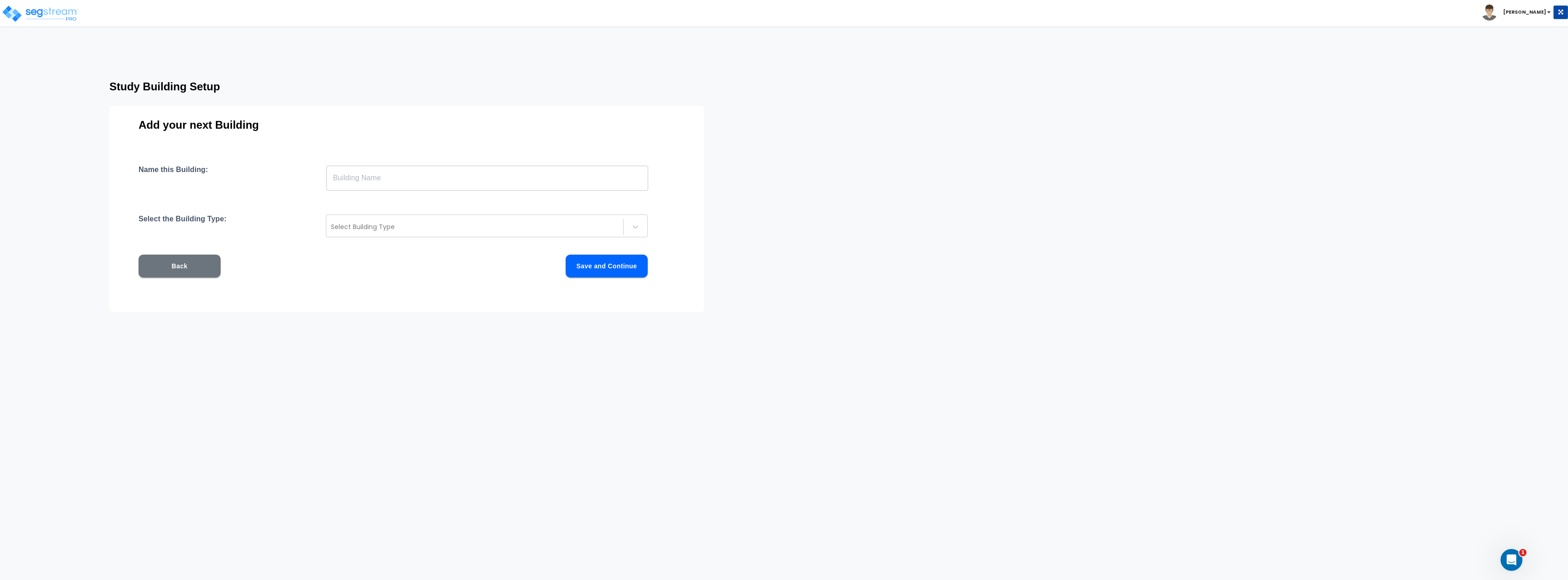
click at [183, 271] on button "Back" at bounding box center [179, 266] width 82 height 23
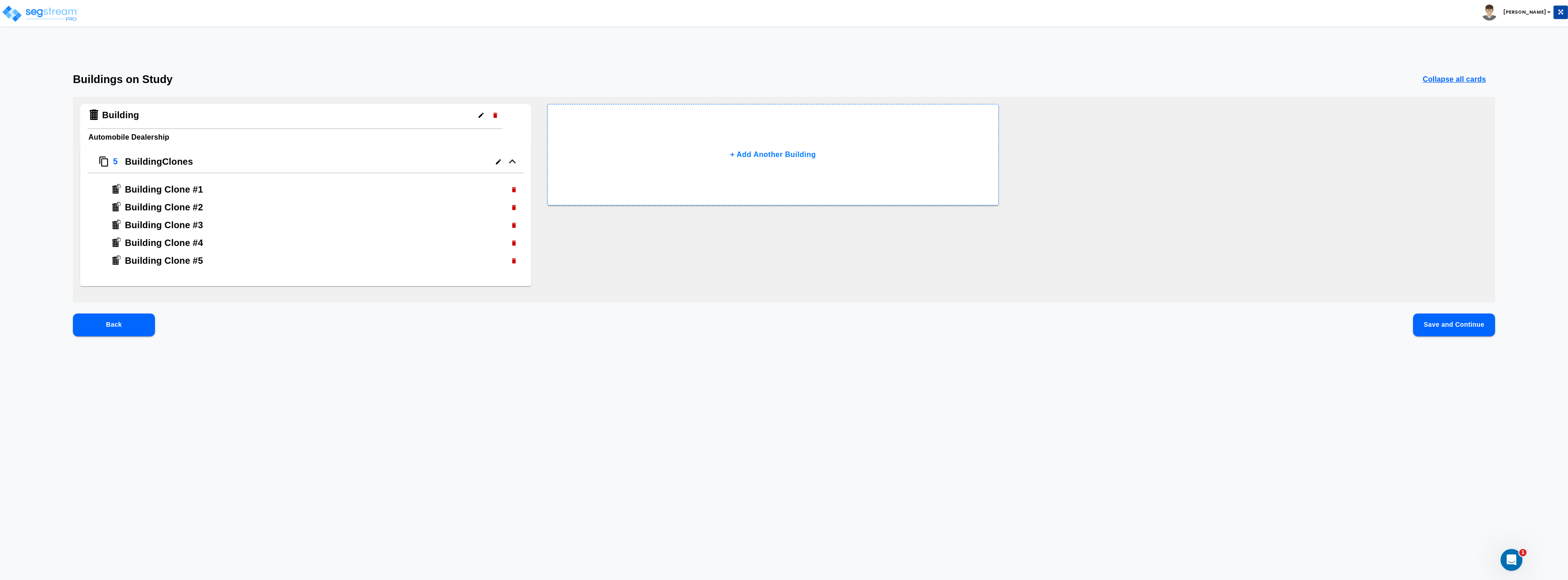
click at [495, 158] on icon "button" at bounding box center [498, 161] width 7 height 7
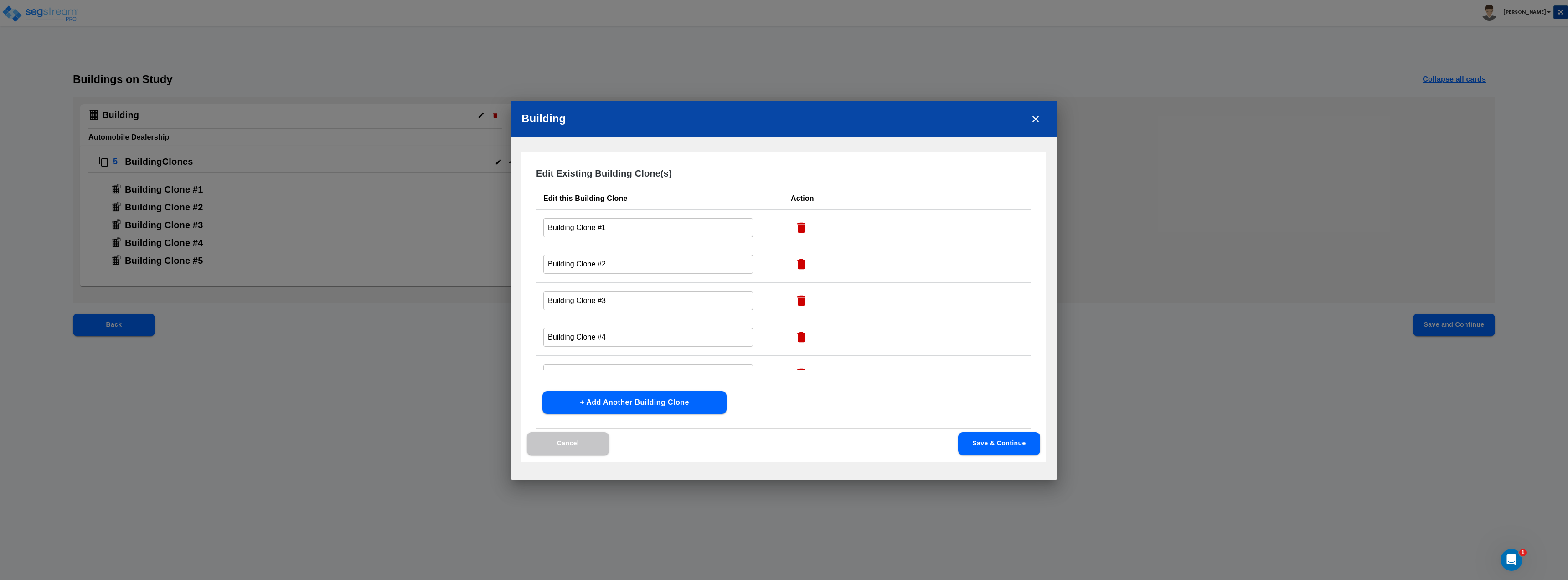
click at [782, 223] on icon "button" at bounding box center [801, 227] width 8 height 11
type input "Building Clone #2"
type input "Building Clone #3"
type input "Building Clone #4"
type input "Building Clone #5"
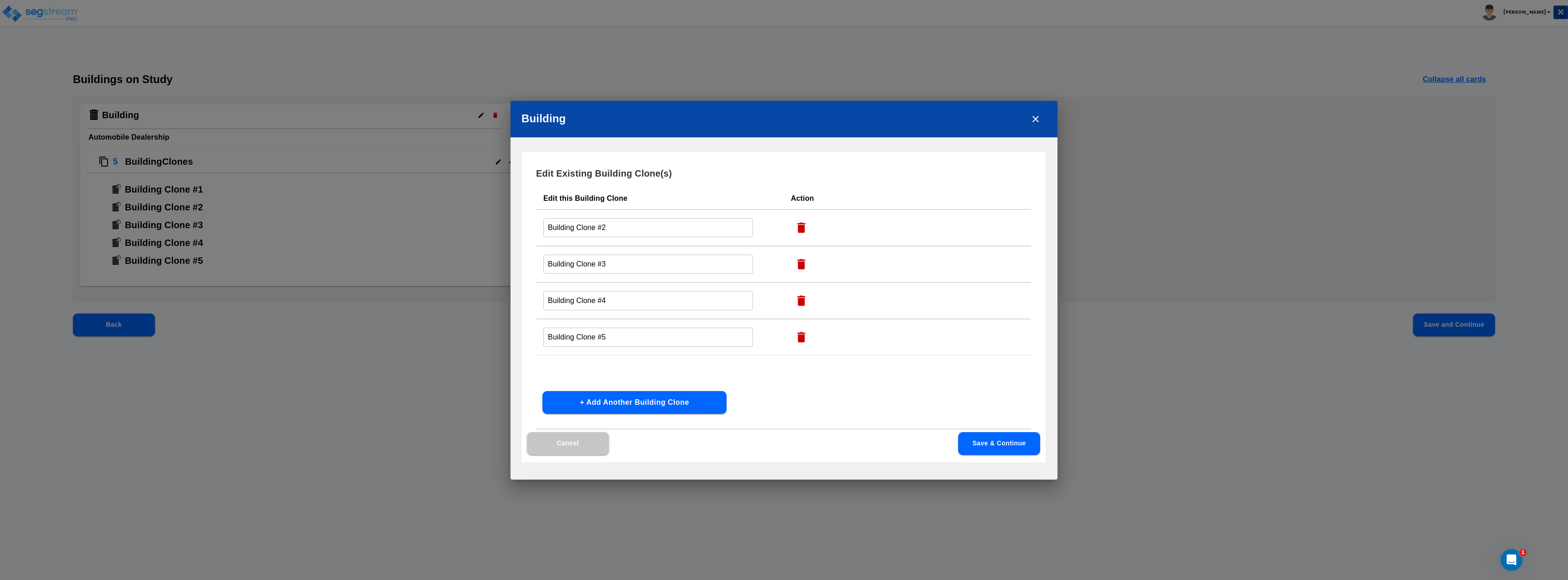
click at [782, 224] on icon "button" at bounding box center [801, 227] width 8 height 11
type input "Building Clone #3"
type input "Building Clone #4"
type input "Building Clone #5"
click at [782, 226] on icon "button" at bounding box center [801, 227] width 8 height 11
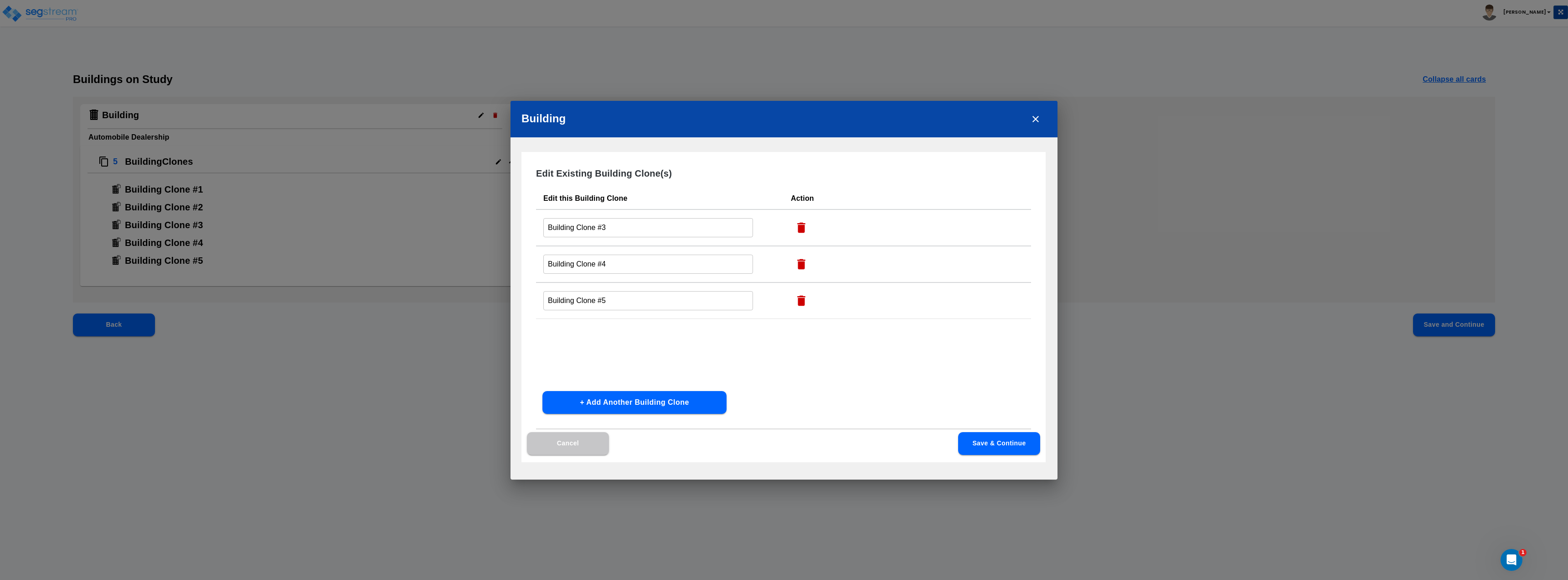
type input "Building Clone #4"
type input "Building Clone #5"
click at [782, 226] on icon "button" at bounding box center [801, 227] width 8 height 11
type input "Building Clone #5"
click at [782, 226] on icon "button" at bounding box center [801, 227] width 8 height 11
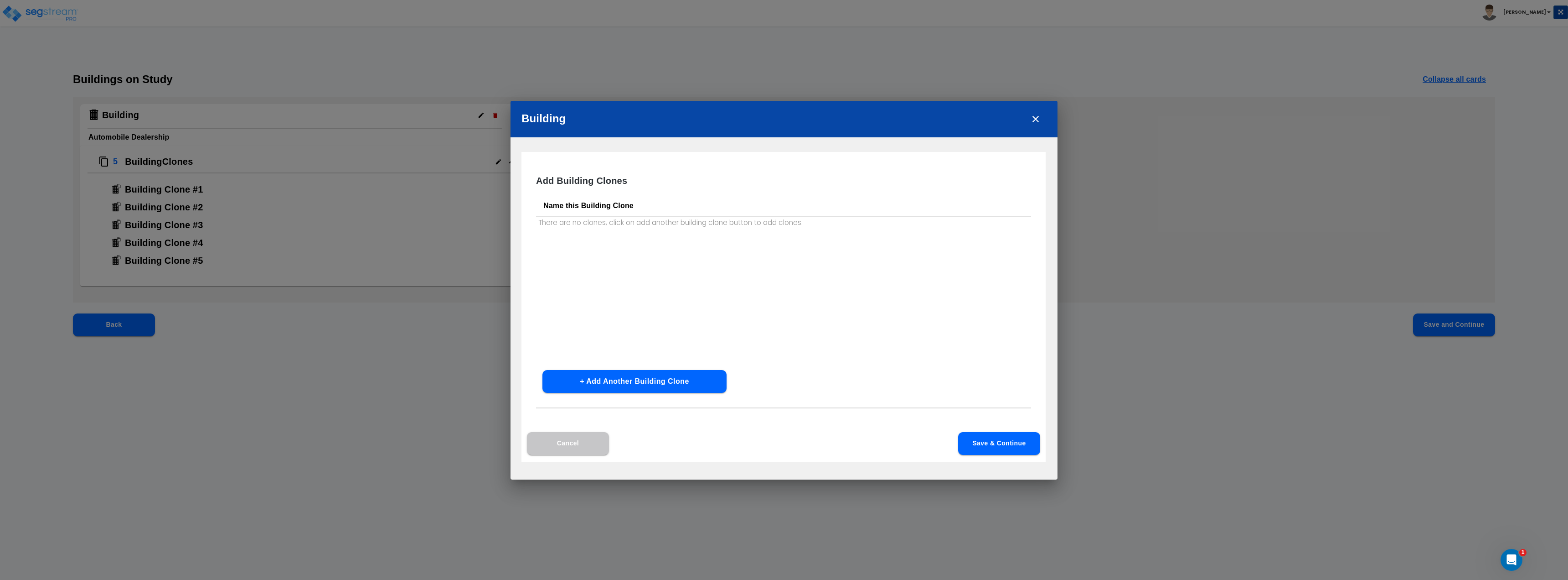
click at [782, 443] on button "Save & Continue" at bounding box center [999, 443] width 82 height 23
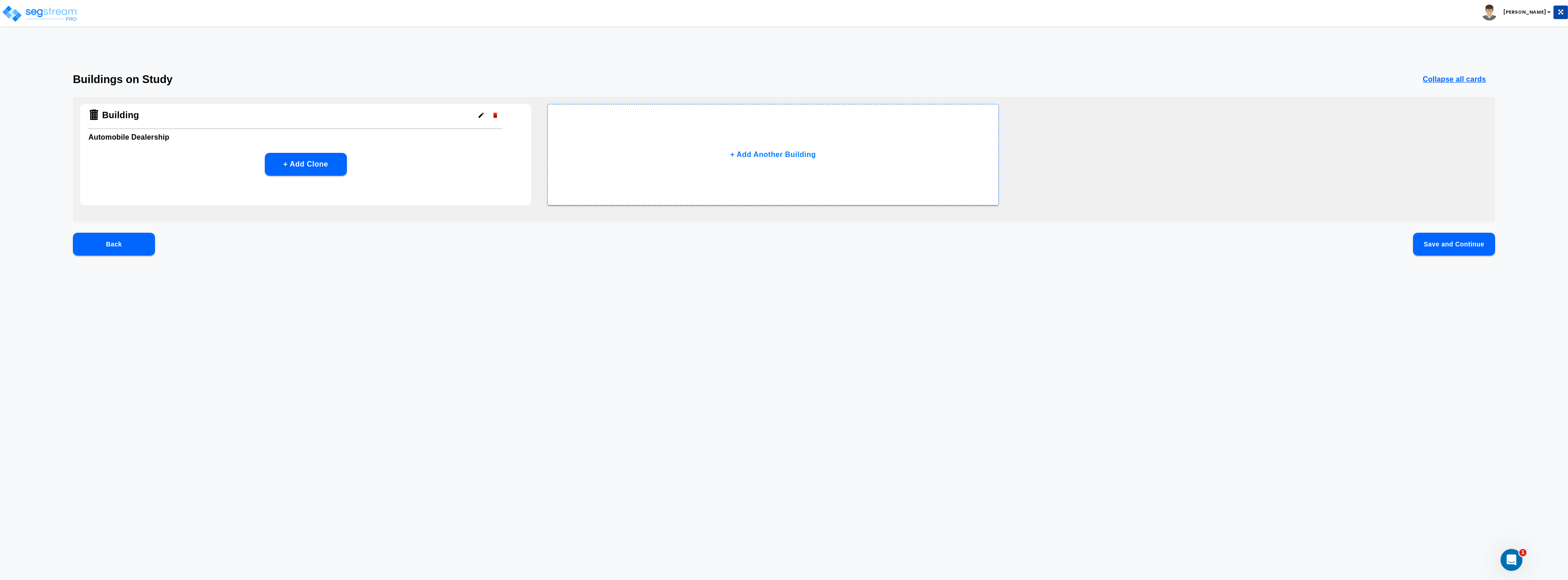
click at [482, 116] on icon "button" at bounding box center [481, 115] width 7 height 7
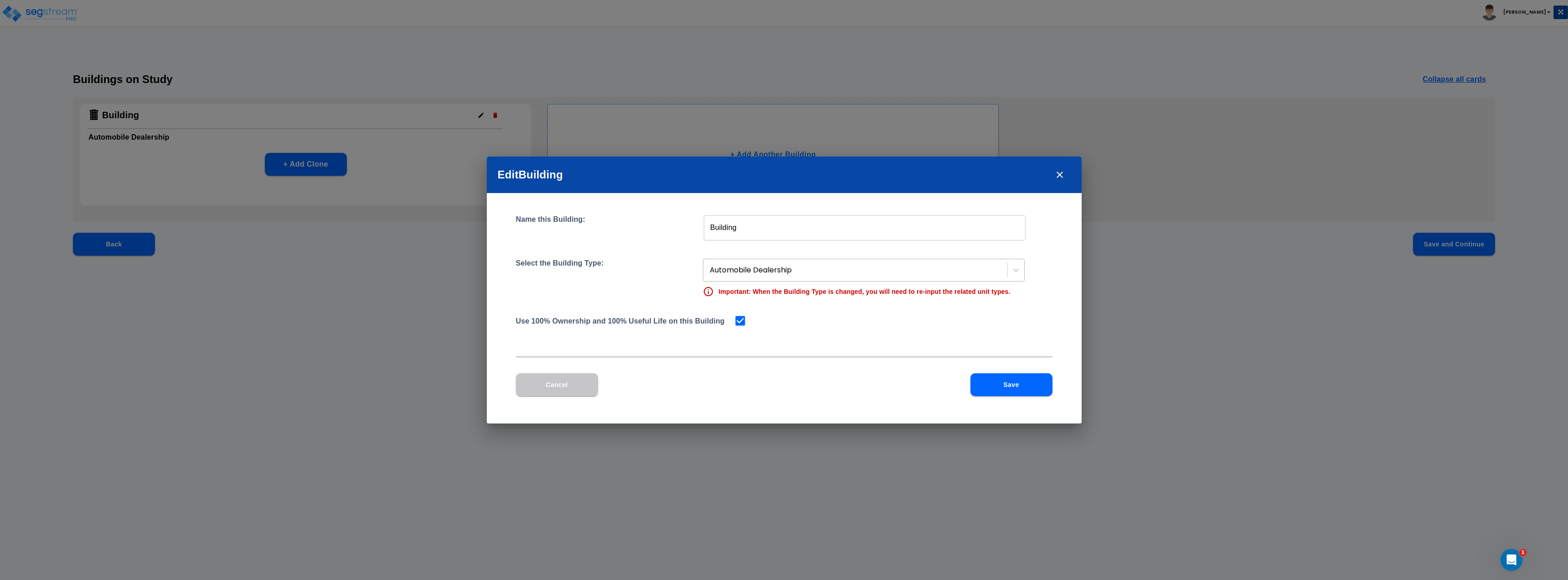
click at [782, 269] on div at bounding box center [856, 270] width 293 height 12
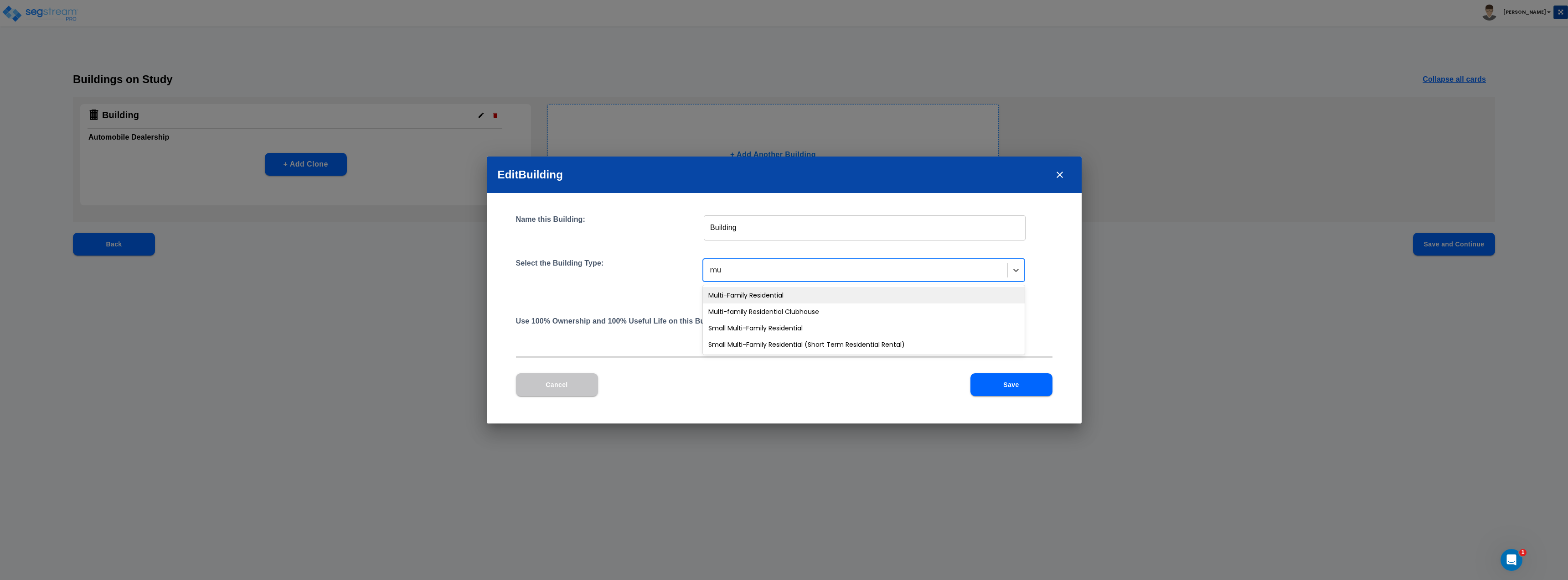
type input "mul"
click at [782, 297] on div "Multi-Family Residential" at bounding box center [863, 295] width 322 height 16
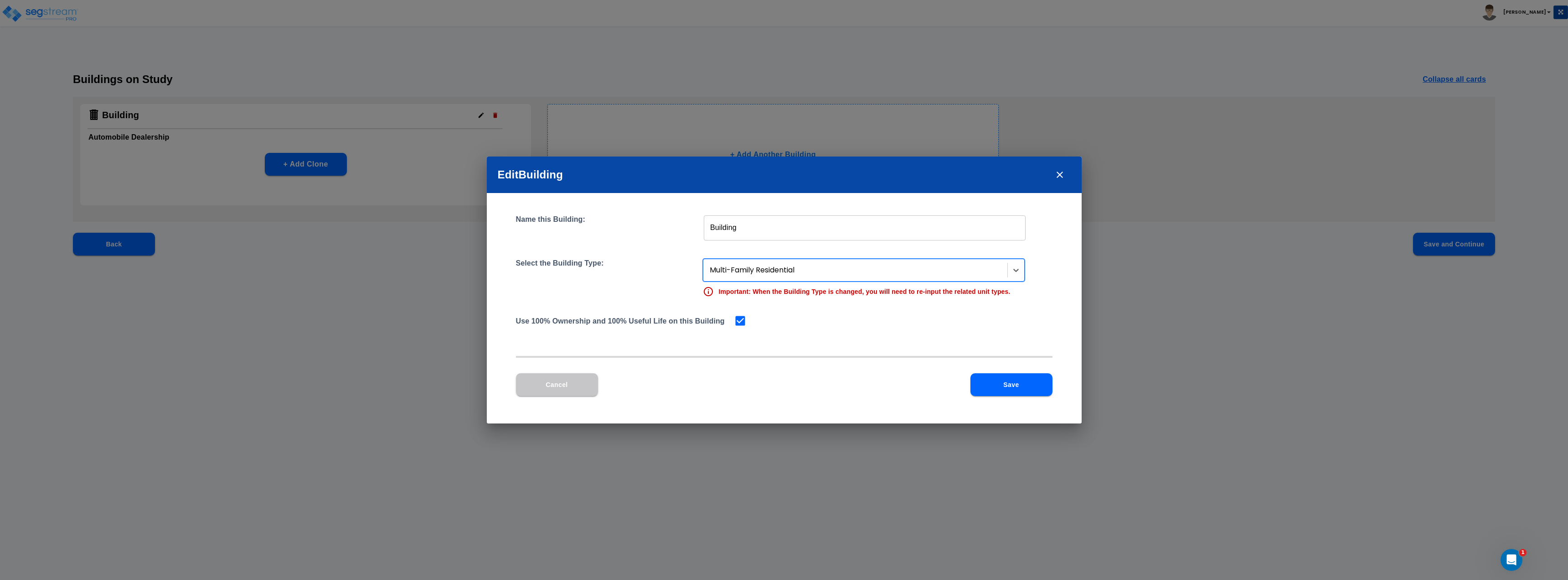
click at [782, 384] on button "Save" at bounding box center [1011, 385] width 82 height 23
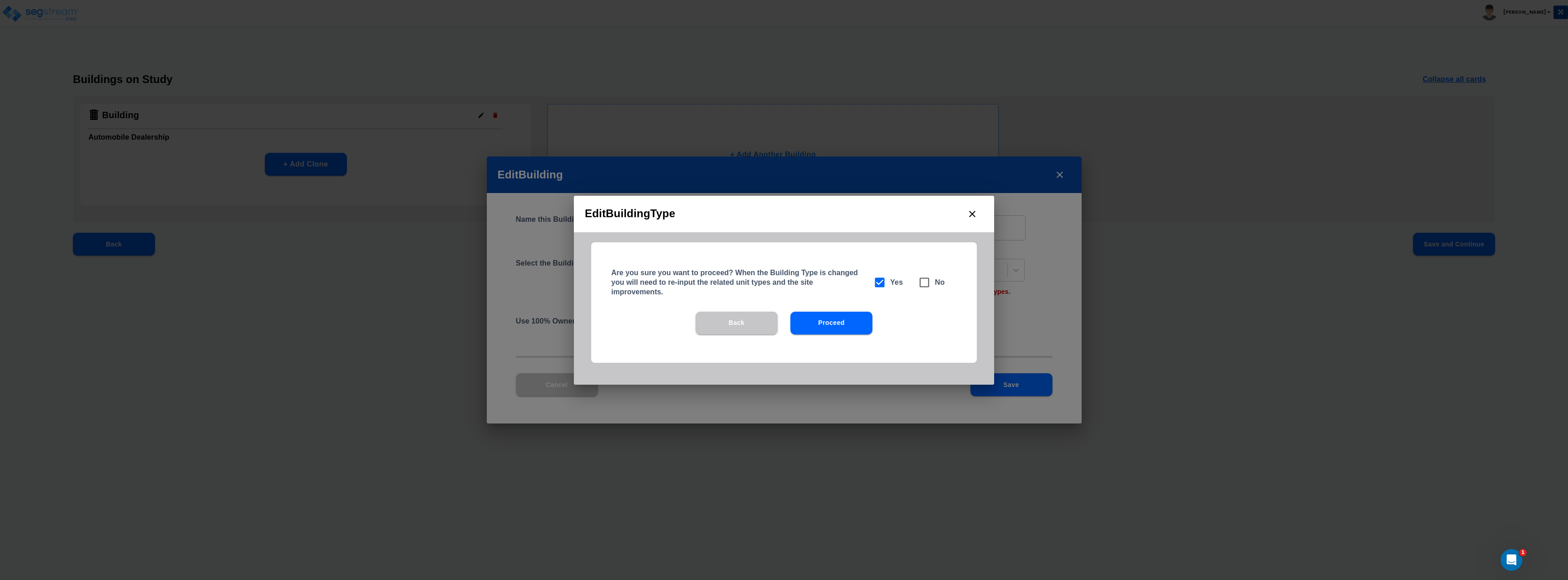
click at [782, 328] on button "Proceed" at bounding box center [832, 323] width 82 height 23
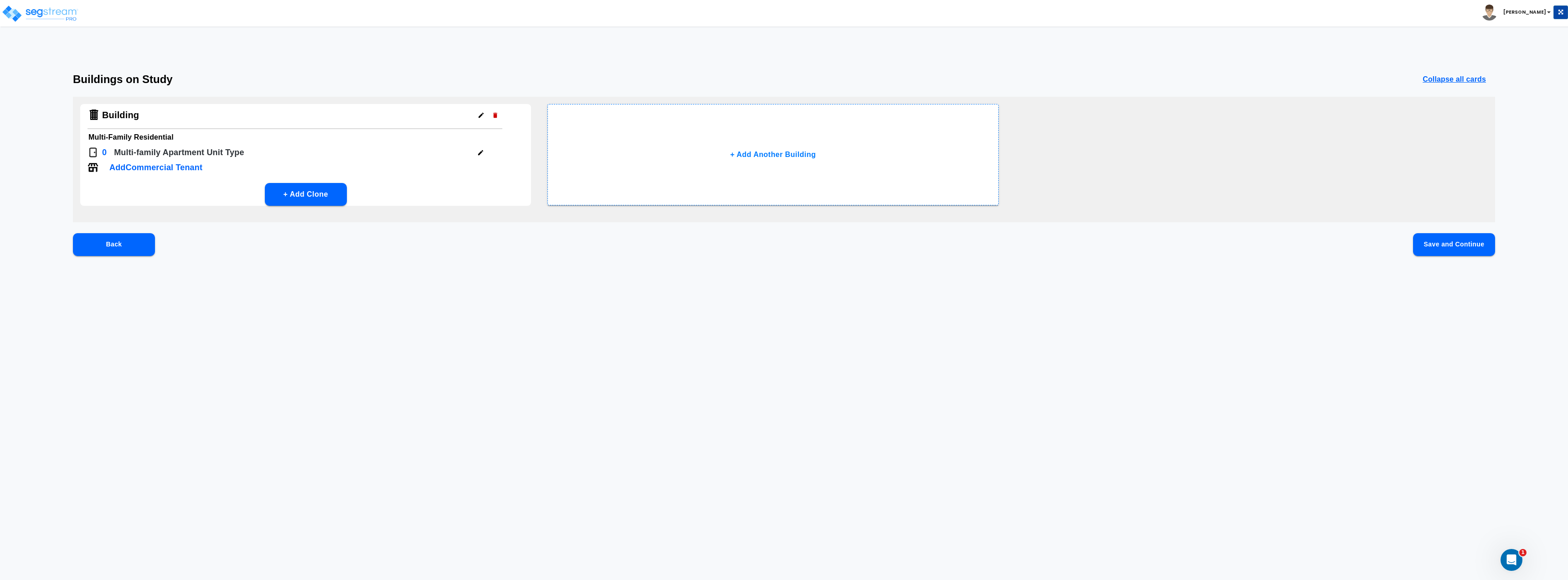
click at [488, 151] on div "0 Multi-family Apartment Unit Type" at bounding box center [295, 153] width 415 height 16
click at [483, 151] on icon "button" at bounding box center [481, 152] width 5 height 5
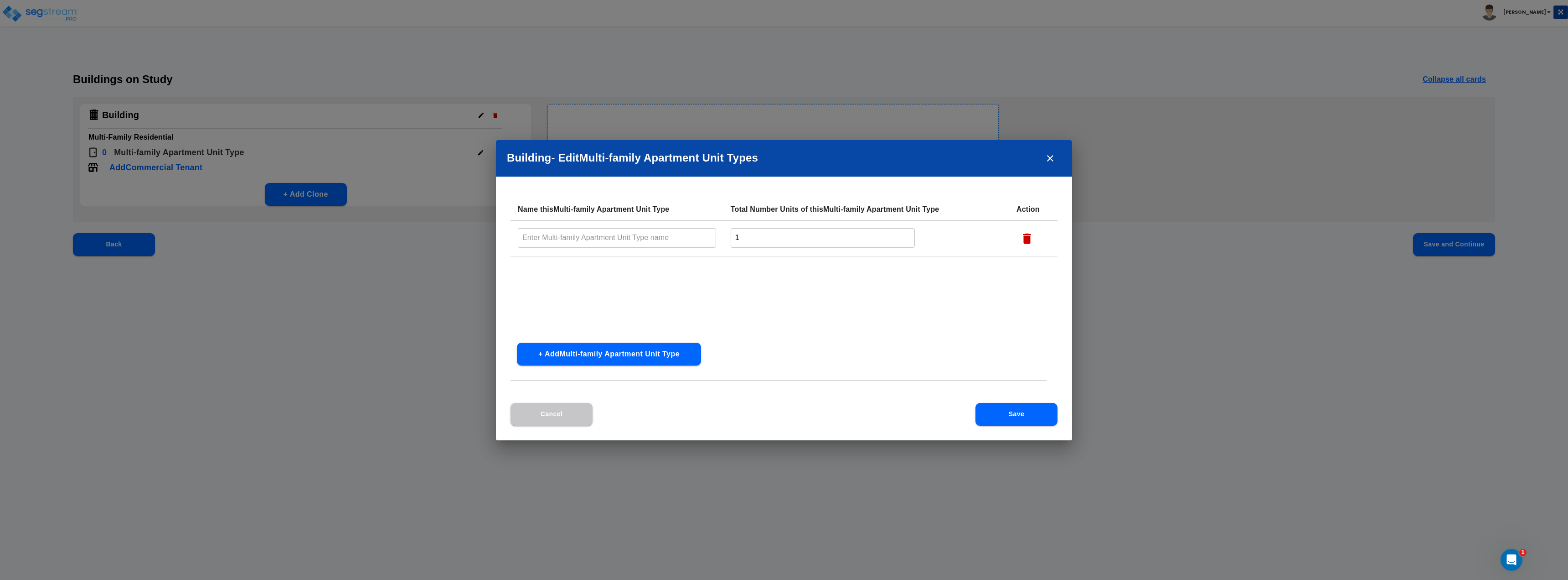
click at [604, 238] on input "text" at bounding box center [617, 238] width 198 height 20
type input "tenant"
drag, startPoint x: 782, startPoint y: 225, endPoint x: 777, endPoint y: 230, distance: 7.1
click at [781, 226] on td "1 ​" at bounding box center [866, 238] width 286 height 37
drag, startPoint x: 769, startPoint y: 235, endPoint x: 640, endPoint y: 223, distance: 129.6
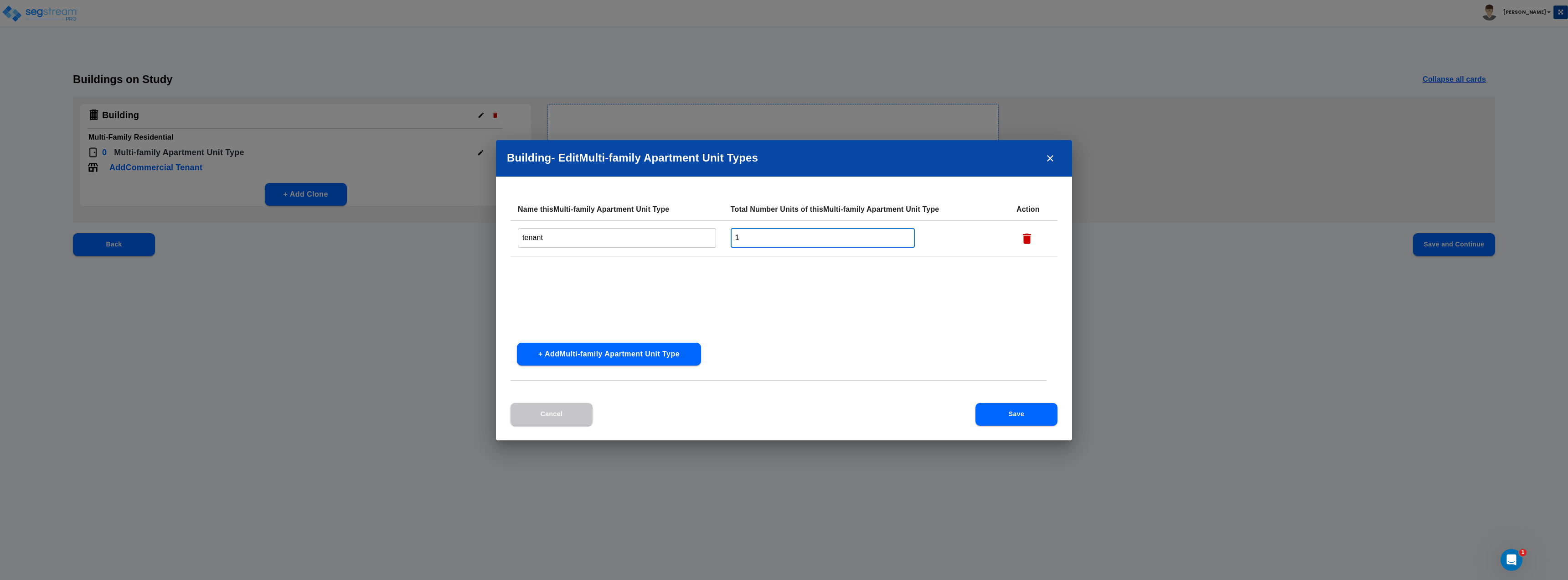
click at [655, 218] on table "Name this Multi-family Apartment Unit Type Total Number Units of this Multi-fam…" at bounding box center [784, 228] width 547 height 58
type input "2"
click at [782, 416] on button "Save" at bounding box center [1016, 414] width 82 height 23
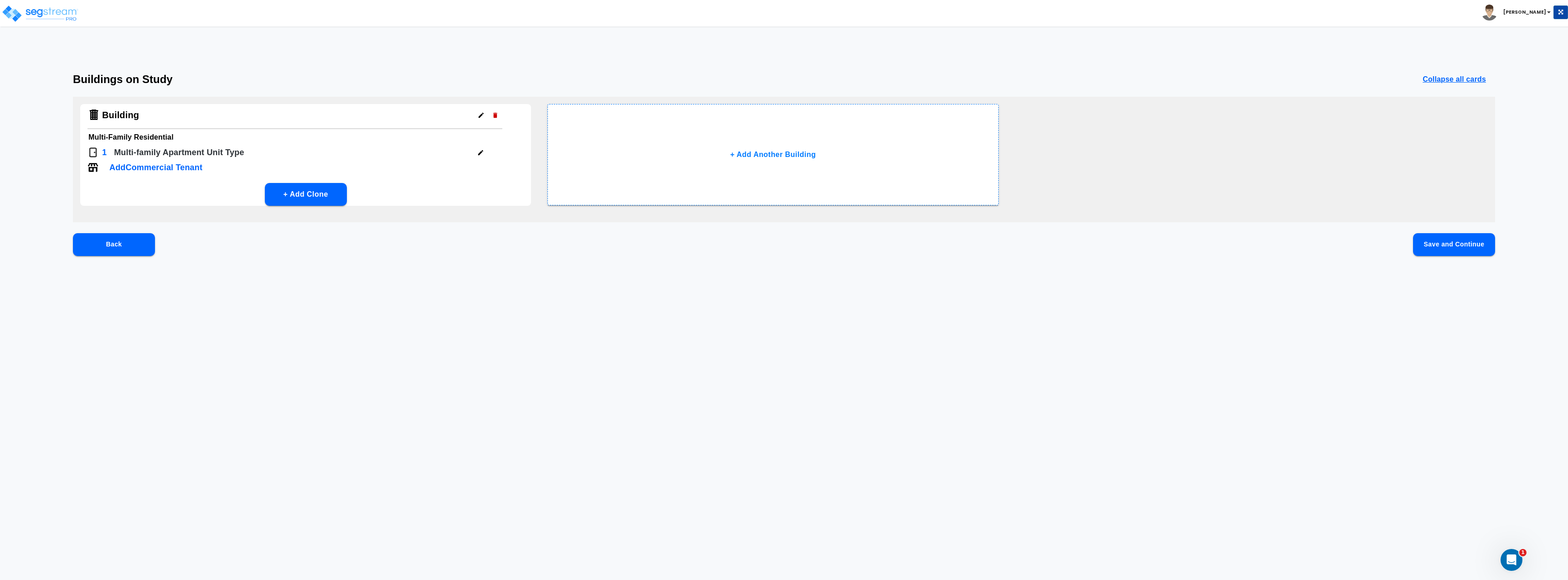
click at [195, 168] on p "Add Commercial Tenant" at bounding box center [155, 167] width 93 height 12
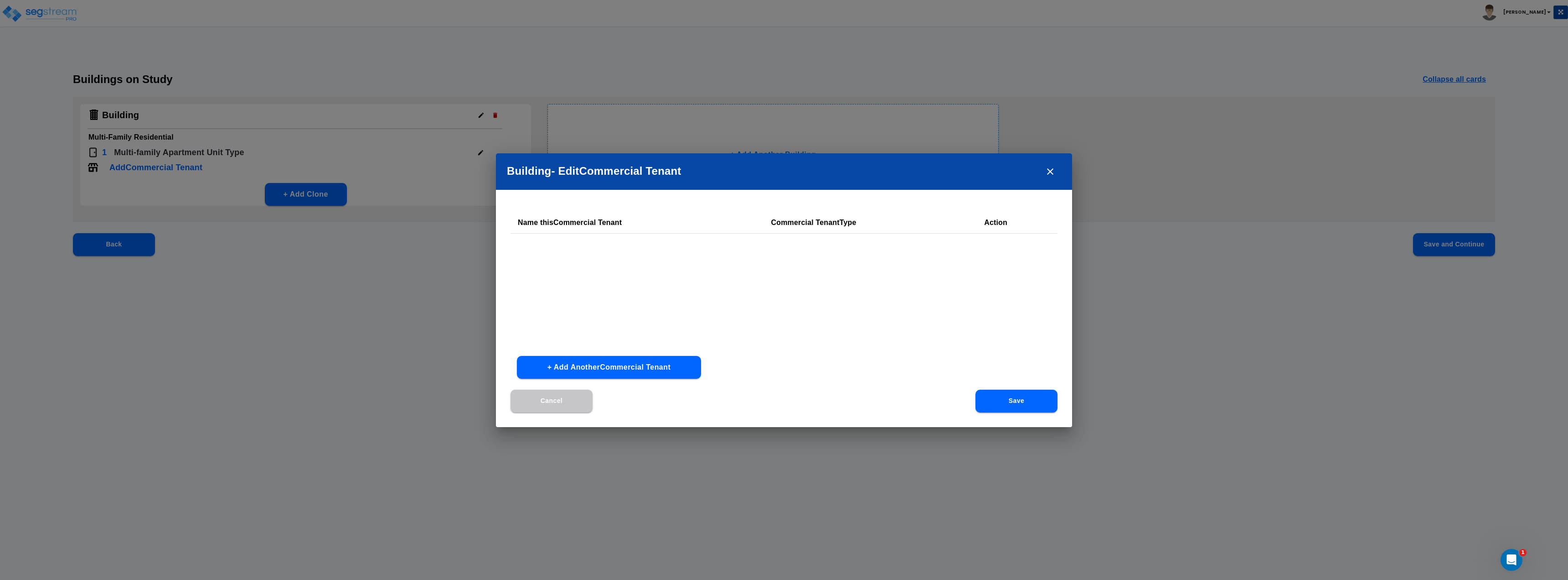
click at [620, 364] on button "+ Add Another Commercial Tenant" at bounding box center [609, 367] width 184 height 23
click at [569, 257] on input "text" at bounding box center [592, 251] width 150 height 20
type input "com tenant"
click at [775, 254] on div at bounding box center [782, 251] width 125 height 12
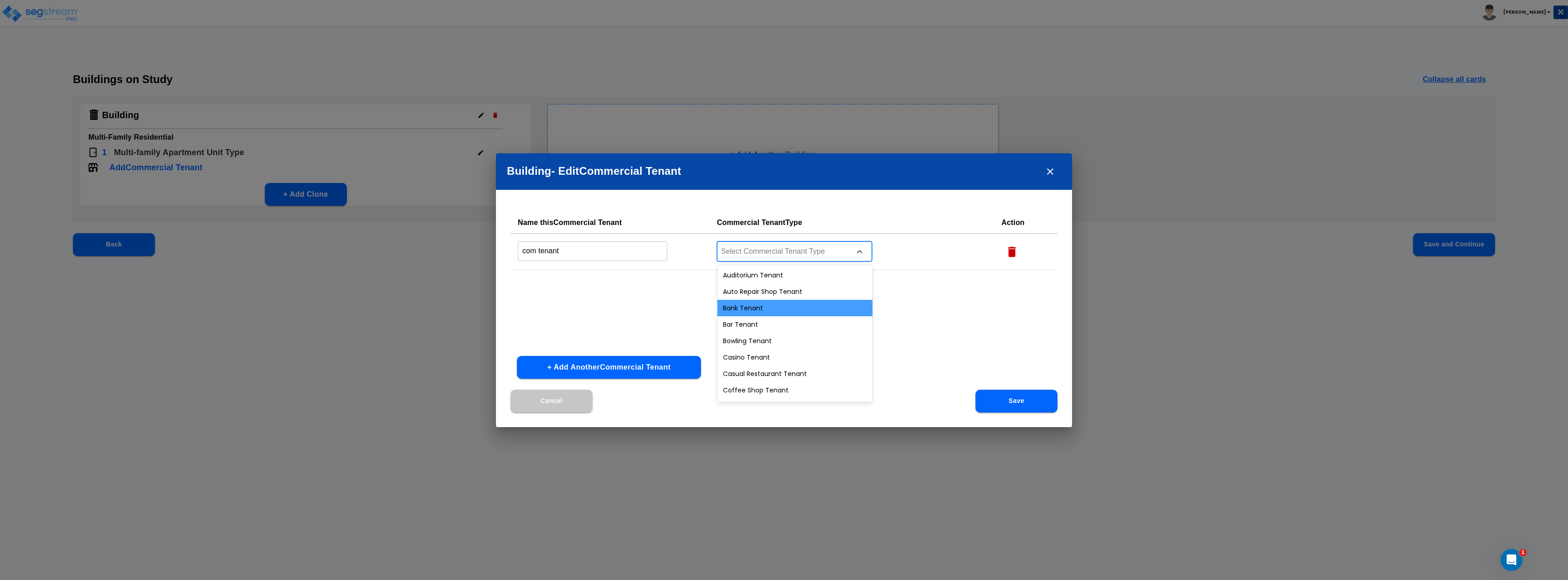
click at [782, 314] on div "Bank Tenant" at bounding box center [794, 308] width 155 height 16
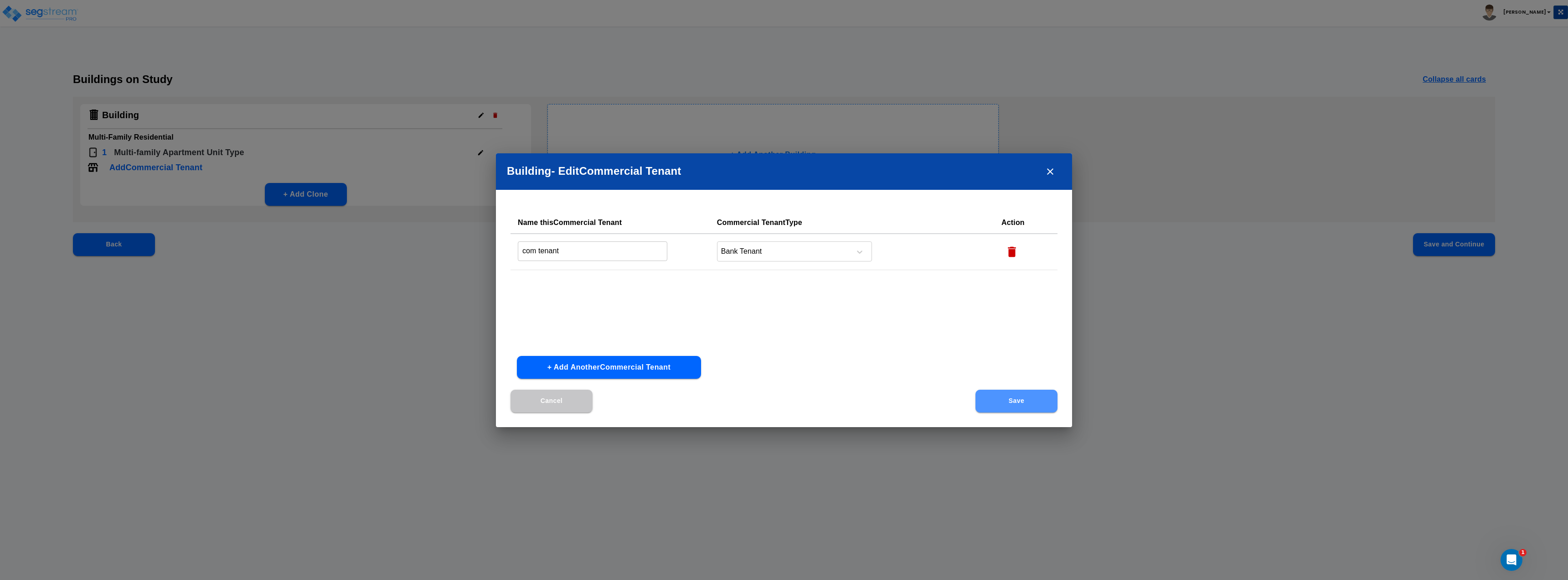
click at [782, 407] on button "Save" at bounding box center [1016, 401] width 82 height 23
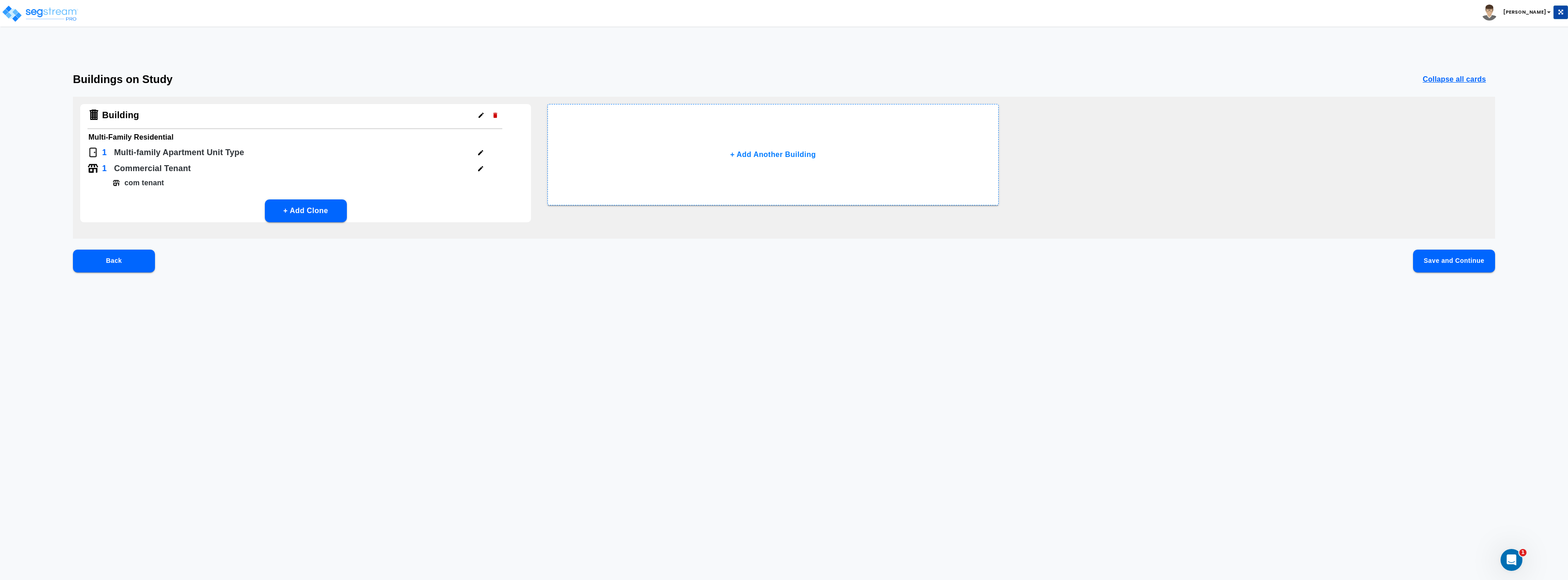
click at [782, 259] on button "Save and Continue" at bounding box center [1454, 261] width 82 height 23
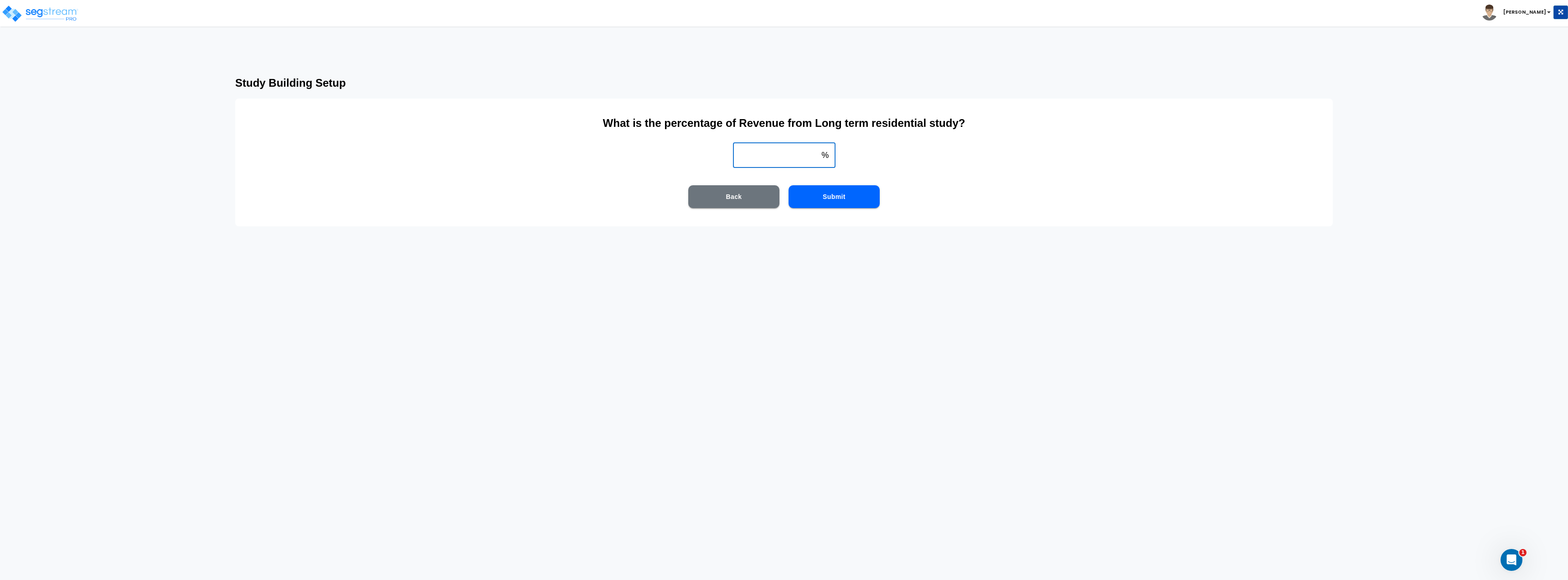
click at [782, 161] on input "weight" at bounding box center [775, 155] width 85 height 25
type input "15"
click at [782, 194] on button "Submit" at bounding box center [834, 197] width 91 height 23
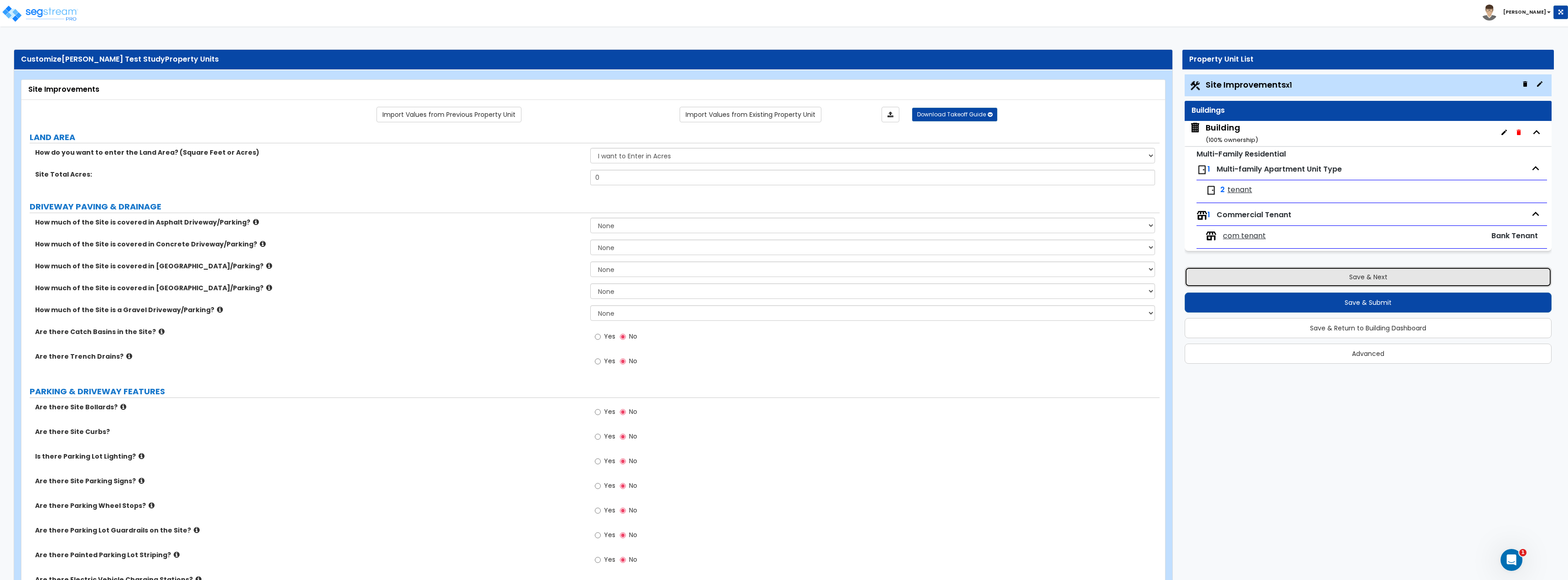
click at [782, 276] on button "Save & Next" at bounding box center [1368, 277] width 367 height 20
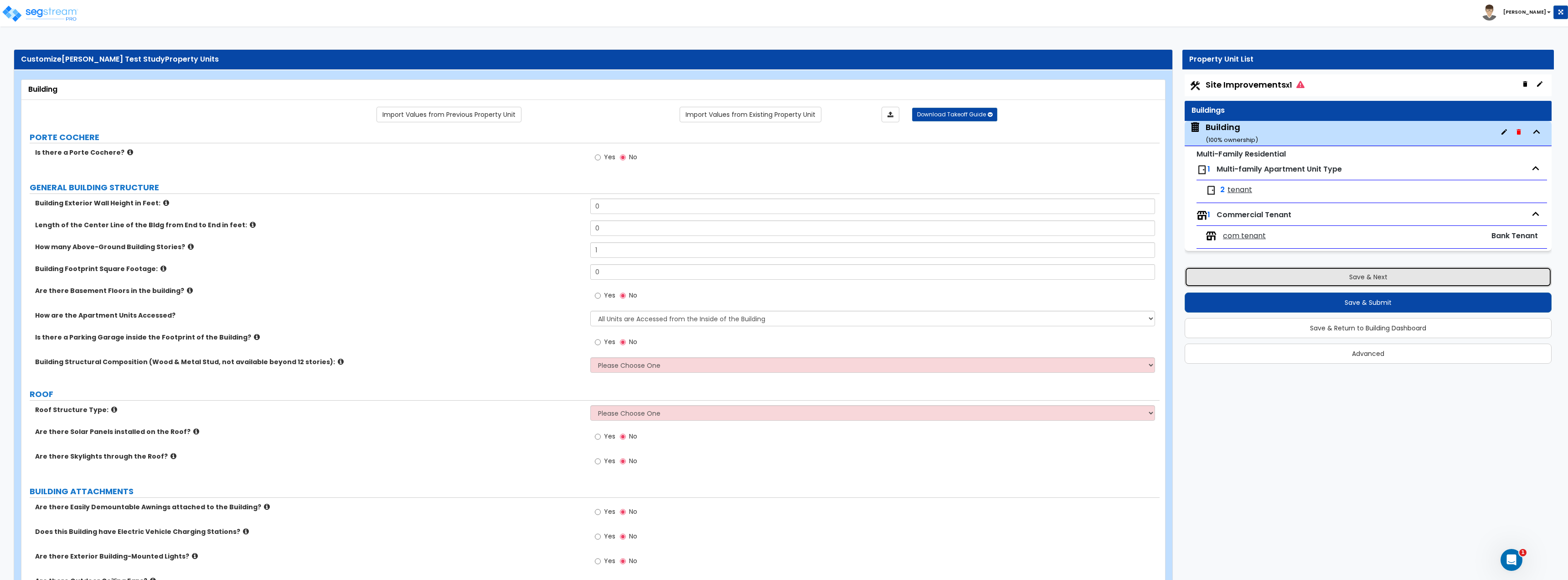
click at [782, 276] on button "Save & Next" at bounding box center [1368, 277] width 367 height 20
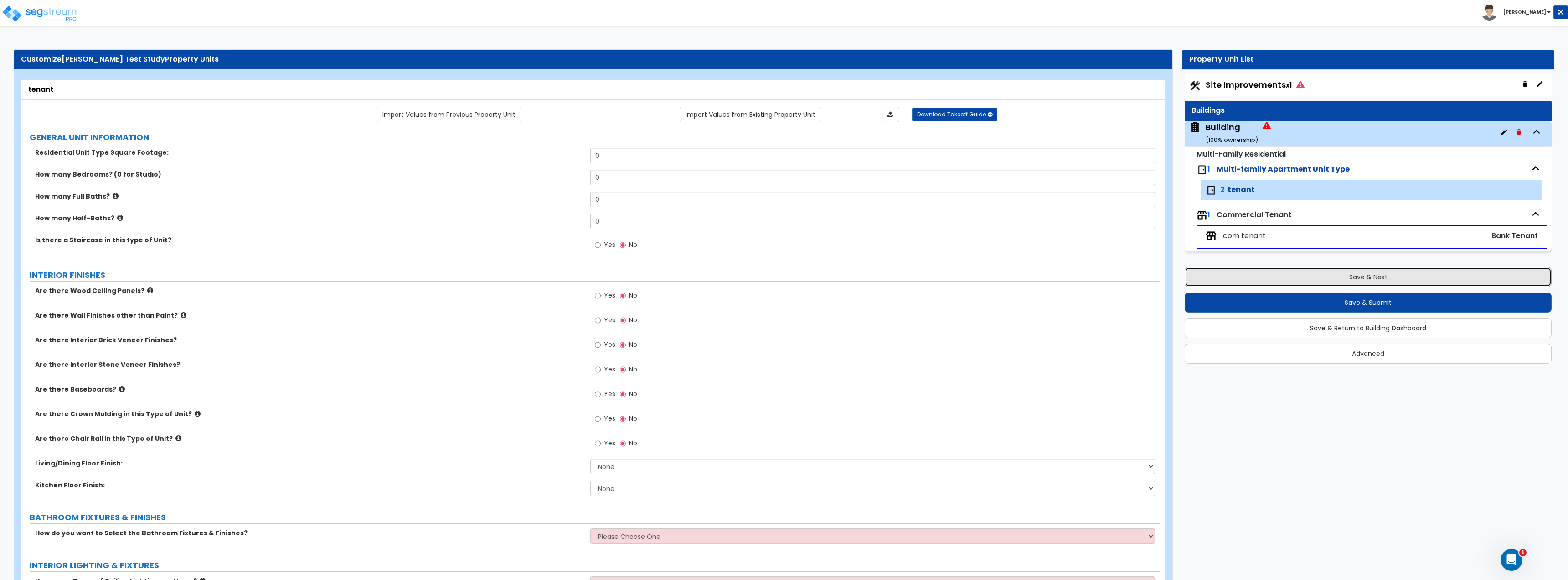
click at [782, 278] on button "Save & Next" at bounding box center [1368, 277] width 367 height 20
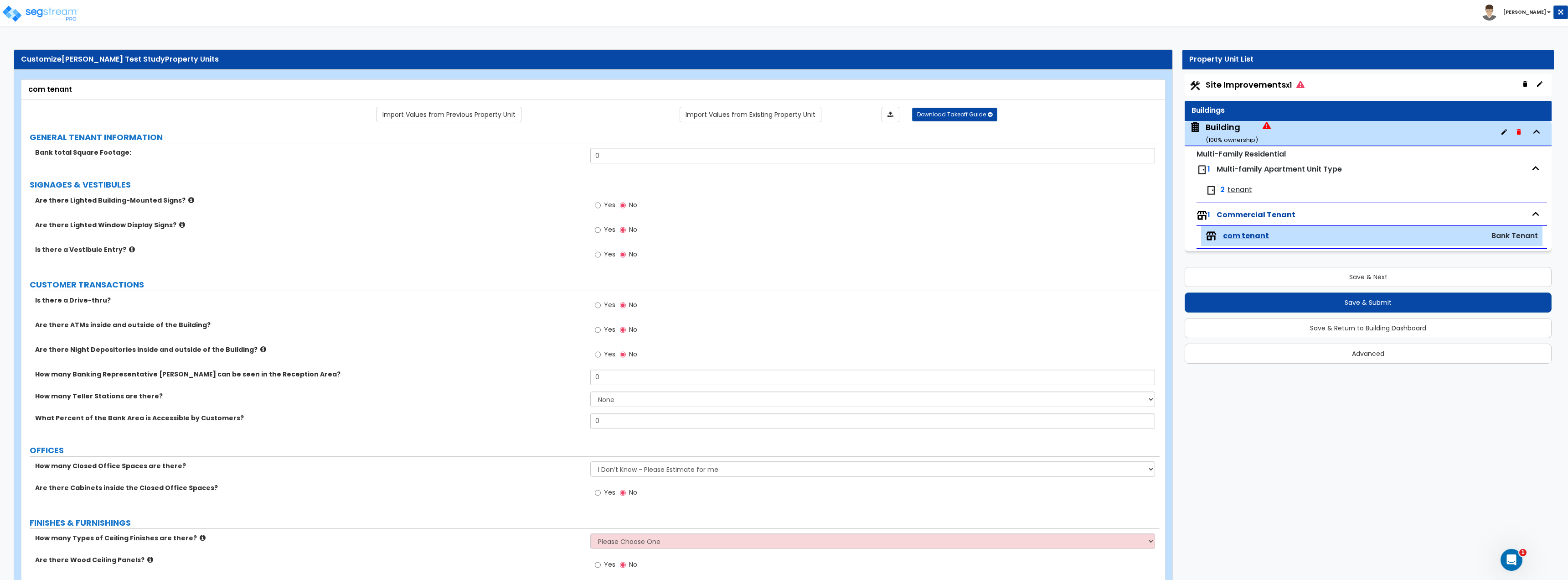
click at [782, 168] on img at bounding box center [1201, 170] width 11 height 11
click at [782, 168] on img at bounding box center [1201, 170] width 11 height 11
click at [782, 168] on div "1 Multi-family Apartment Unit Type" at bounding box center [1371, 170] width 351 height 20
click at [782, 170] on div "1 Multi-family Apartment Unit Type" at bounding box center [1371, 170] width 351 height 20
click at [782, 170] on span "1" at bounding box center [1208, 169] width 3 height 11
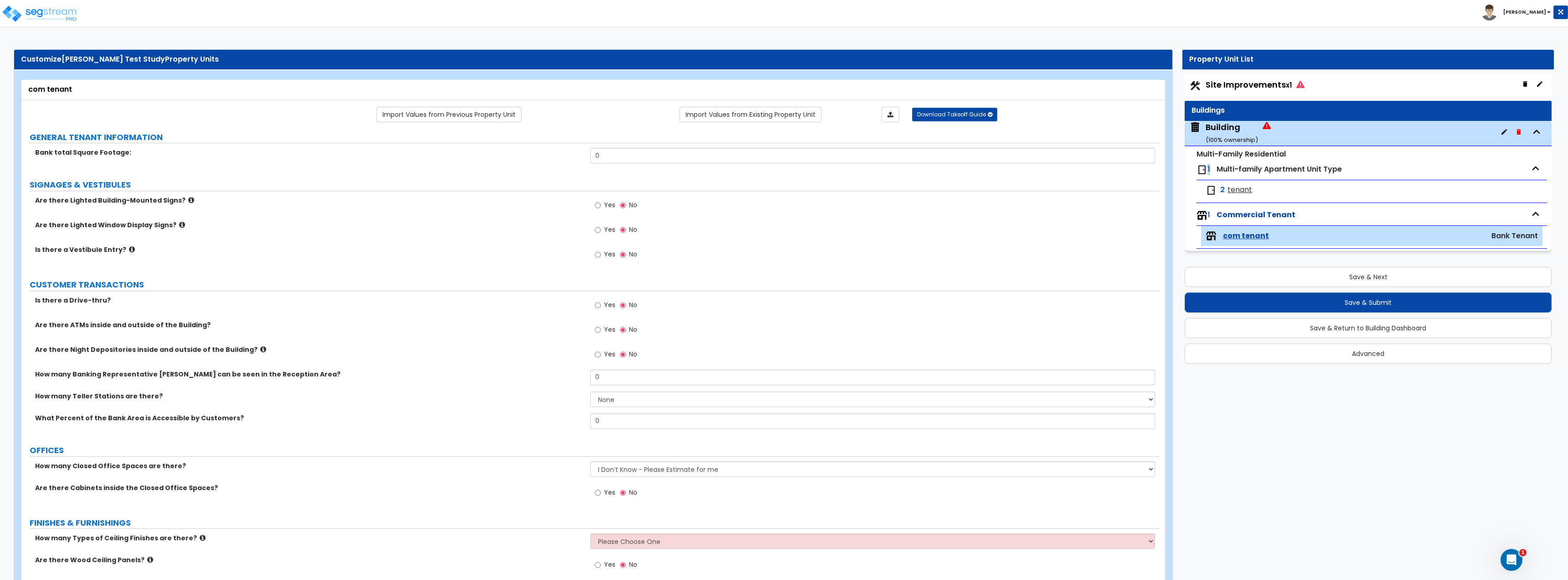
click at [782, 168] on img at bounding box center [1201, 170] width 11 height 11
click at [782, 170] on div "1 Multi-family Apartment Unit Type" at bounding box center [1371, 170] width 351 height 20
click at [782, 209] on span "Commercial Tenant" at bounding box center [1256, 214] width 79 height 11
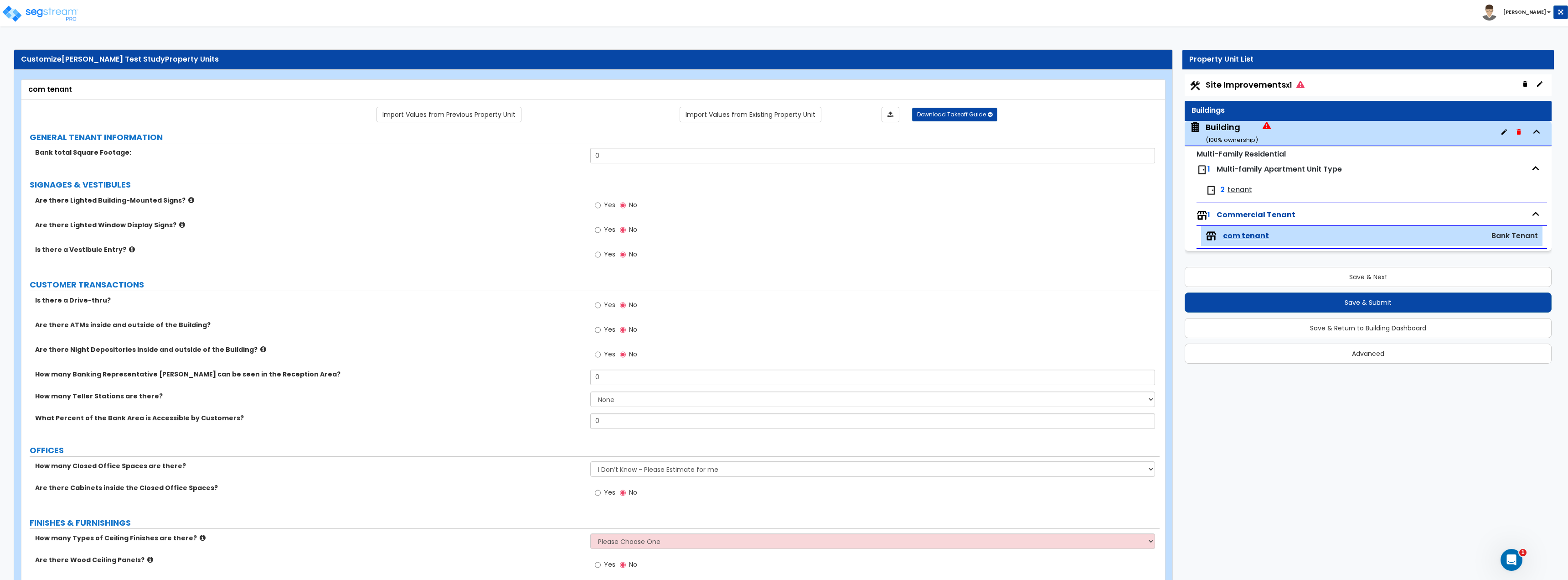
click at [782, 214] on icon "button" at bounding box center [1536, 214] width 14 height 14
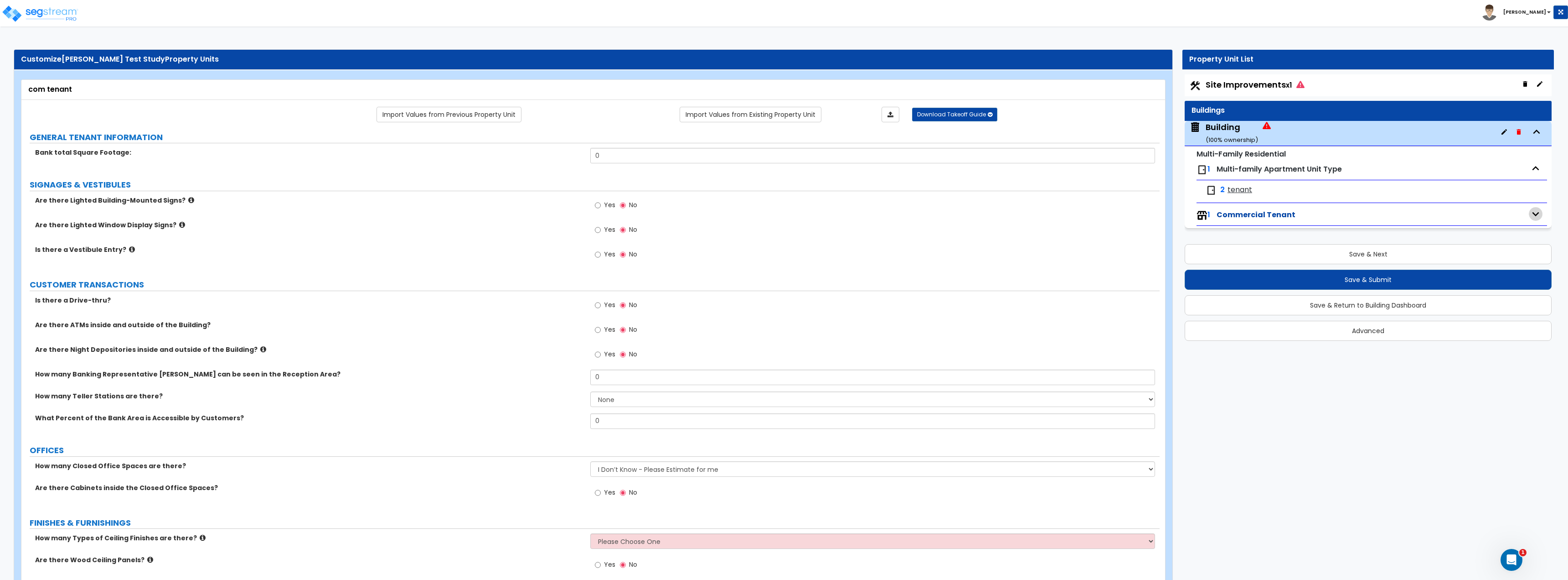
click at [782, 214] on icon "button" at bounding box center [1536, 214] width 14 height 14
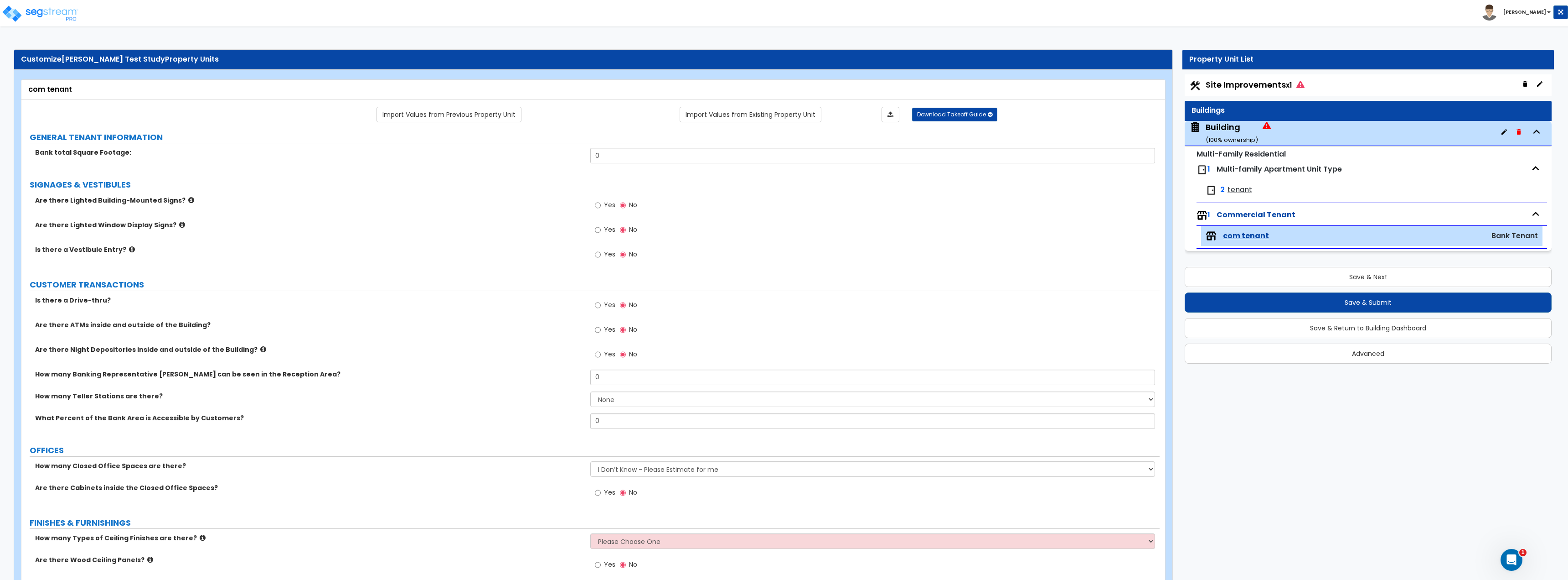
click at [782, 159] on div "Multi-Family Residential 1 Multi-family Apartment Unit Type 2 tenant 1 Commerci…" at bounding box center [1368, 199] width 367 height 104
click at [782, 163] on icon "button" at bounding box center [1536, 168] width 14 height 14
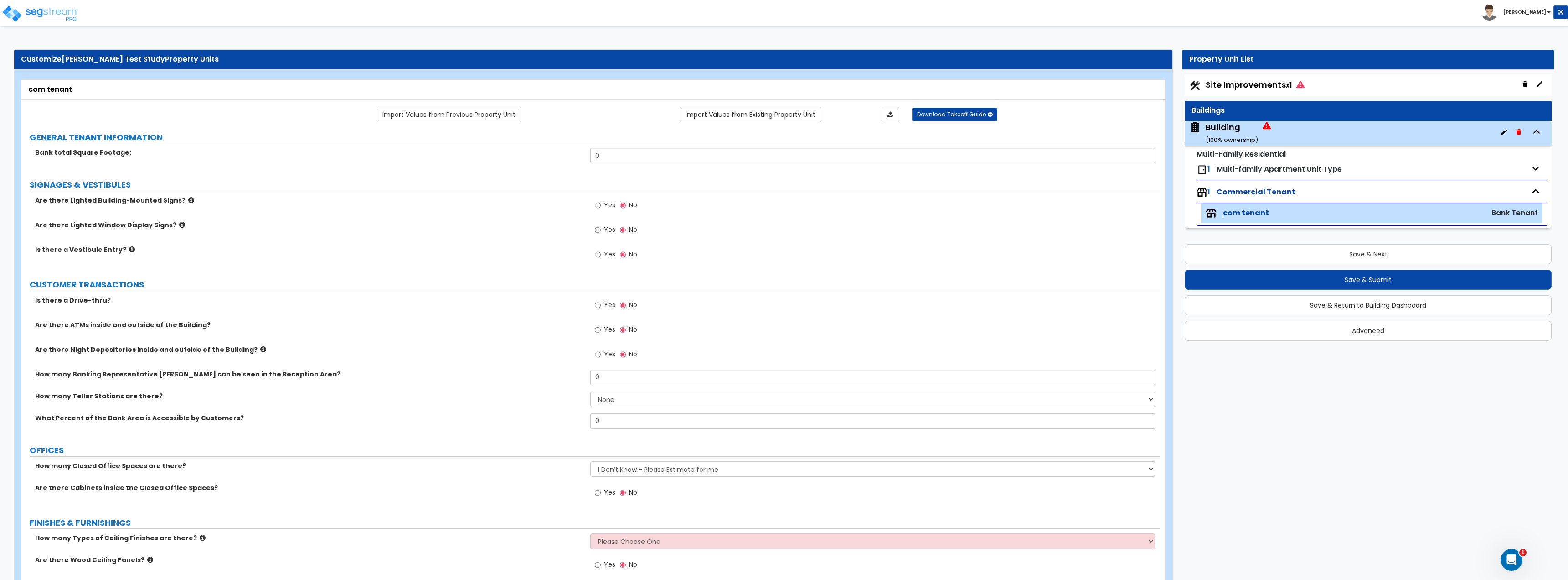
click at [782, 165] on icon "button" at bounding box center [1536, 168] width 14 height 14
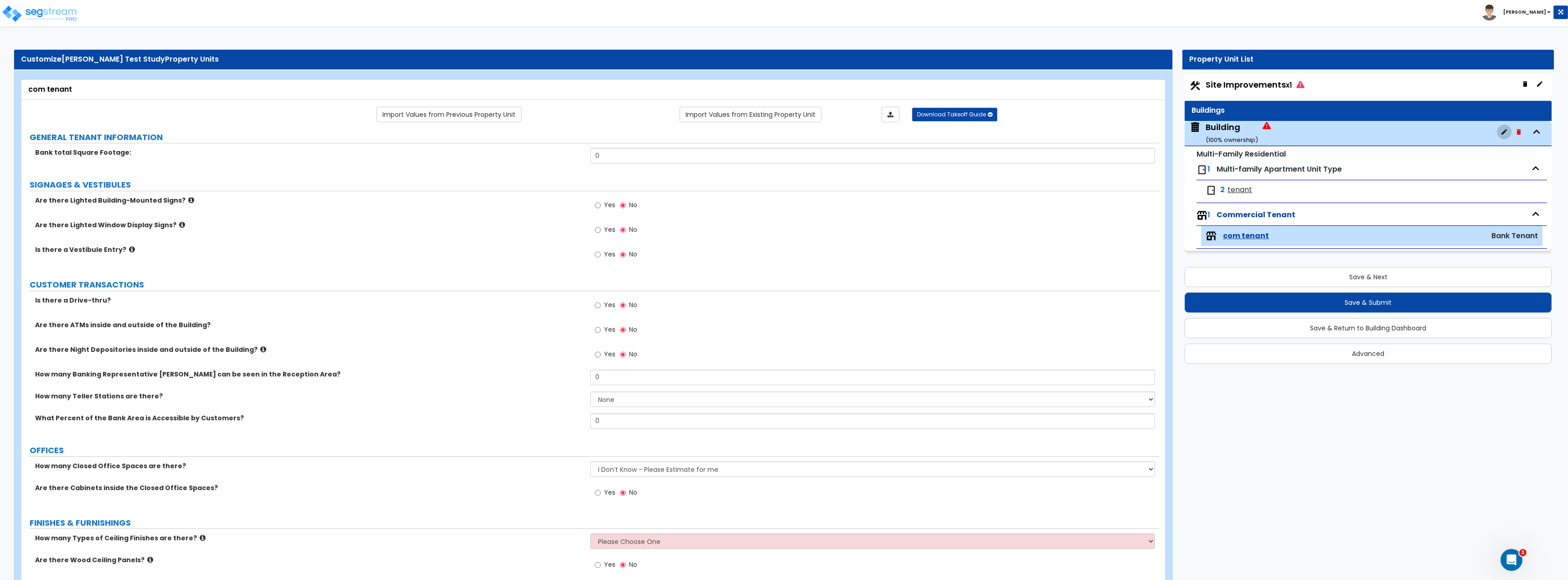
click at [782, 130] on button "button" at bounding box center [1504, 132] width 15 height 15
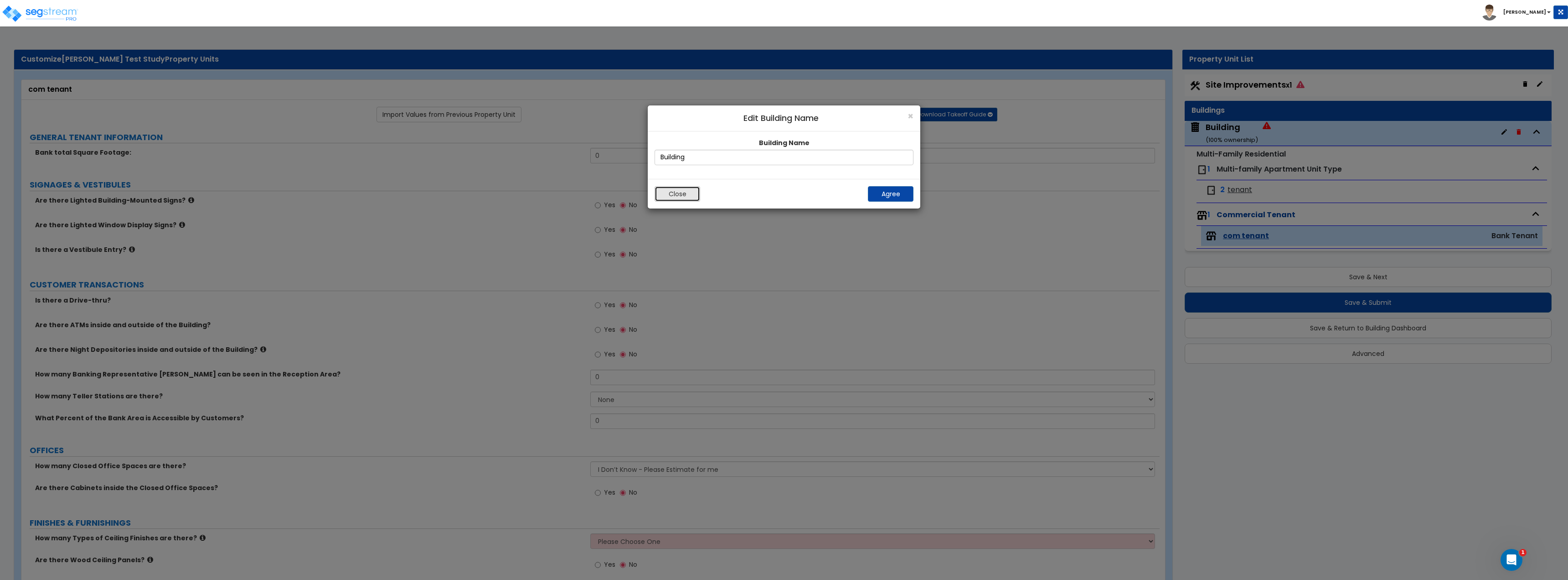
click at [670, 189] on button "Close" at bounding box center [678, 194] width 46 height 16
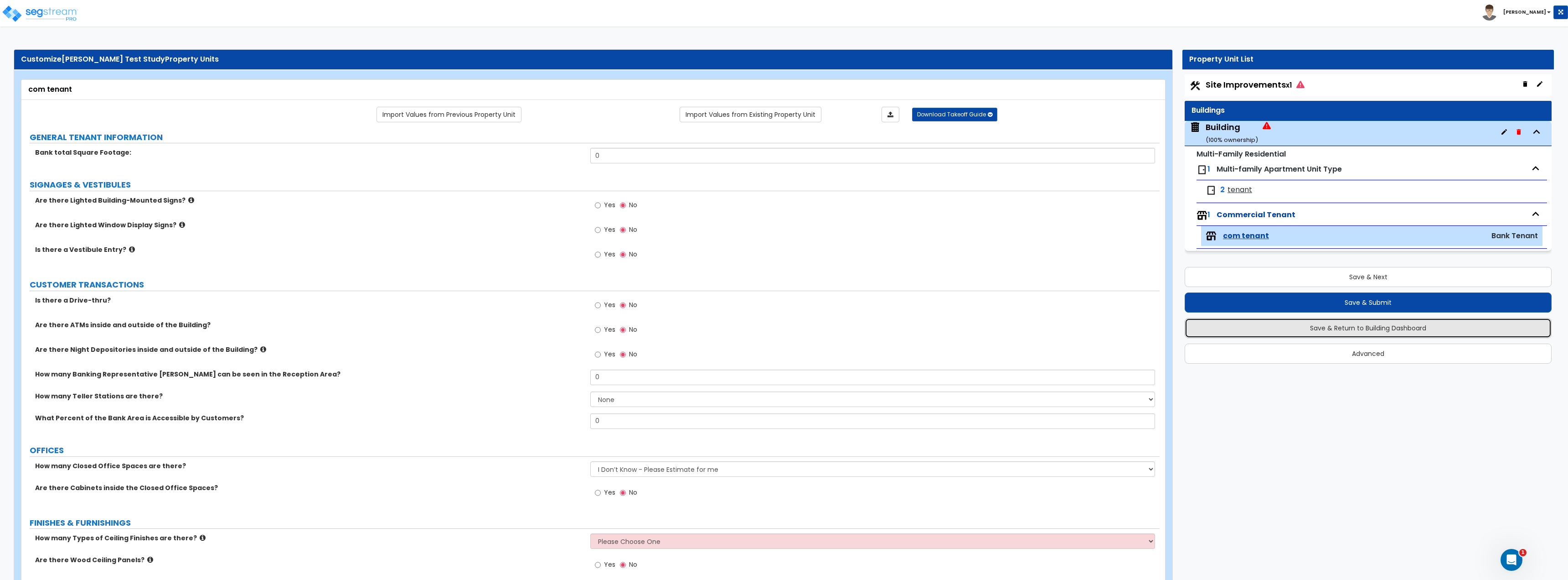
click at [782, 336] on button "Save & Return to Building Dashboard" at bounding box center [1368, 328] width 367 height 20
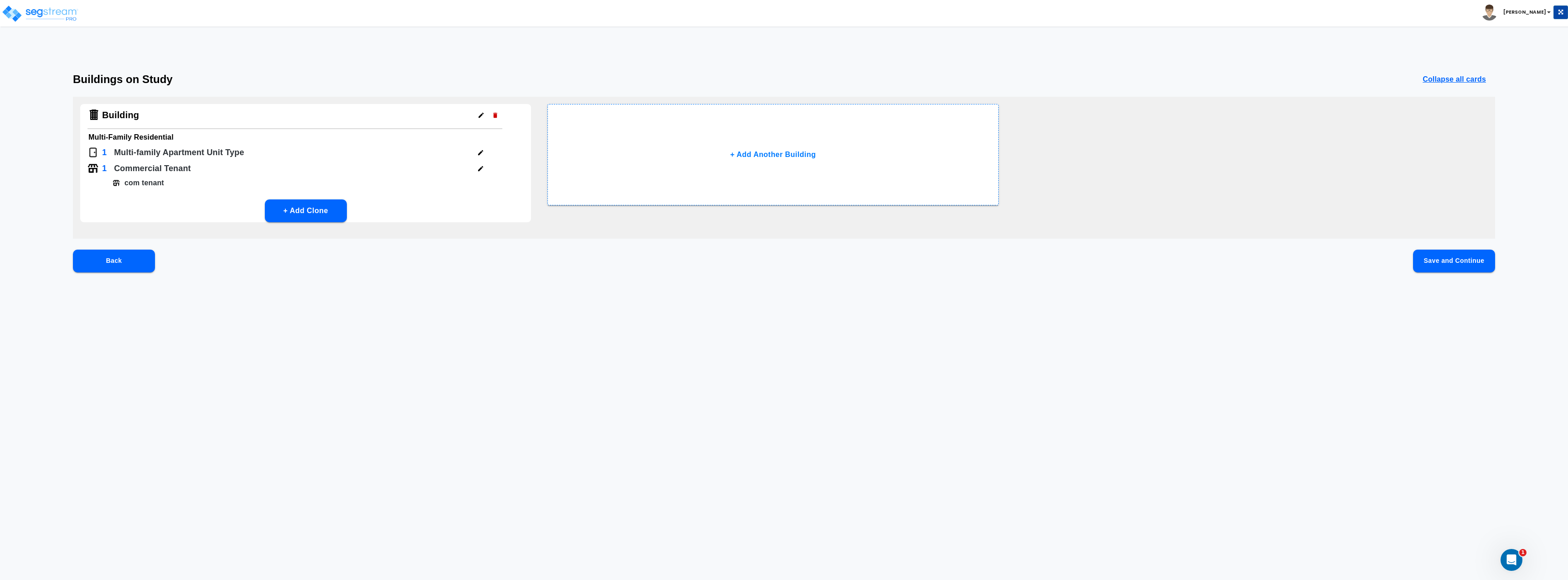
click at [480, 156] on button "button" at bounding box center [480, 152] width 14 height 14
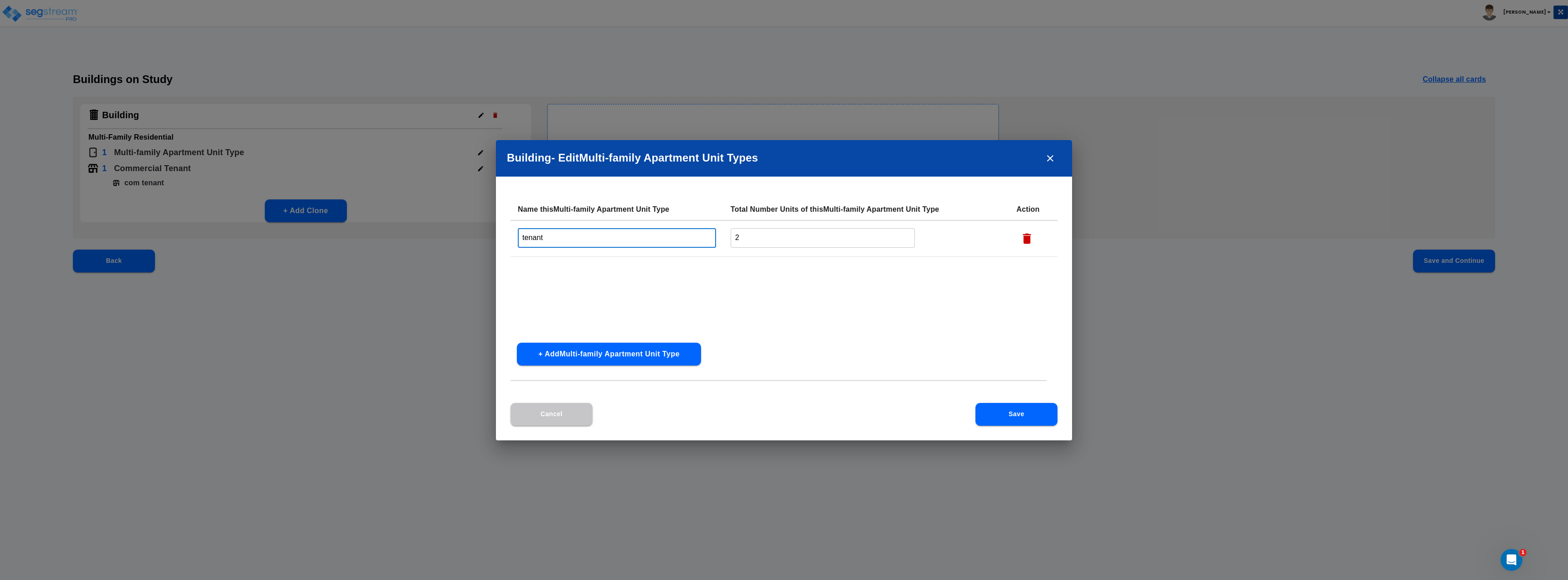
drag, startPoint x: 621, startPoint y: 243, endPoint x: 463, endPoint y: 228, distance: 158.7
click at [463, 228] on div "Building - Edit Multi-family Apartment Unit Type s Name this Multi-family Apart…" at bounding box center [784, 290] width 1568 height 580
type input "studio"
click at [782, 409] on button "Save" at bounding box center [1016, 414] width 82 height 23
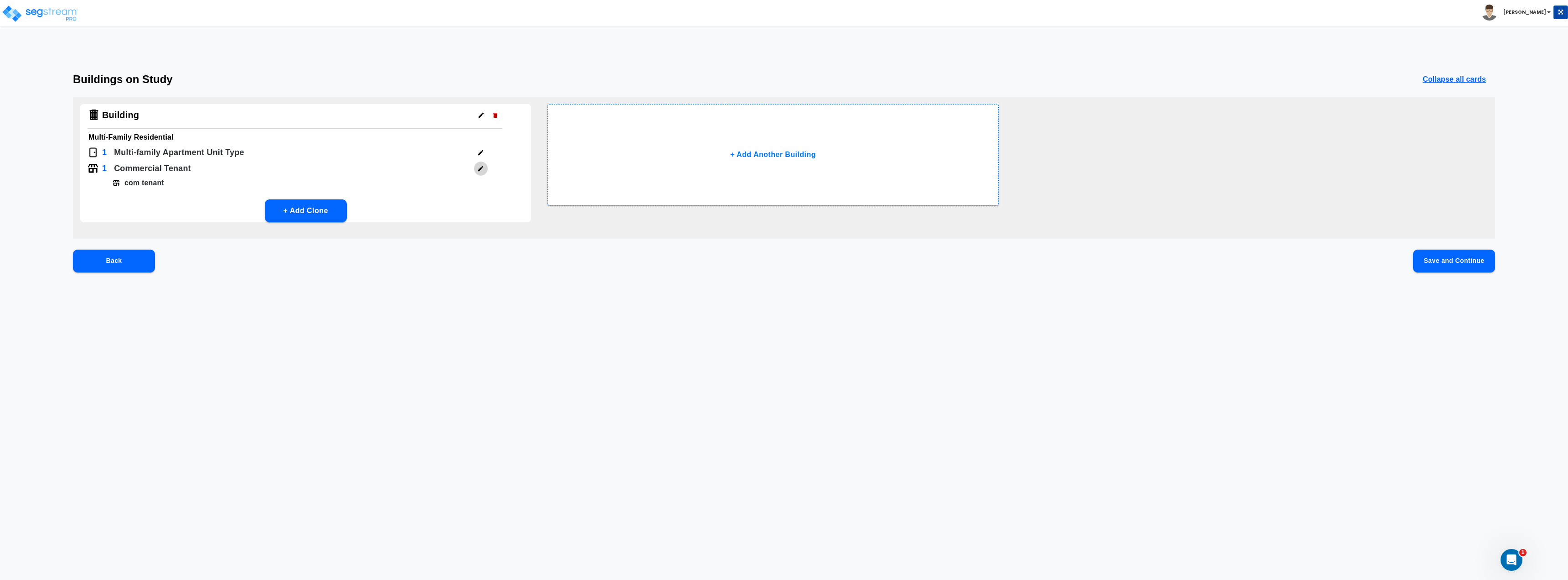
click at [485, 167] on button "button" at bounding box center [480, 168] width 14 height 14
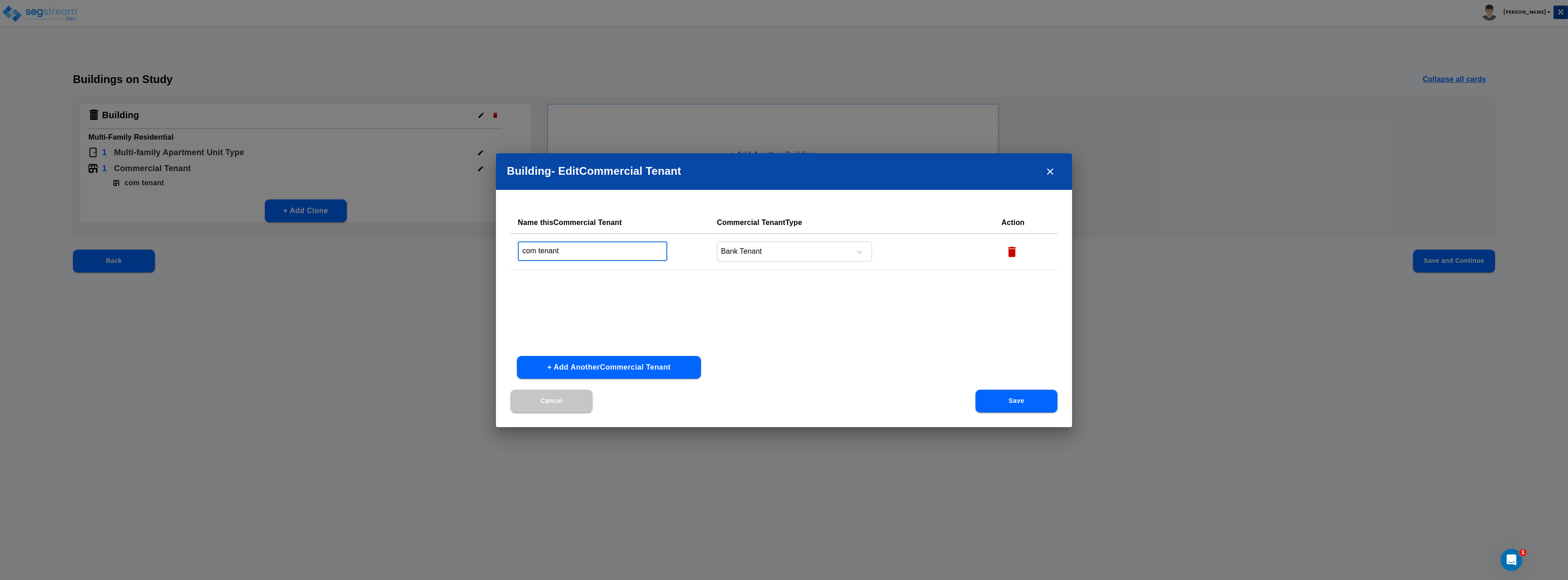
drag, startPoint x: 590, startPoint y: 245, endPoint x: 434, endPoint y: 237, distance: 156.2
click at [434, 237] on div "Building - Edit Commercial Tenant Name this Commercial Tenant Commercial Tenant…" at bounding box center [784, 290] width 1568 height 580
type input "b"
type input "wells fargo"
click at [782, 392] on button "Save" at bounding box center [1016, 401] width 82 height 23
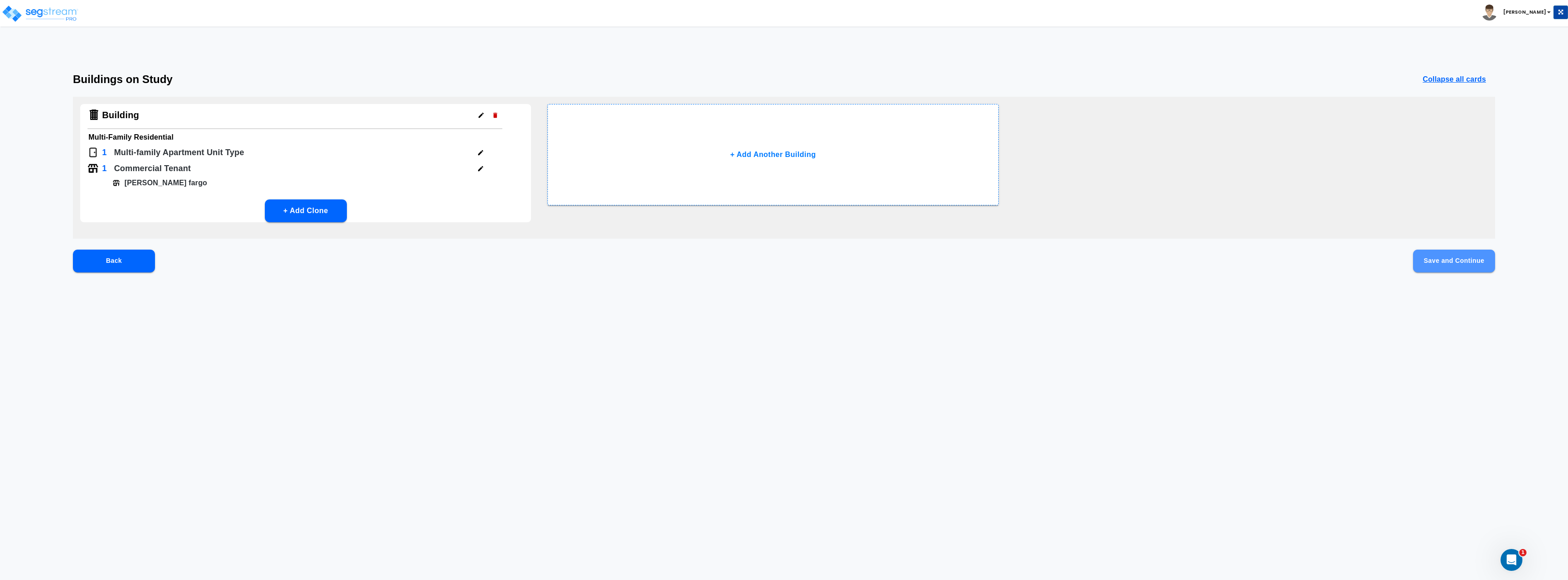
click at [782, 259] on button "Save and Continue" at bounding box center [1454, 261] width 82 height 23
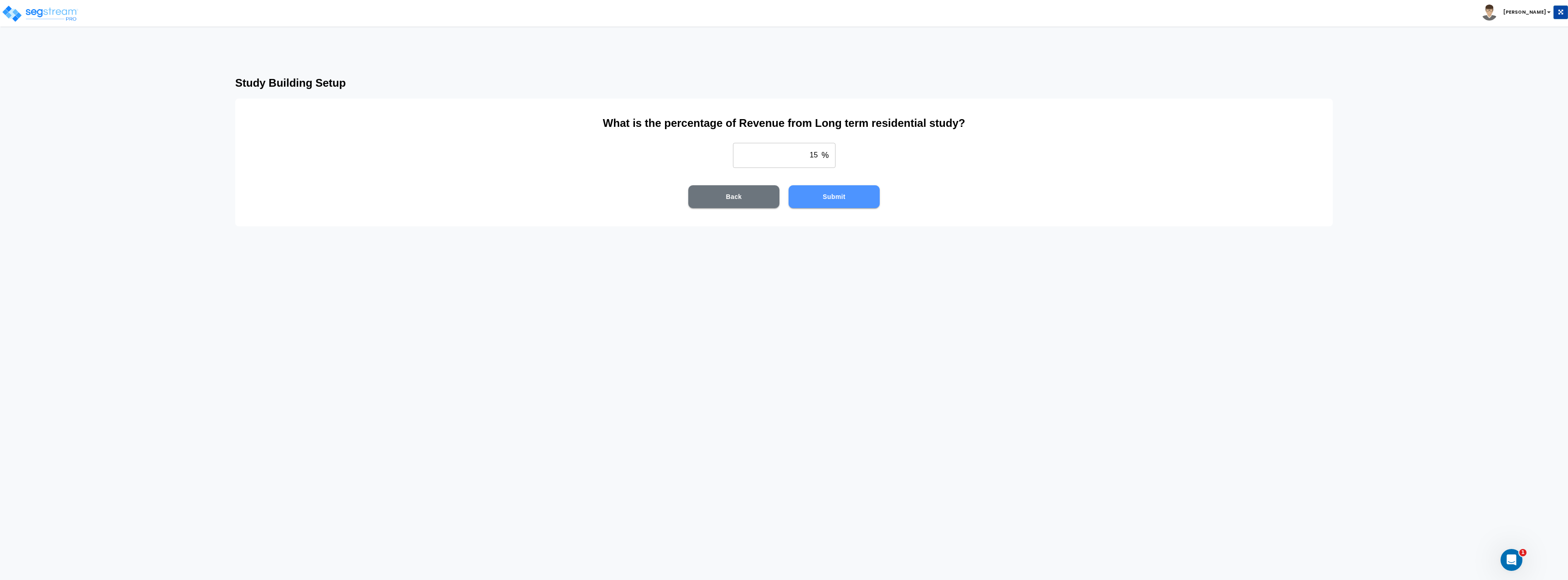
click at [782, 206] on button "Submit" at bounding box center [834, 197] width 91 height 23
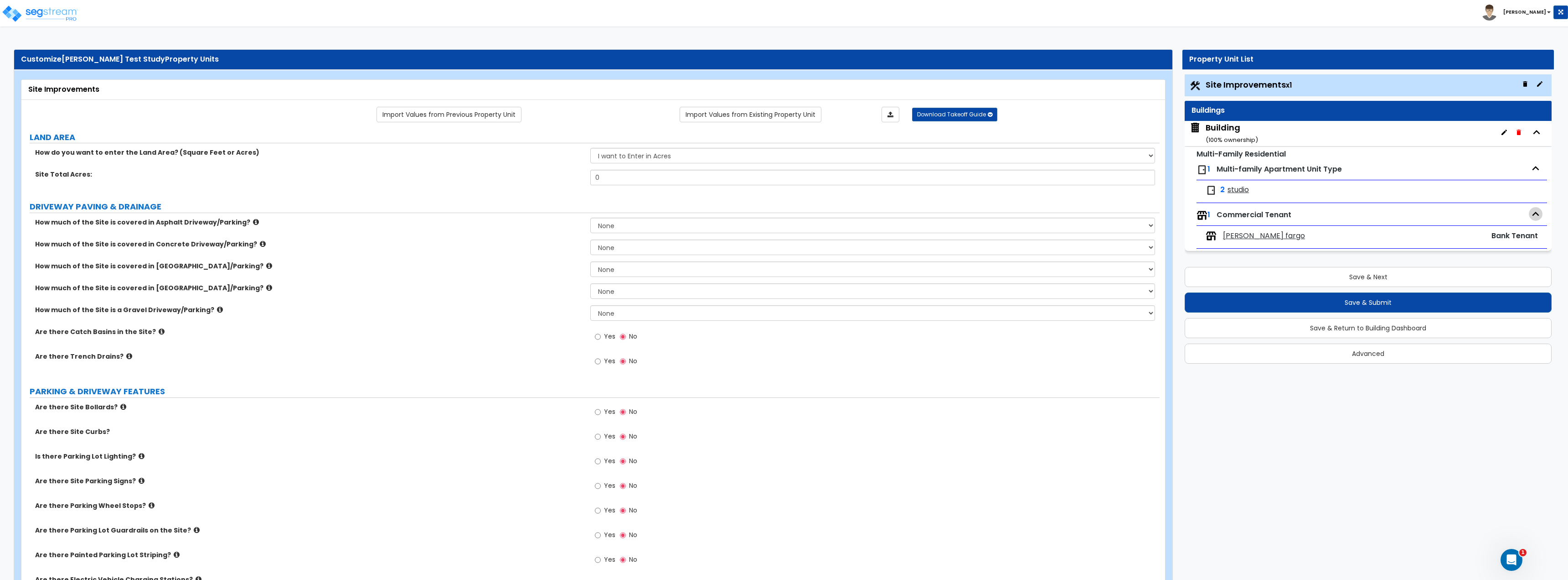
click at [782, 215] on icon "button" at bounding box center [1536, 214] width 7 height 4
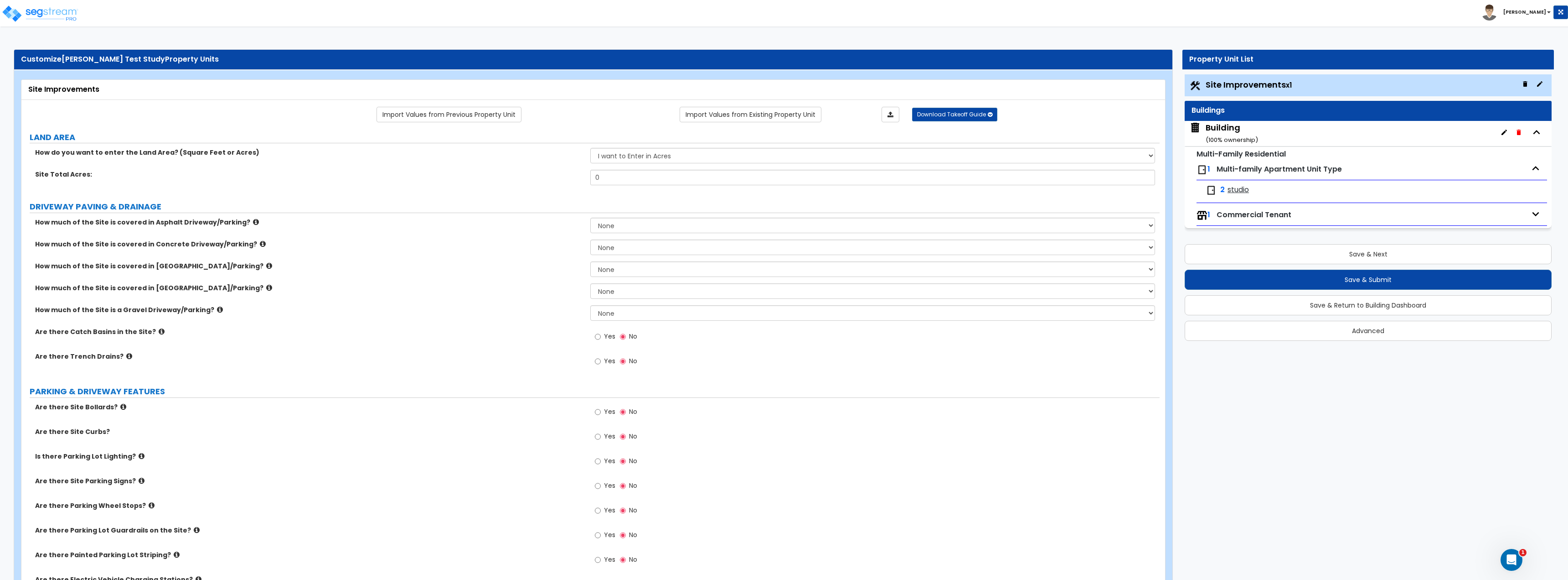
click at [782, 215] on icon "button" at bounding box center [1536, 214] width 14 height 14
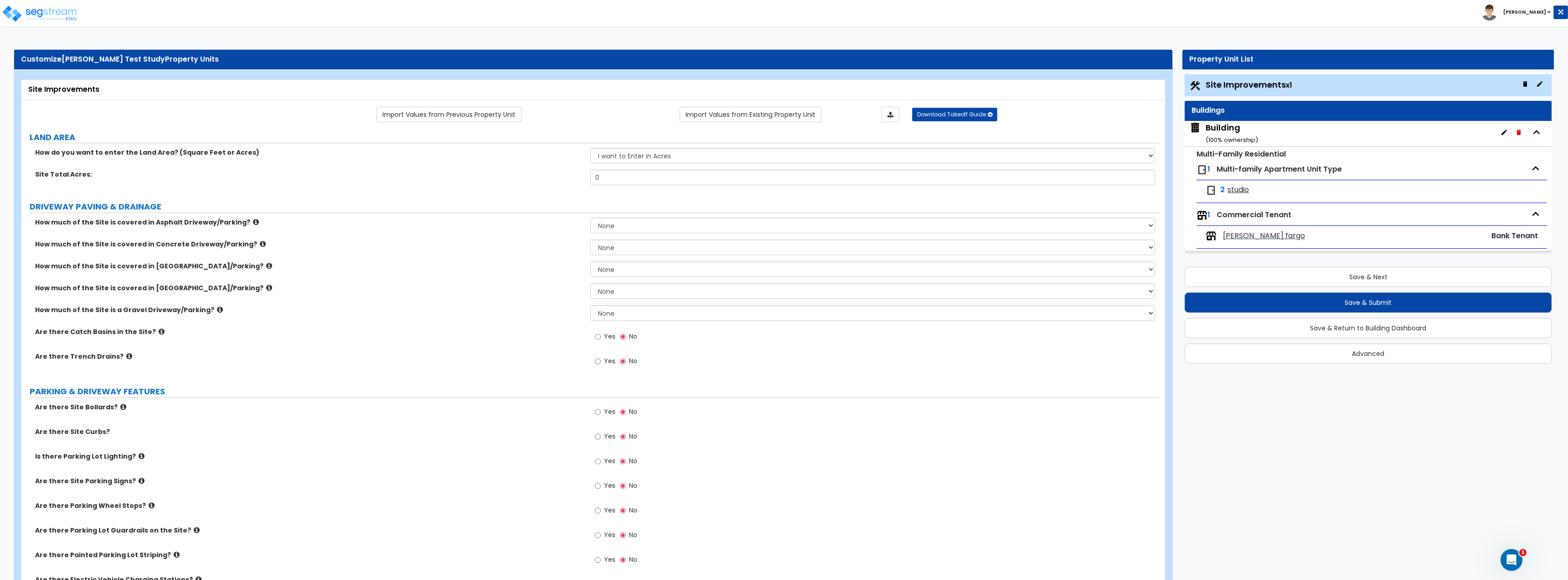
click at [782, 166] on icon "button" at bounding box center [1536, 168] width 14 height 14
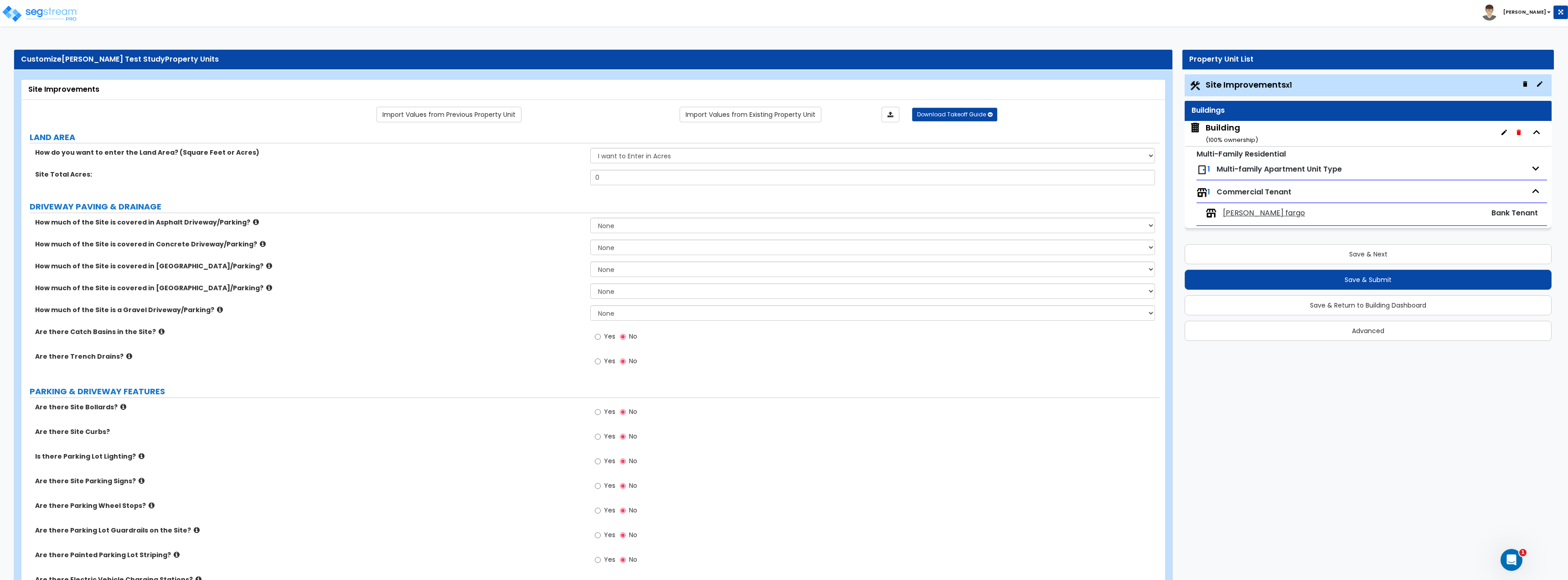
click at [782, 168] on icon "button" at bounding box center [1536, 168] width 7 height 4
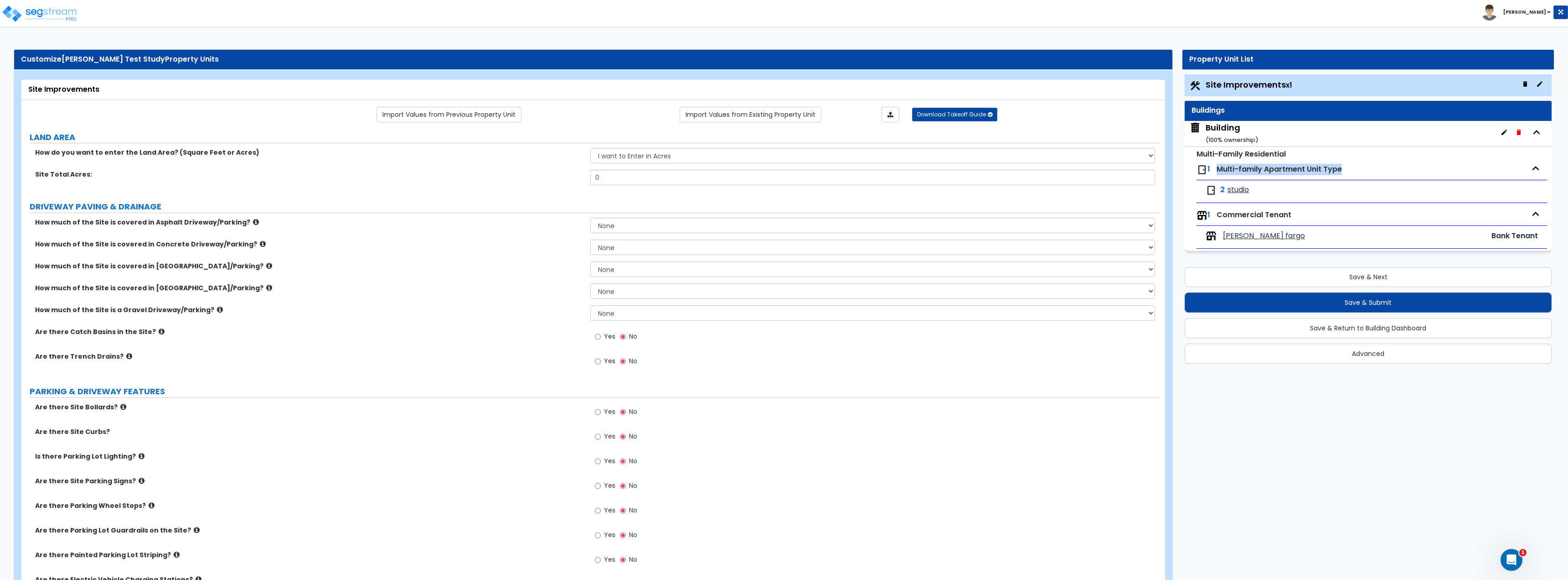
drag, startPoint x: 1218, startPoint y: 171, endPoint x: 1347, endPoint y: 166, distance: 129.1
click at [782, 166] on div "1 Multi-family Apartment Unit Type" at bounding box center [1371, 170] width 351 height 20
click at [782, 172] on icon "button" at bounding box center [1536, 168] width 14 height 14
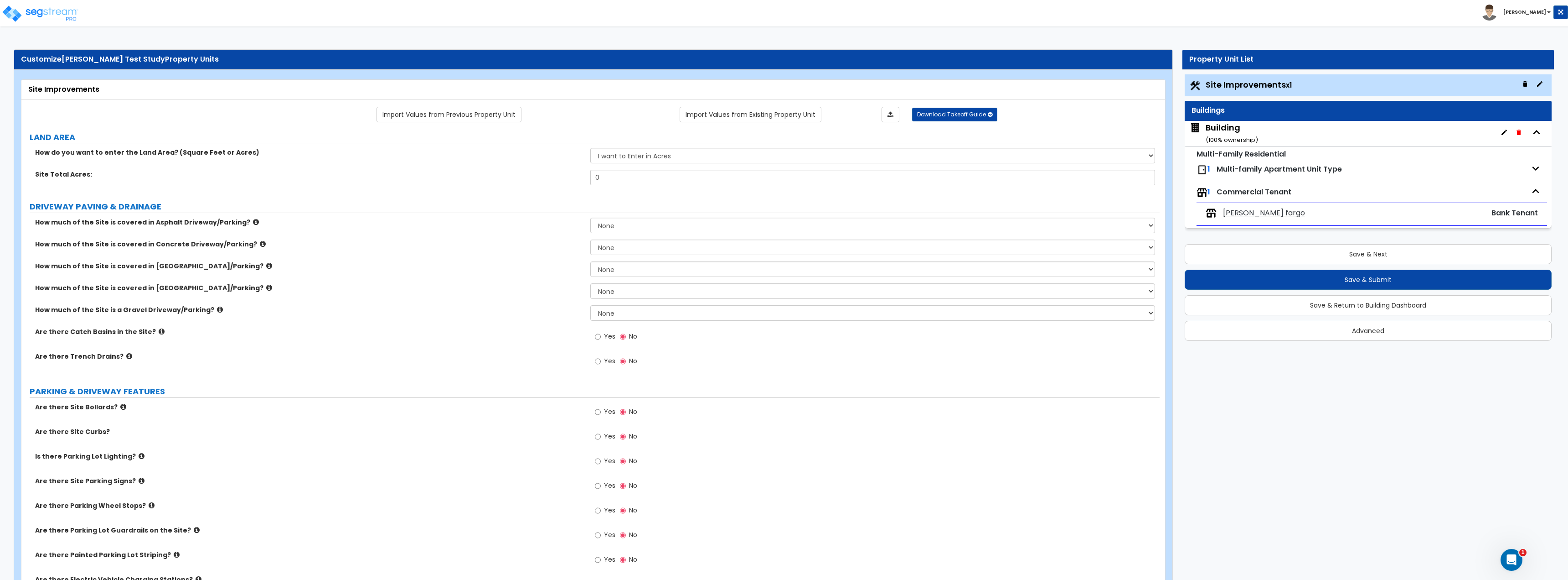
click at [782, 171] on icon "button" at bounding box center [1536, 168] width 14 height 14
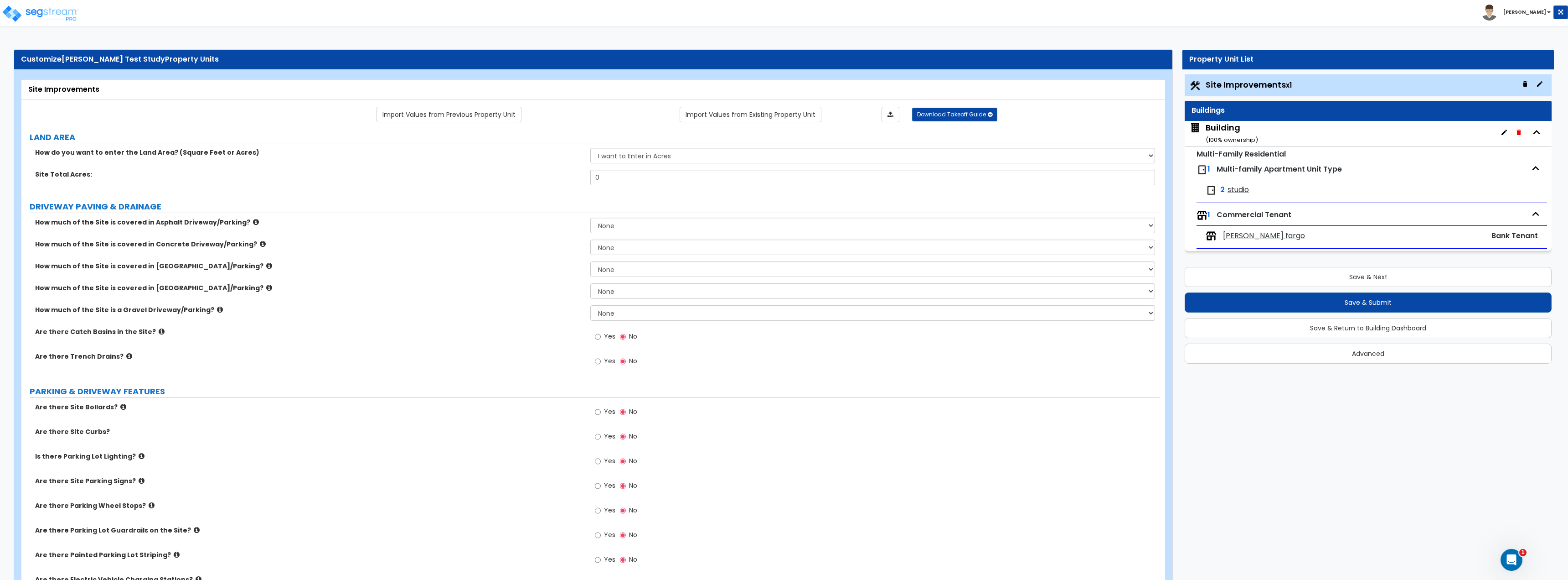
click at [782, 149] on small "Multi-Family Residential" at bounding box center [1241, 154] width 89 height 11
click at [782, 134] on div "Building ( 100 % ownership)" at bounding box center [1232, 133] width 52 height 23
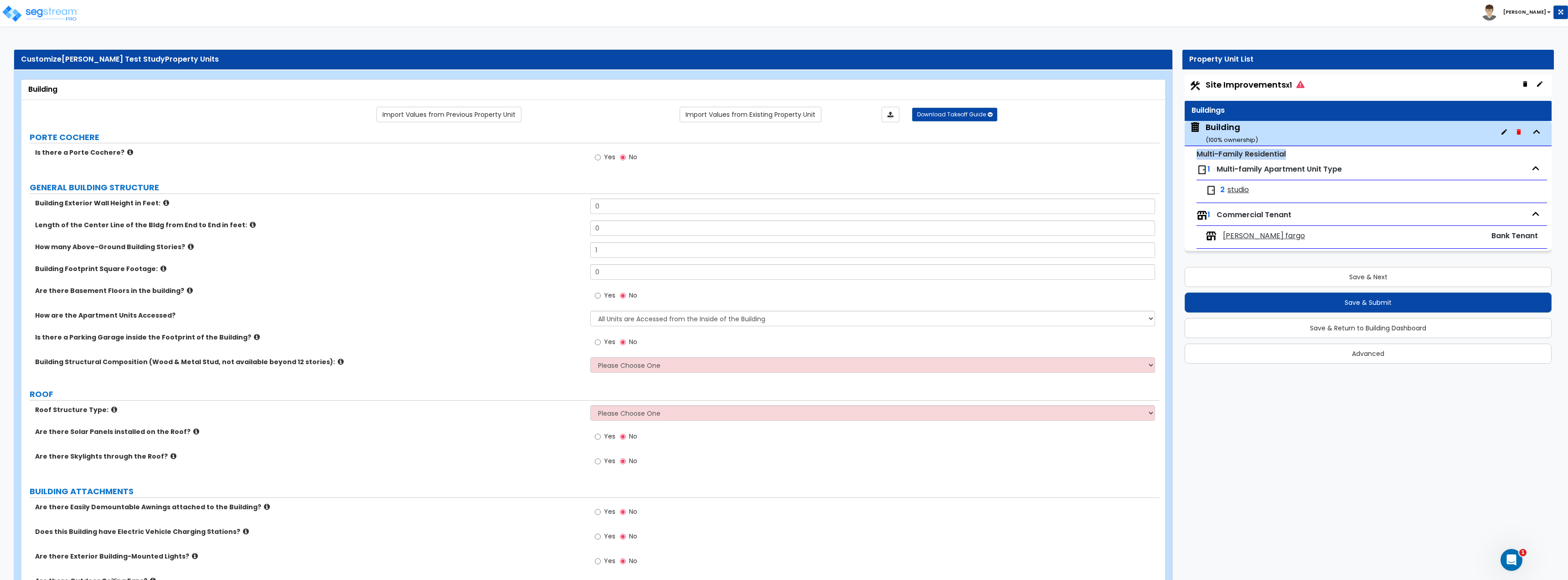
drag, startPoint x: 1196, startPoint y: 154, endPoint x: 1292, endPoint y: 152, distance: 96.0
click at [782, 152] on div "Multi-Family Residential 1 Multi-family Apartment Unit Type 2 studio 1 Commerci…" at bounding box center [1368, 199] width 367 height 104
drag, startPoint x: 1194, startPoint y: 158, endPoint x: 1292, endPoint y: 152, distance: 98.2
click at [782, 152] on div "Multi-Family Residential 1 Multi-family Apartment Unit Type 2 studio 1 Commerci…" at bounding box center [1368, 199] width 367 height 104
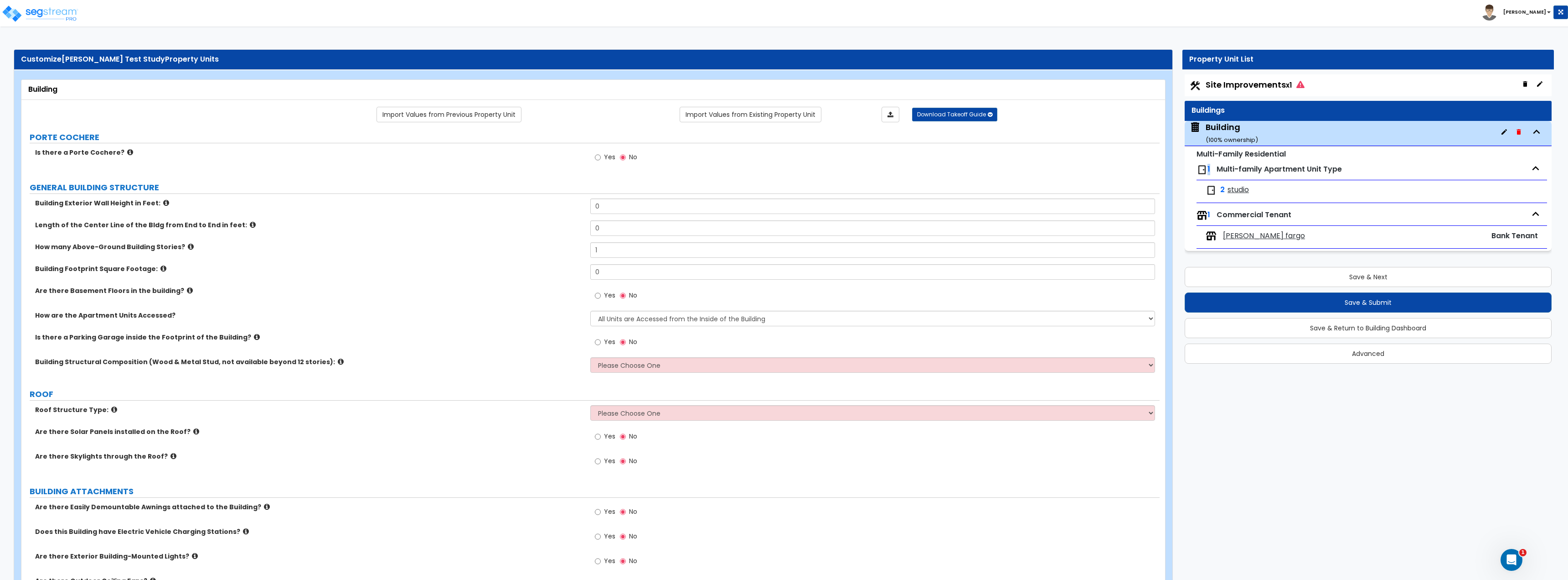
drag, startPoint x: 1208, startPoint y: 169, endPoint x: 1214, endPoint y: 168, distance: 6.1
click at [782, 168] on div "1 Multi-family Apartment Unit Type" at bounding box center [1371, 170] width 351 height 20
click at [782, 169] on span "Multi-family Apartment Unit Type" at bounding box center [1279, 169] width 125 height 11
drag, startPoint x: 1220, startPoint y: 170, endPoint x: 1341, endPoint y: 168, distance: 121.0
click at [782, 168] on div "1 Multi-family Apartment Unit Type" at bounding box center [1371, 170] width 351 height 20
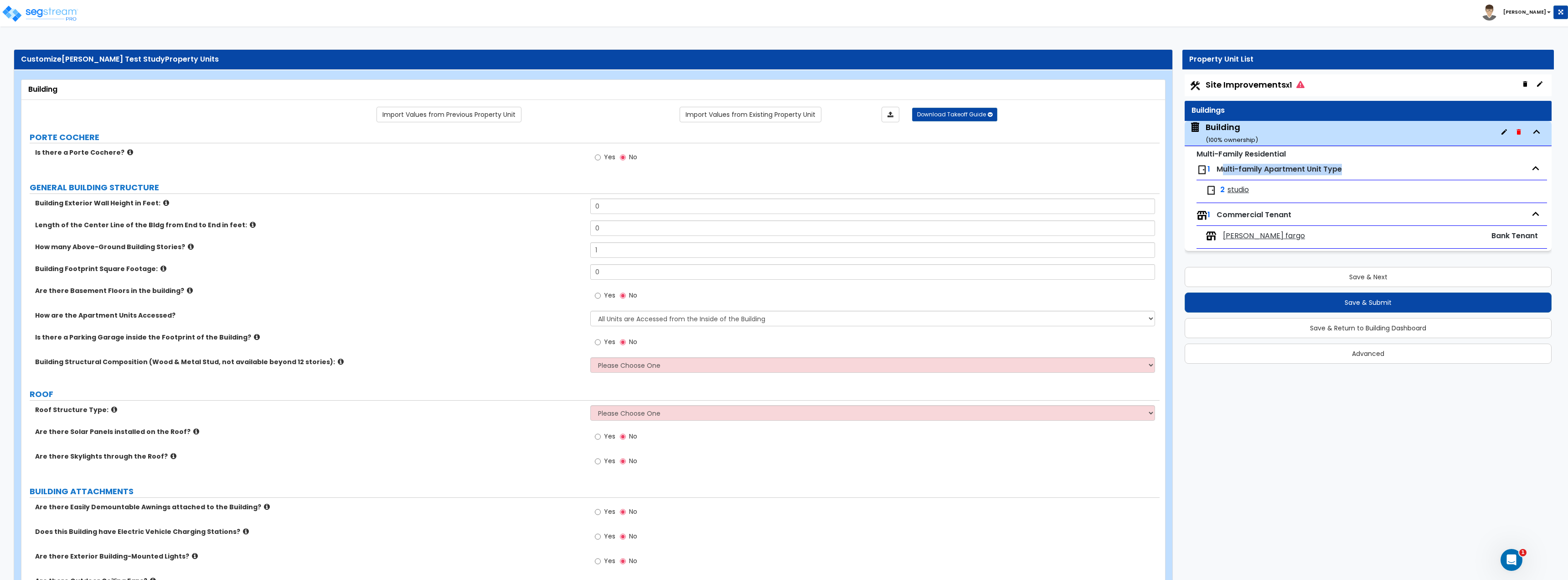
click at [782, 168] on span "Multi-family Apartment Unit Type" at bounding box center [1279, 169] width 125 height 11
click at [782, 170] on span "Multi-family Apartment Unit Type" at bounding box center [1279, 169] width 125 height 11
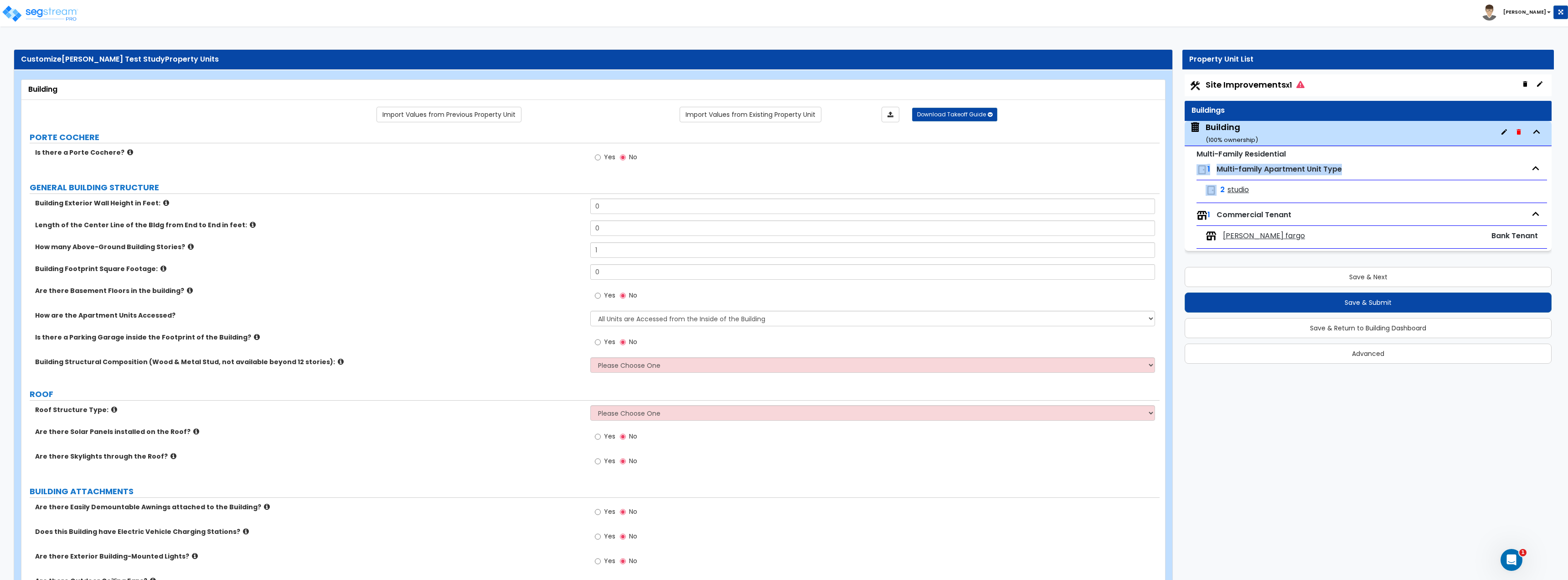
click at [782, 170] on span "Multi-family Apartment Unit Type" at bounding box center [1279, 169] width 125 height 11
click at [782, 216] on img at bounding box center [1201, 215] width 11 height 11
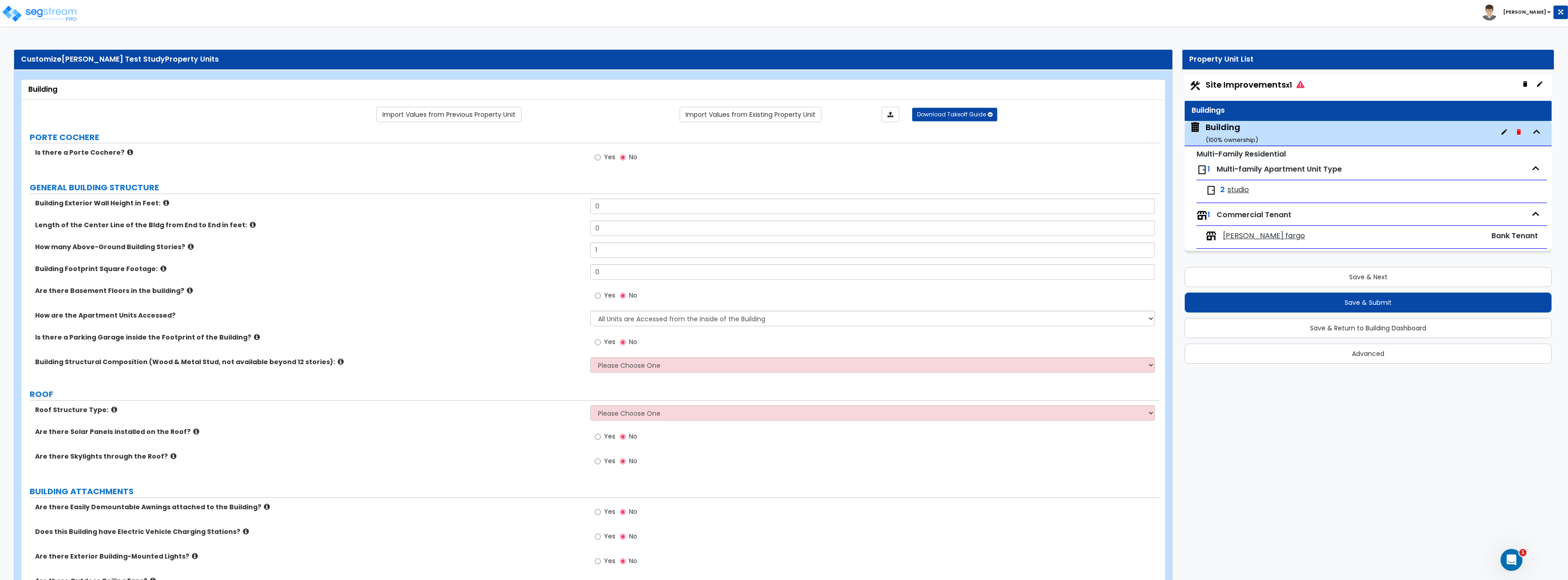
click at [782, 168] on img at bounding box center [1201, 170] width 11 height 11
click at [782, 187] on span "2" at bounding box center [1215, 190] width 19 height 11
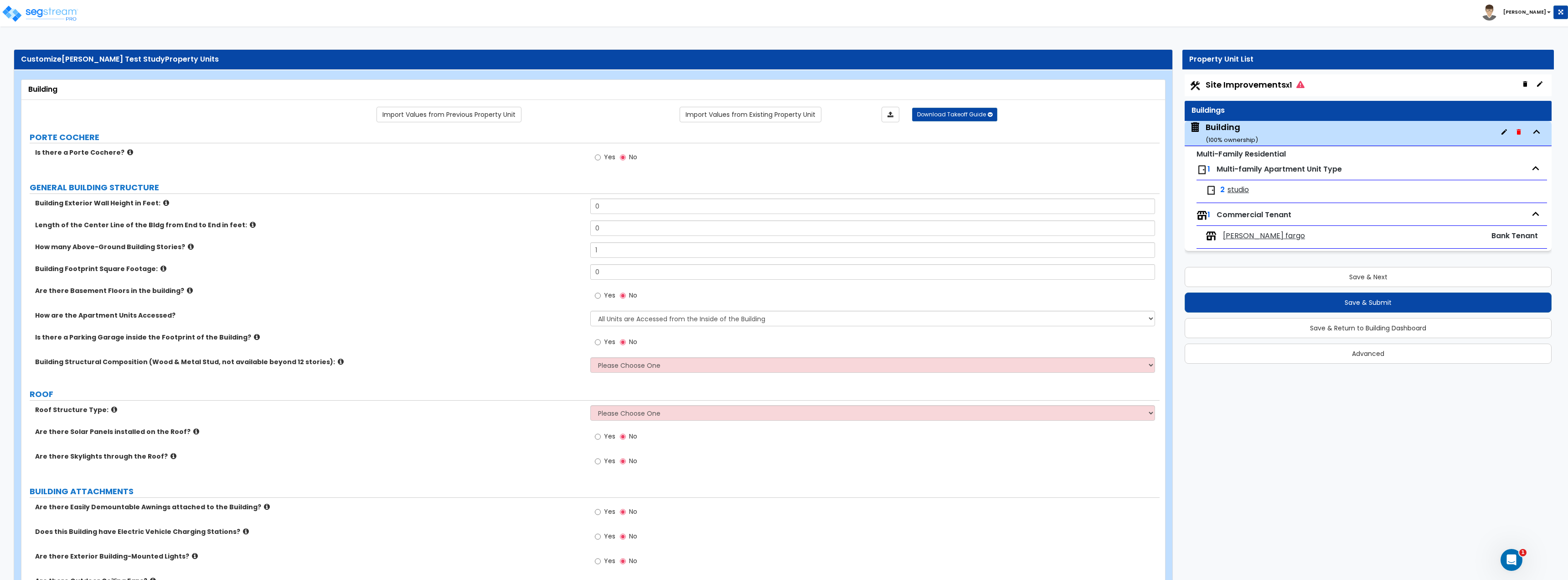
click at [50, 15] on img at bounding box center [40, 13] width 78 height 18
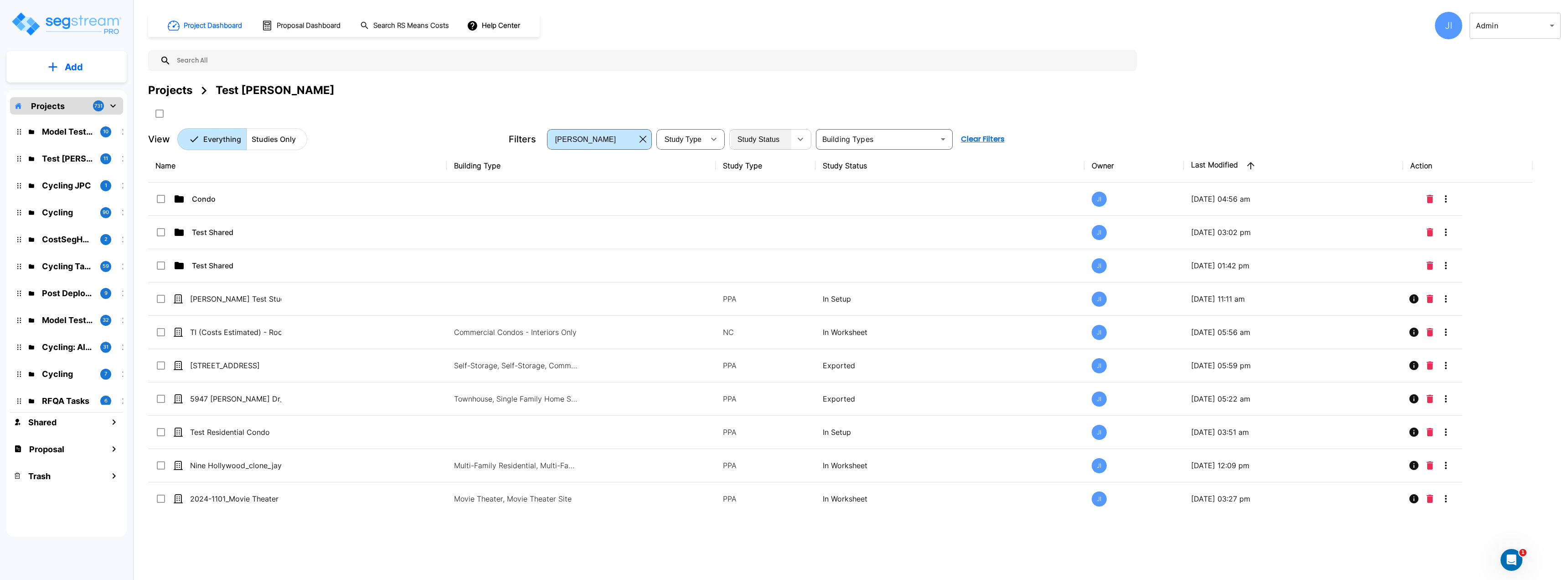
click at [777, 148] on div "Study Status" at bounding box center [761, 139] width 60 height 25
click at [428, 114] on div at bounding box center [325, 113] width 356 height 15
click at [459, 105] on div "Projects Test Jay" at bounding box center [854, 101] width 1413 height 39
click at [86, 72] on button "Add" at bounding box center [66, 67] width 120 height 27
click at [73, 118] on p "Add Study" at bounding box center [72, 118] width 37 height 11
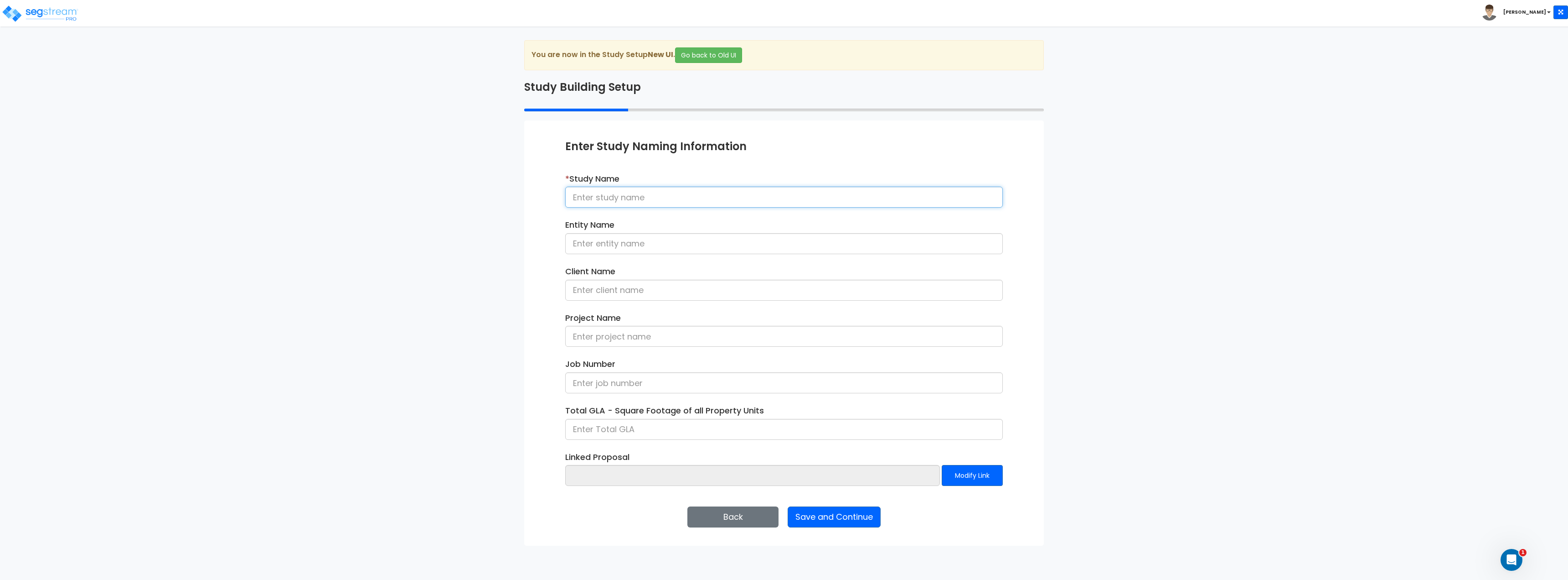
click at [686, 194] on input at bounding box center [784, 197] width 437 height 21
type input "Test NEW Construction"
click at [859, 508] on button "Save and Continue" at bounding box center [834, 517] width 93 height 21
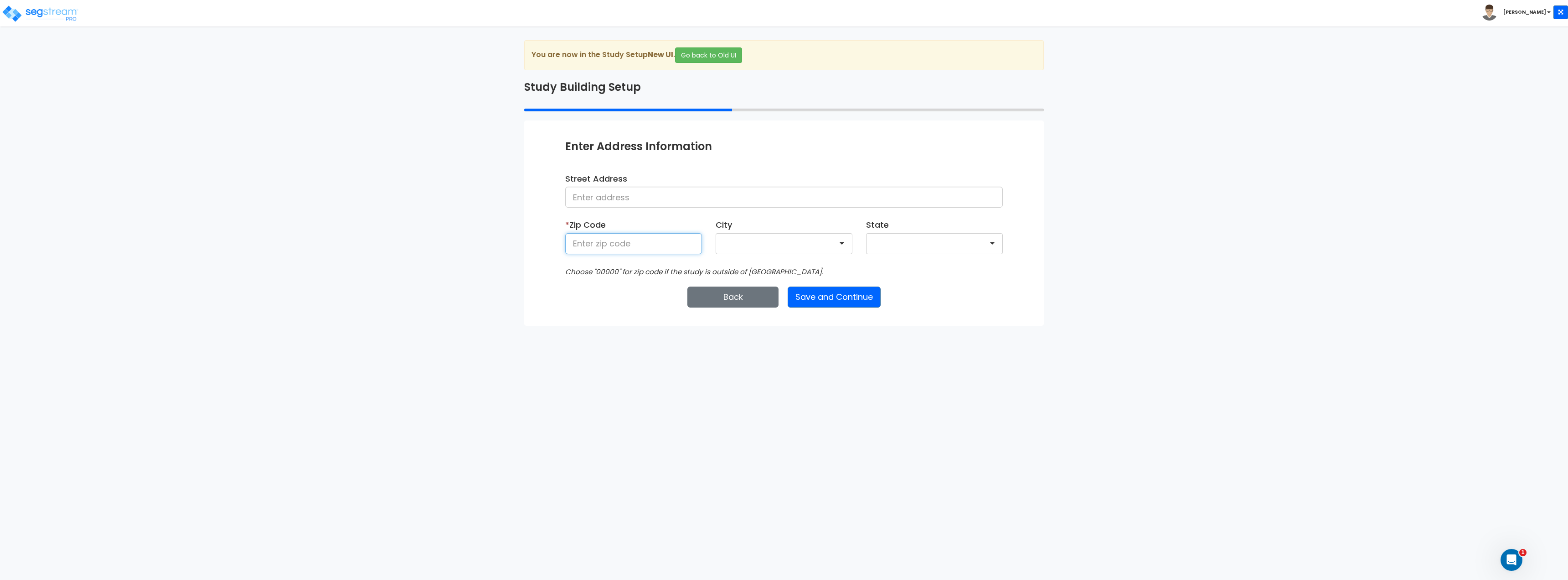
click at [633, 241] on input at bounding box center [633, 244] width 137 height 21
type input "90210"
click at [847, 290] on button "Save and Continue" at bounding box center [834, 300] width 93 height 21
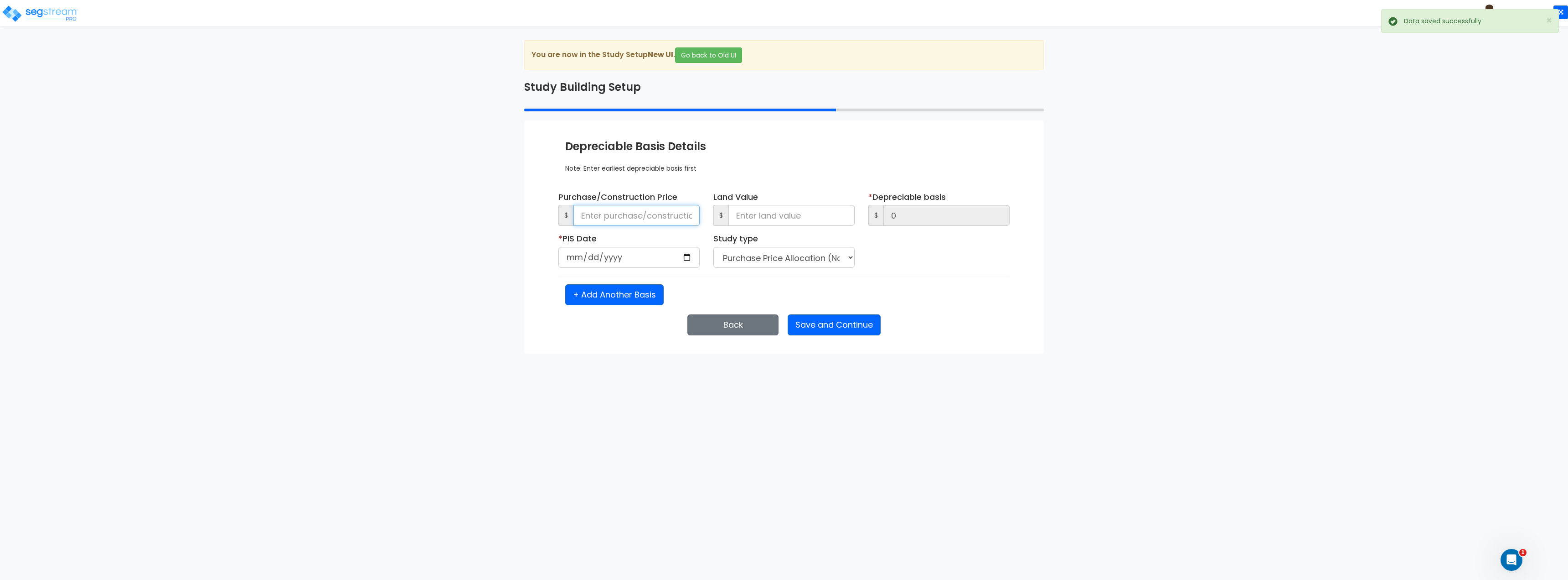
click at [645, 220] on input at bounding box center [636, 215] width 126 height 21
type input "6"
type input "60"
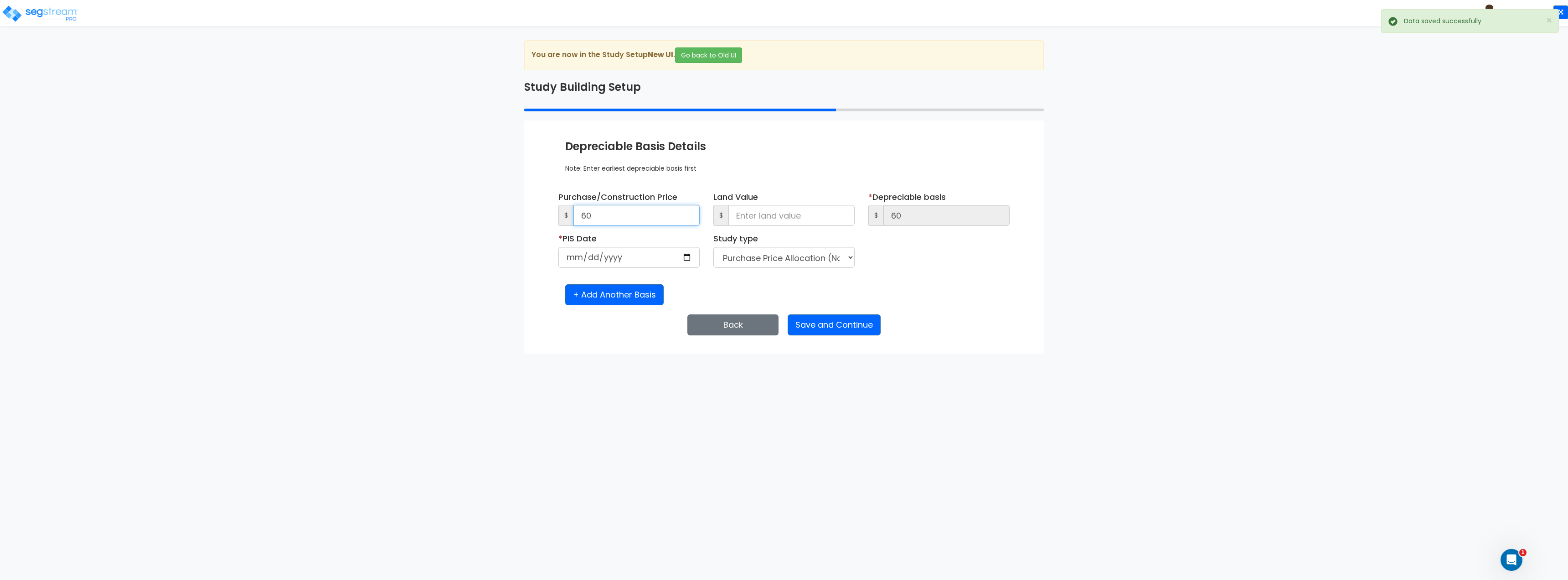
type input "600"
type input "6,000"
type input "60,000"
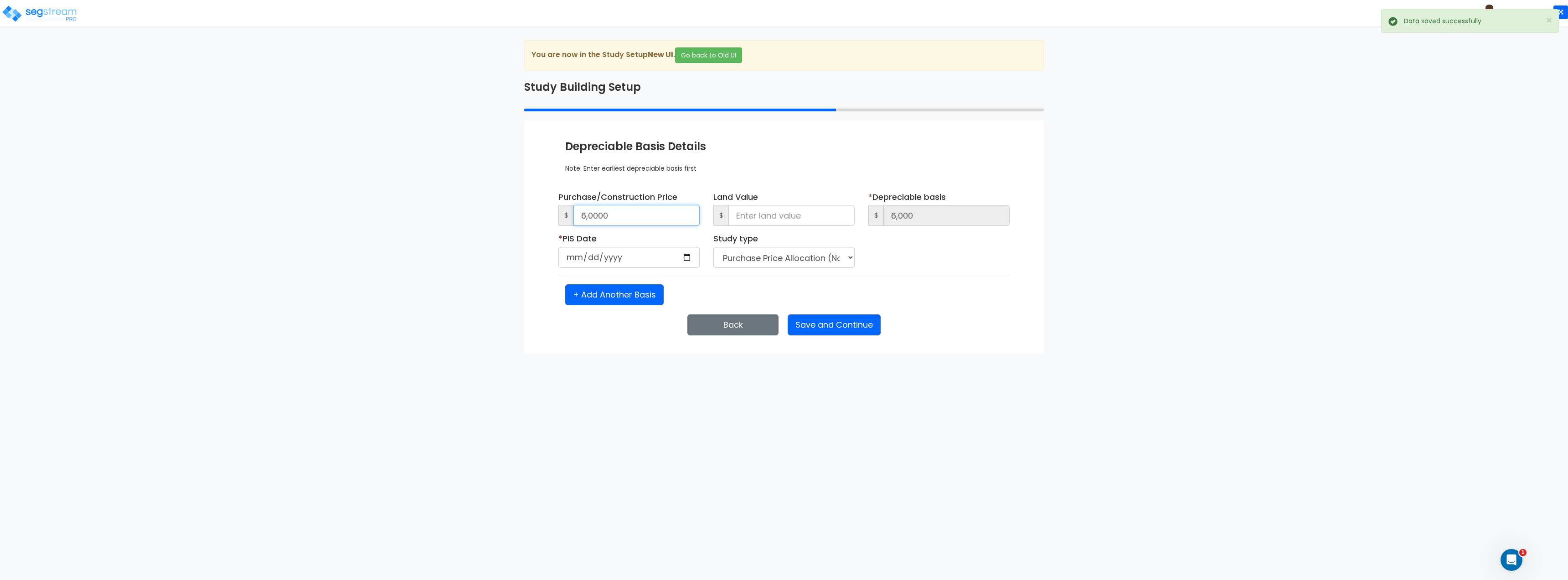
type input "60,000"
type input "600,000"
click at [801, 211] on input at bounding box center [791, 215] width 126 height 21
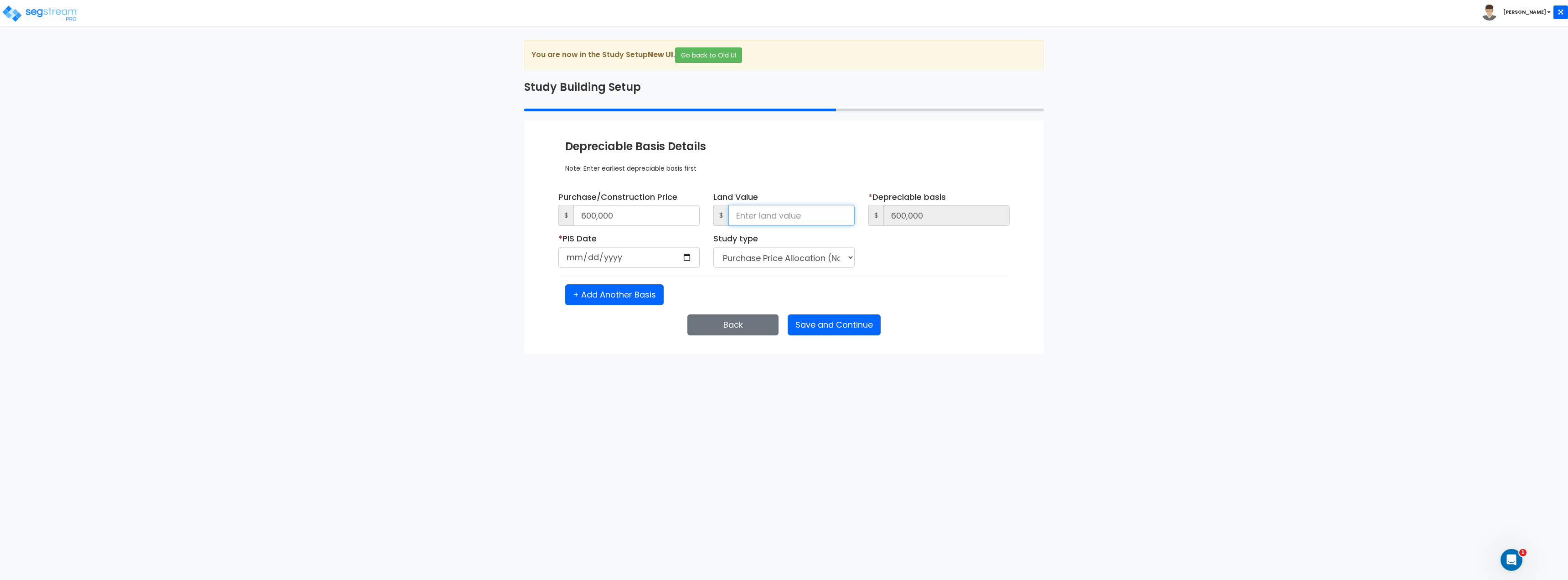
type input "1"
type input "599,999"
type input "10"
type input "599,990"
type input "100"
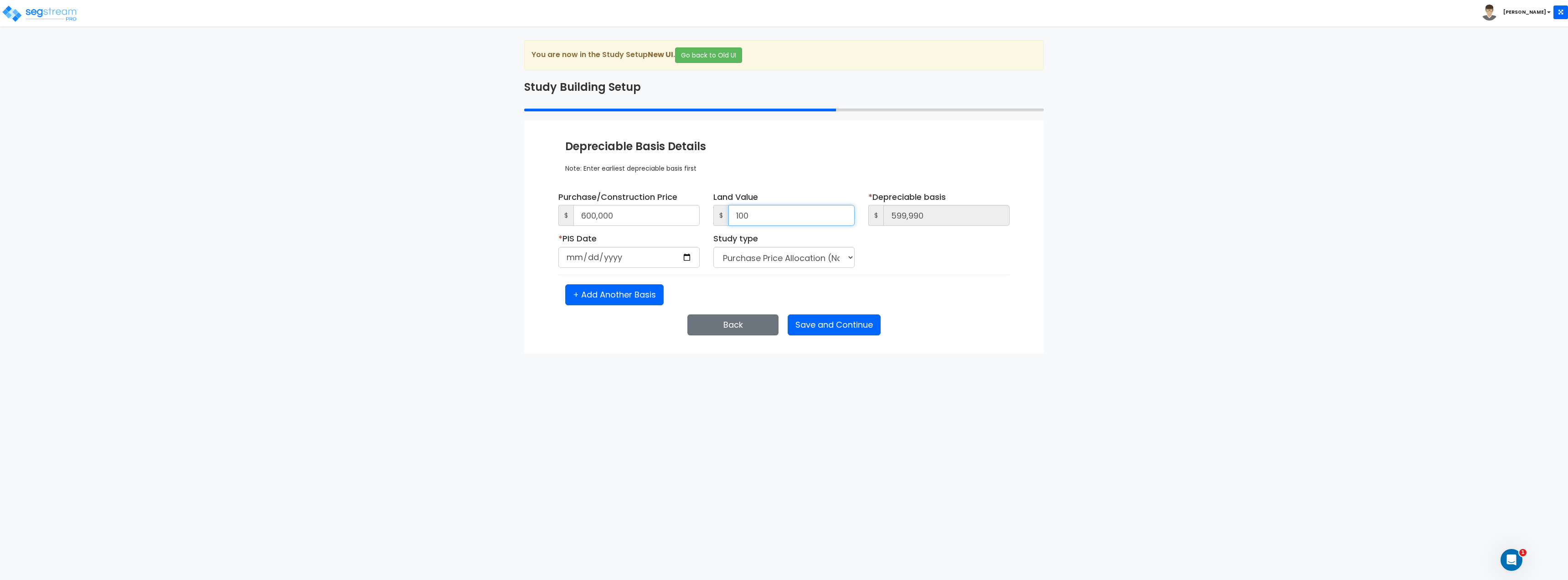
type input "599,900"
type input "1,000"
type input "599,000"
type input "10,000"
type input "590,000"
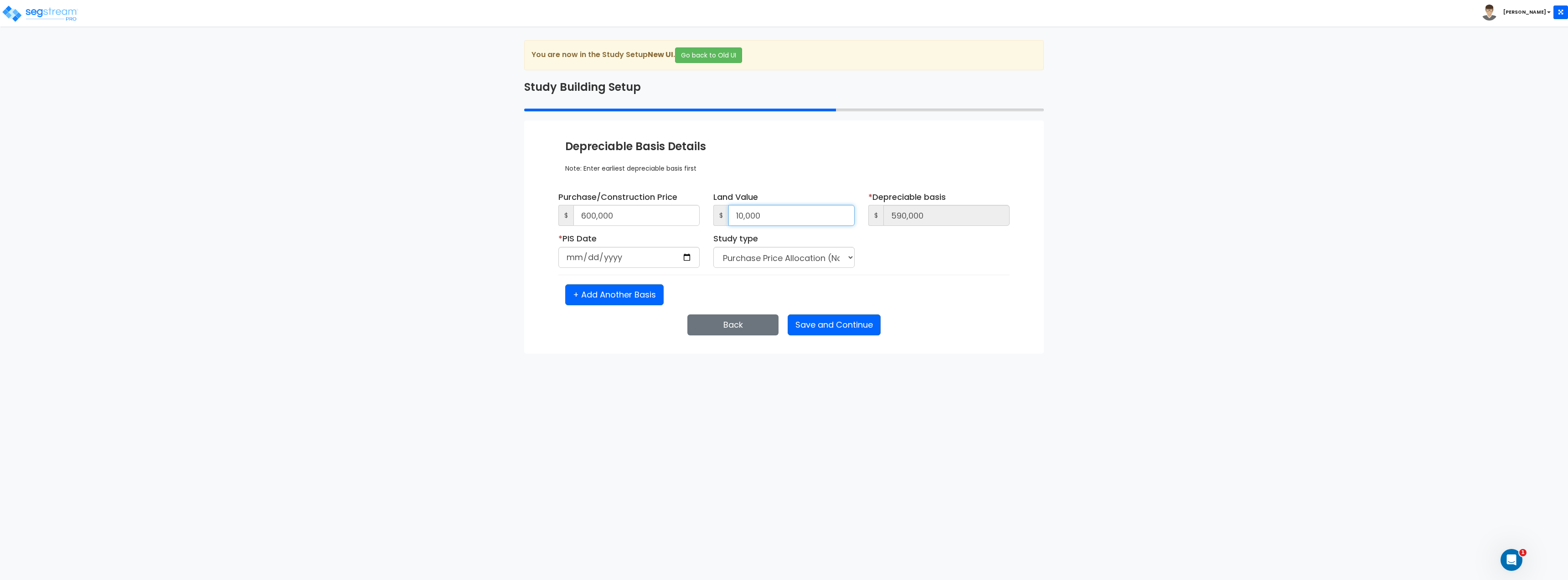
type input "10,000"
click at [801, 260] on select "Purchase Price Allocation (No Given Costs) New Construction / Reno / TI's (Give…" at bounding box center [784, 257] width 142 height 21
select select "NEW"
click at [714, 247] on select "Purchase Price Allocation (No Given Costs) New Construction / Reno / TI's (Give…" at bounding box center [784, 257] width 142 height 21
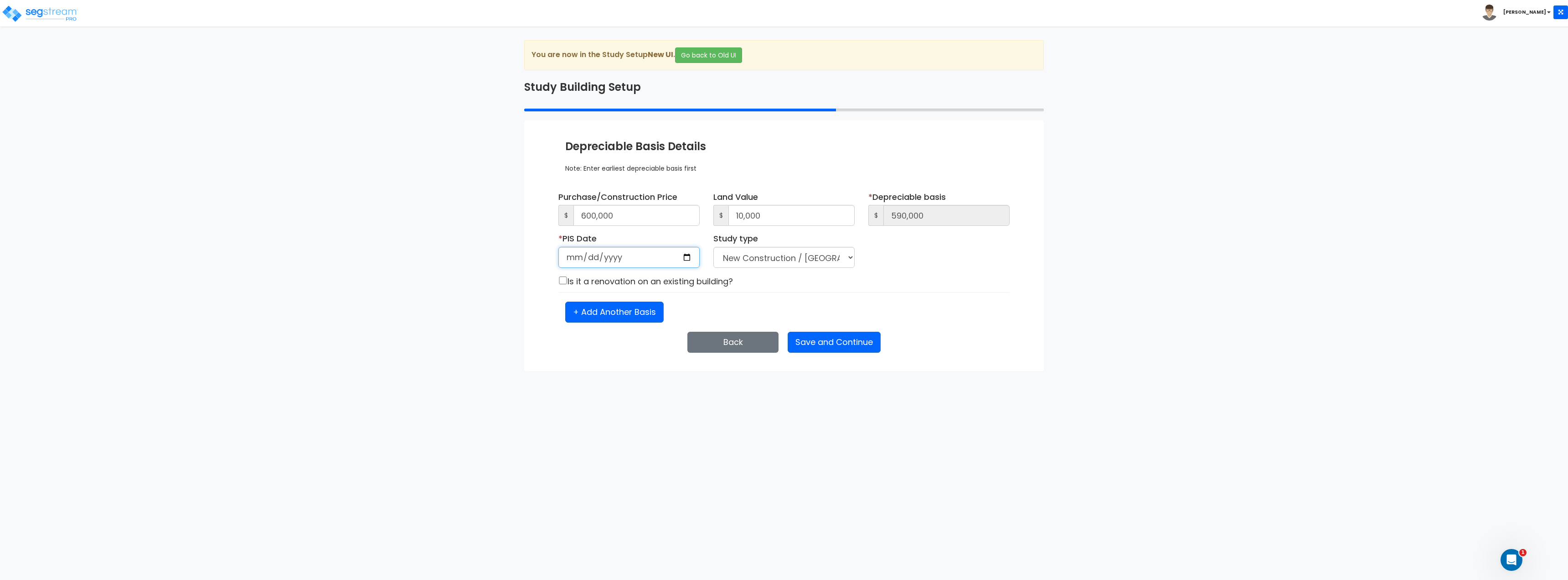
click at [594, 257] on input "date" at bounding box center [629, 257] width 142 height 21
click at [568, 257] on input "date" at bounding box center [629, 257] width 142 height 21
type input "0292-01-01"
type input "2024-01-01"
click at [859, 342] on button "Save and Continue" at bounding box center [834, 342] width 93 height 21
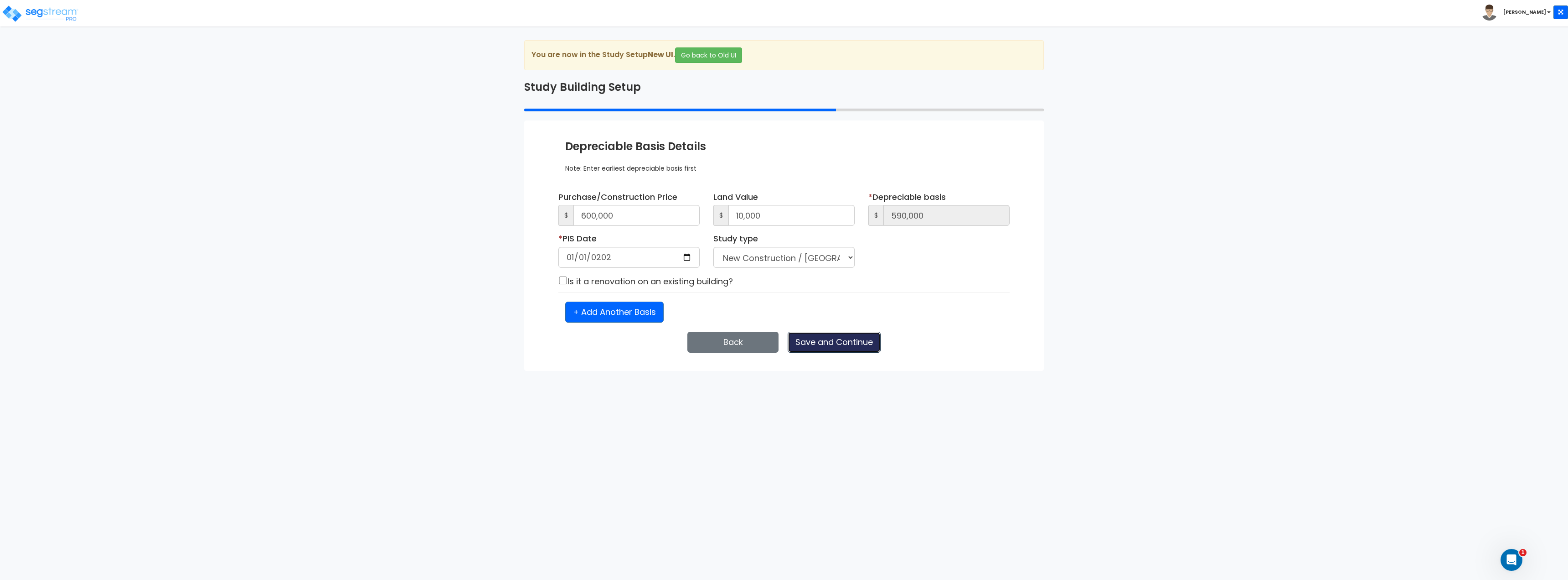
select select "2024"
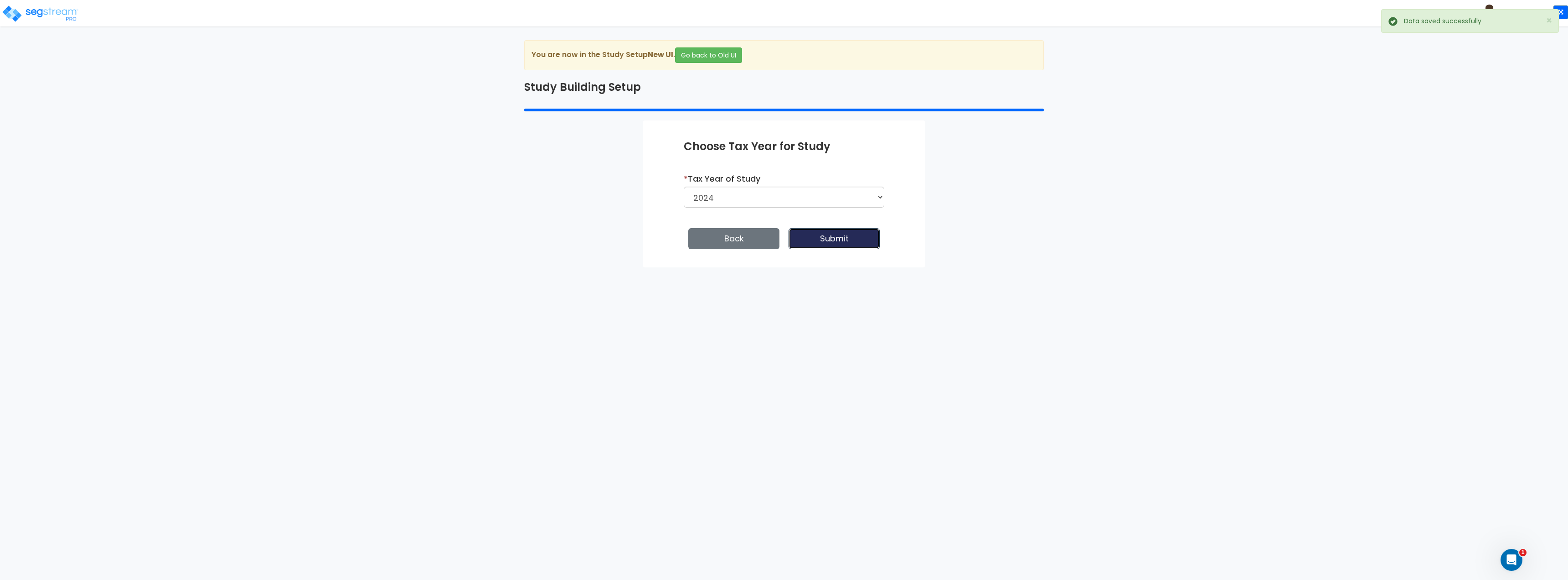
click at [875, 237] on button "Submit" at bounding box center [834, 238] width 91 height 21
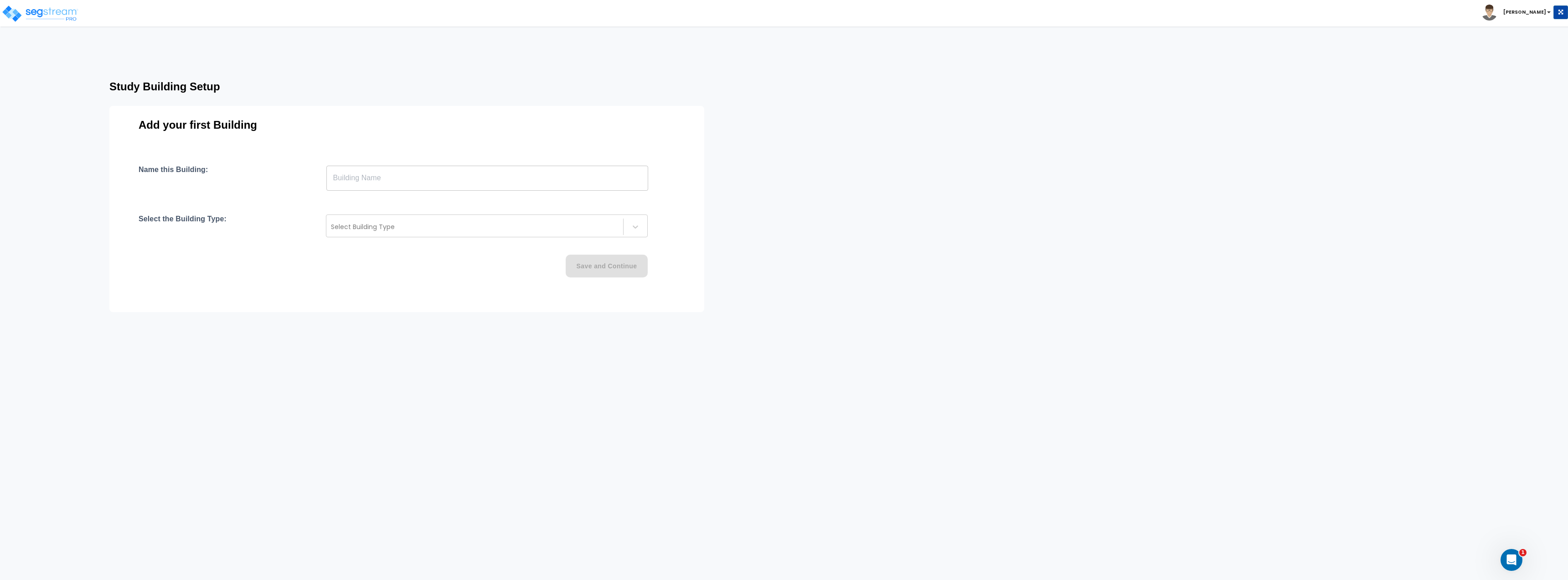
click at [396, 190] on input "text" at bounding box center [487, 178] width 322 height 25
type input "b"
type input "building"
click at [459, 223] on div at bounding box center [475, 226] width 288 height 11
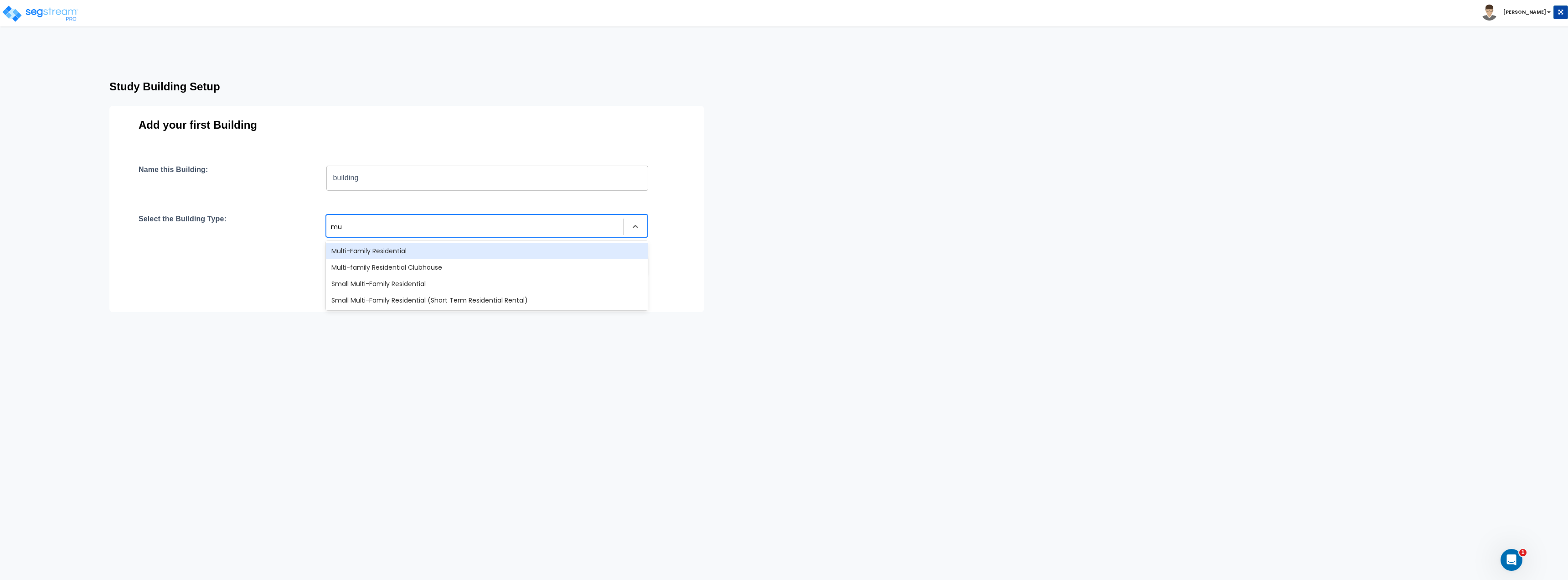
type input "mul"
click at [432, 249] on div "Multi-Family Residential" at bounding box center [487, 251] width 322 height 16
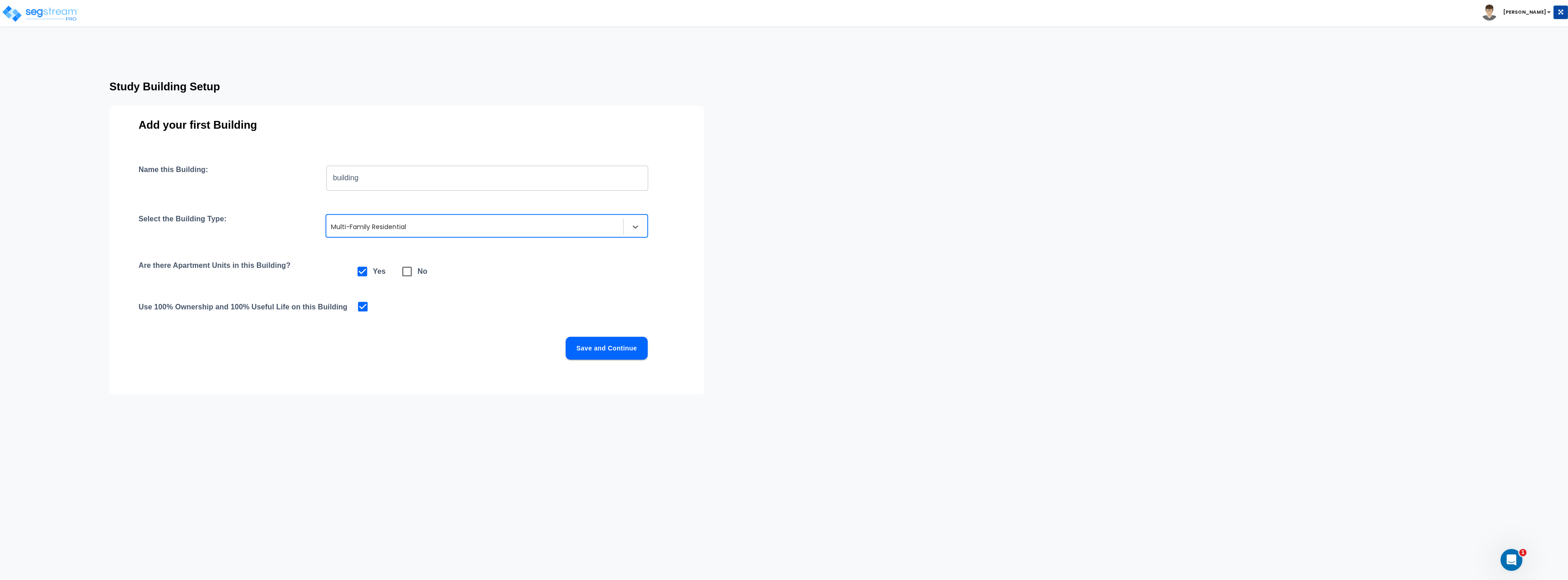
click at [604, 345] on button "Save and Continue" at bounding box center [607, 348] width 82 height 23
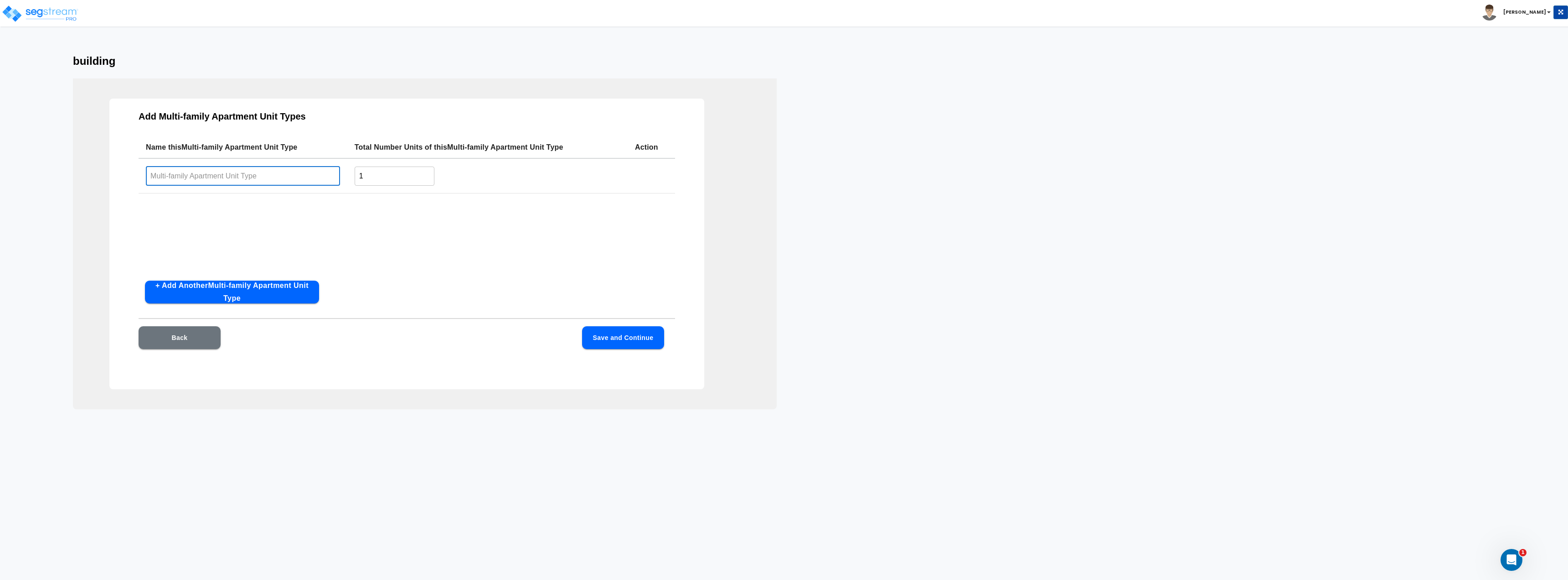
click at [244, 170] on input "text" at bounding box center [243, 176] width 194 height 20
type input "studio"
drag, startPoint x: 379, startPoint y: 183, endPoint x: 341, endPoint y: 174, distance: 39.1
click at [341, 174] on tr "studio ​ 1 ​" at bounding box center [406, 176] width 537 height 35
type input "2"
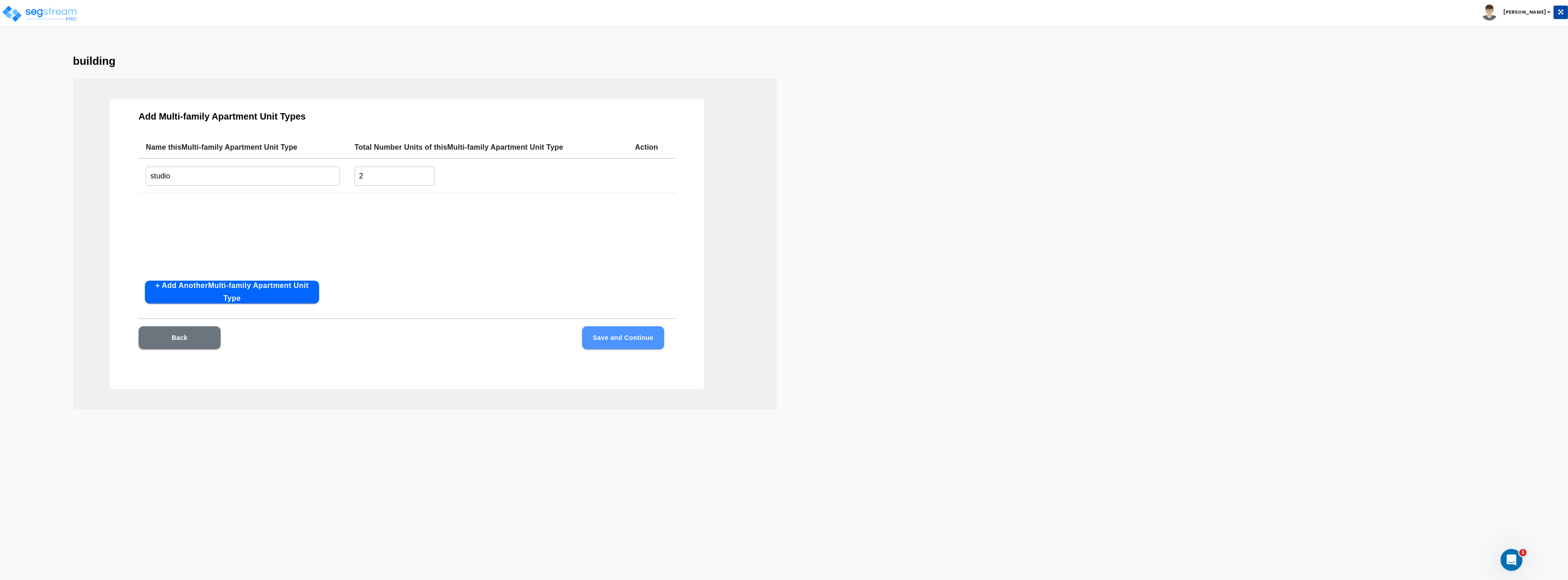
click at [642, 338] on button "Save and Continue" at bounding box center [623, 338] width 82 height 23
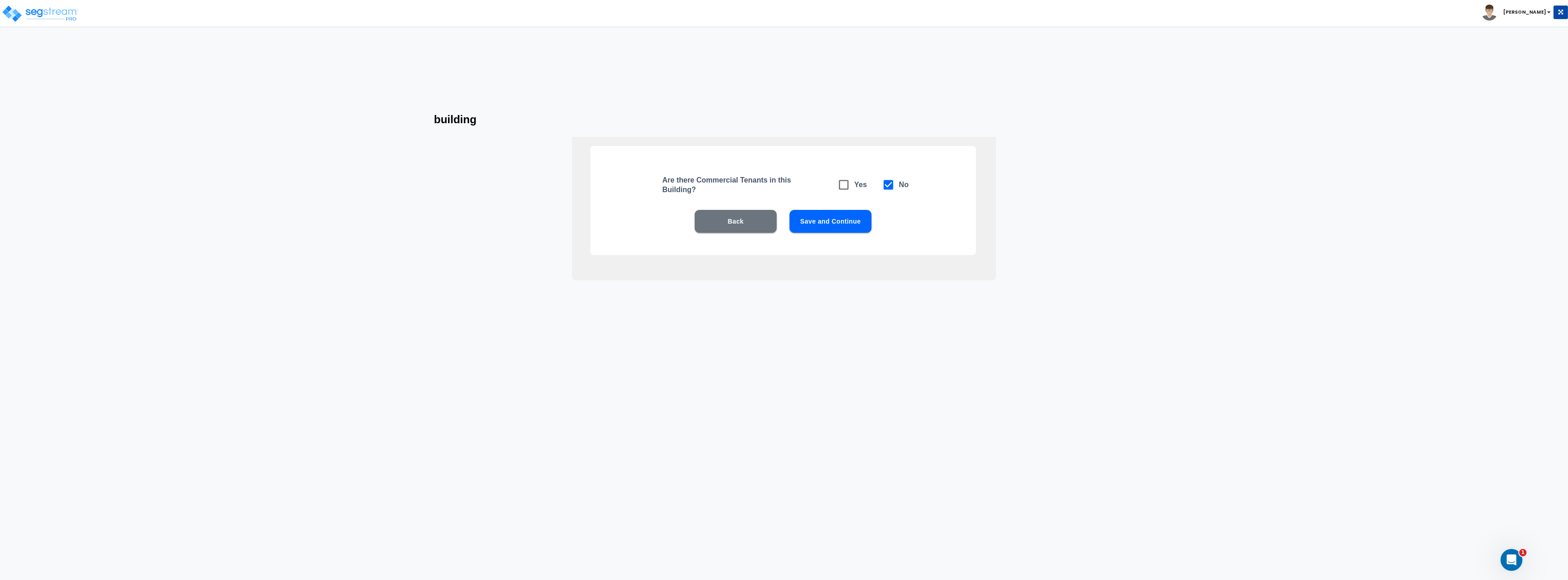
click at [831, 223] on button "Save and Continue" at bounding box center [830, 221] width 82 height 23
click at [861, 226] on button "Save and Continue" at bounding box center [830, 221] width 82 height 23
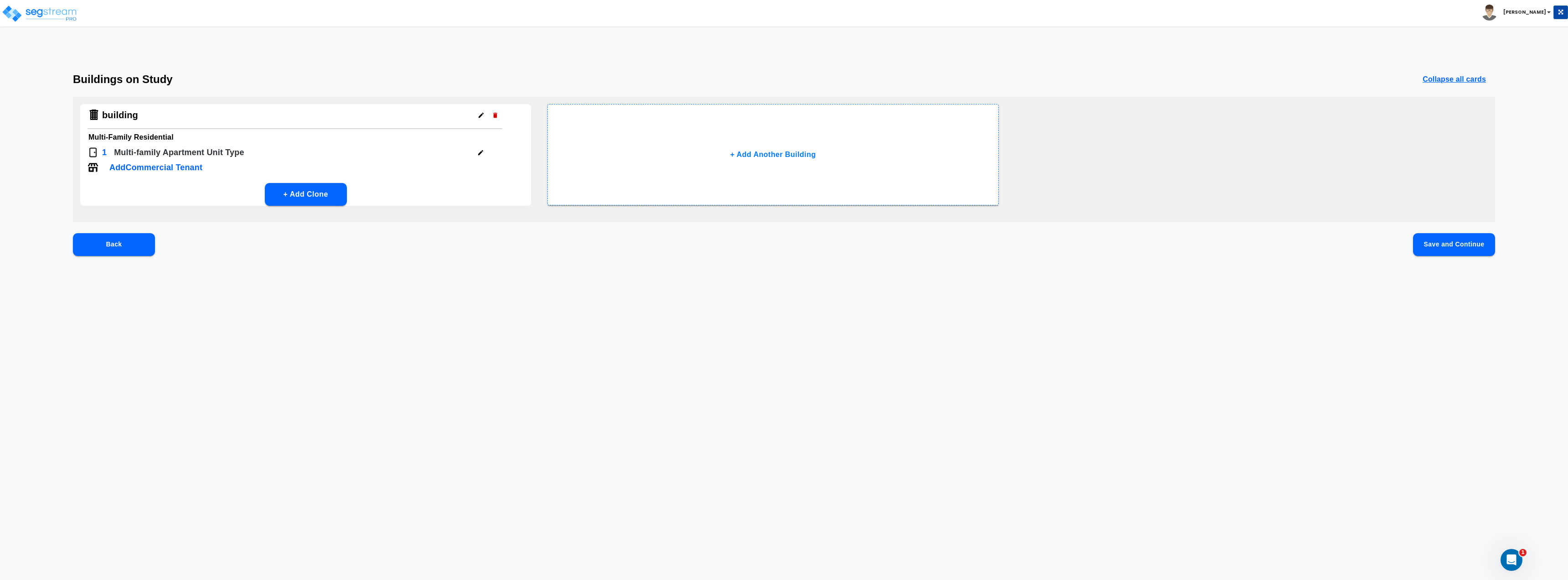
click at [1464, 250] on button "Save and Continue" at bounding box center [1454, 245] width 82 height 23
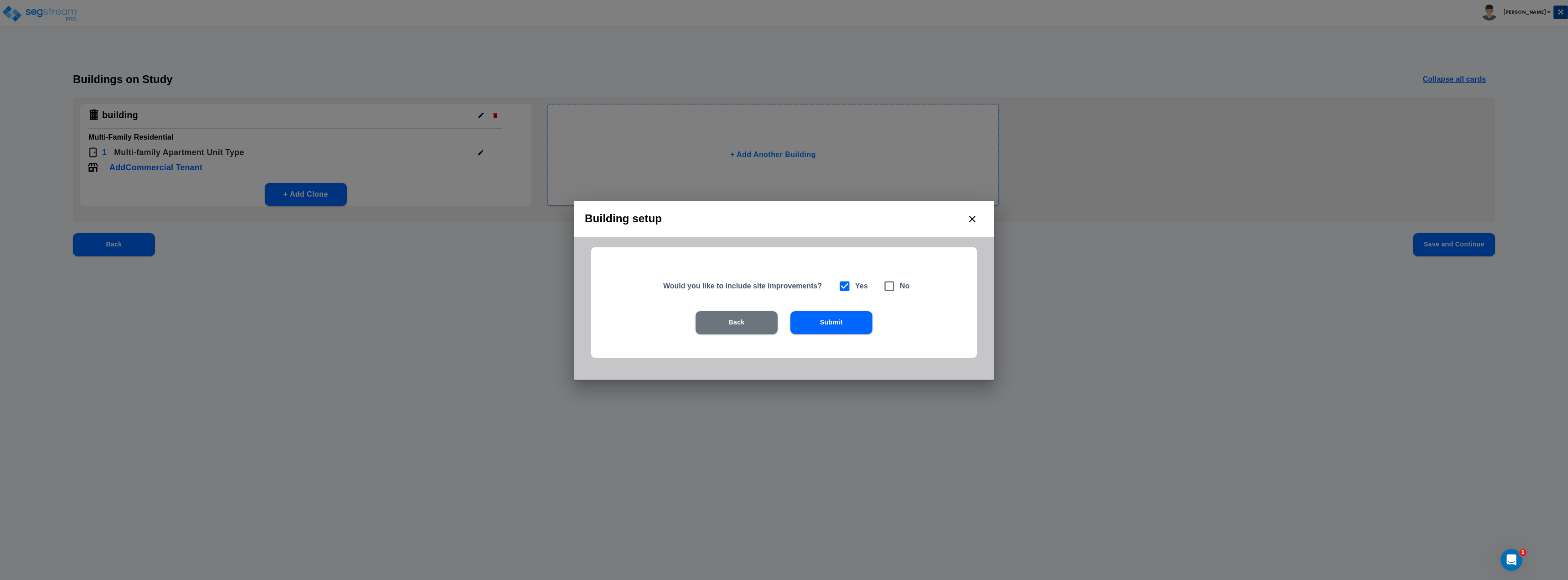
click at [888, 286] on icon at bounding box center [889, 286] width 13 height 13
checkbox input "false"
checkbox input "true"
click at [815, 326] on button "Submit" at bounding box center [832, 323] width 82 height 23
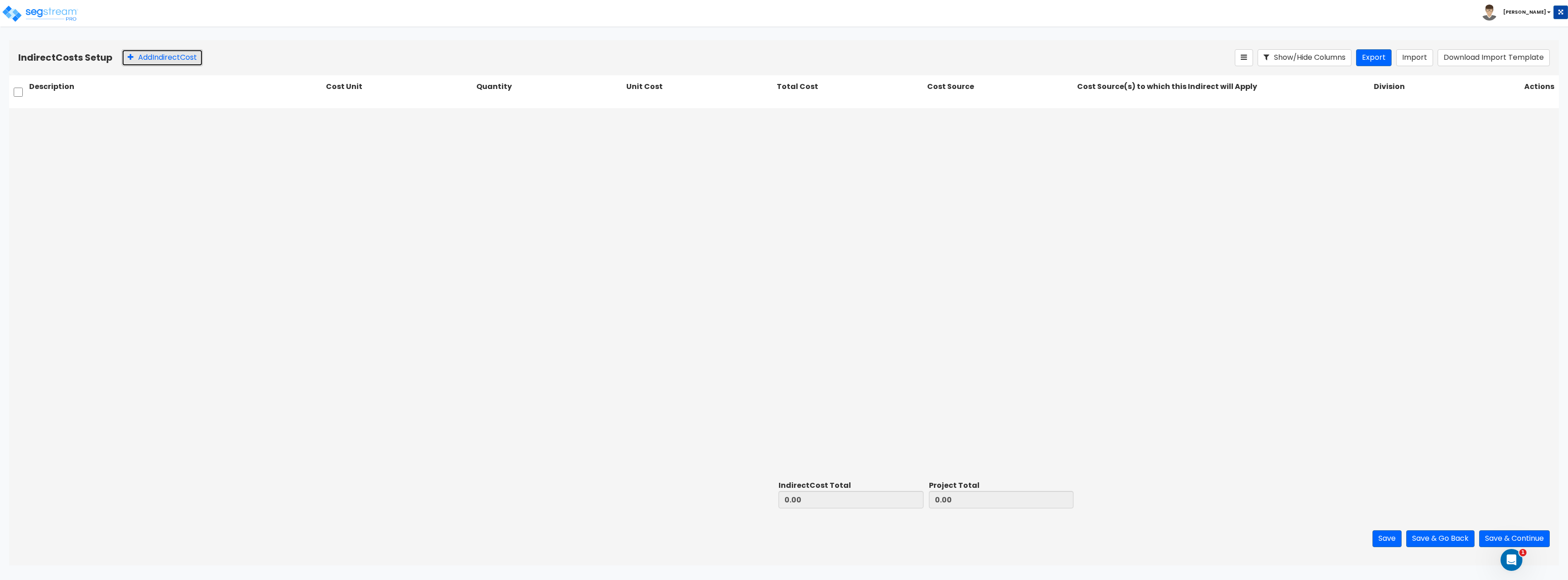
click at [145, 56] on button "Add Indirect Cost" at bounding box center [162, 58] width 81 height 17
drag, startPoint x: 121, startPoint y: 121, endPoint x: 30, endPoint y: 117, distance: 91.1
click at [30, 117] on input "Indirect Cost" at bounding box center [176, 118] width 293 height 17
click at [1165, 118] on div "Client Cost" at bounding box center [1213, 118] width 272 height 16
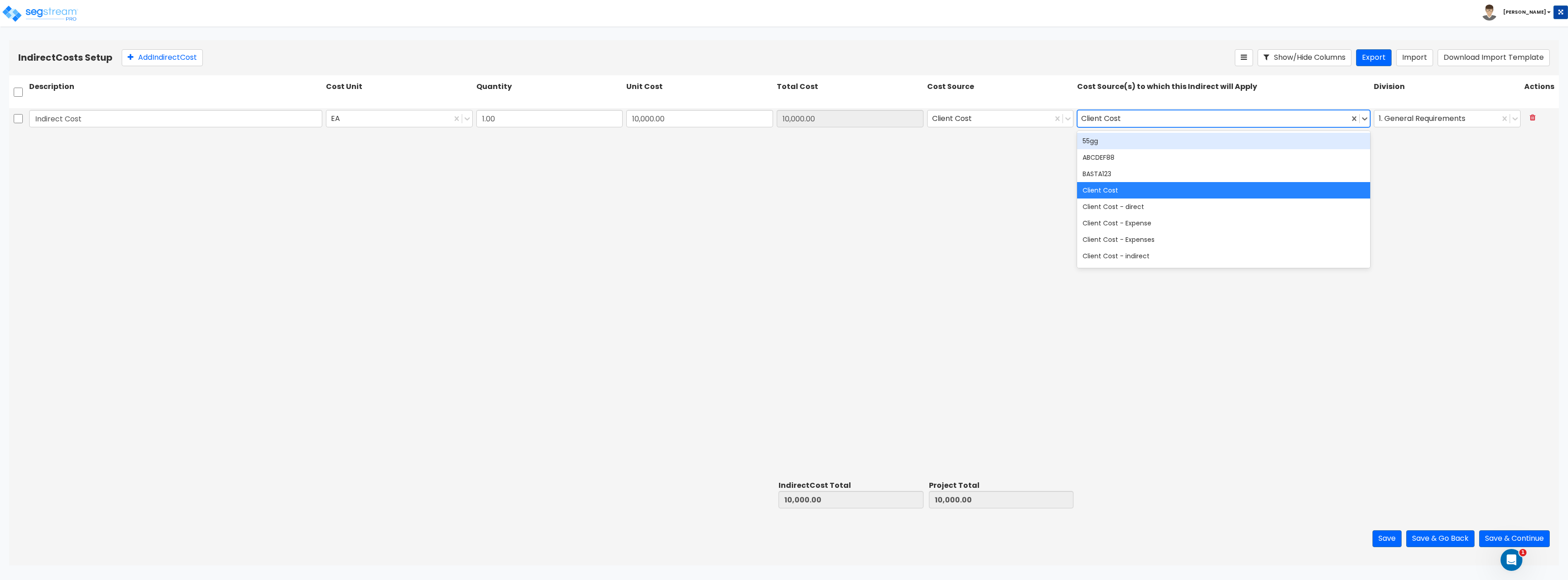
click at [1165, 119] on div "Client Cost" at bounding box center [1213, 118] width 272 height 16
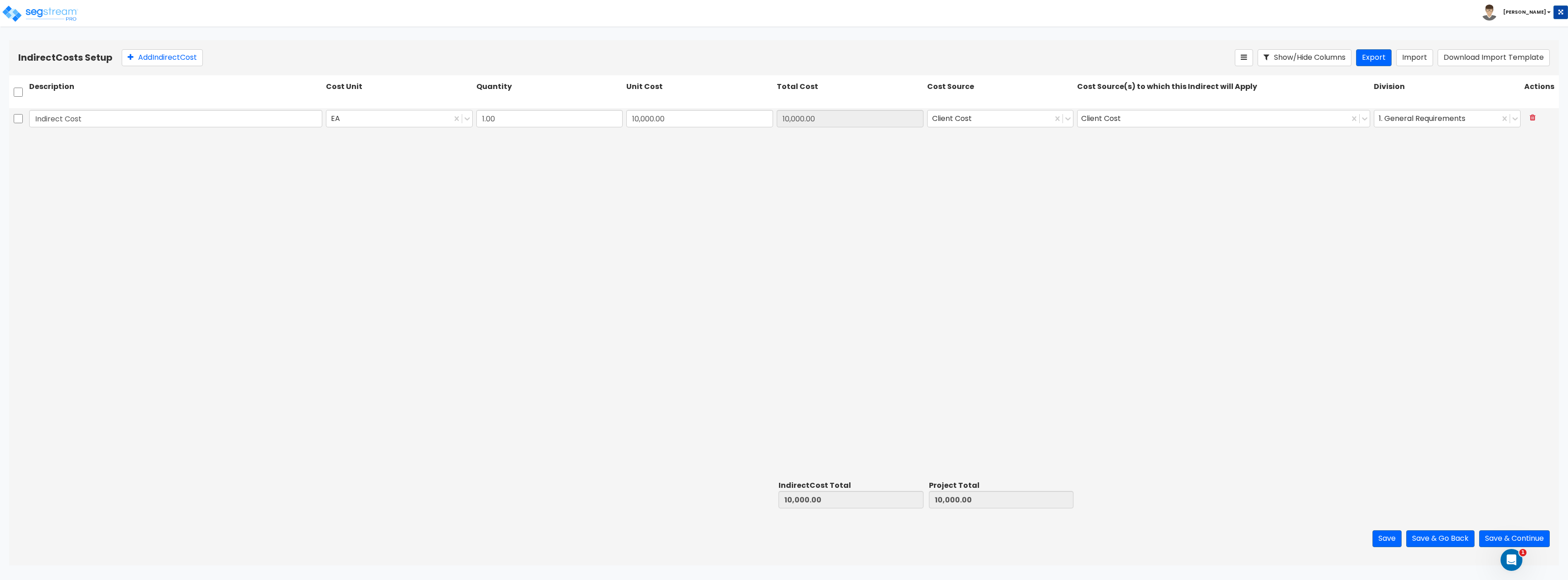
click at [525, 240] on div "Indirect Cost EA 1.00 10,000.00 10,000.00 Client Cost Client Cost 1. General Re…" at bounding box center [784, 292] width 1550 height 369
click at [1231, 115] on div "Client Cost" at bounding box center [1213, 118] width 272 height 16
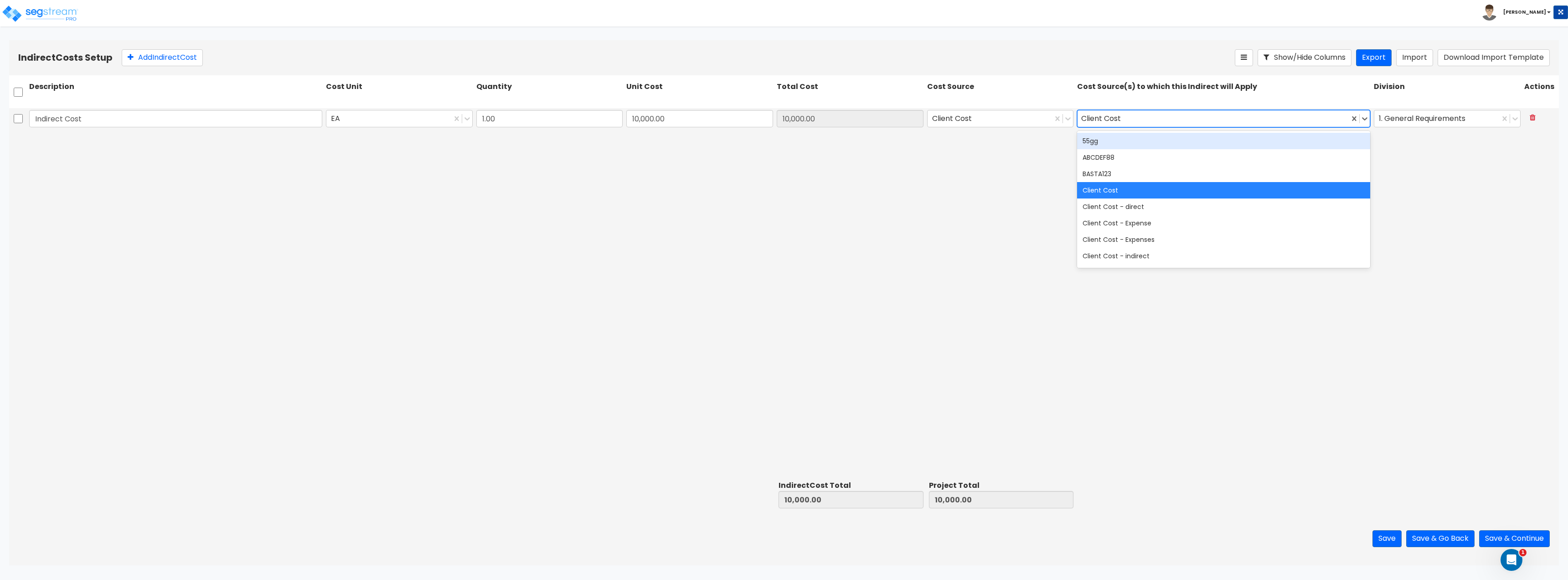
click at [1231, 115] on div "Client Cost" at bounding box center [1213, 118] width 272 height 16
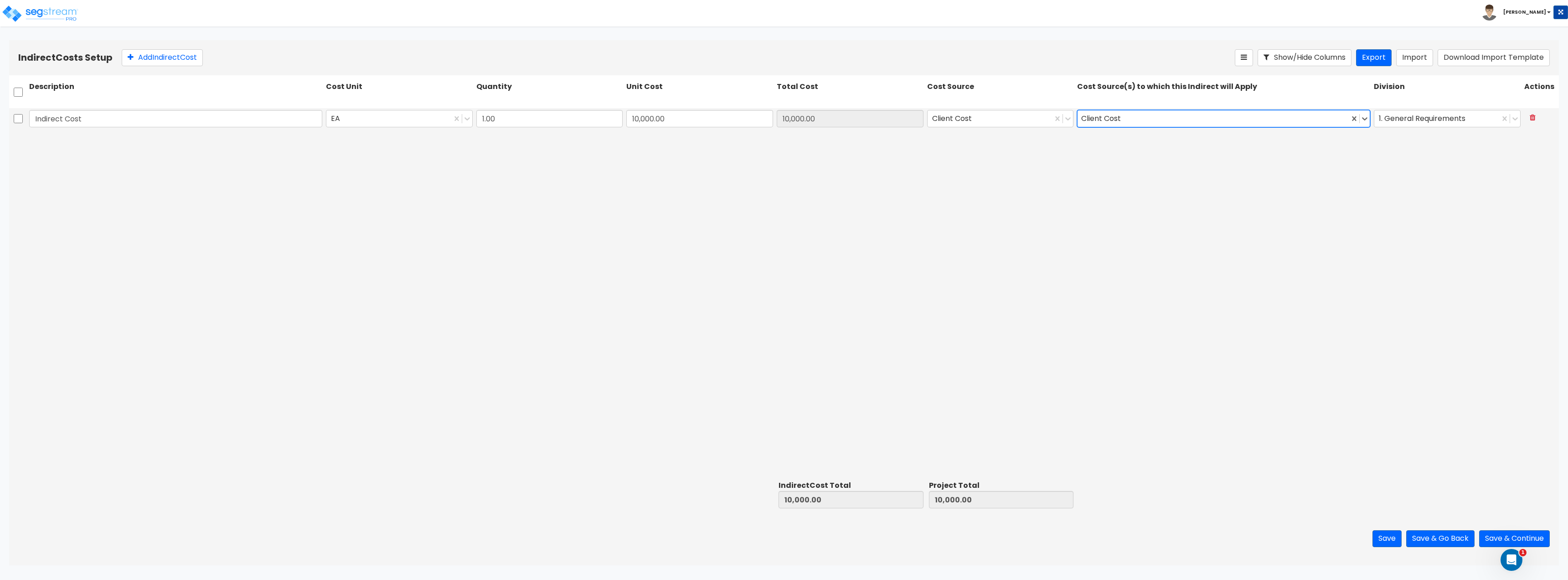
click at [1132, 242] on div "Indirect Cost EA 1.00 10,000.00 10,000.00 Client Cost Client Cost 1. General Re…" at bounding box center [784, 292] width 1550 height 369
click at [1217, 118] on div "Client Cost" at bounding box center [1213, 118] width 272 height 16
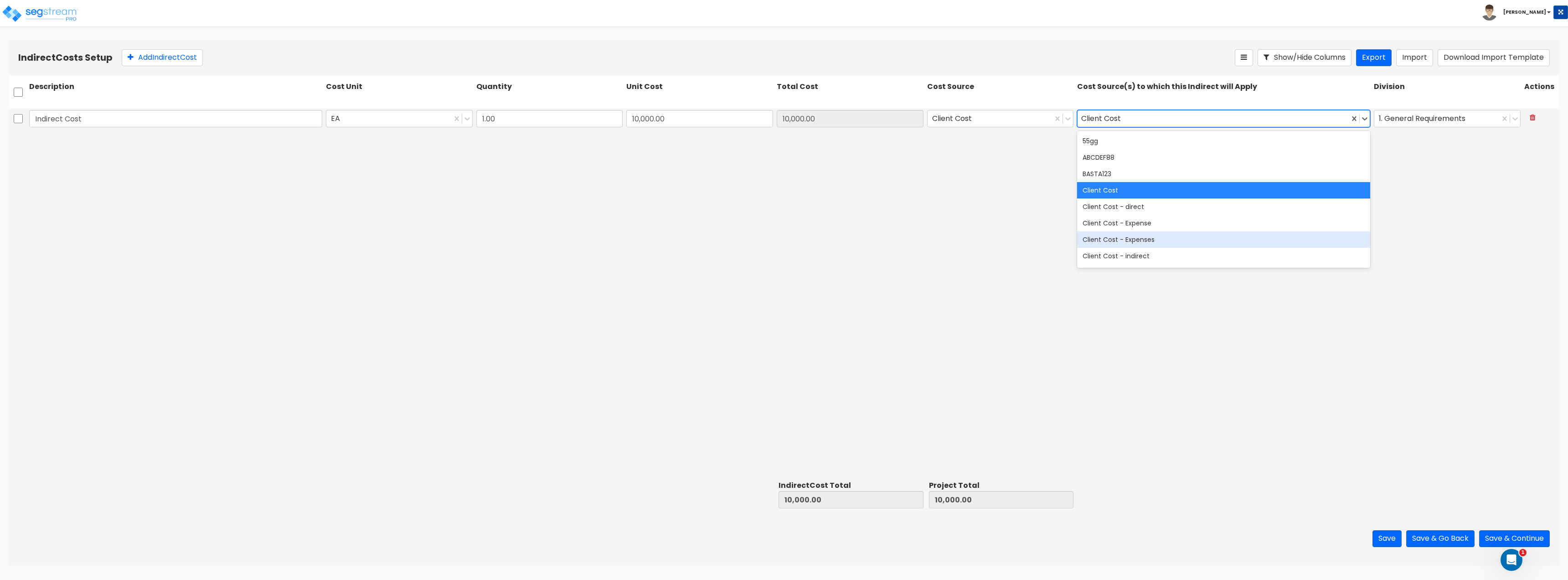
click at [948, 247] on div "Indirect Cost EA 1.00 10,000.00 10,000.00 Client Cost 39 results available. Use…" at bounding box center [784, 292] width 1550 height 369
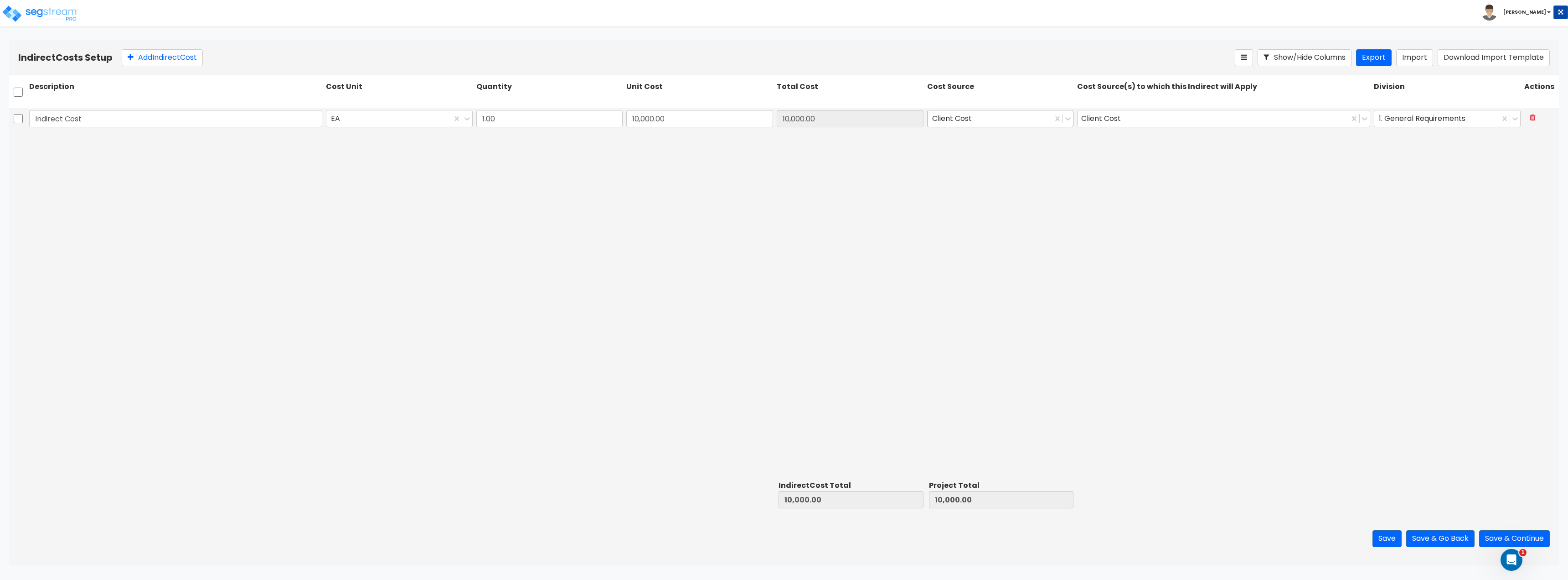
click at [1002, 114] on div at bounding box center [990, 118] width 116 height 12
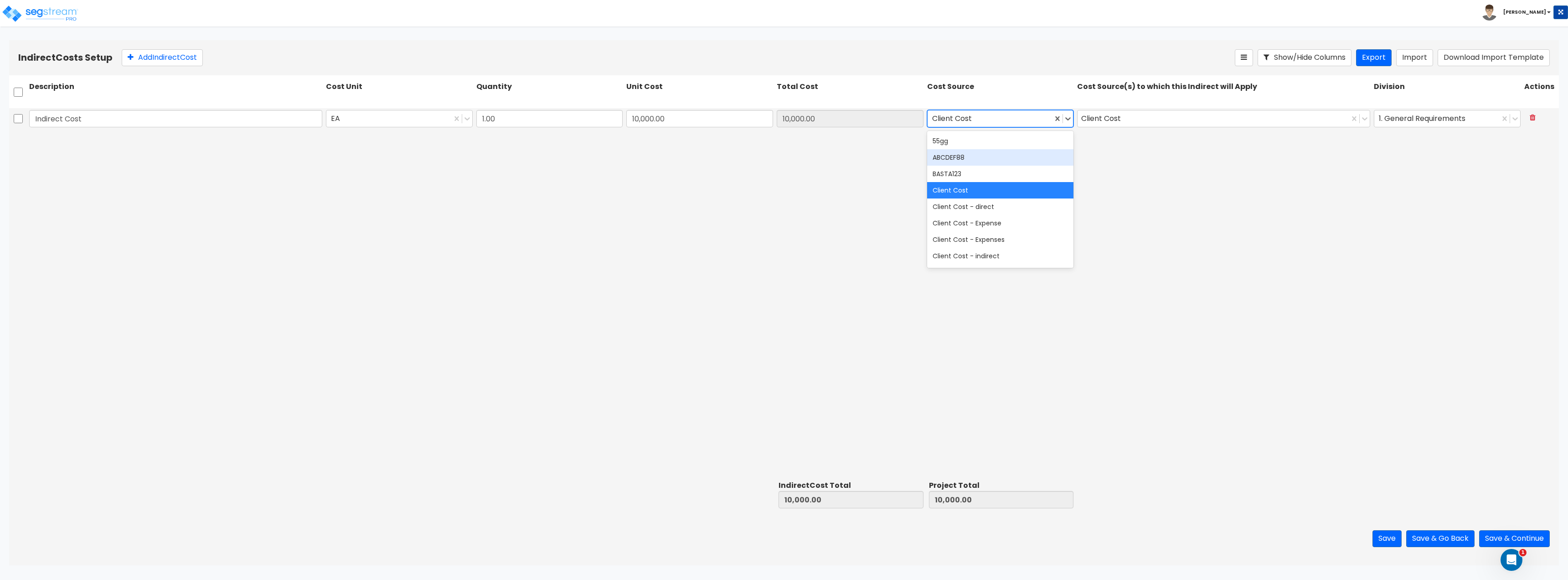
click at [786, 226] on div "Indirect Cost EA 1.00 10,000.00 10,000.00 39 results available. Use Up and Down…" at bounding box center [784, 292] width 1550 height 369
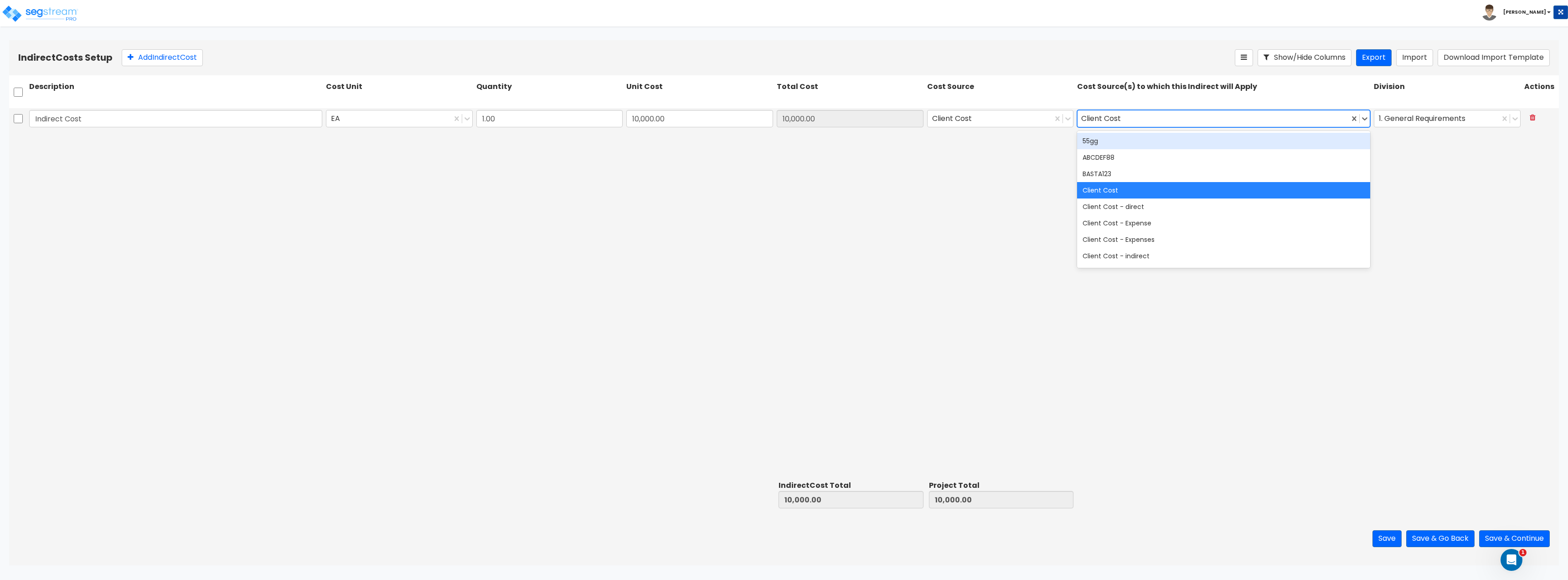
click at [1132, 119] on div "Client Cost" at bounding box center [1213, 118] width 272 height 16
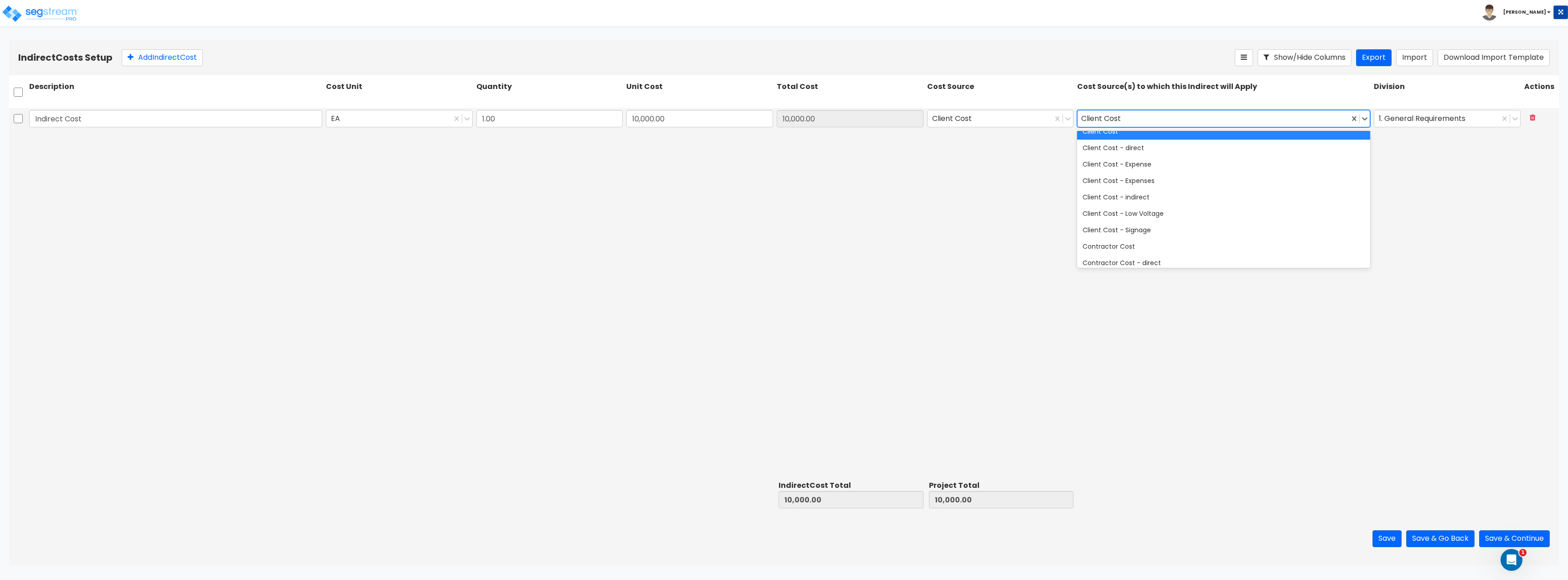
scroll to position [91, 0]
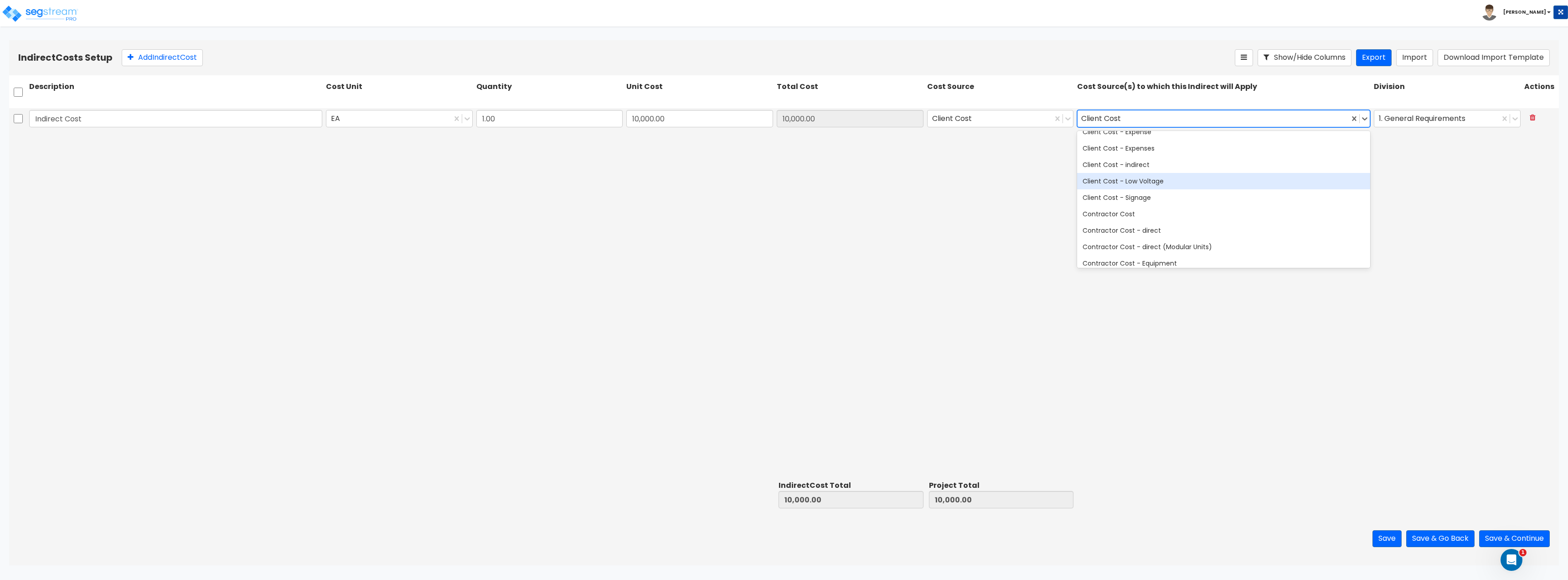
click at [1124, 184] on div "Client Cost - Low Voltage" at bounding box center [1224, 181] width 293 height 16
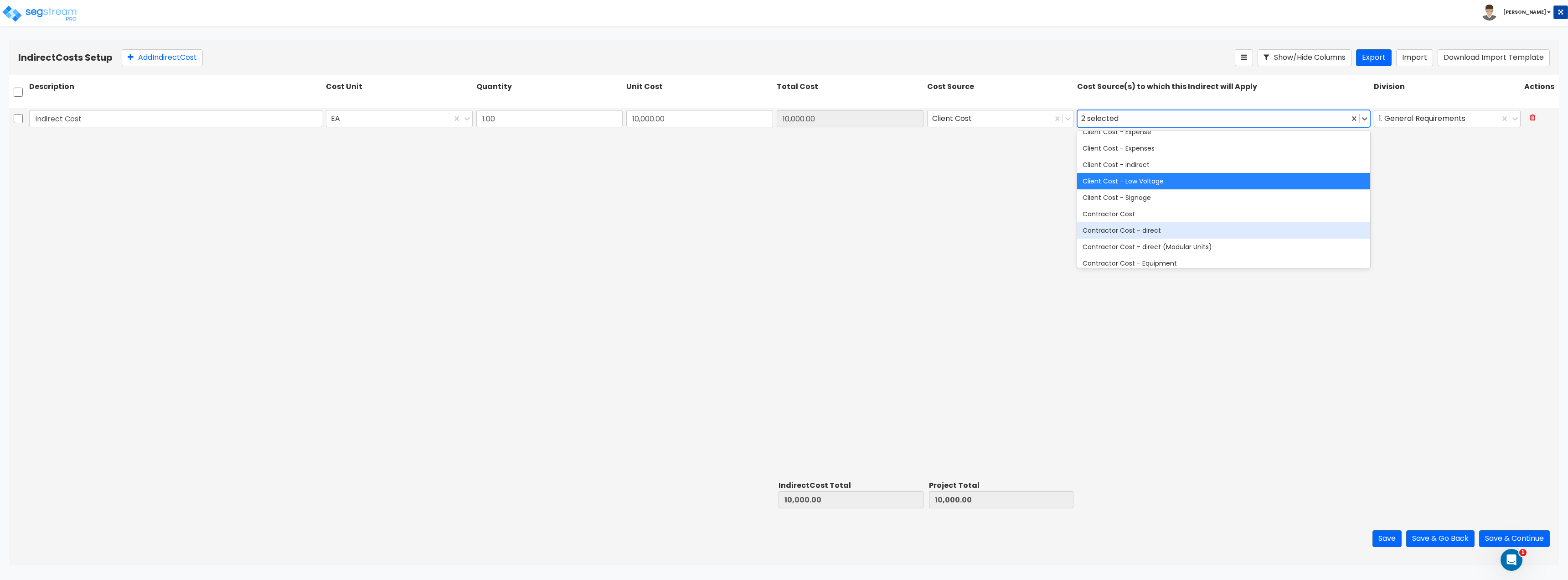
click at [1115, 234] on div "Contractor Cost - direct" at bounding box center [1224, 230] width 293 height 16
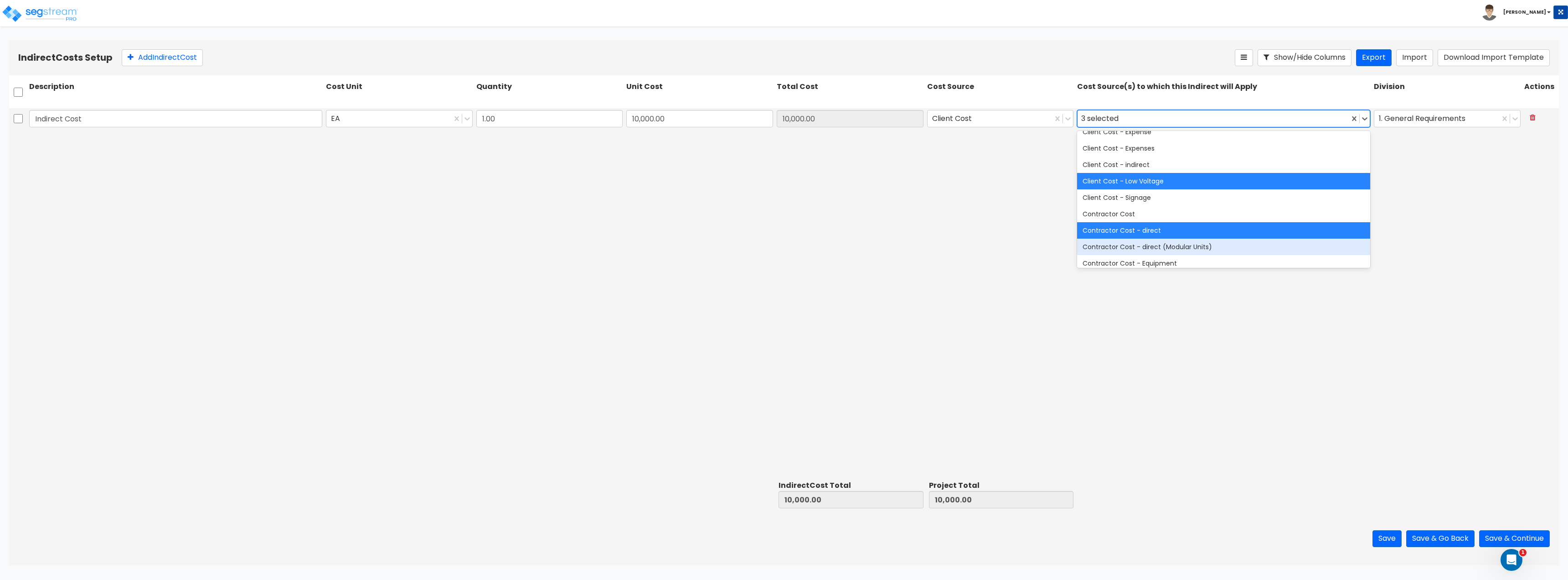
click at [1127, 252] on div "Contractor Cost - direct (Modular Units)" at bounding box center [1224, 247] width 293 height 16
click at [1133, 235] on div "Contractor Cost - direct" at bounding box center [1224, 230] width 293 height 16
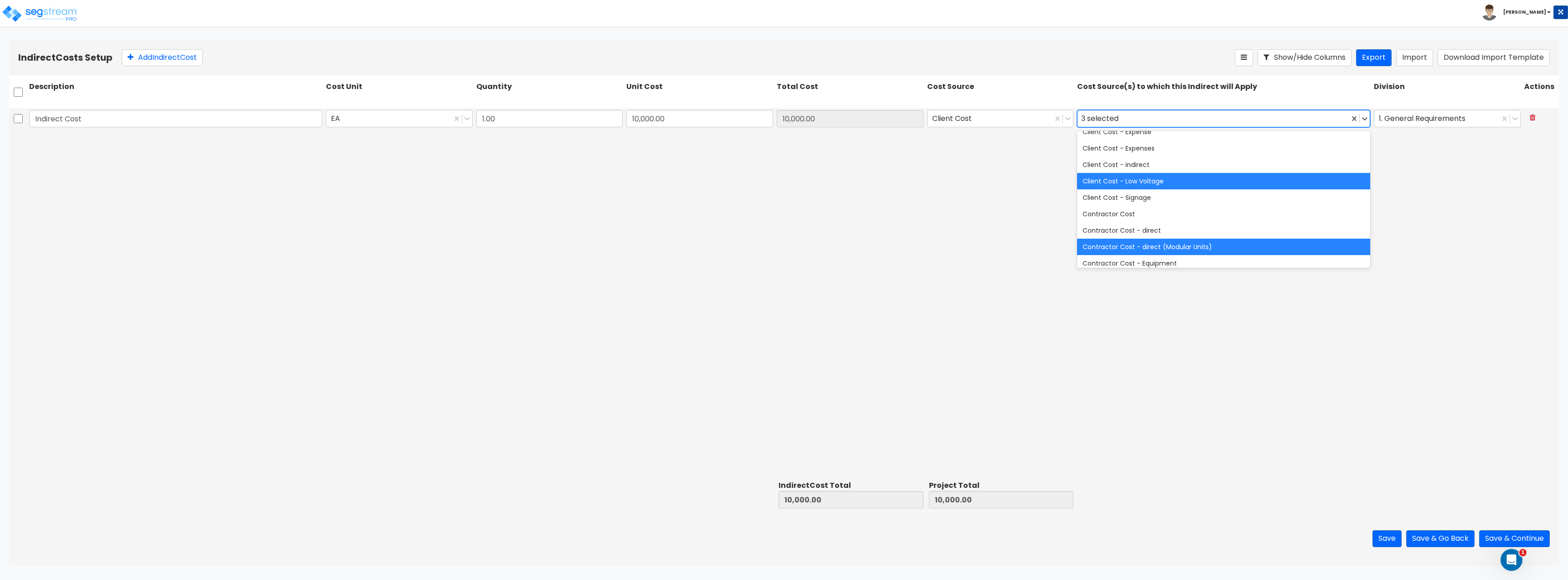
click at [1129, 243] on div "Contractor Cost - direct (Modular Units)" at bounding box center [1224, 247] width 293 height 16
click at [1152, 179] on div "Client Cost - Low Voltage" at bounding box center [1224, 181] width 293 height 16
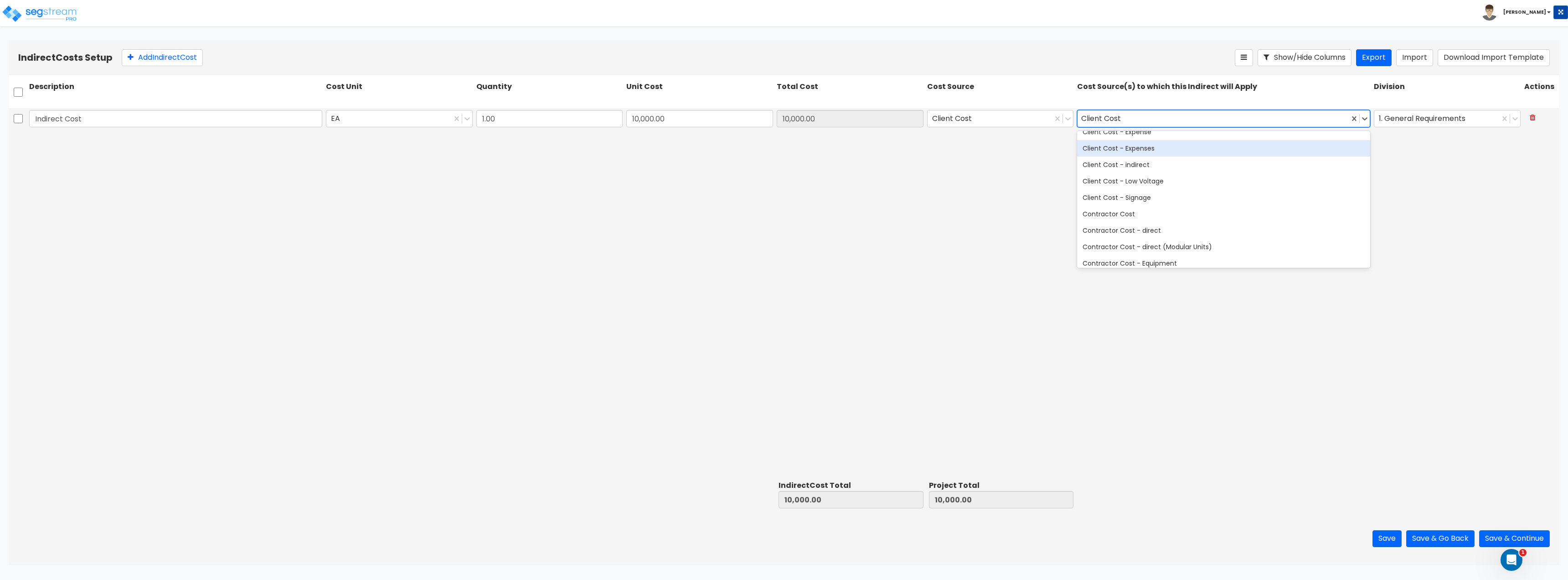
click at [1153, 155] on div "Client Cost - Expenses" at bounding box center [1224, 148] width 293 height 16
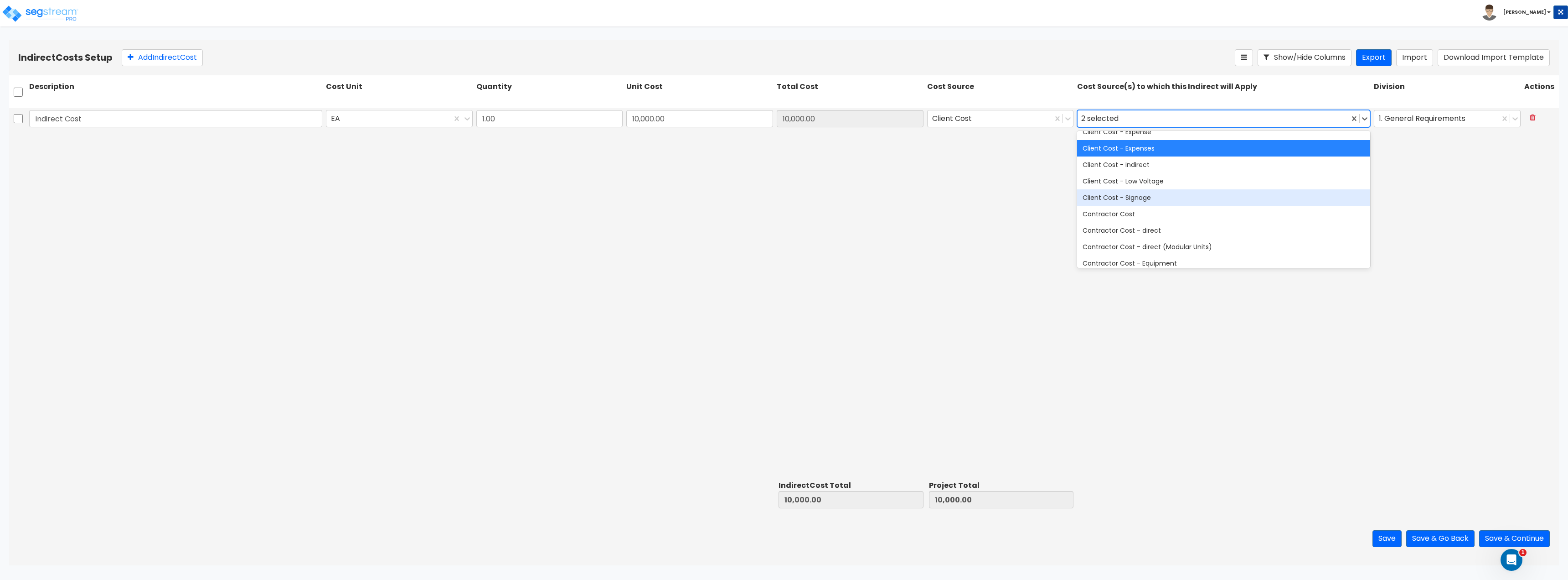
click at [1160, 204] on div "Client Cost - Signage" at bounding box center [1224, 197] width 293 height 16
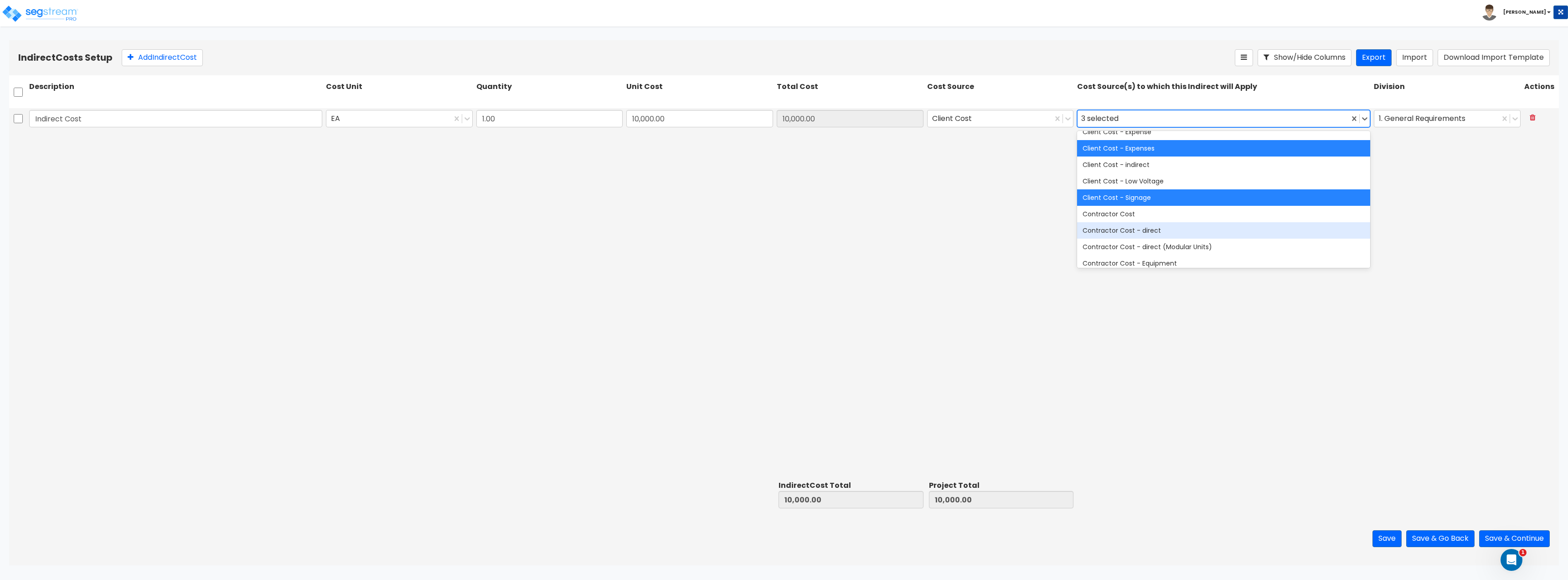
click at [1160, 230] on div "Contractor Cost - direct" at bounding box center [1224, 230] width 293 height 16
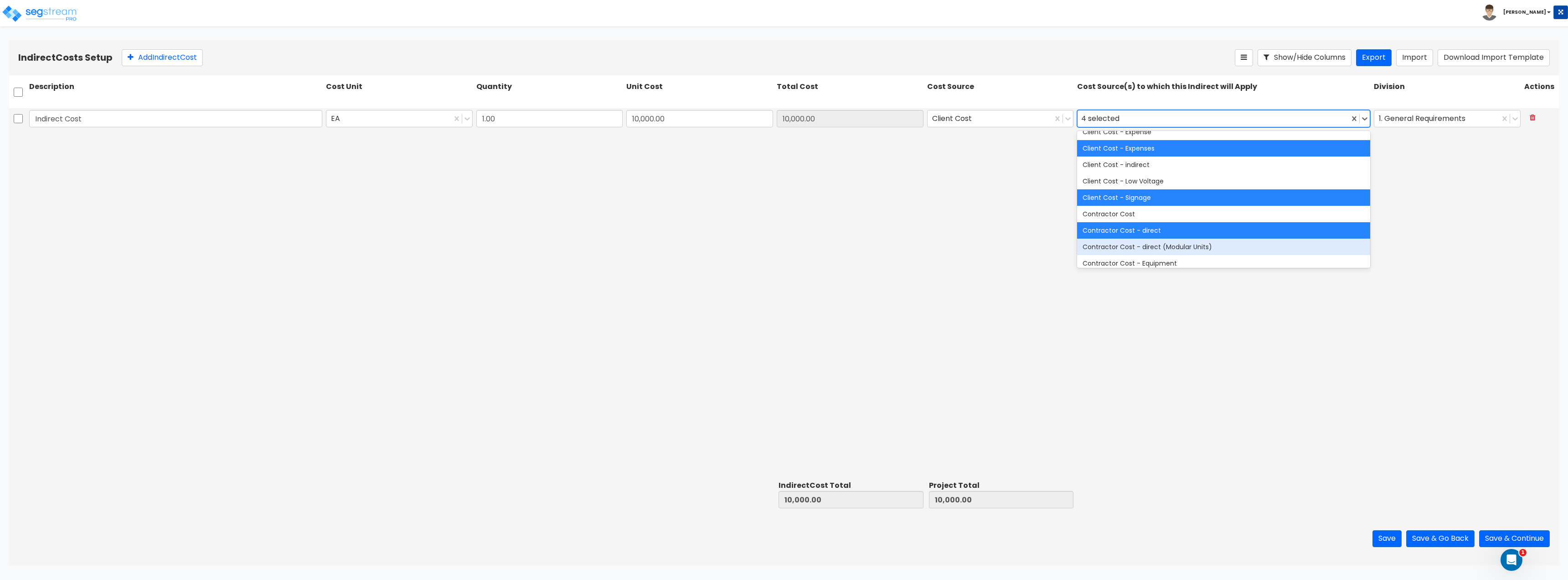
click at [1154, 247] on div "Contractor Cost - direct (Modular Units)" at bounding box center [1224, 247] width 293 height 16
click at [1164, 228] on div "Contractor Cost - direct" at bounding box center [1224, 230] width 293 height 16
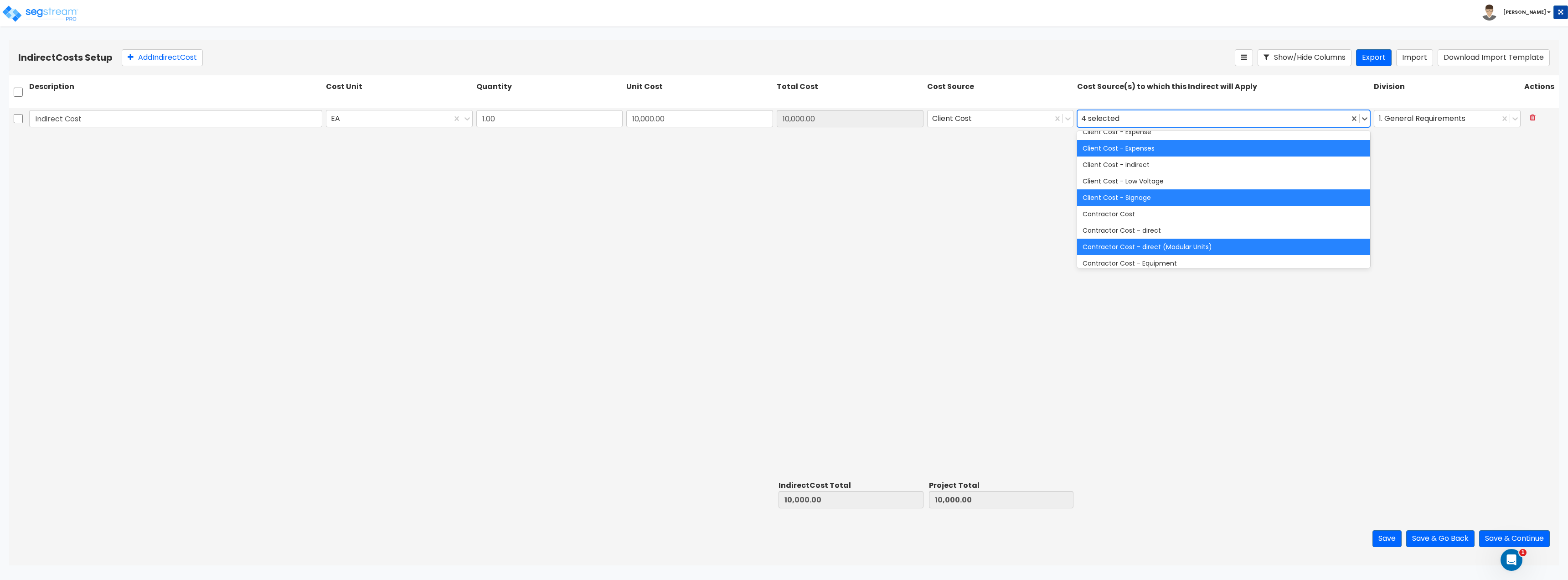
click at [1147, 244] on div "Contractor Cost - direct (Modular Units)" at bounding box center [1224, 247] width 293 height 16
click at [1150, 197] on div "Client Cost - Signage" at bounding box center [1224, 197] width 293 height 16
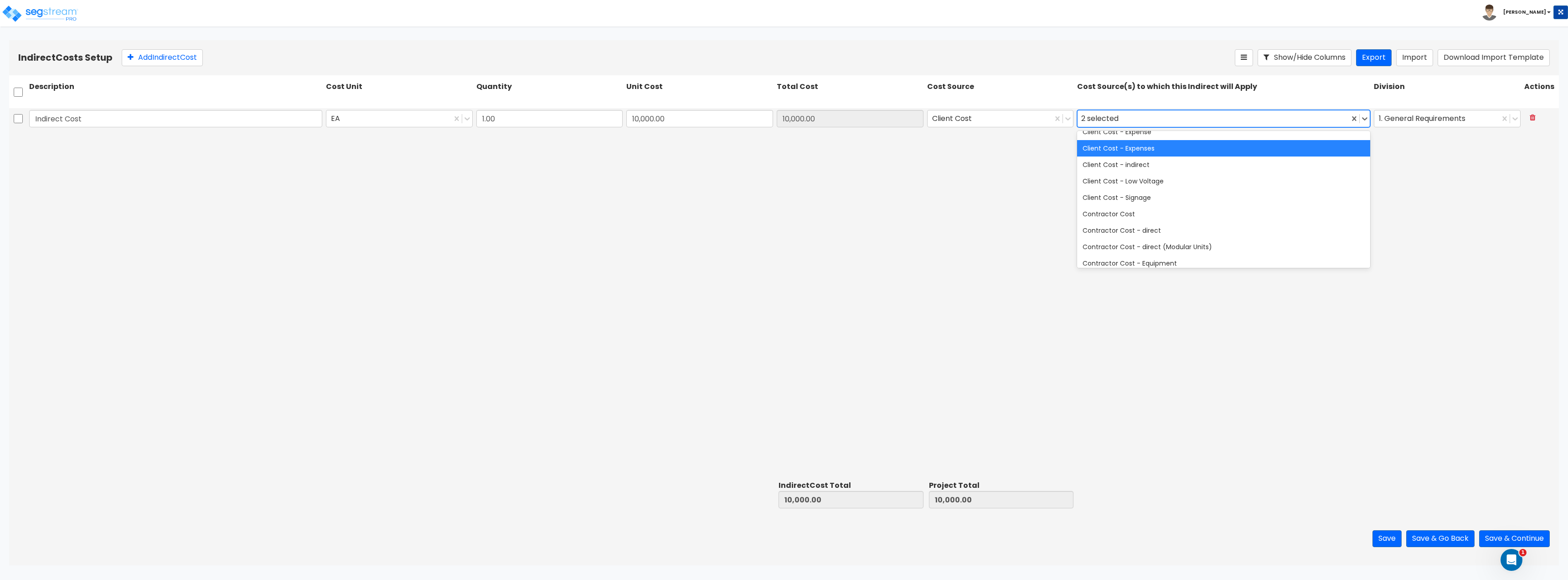
click at [1148, 145] on div "Client Cost - Expenses" at bounding box center [1224, 148] width 293 height 16
click at [1129, 106] on div "Description Cost Unit Quantity Unit Cost Total Cost Cost Source Cost Source(s) …" at bounding box center [784, 94] width 1550 height 39
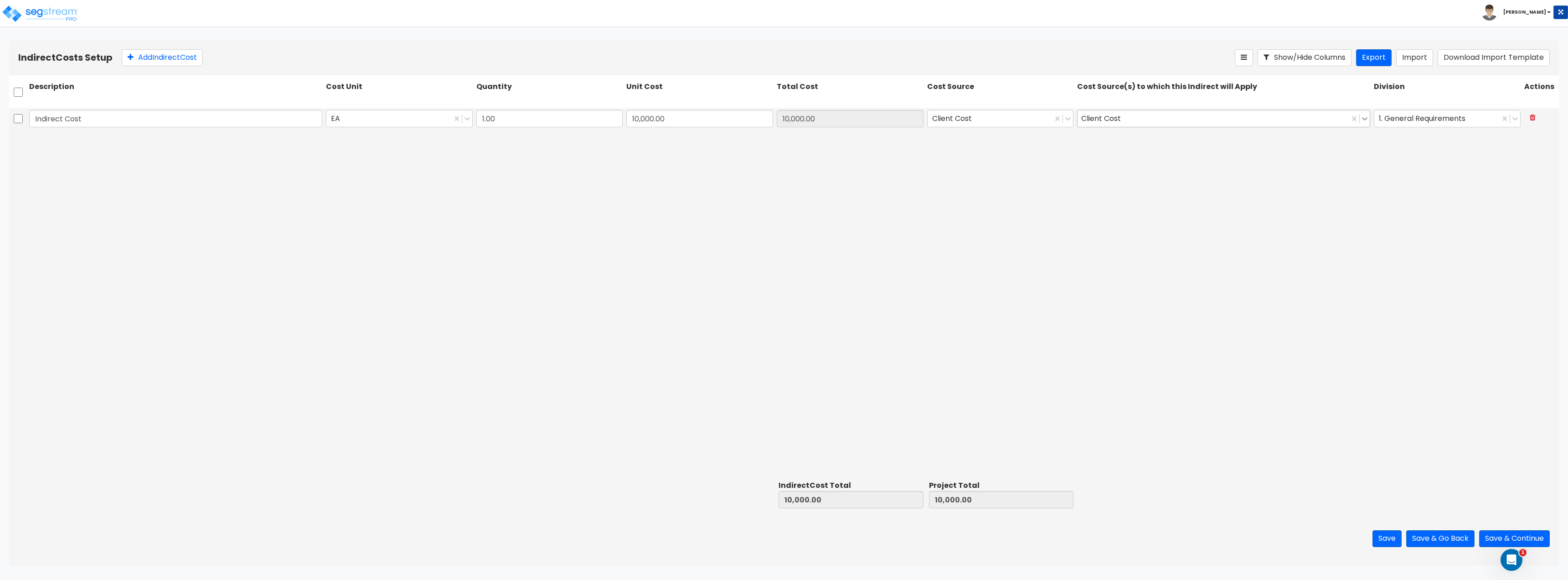
click at [1364, 120] on icon at bounding box center [1365, 118] width 6 height 3
click at [1365, 119] on icon at bounding box center [1364, 118] width 9 height 9
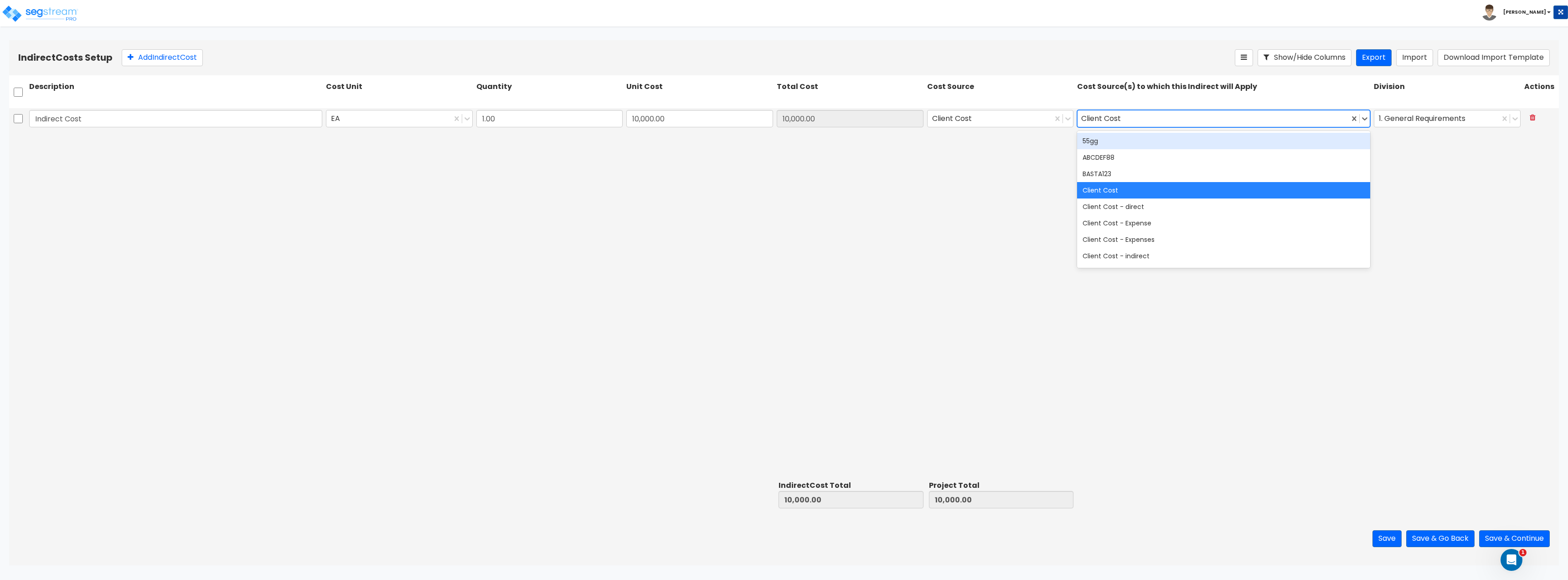
click at [1175, 109] on div "39 results available. Use Up and Down to choose options, press Enter to select …" at bounding box center [1223, 118] width 296 height 21
drag, startPoint x: 1146, startPoint y: 118, endPoint x: 1052, endPoint y: 120, distance: 94.0
click at [1052, 120] on div "Indirect Cost EA 1.00 10,000.00 10,000.00 Client Cost 39 results available. Use…" at bounding box center [784, 118] width 1550 height 21
click at [1106, 117] on div "Client Cost" at bounding box center [1103, 118] width 44 height 14
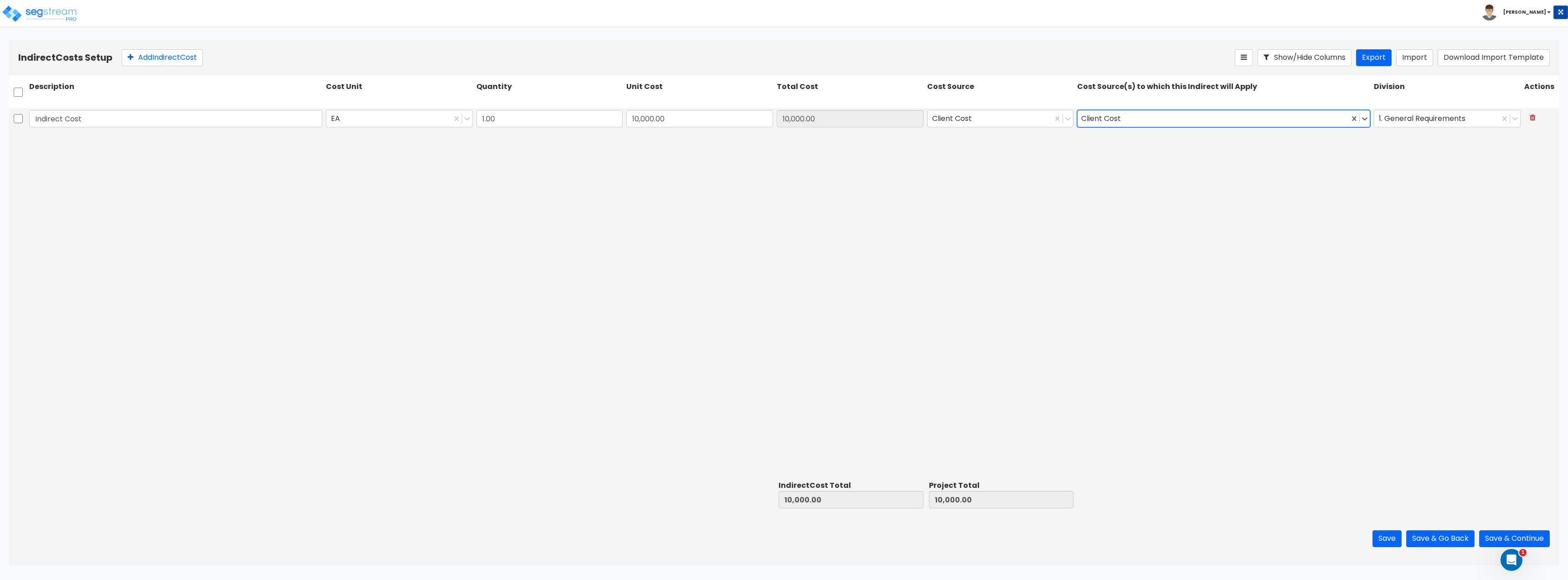
click at [1106, 117] on div "Client Cost" at bounding box center [1103, 118] width 44 height 14
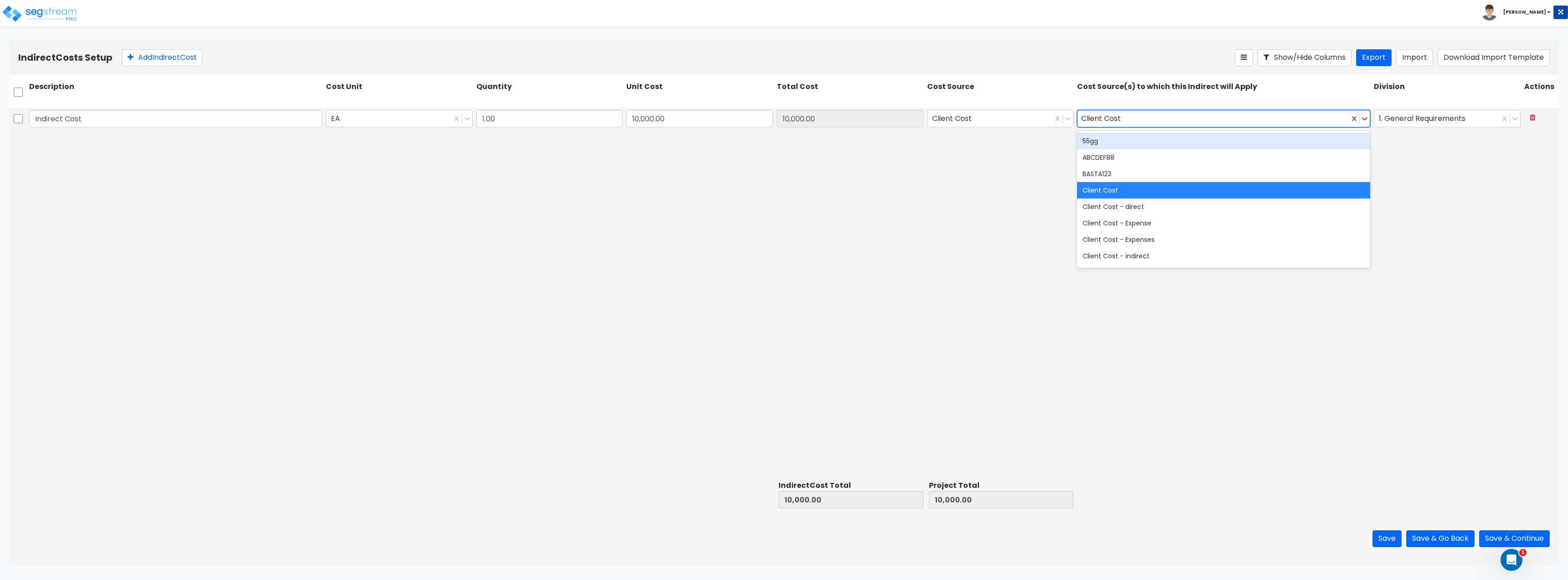
click at [1106, 117] on div "Client Cost" at bounding box center [1103, 118] width 44 height 14
click at [1115, 168] on div "BASTA123" at bounding box center [1224, 174] width 293 height 16
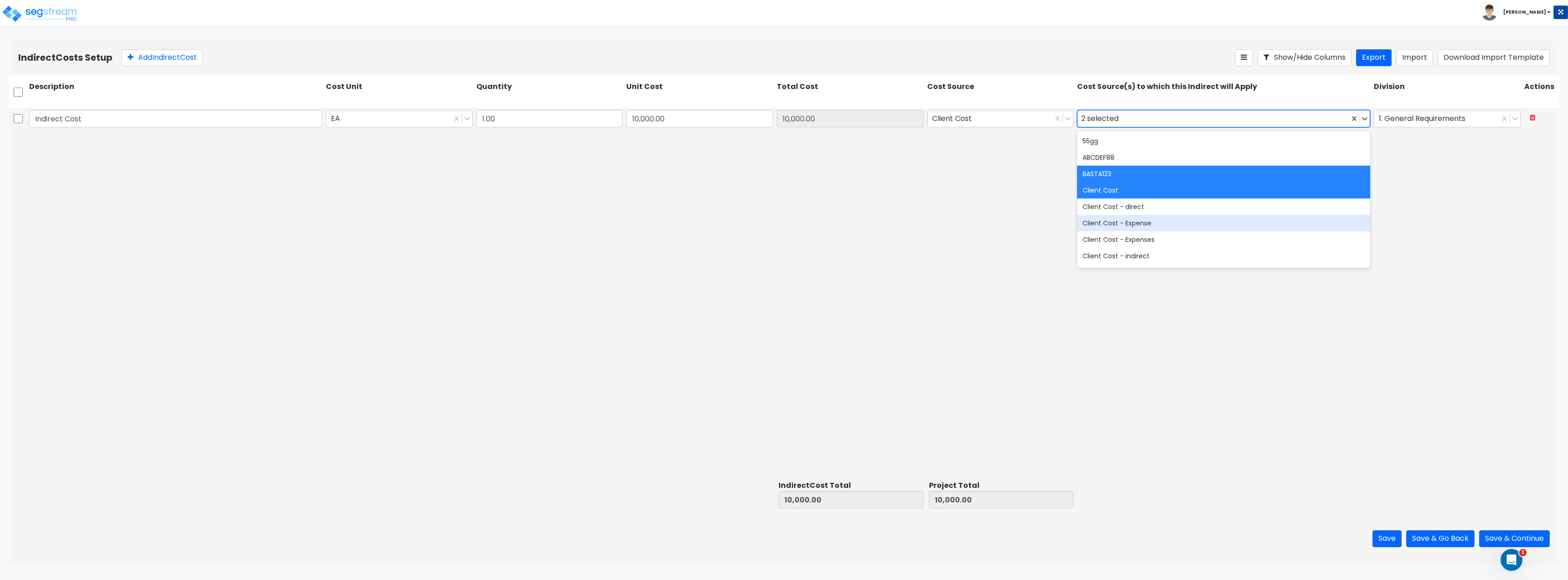
click at [1125, 233] on div "Client Cost - Expenses" at bounding box center [1224, 240] width 293 height 16
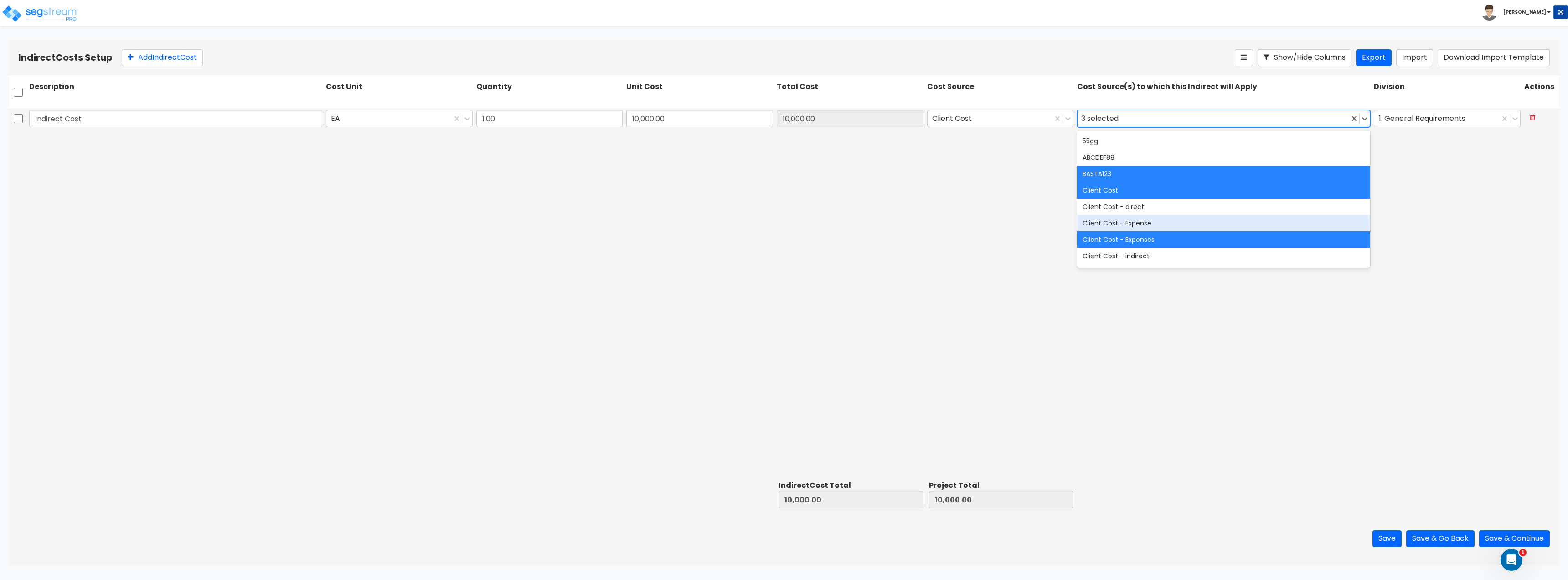
click at [1146, 217] on div "Client Cost - Expense" at bounding box center [1224, 223] width 293 height 16
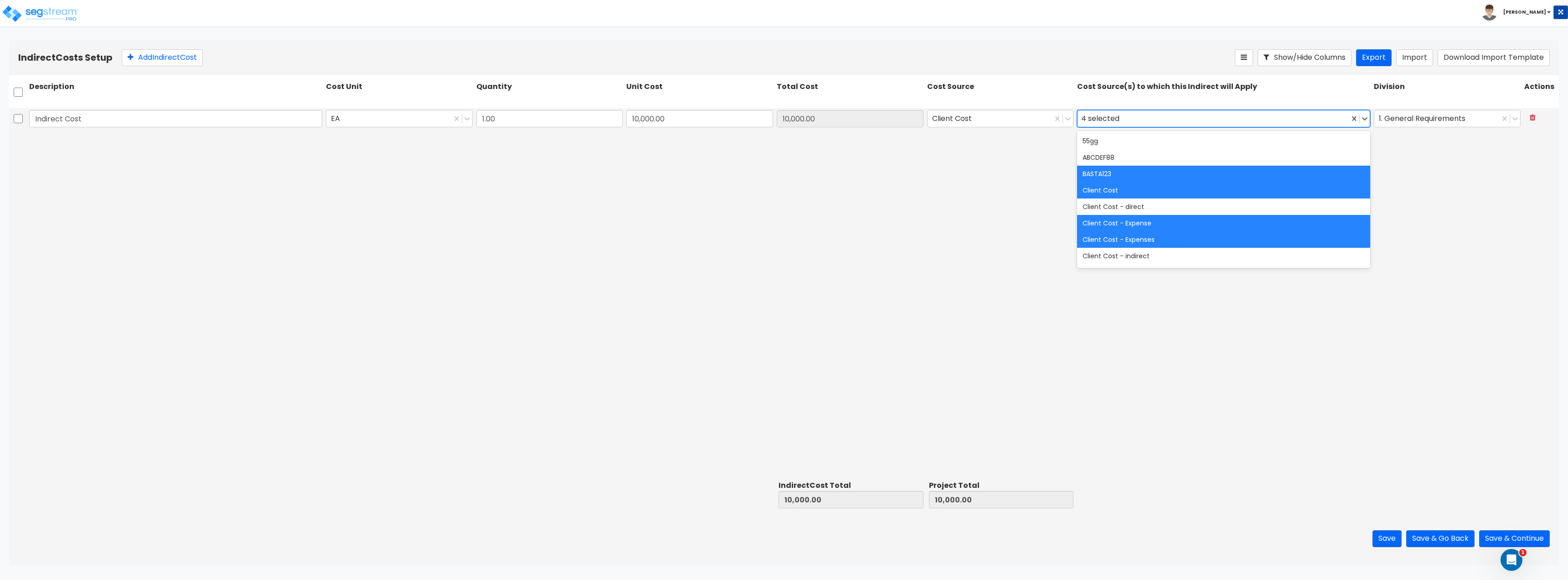
click at [945, 262] on div "Indirect Cost EA 1.00 10,000.00 10,000.00 Client Cost option Client Cost - Expe…" at bounding box center [784, 292] width 1550 height 369
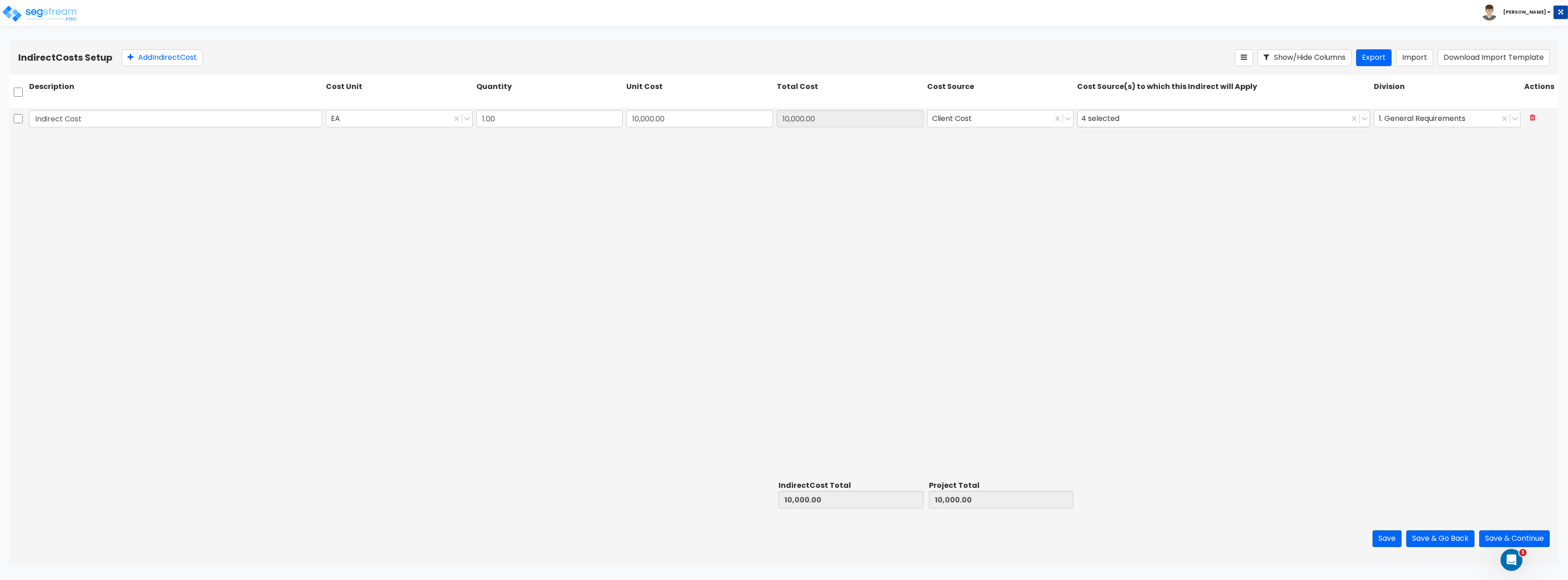
click at [1098, 122] on div "4 selected" at bounding box center [1102, 118] width 42 height 14
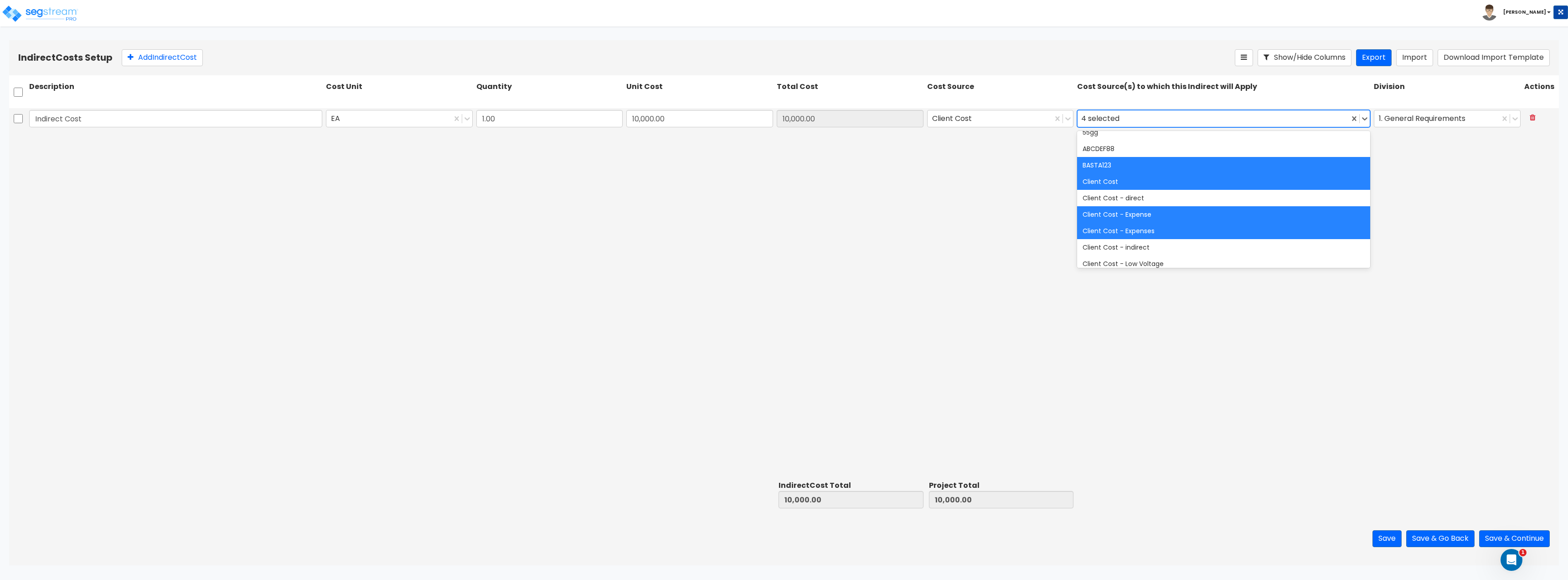
scroll to position [0, 0]
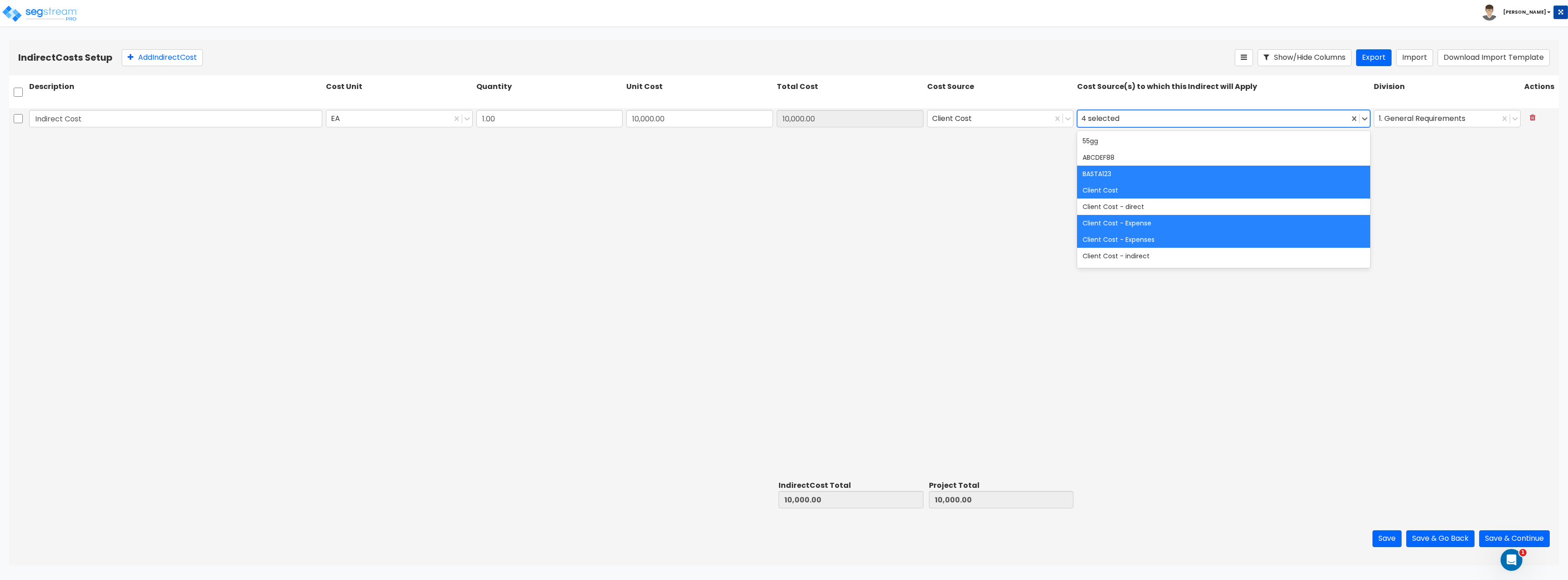
drag, startPoint x: 882, startPoint y: 236, endPoint x: 895, endPoint y: 222, distance: 19.1
click at [883, 235] on div "Indirect Cost EA 1.00 10,000.00 10,000.00 Client Cost 39 results available. Use…" at bounding box center [784, 292] width 1550 height 369
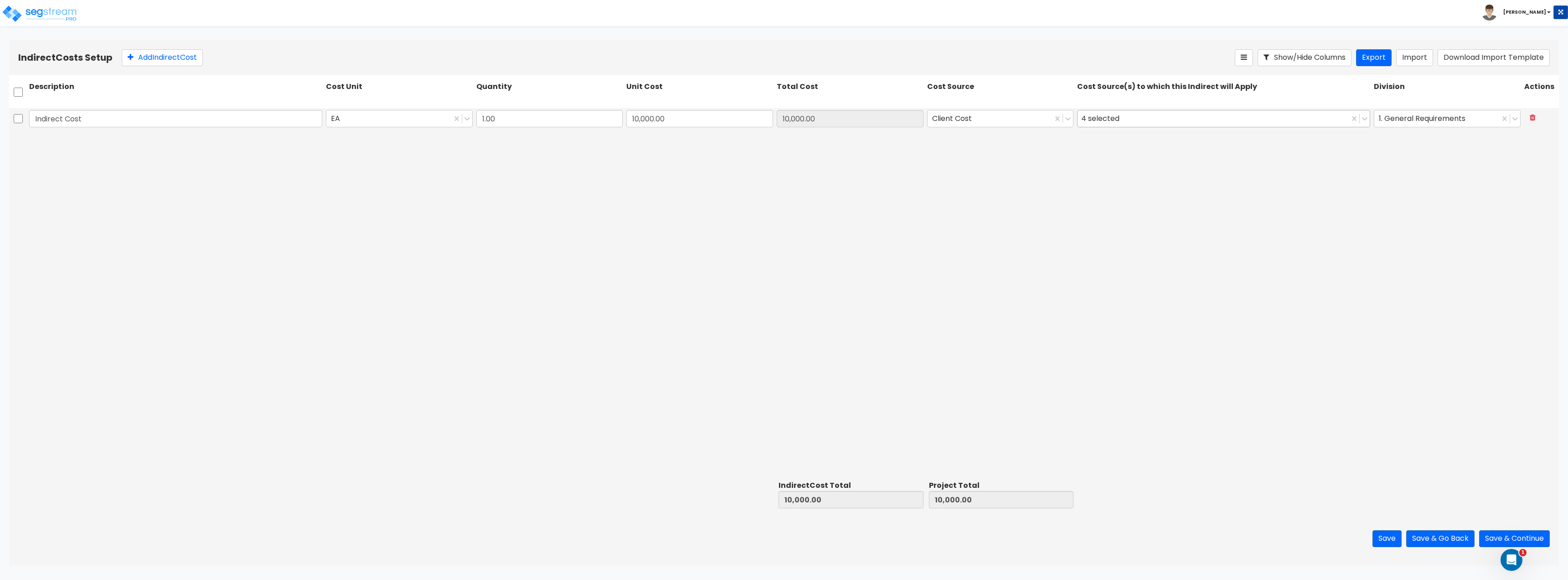
click at [1104, 120] on div "4 selected" at bounding box center [1102, 118] width 42 height 14
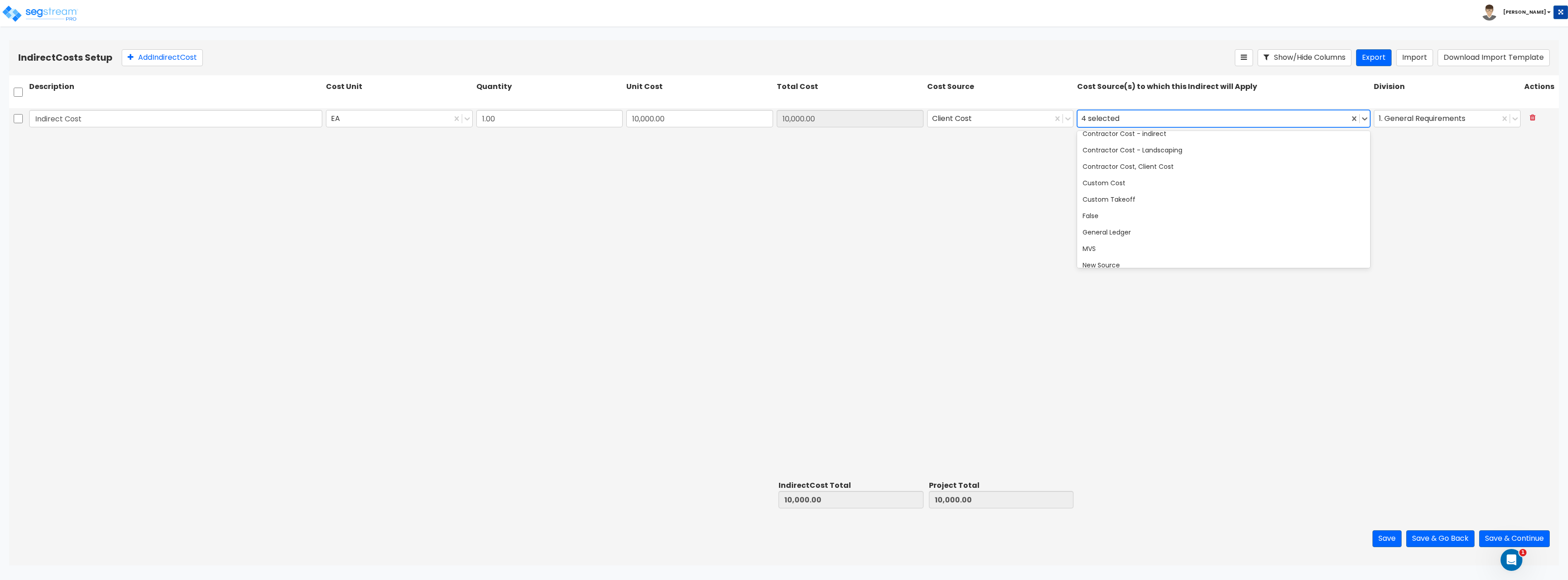
scroll to position [274, 0]
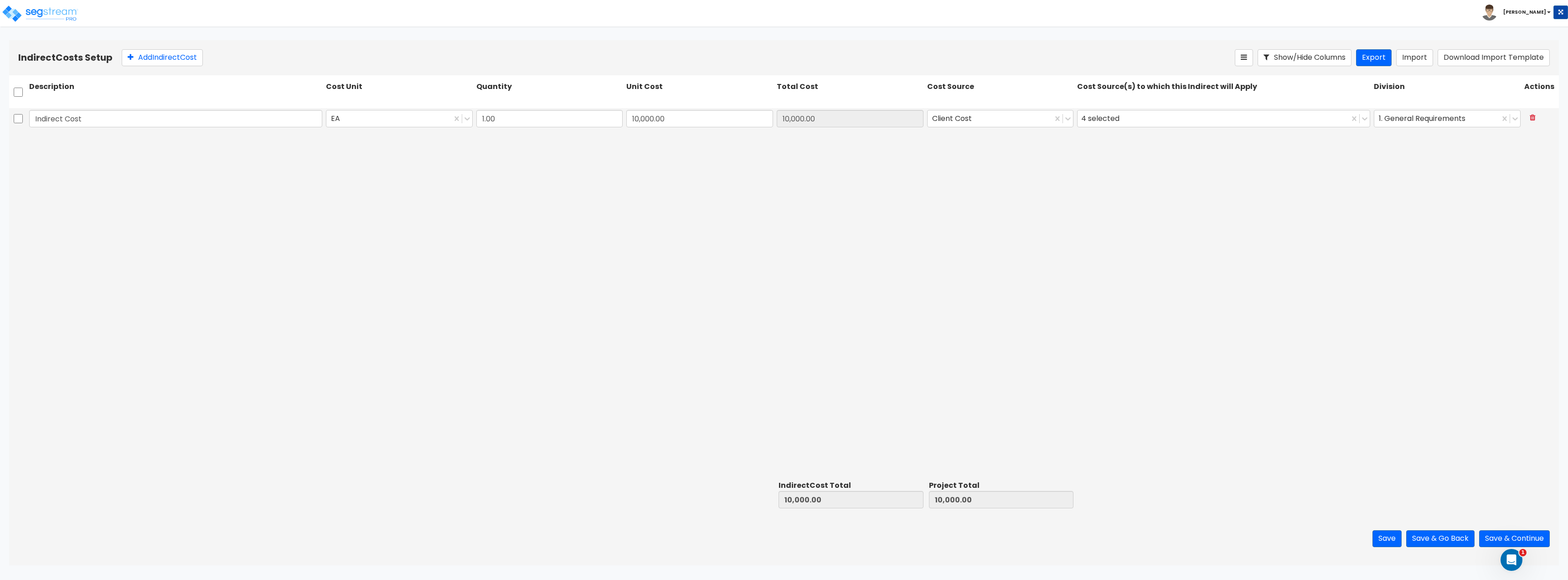
click at [1031, 223] on div "Indirect Cost EA 1.00 10,000.00 10,000.00 Client Cost 4 selected 1. General Req…" at bounding box center [784, 292] width 1550 height 369
click at [1155, 115] on div "4 selected" at bounding box center [1213, 118] width 272 height 16
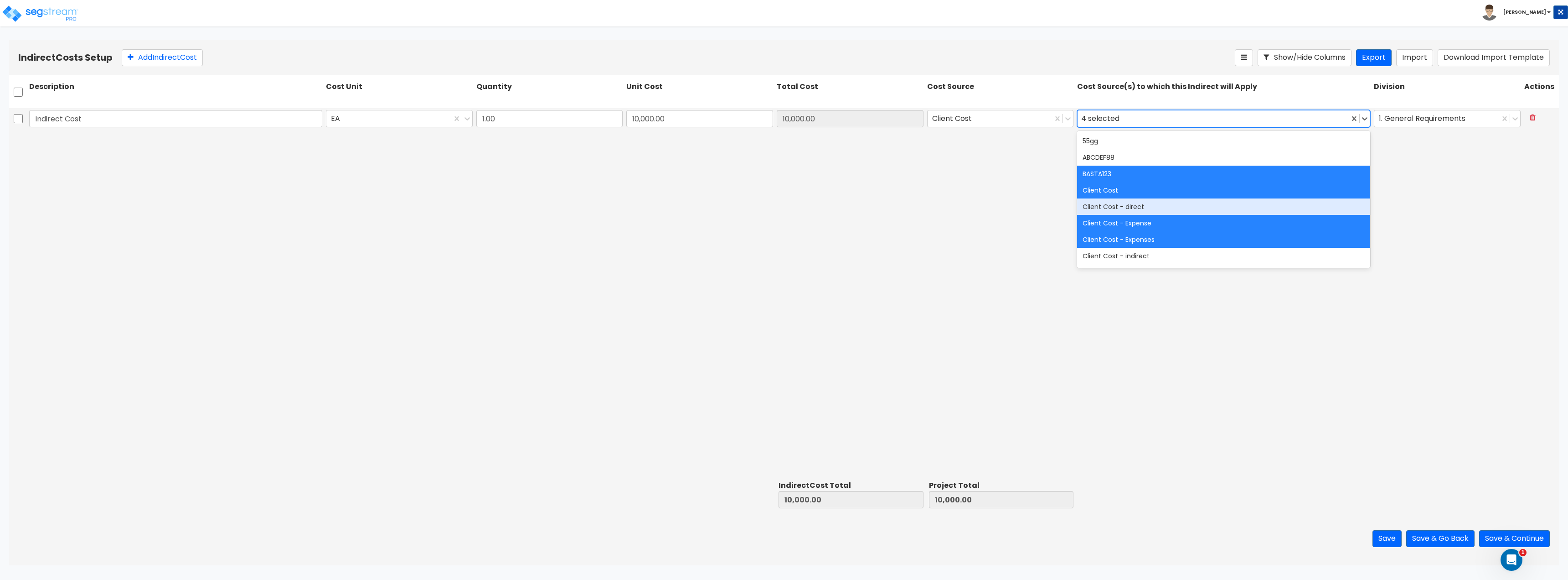
click at [1519, 190] on div "Indirect Cost EA 1.00 10,000.00 10,000.00 Client Cost 39 results available. Use…" at bounding box center [784, 292] width 1550 height 369
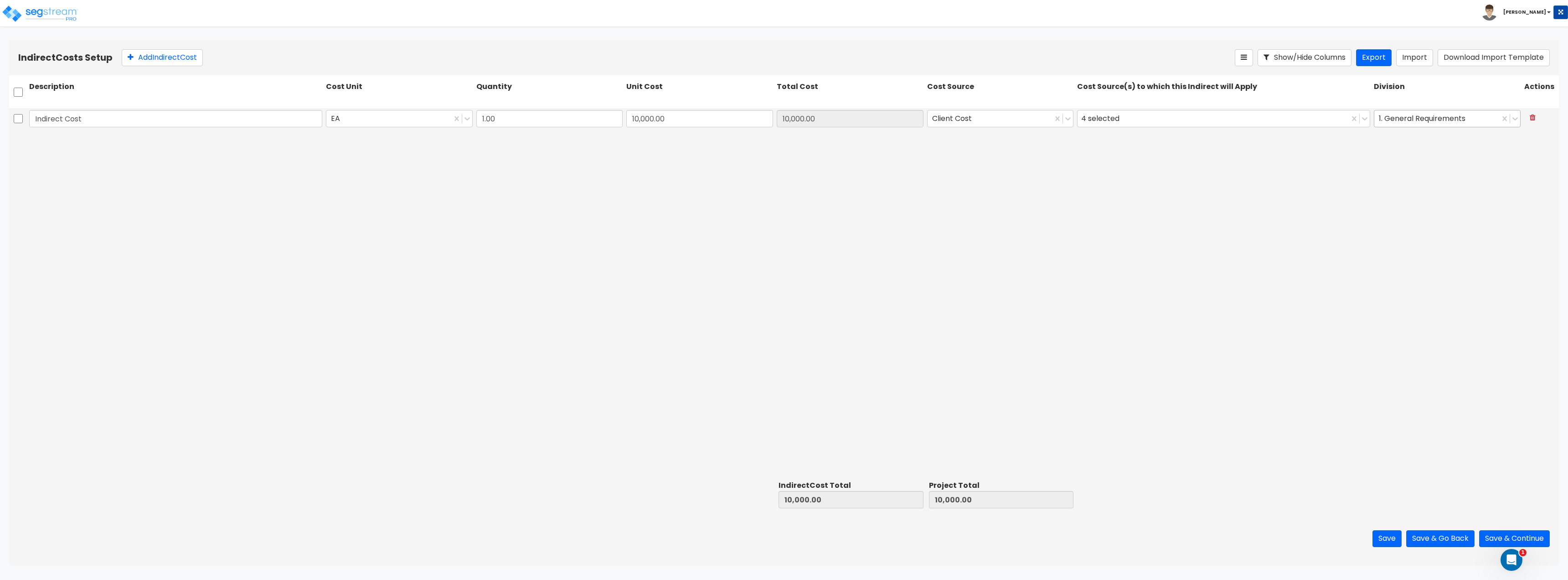
click at [1429, 123] on div at bounding box center [1437, 118] width 116 height 12
click at [1208, 276] on div "Indirect Cost EA 1.00 10,000.00 10,000.00 Client Cost 4 selected 1. General Req…" at bounding box center [784, 292] width 1550 height 369
click at [1430, 114] on div at bounding box center [1437, 118] width 116 height 12
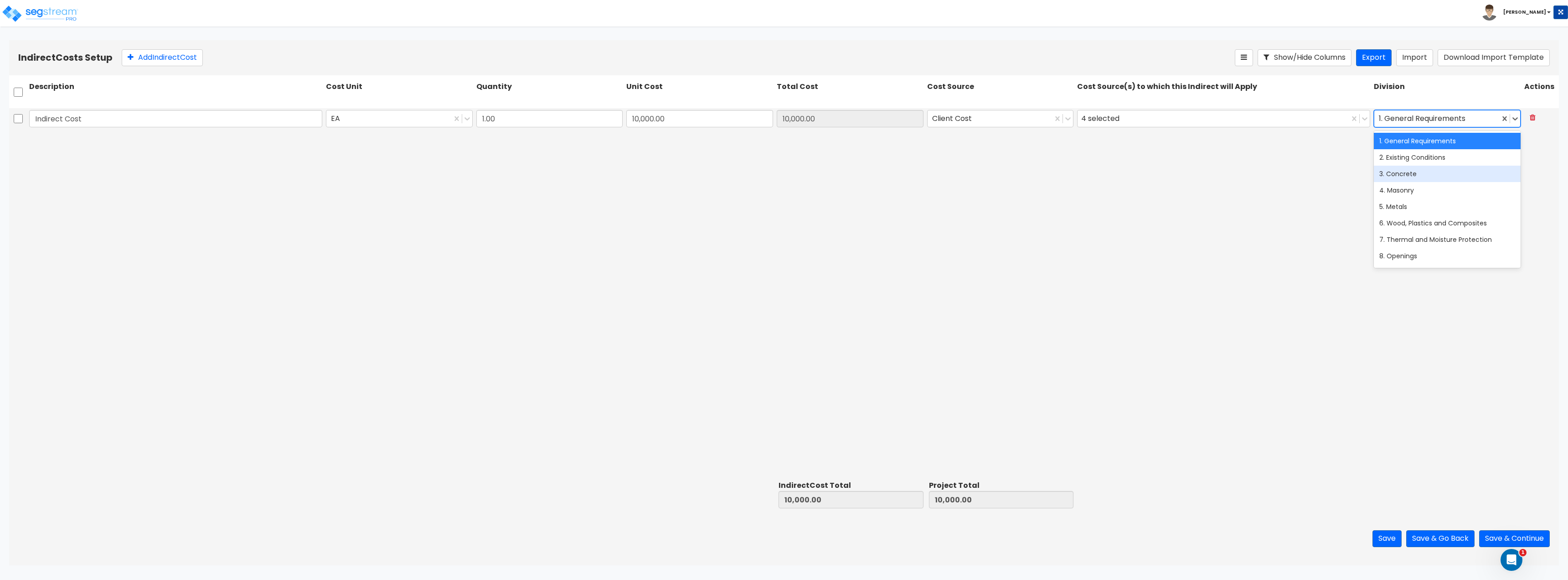
click at [1404, 170] on div "3. Concrete" at bounding box center [1447, 174] width 147 height 16
click at [1427, 117] on div at bounding box center [1437, 118] width 116 height 12
click at [1420, 135] on div "1. General Requirements" at bounding box center [1447, 141] width 147 height 16
click at [1330, 202] on div "Indirect Cost EA 1.00 10,000.00 10,000.00 Client Cost 4 selected option 1. Gene…" at bounding box center [784, 292] width 1550 height 369
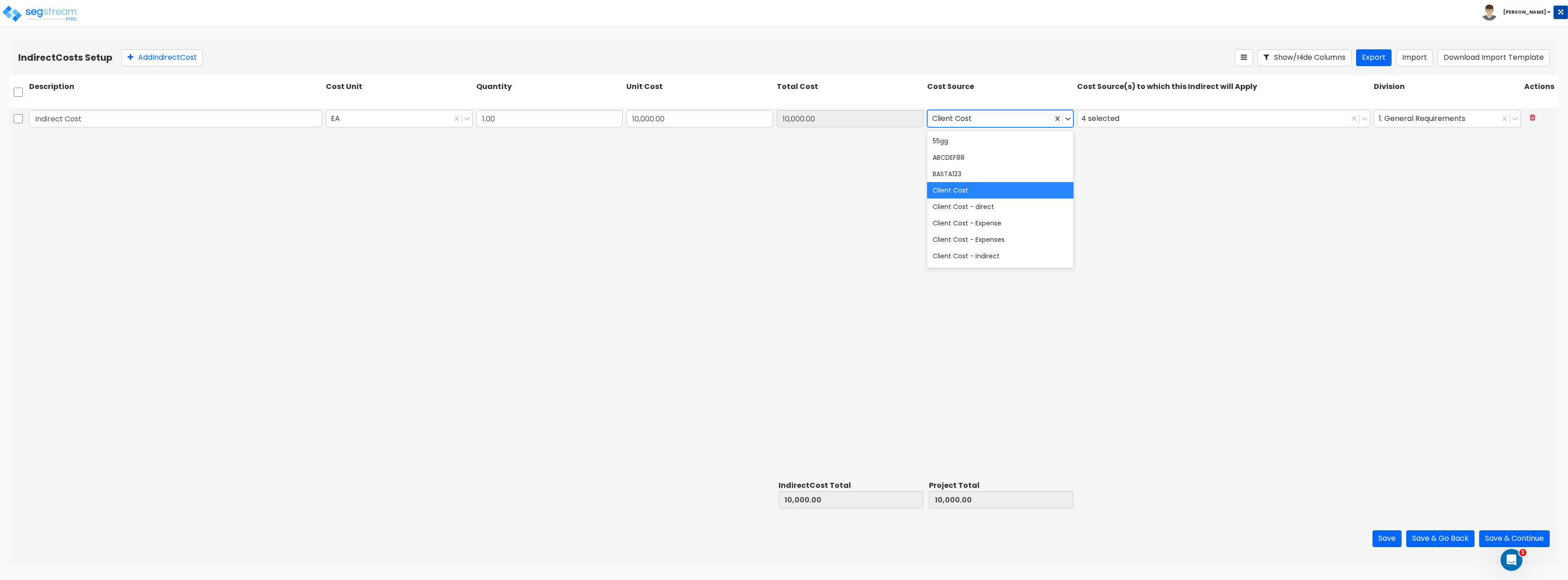
click at [964, 120] on div at bounding box center [990, 118] width 116 height 12
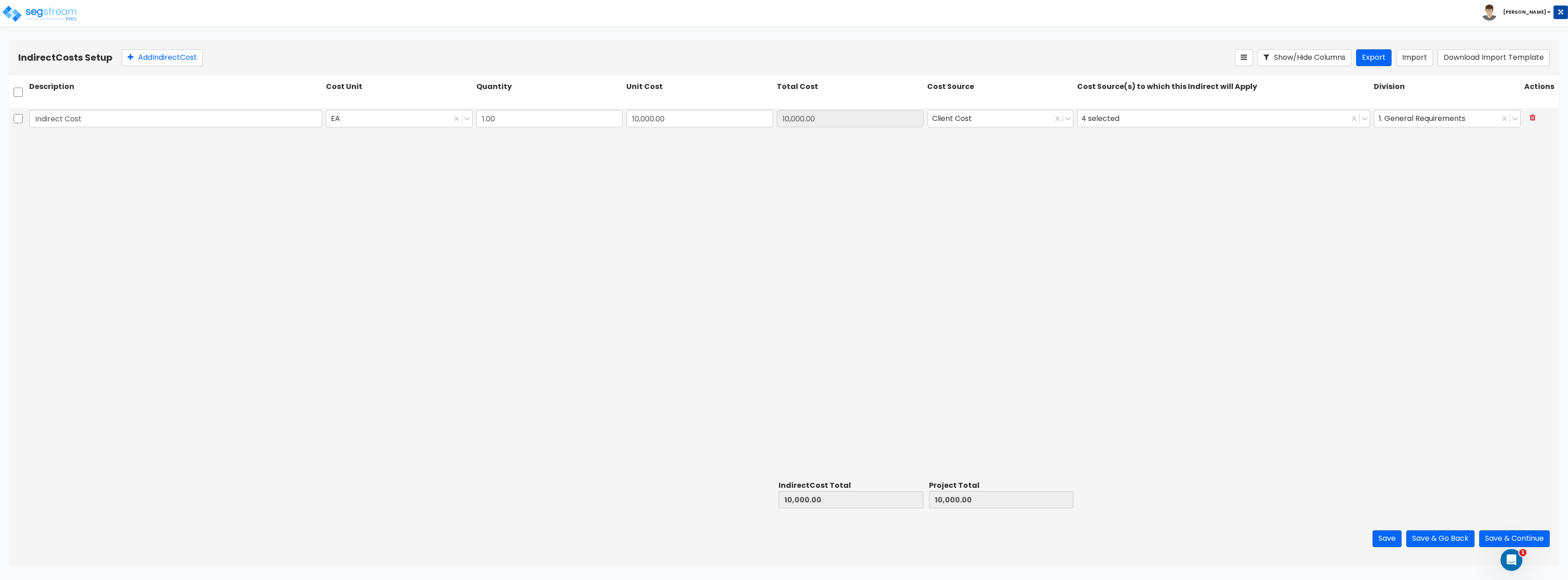
click at [836, 237] on div "Indirect Cost EA 1.00 10,000.00 10,000.00 Client Cost 4 selected 1. General Req…" at bounding box center [784, 292] width 1550 height 369
click at [575, 117] on input "1.00" at bounding box center [550, 118] width 147 height 17
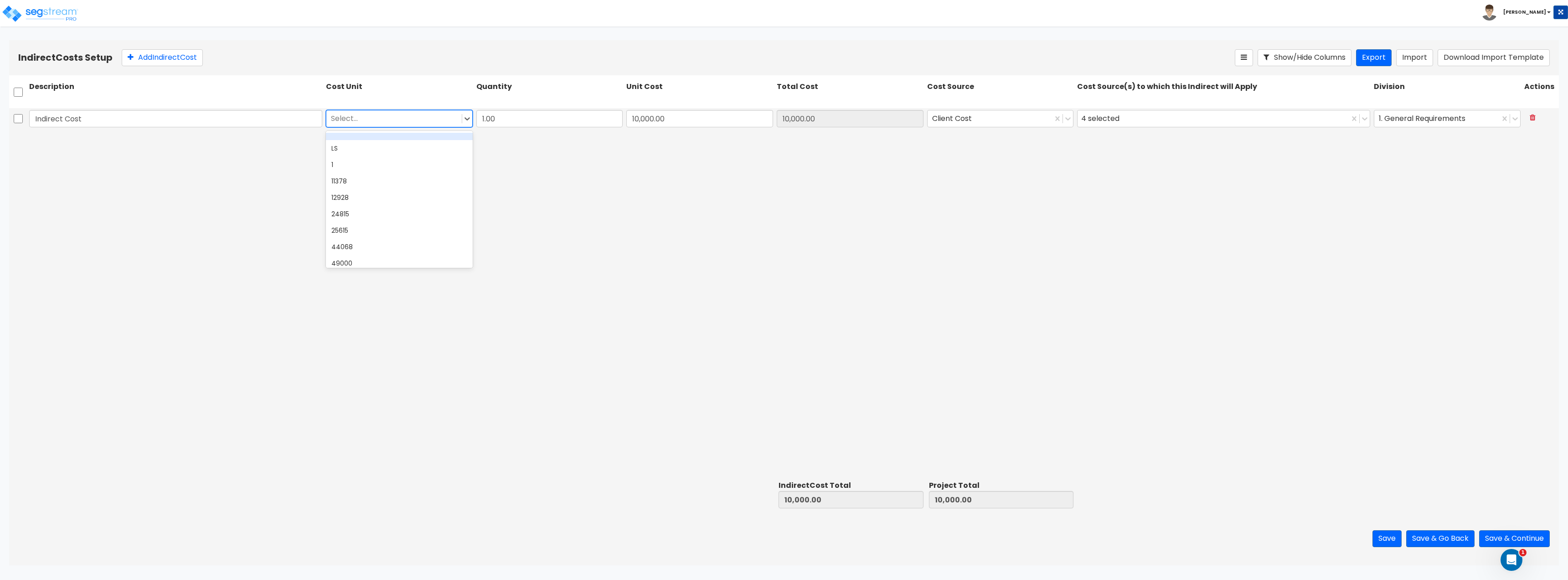
click at [429, 120] on div at bounding box center [394, 118] width 126 height 12
click at [367, 175] on div "EA" at bounding box center [399, 179] width 147 height 16
click at [634, 206] on div "Indirect Cost option EA, selected. EA 1.00 10,000.00 10,000.00 Client Cost 4 se…" at bounding box center [784, 292] width 1550 height 369
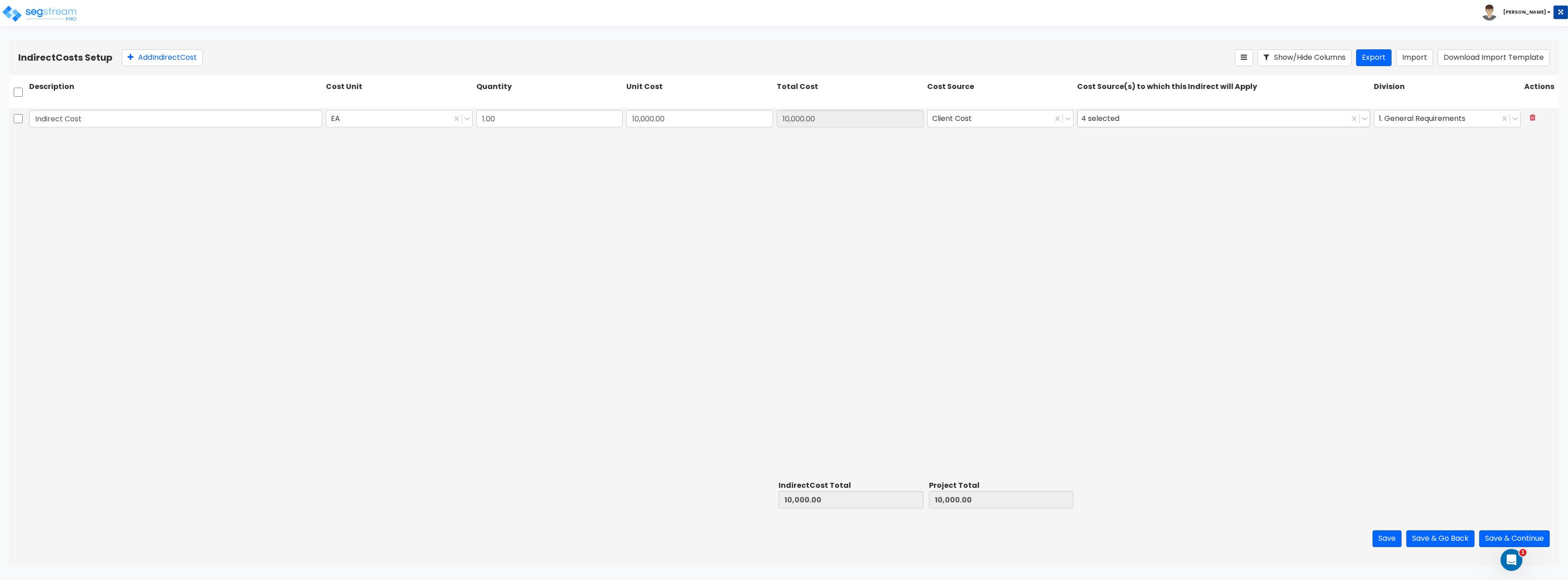
click at [1173, 120] on div "4 selected" at bounding box center [1213, 118] width 272 height 16
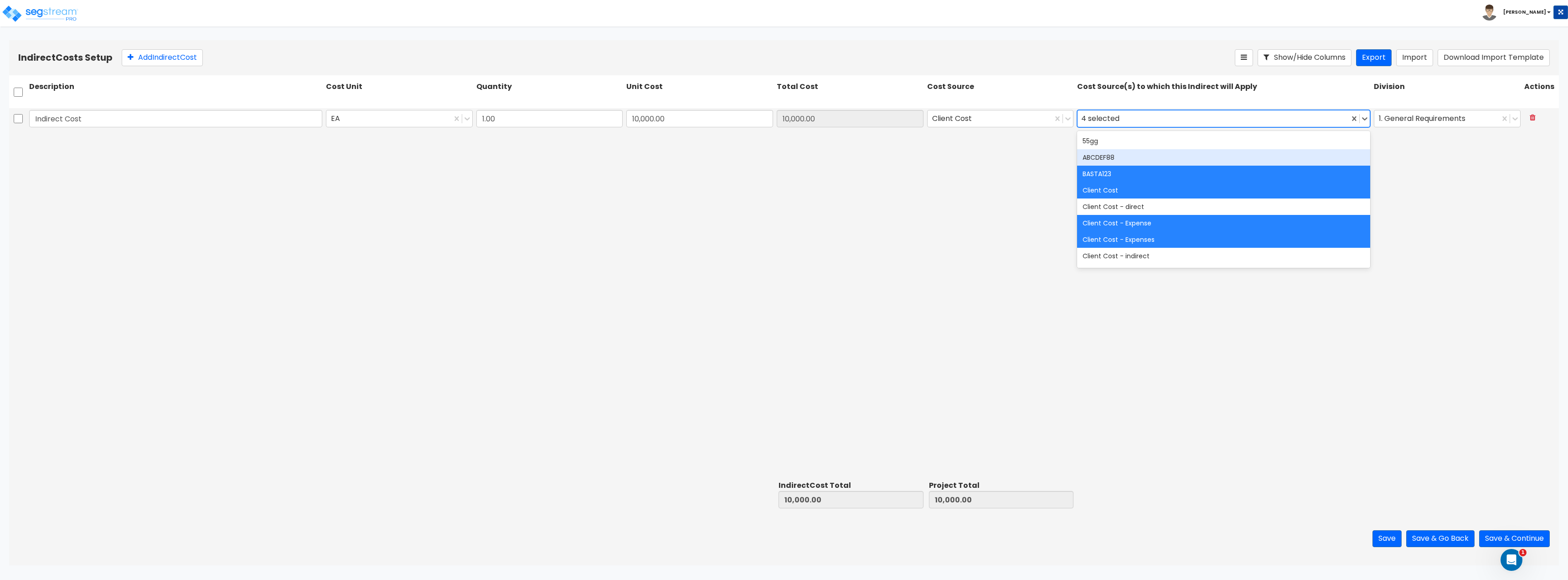
click at [938, 238] on div "Indirect Cost EA 1.00 10,000.00 10,000.00 Client Cost 39 results available. Use…" at bounding box center [784, 292] width 1550 height 369
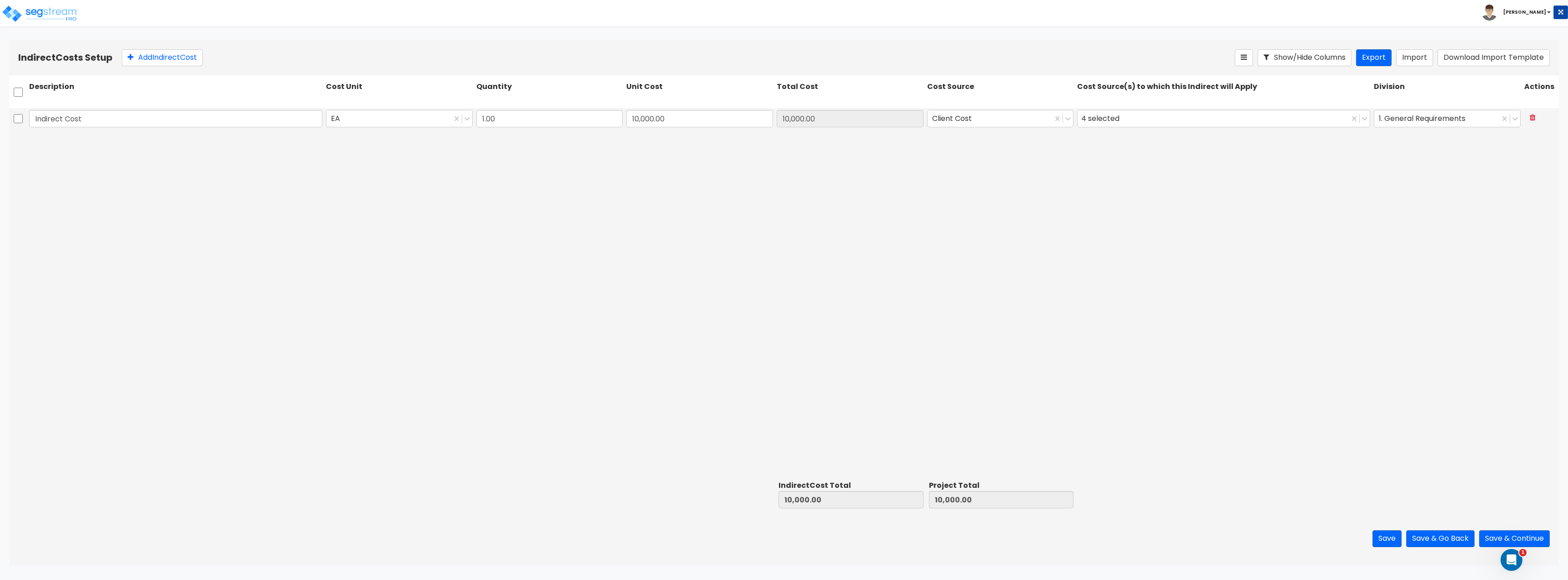
click at [1198, 128] on div "4 selected" at bounding box center [1223, 118] width 296 height 21
click at [1168, 122] on div "4 selected" at bounding box center [1213, 118] width 272 height 16
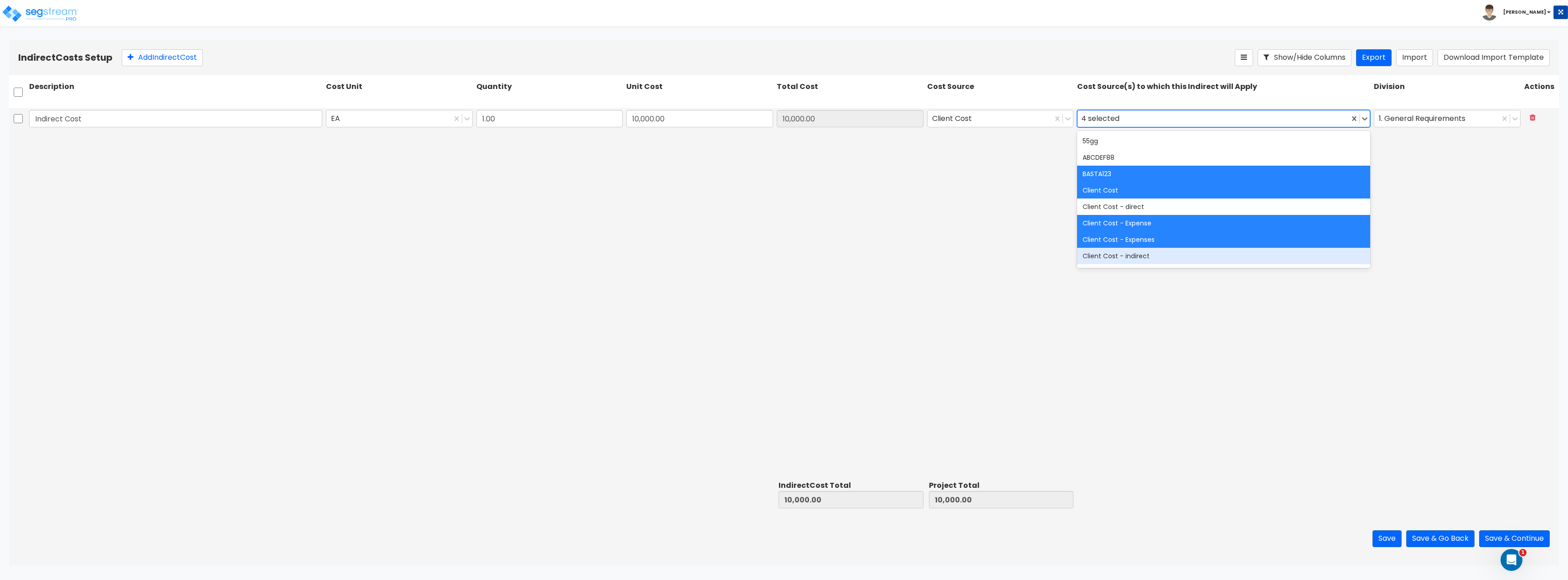
click at [1164, 393] on div "Indirect Cost EA 1.00 10,000.00 10,000.00 Client Cost 39 results available. Use…" at bounding box center [784, 292] width 1550 height 369
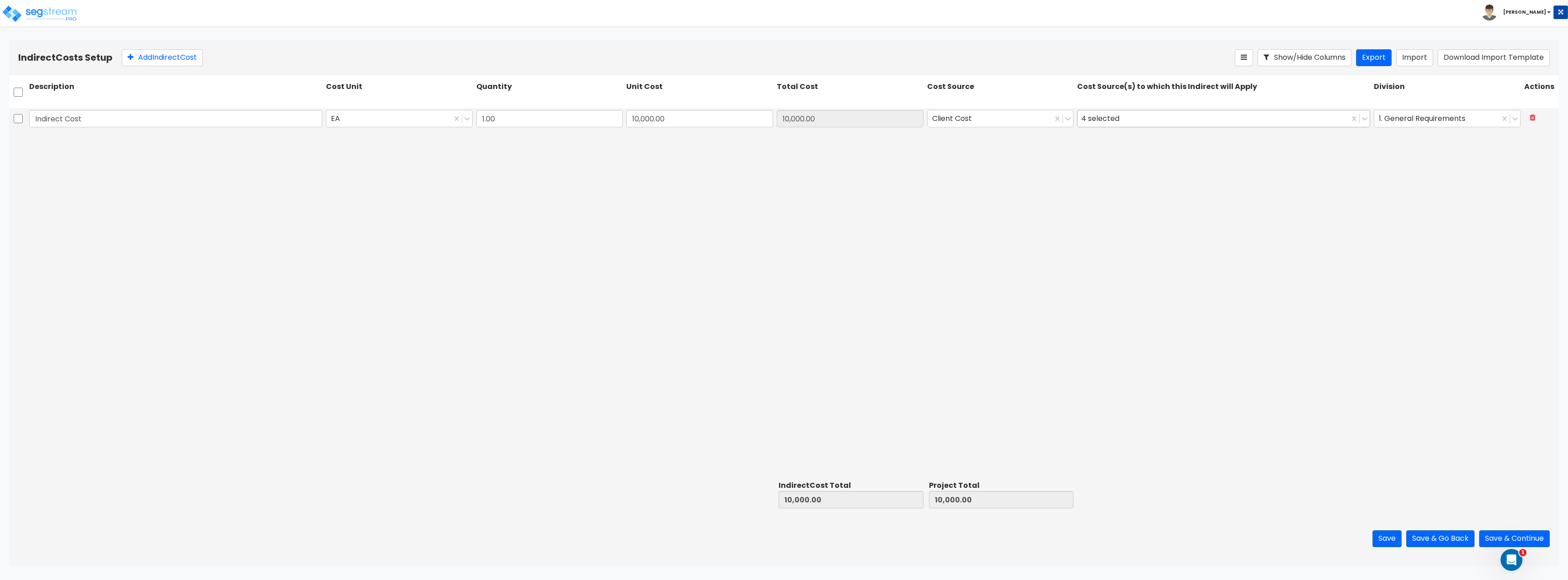
click at [1164, 126] on div "4 selected" at bounding box center [1224, 118] width 293 height 17
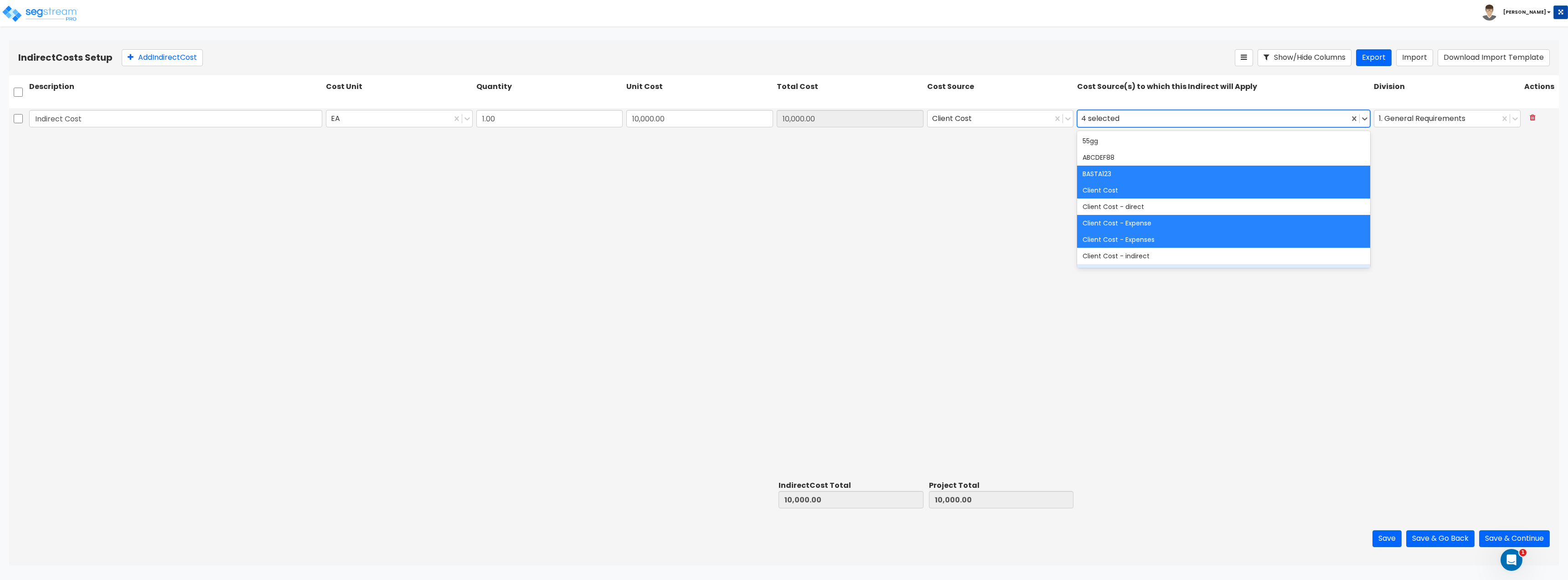
click at [1547, 464] on div "Indirect Cost EA 1.00 10,000.00 10,000.00 Client Cost 39 results available. Use…" at bounding box center [784, 292] width 1550 height 369
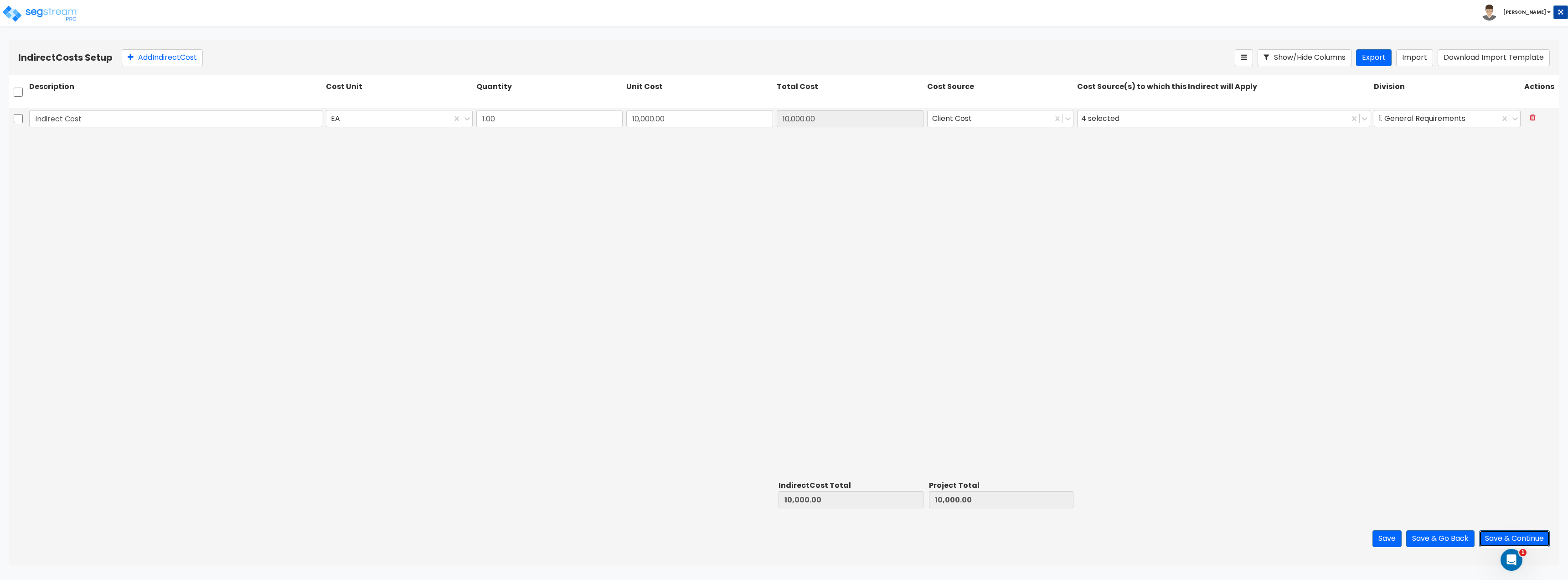
click at [1507, 533] on button "Save & Continue" at bounding box center [1514, 538] width 71 height 17
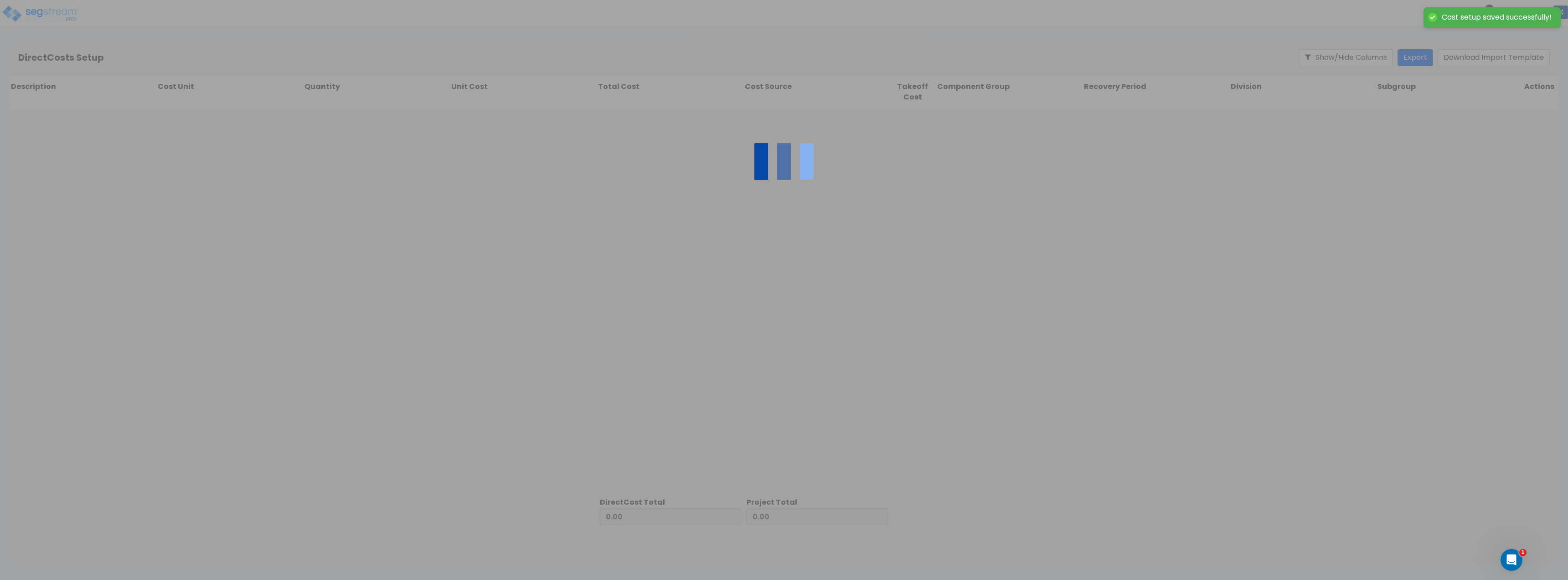
type input "10,000.00"
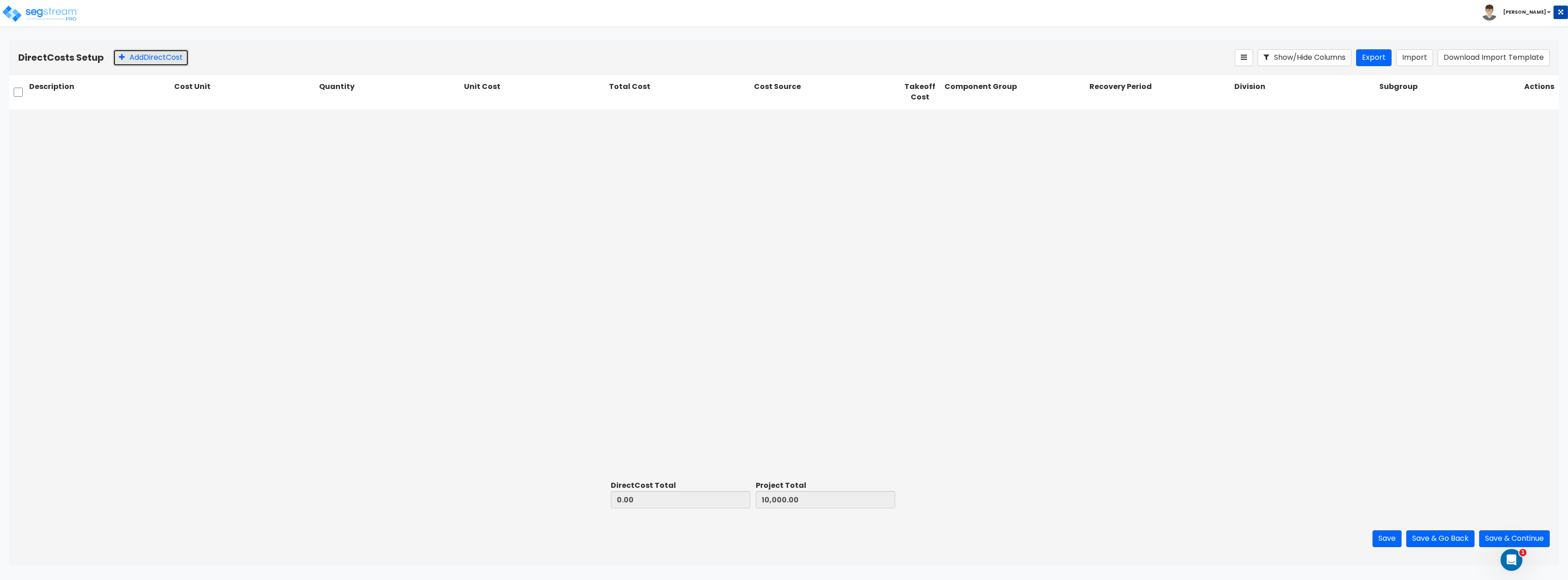
click at [162, 55] on button "Add Direct Cost" at bounding box center [151, 58] width 76 height 17
type input "10,000.00"
type input "20,000.00"
click at [829, 122] on div at bounding box center [819, 120] width 112 height 12
click at [668, 219] on div "Direct cost EA 1.00 10,000.00 10,000.00 Client Cost Select... Select... 1. Gene…" at bounding box center [784, 293] width 1550 height 367
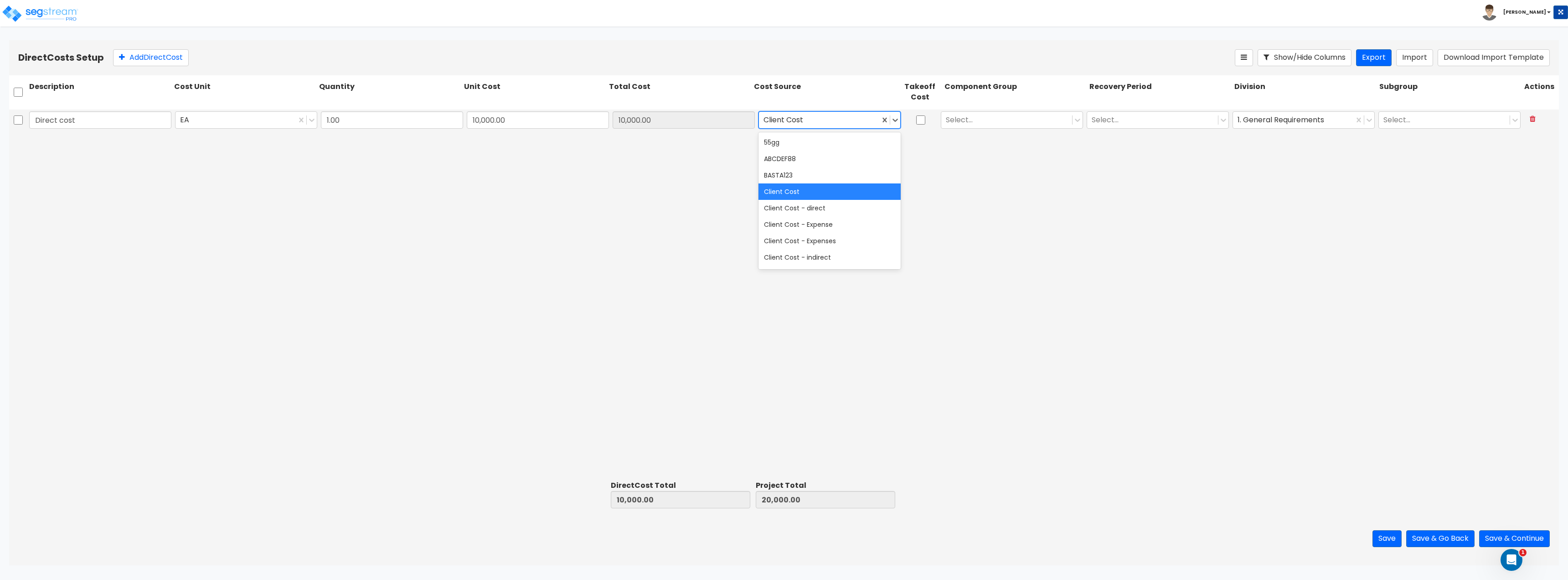
click at [849, 125] on div at bounding box center [819, 120] width 112 height 12
click at [359, 126] on input "1.00" at bounding box center [392, 120] width 142 height 17
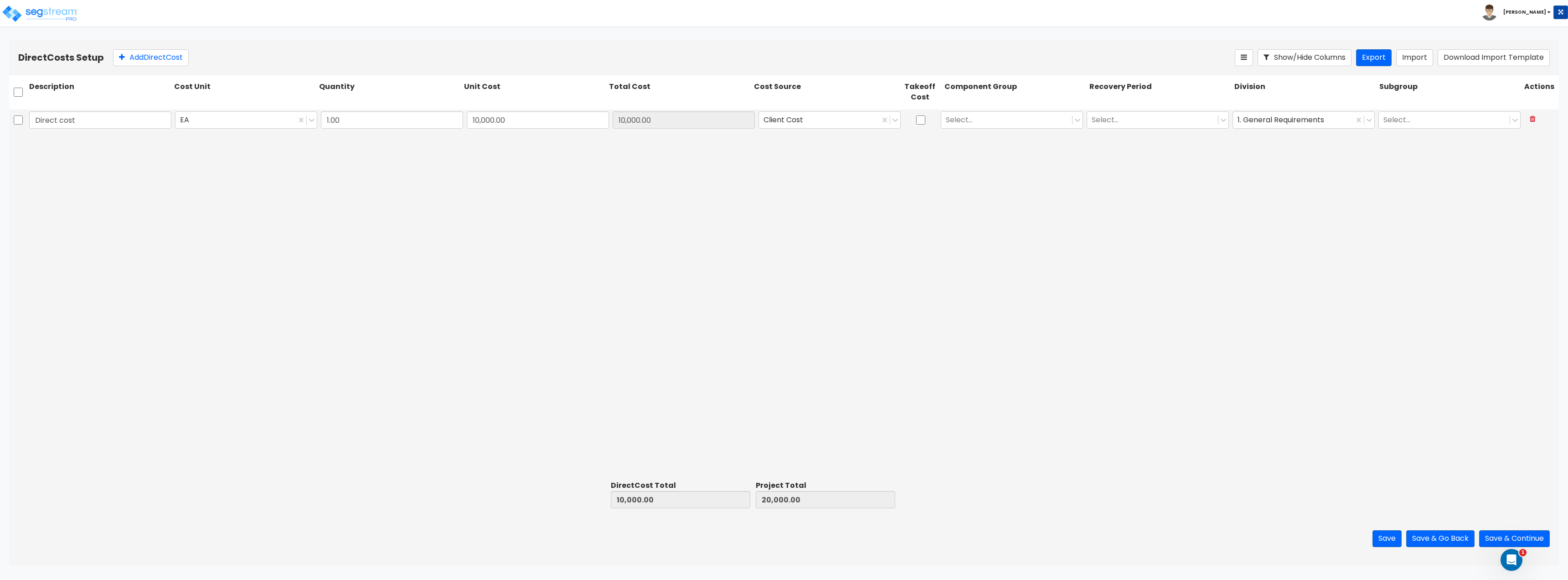
click at [403, 144] on div "Direct cost EA 1.00 10,000.00 10,000.00 Client Cost Select... Select... 1. Gene…" at bounding box center [784, 293] width 1550 height 367
click at [538, 121] on input "10,000.00" at bounding box center [538, 120] width 142 height 17
click at [317, 177] on div "Direct cost EA 1.00 10,000.00 10,000.00 Client Cost Select... Select... 1. Gene…" at bounding box center [784, 293] width 1550 height 367
drag, startPoint x: 618, startPoint y: 120, endPoint x: 681, endPoint y: 112, distance: 63.5
click at [681, 112] on input "10,000.00" at bounding box center [683, 120] width 142 height 17
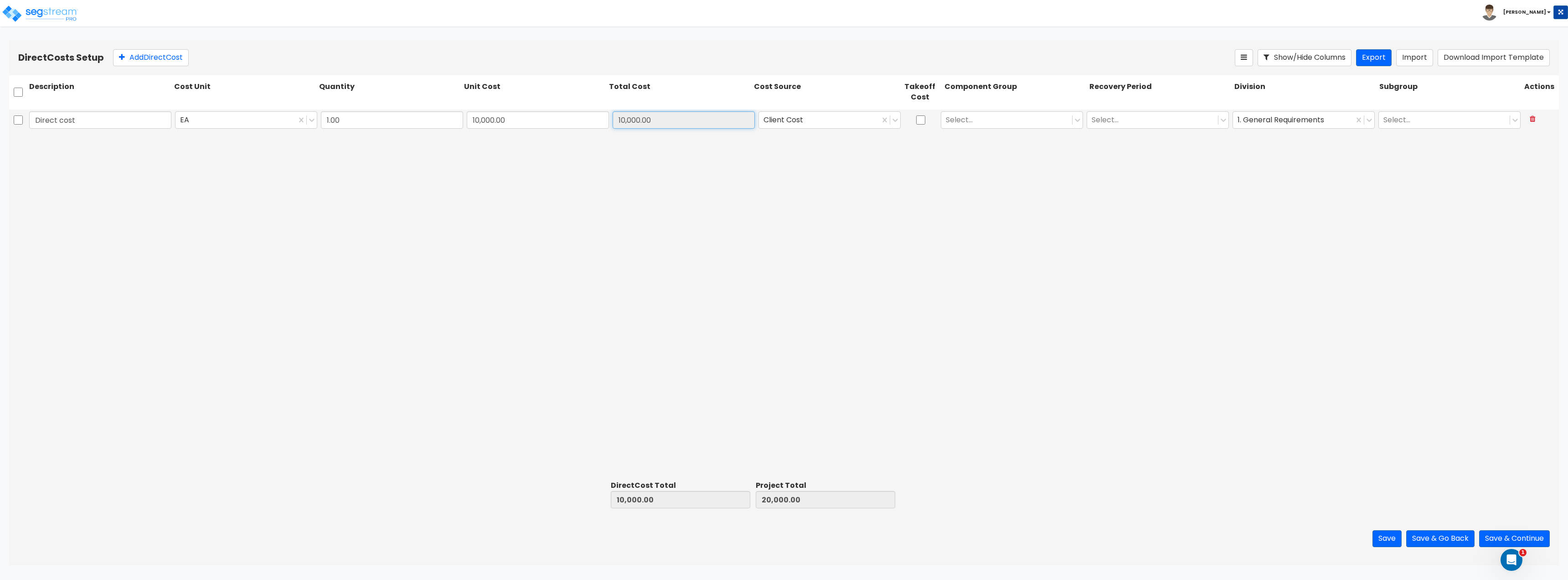
click at [669, 120] on input "10,000.00" at bounding box center [683, 120] width 142 height 17
drag, startPoint x: 609, startPoint y: 86, endPoint x: 686, endPoint y: 136, distance: 91.8
click at [687, 136] on div "Description Cost Unit Quantity Unit Cost Total Cost Cost Source Takeoff Cost Co…" at bounding box center [784, 293] width 1550 height 436
click at [692, 109] on div "10,000.00" at bounding box center [683, 120] width 146 height 21
click at [810, 126] on div "Client Cost" at bounding box center [819, 120] width 121 height 16
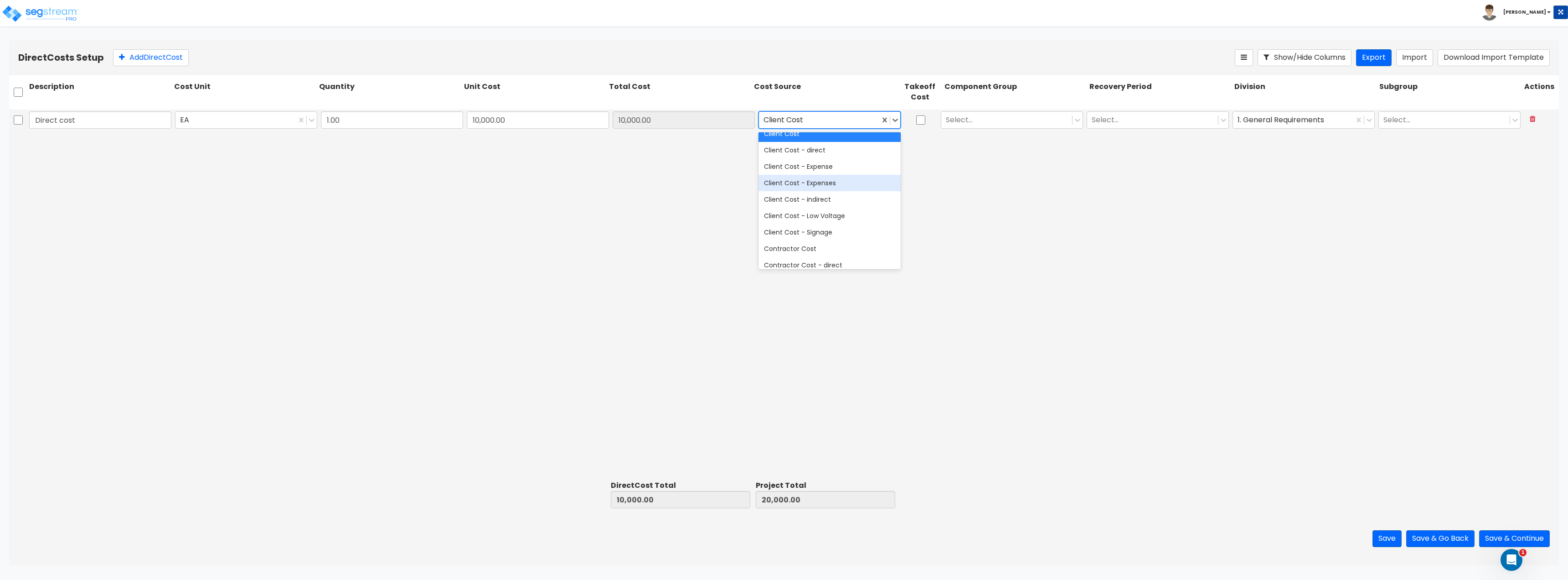
scroll to position [137, 0]
click at [807, 183] on div "Contractor Cost - direct" at bounding box center [829, 186] width 142 height 16
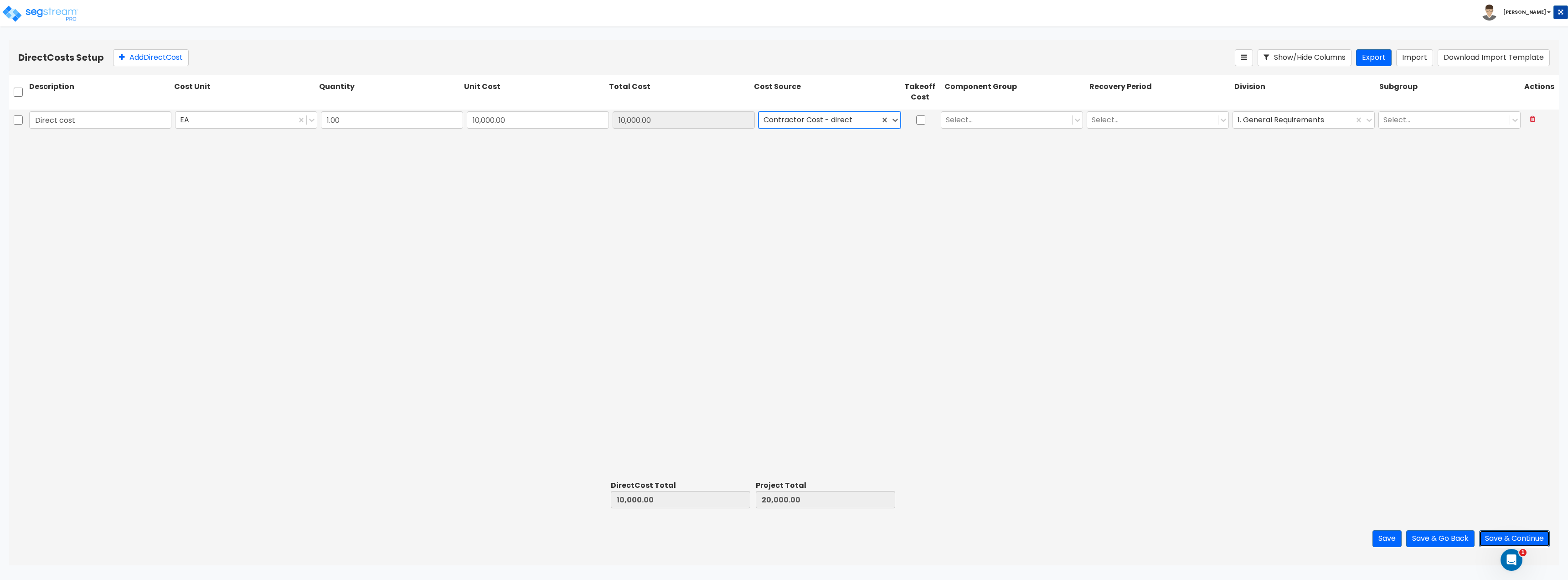
click at [1502, 534] on button "Save & Continue" at bounding box center [1514, 538] width 71 height 17
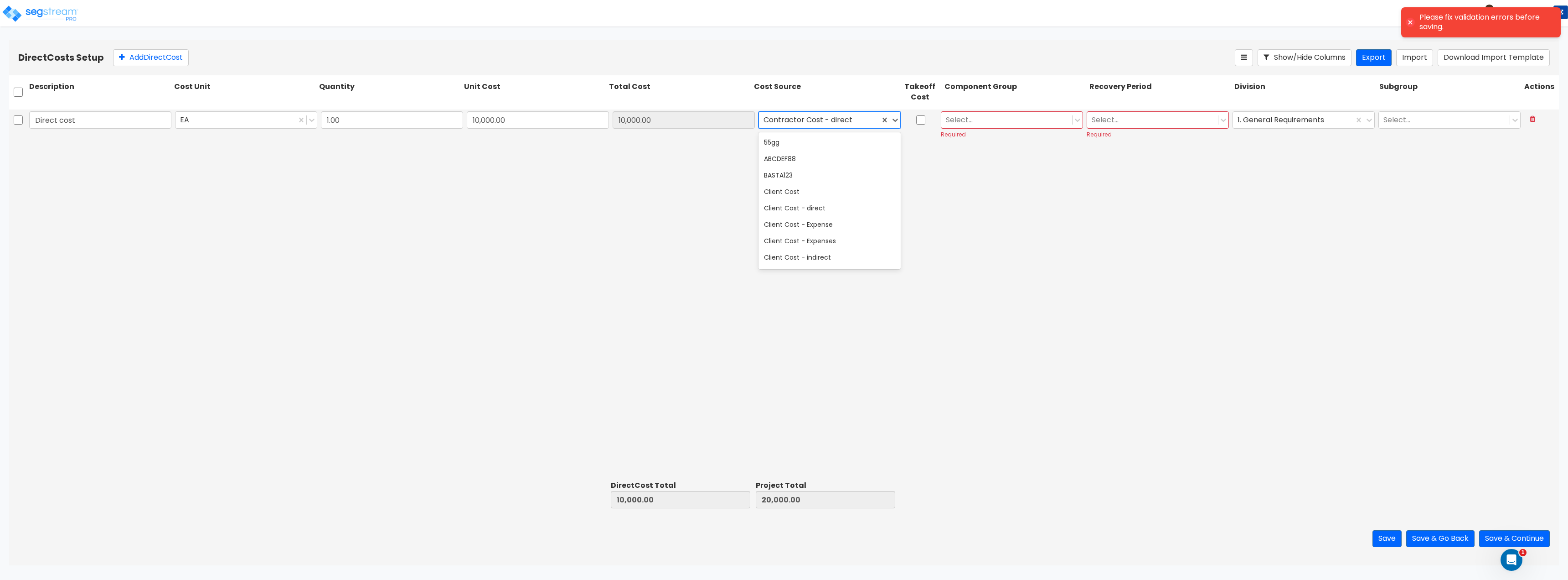
click at [835, 121] on div at bounding box center [819, 120] width 112 height 12
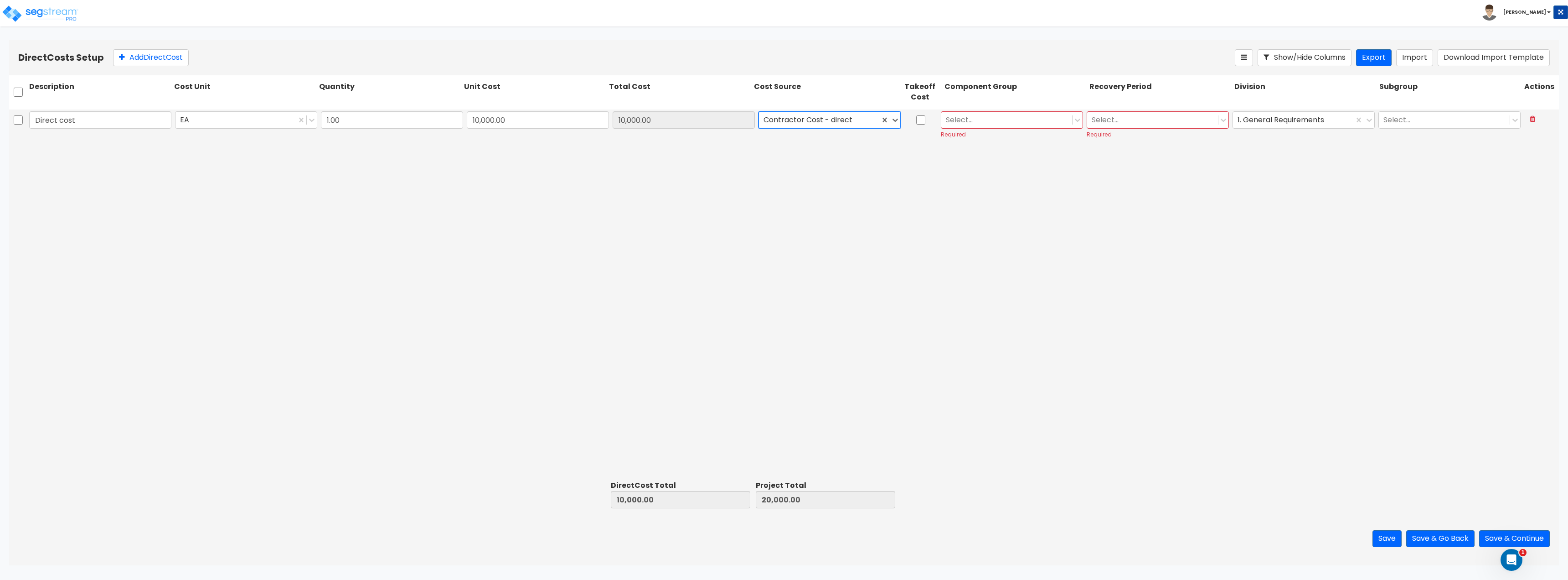
click at [987, 114] on div at bounding box center [1006, 120] width 122 height 12
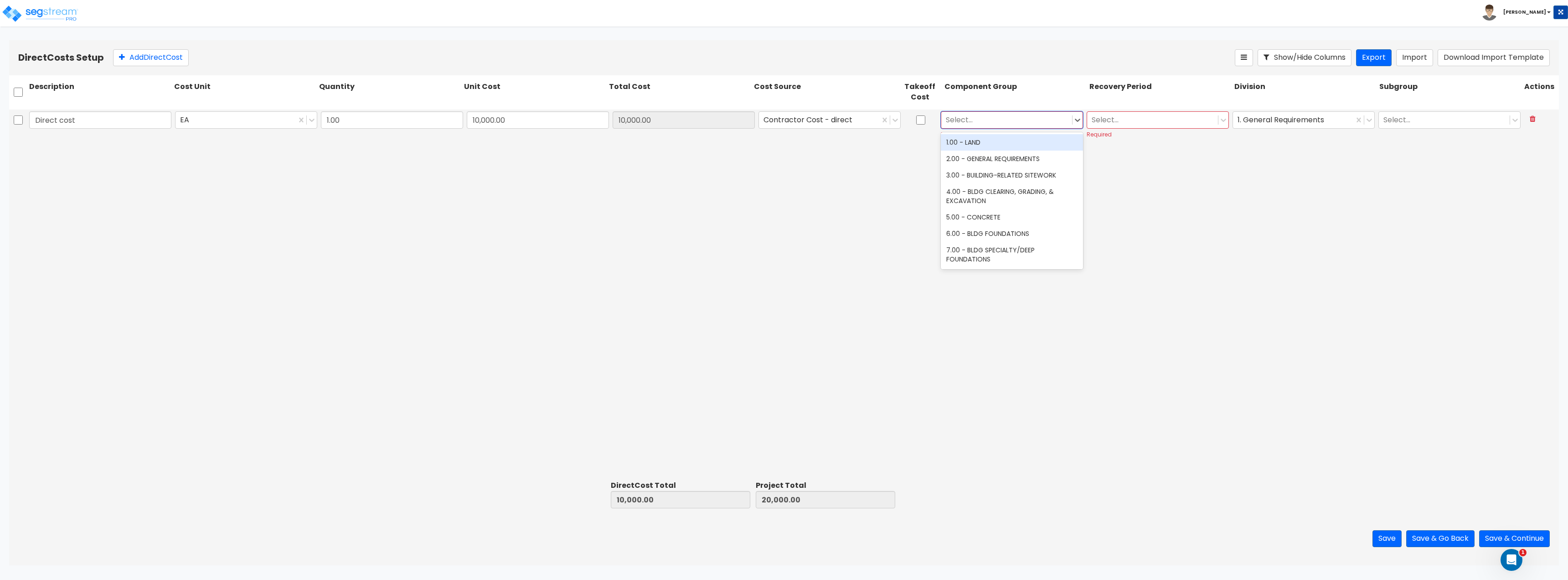
click at [1016, 149] on div "1.00 - LAND" at bounding box center [1012, 142] width 142 height 16
click at [1137, 117] on div at bounding box center [1152, 120] width 122 height 12
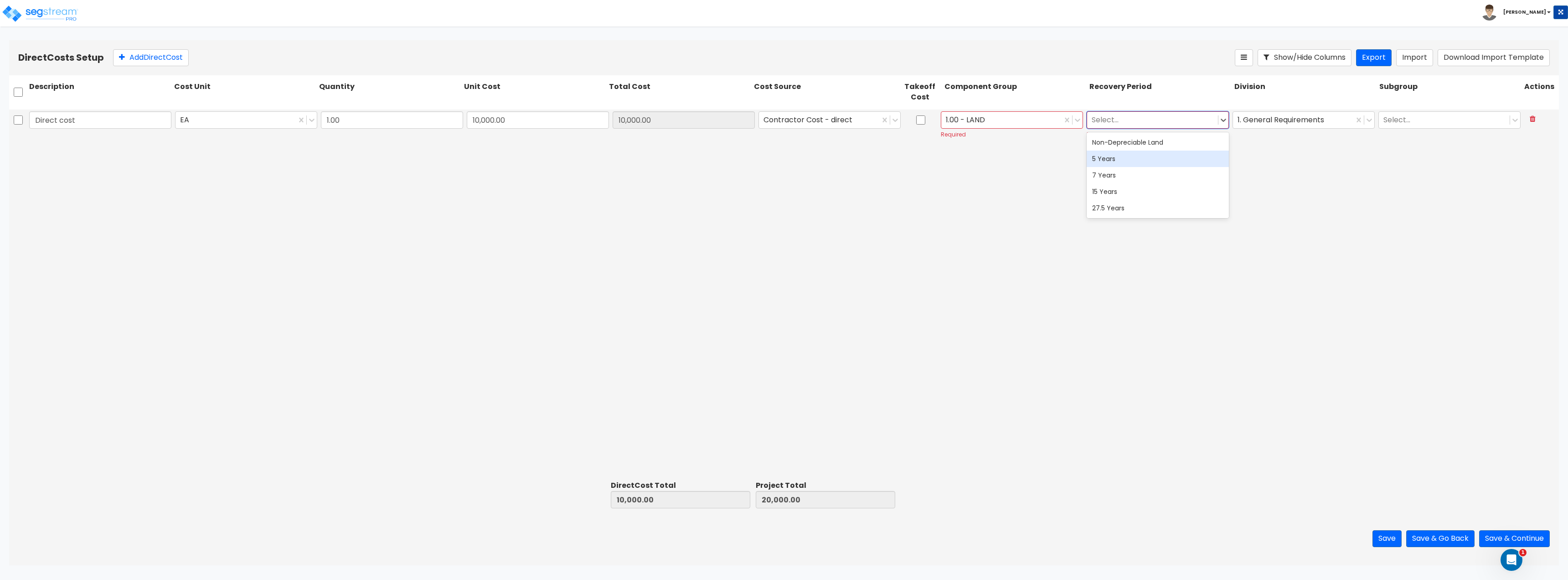
click at [1136, 156] on div "5 Years" at bounding box center [1157, 159] width 142 height 16
click at [1502, 537] on button "Save & Continue" at bounding box center [1514, 538] width 71 height 17
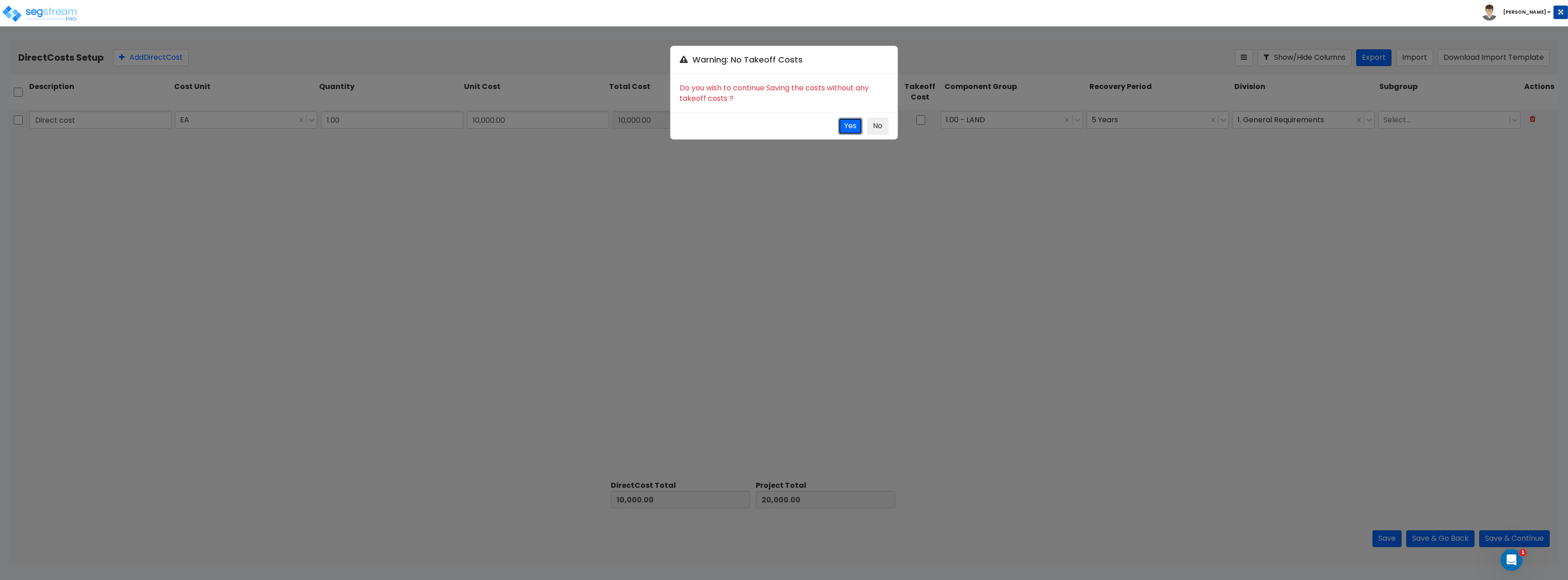
click at [855, 125] on button "Yes" at bounding box center [850, 126] width 24 height 17
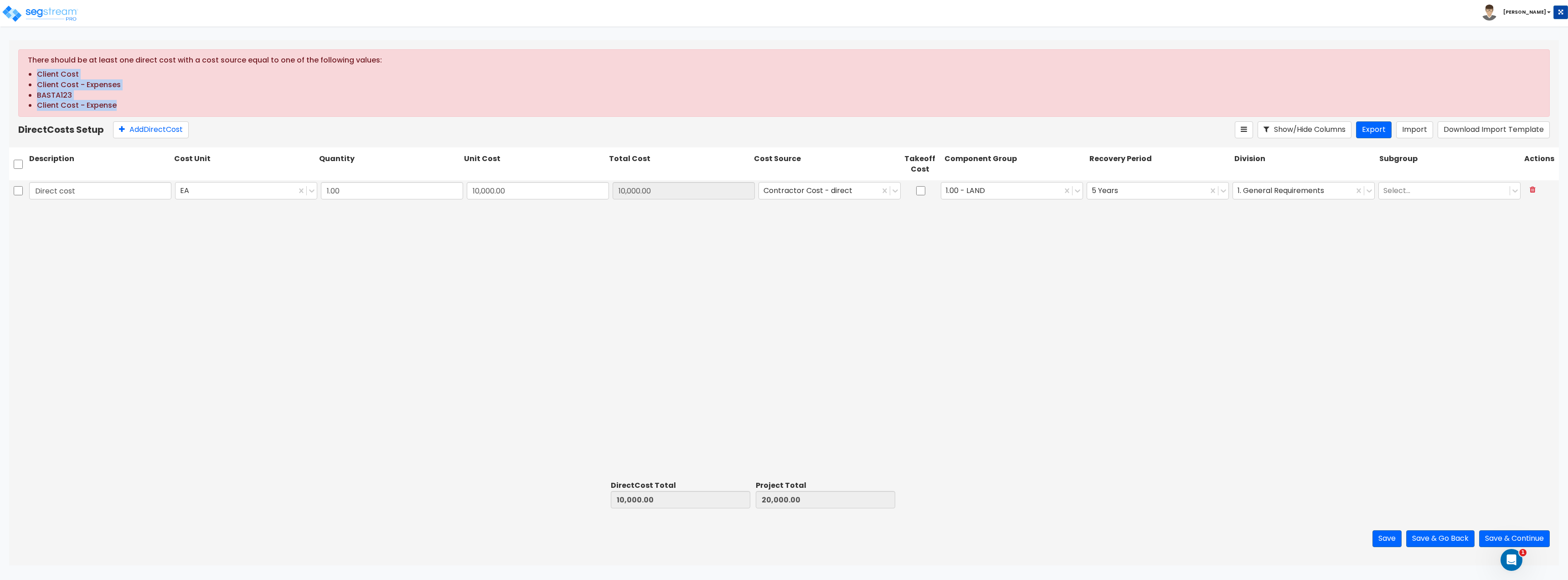
drag, startPoint x: 37, startPoint y: 71, endPoint x: 135, endPoint y: 109, distance: 105.1
click at [135, 109] on ul "Client Cost Client Cost - Expenses BASTA123 Client Cost - Expense" at bounding box center [788, 90] width 1504 height 42
click at [142, 132] on button "Add Direct Cost" at bounding box center [151, 130] width 76 height 17
click at [104, 210] on input "text" at bounding box center [100, 212] width 142 height 17
drag, startPoint x: 92, startPoint y: 194, endPoint x: 0, endPoint y: 175, distance: 93.9
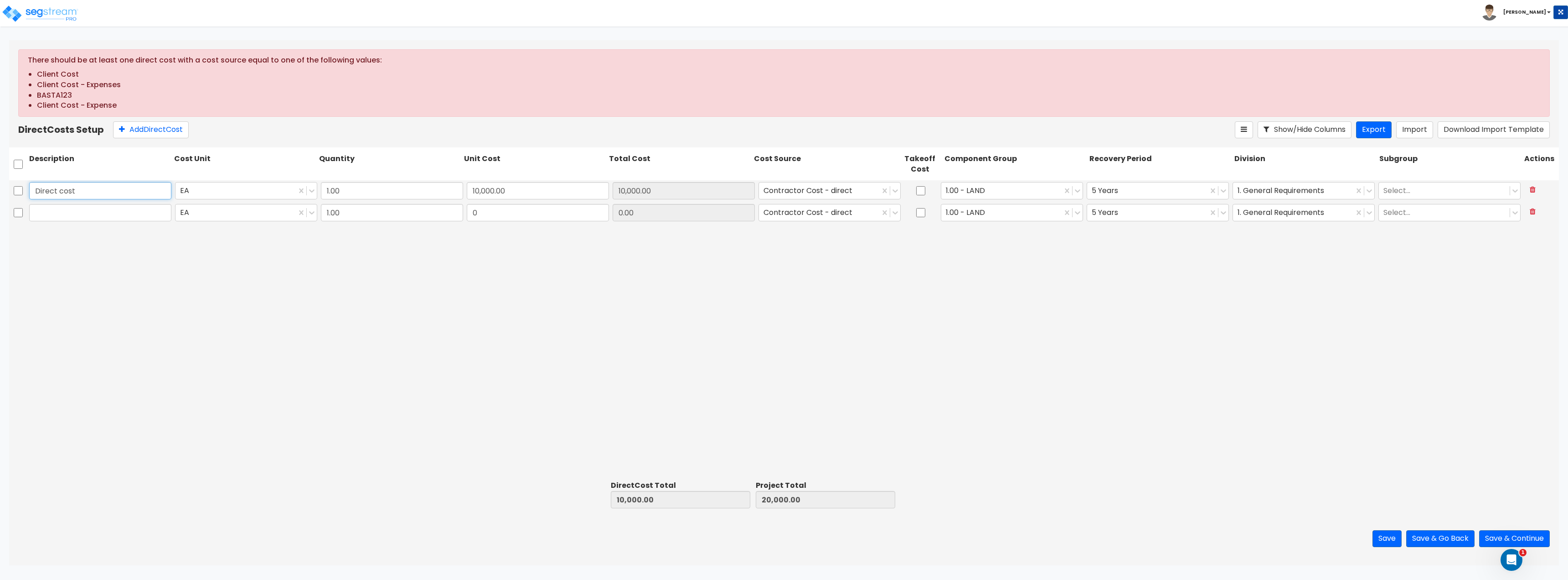
click at [0, 175] on div "There should be at least one direct cost with a cost source equal to one of the…" at bounding box center [784, 302] width 1568 height 525
click at [78, 211] on input "text" at bounding box center [100, 212] width 142 height 17
paste input "Direct cost"
type input "Direct cost 2"
click at [295, 307] on div "Direct cost EA 1.00 10,000.00 10,000.00 Contractor Cost - direct 1.00 - LAND 5 …" at bounding box center [784, 328] width 1550 height 297
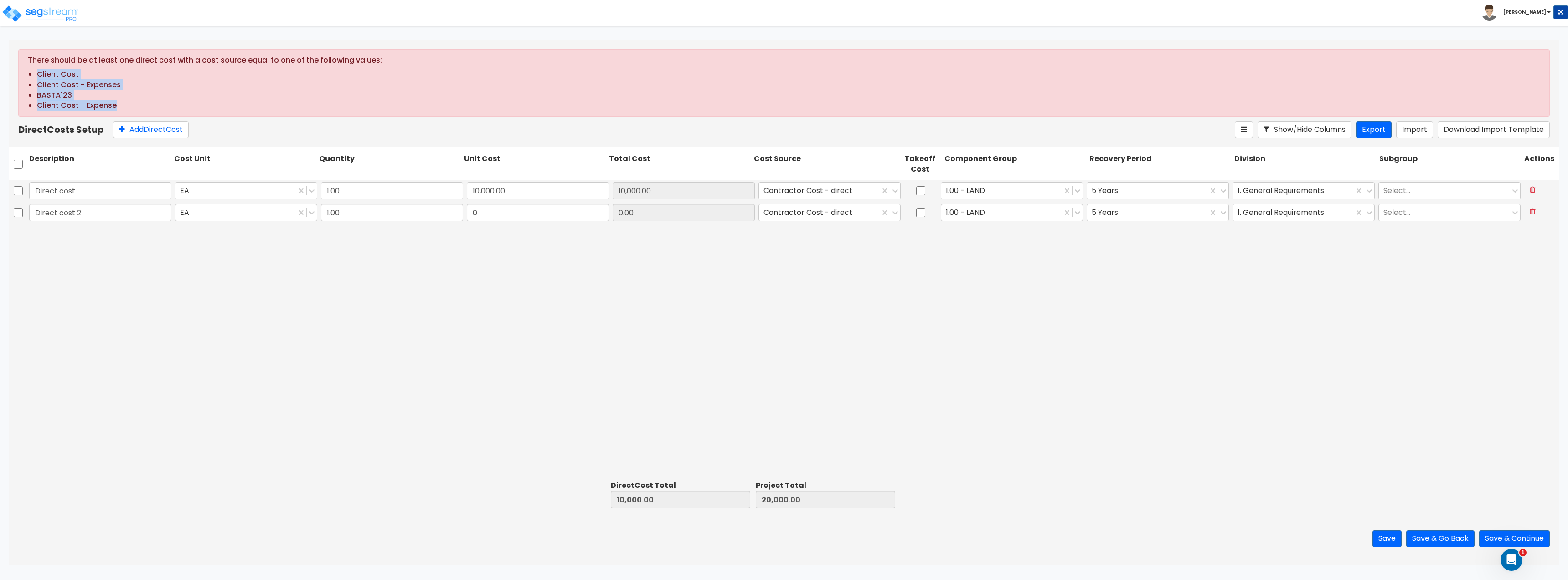
drag, startPoint x: 38, startPoint y: 73, endPoint x: 119, endPoint y: 106, distance: 87.5
click at [120, 104] on div "Client Cost Client Cost - Expenses BASTA123 Client Cost - Expense" at bounding box center [784, 90] width 1512 height 42
click at [574, 400] on div "Direct cost EA 1.00 10,000.00 10,000.00 Contractor Cost - direct 1.00 - LAND 5 …" at bounding box center [784, 328] width 1550 height 297
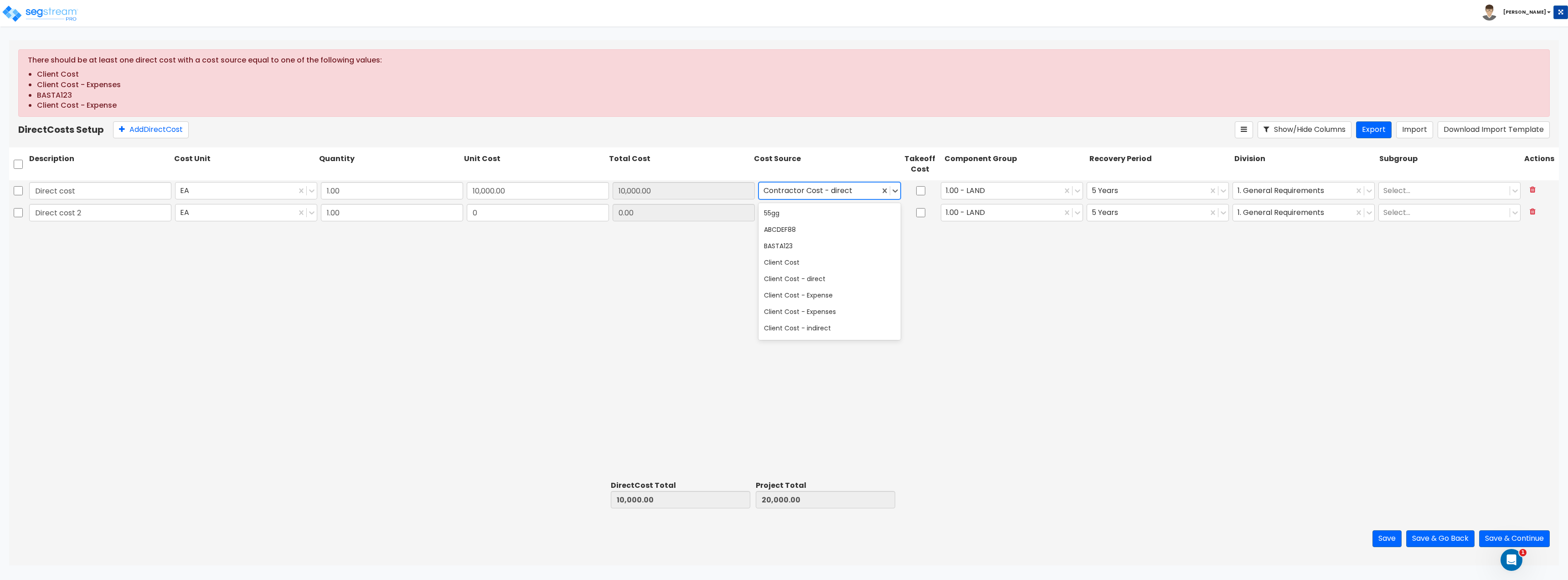
click at [825, 188] on div at bounding box center [819, 190] width 112 height 12
click at [785, 268] on div "Client Cost" at bounding box center [829, 262] width 142 height 16
drag, startPoint x: 809, startPoint y: 217, endPoint x: 808, endPoint y: 223, distance: 6.1
click at [809, 217] on div at bounding box center [819, 213] width 112 height 12
click at [800, 279] on div "Client Cost" at bounding box center [829, 284] width 142 height 16
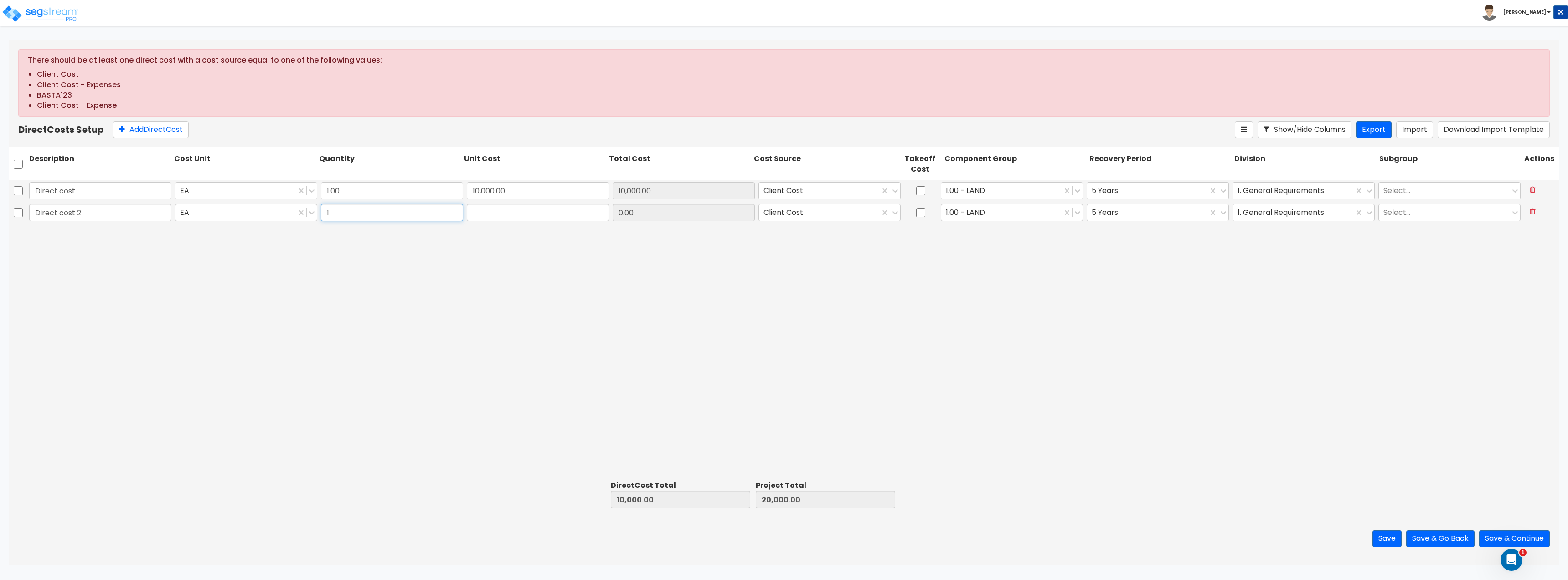
type input "1"
click at [499, 209] on input "text" at bounding box center [538, 212] width 142 height 17
type input "10,000"
type input "20,000.00"
type input "30,000.00"
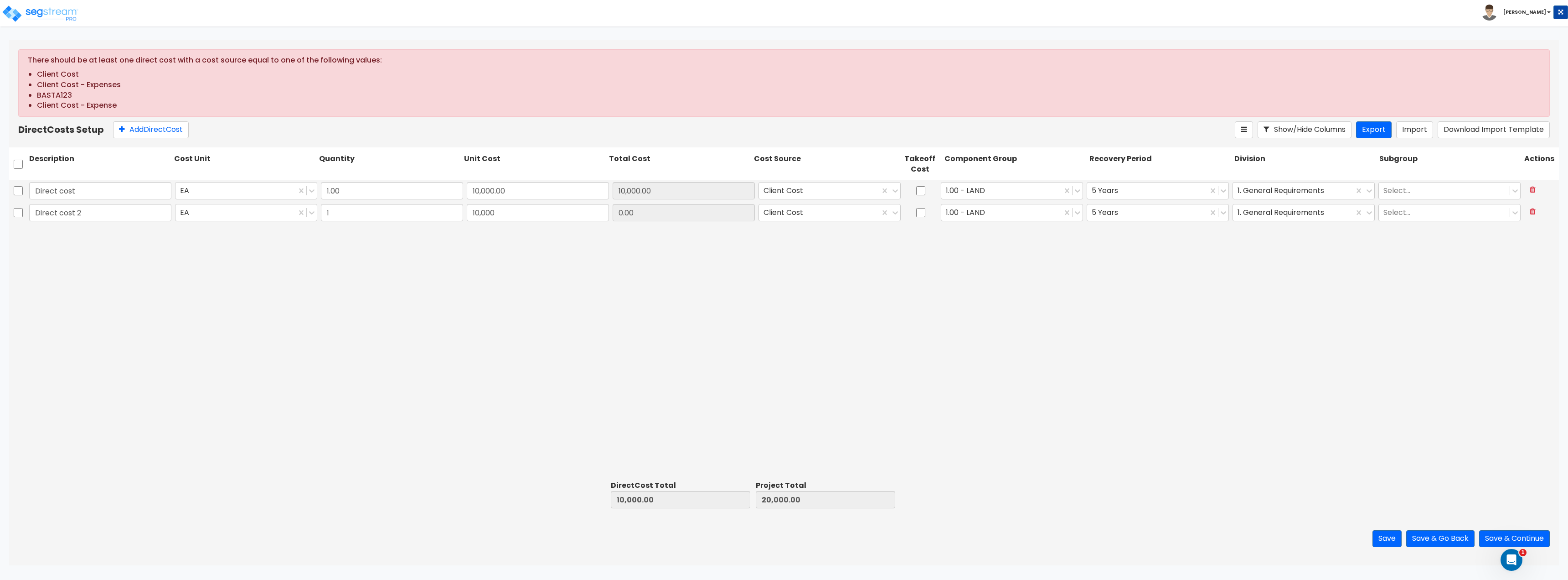
type input "10,000.00"
click at [573, 289] on div "Direct cost EA 1.00 10,000.00 10,000.00 Client Cost 1.00 - LAND 5 Years 1. Gene…" at bounding box center [784, 328] width 1550 height 297
type input "1,000,000"
type input "1,010,000.00"
type input "1,020,000.00"
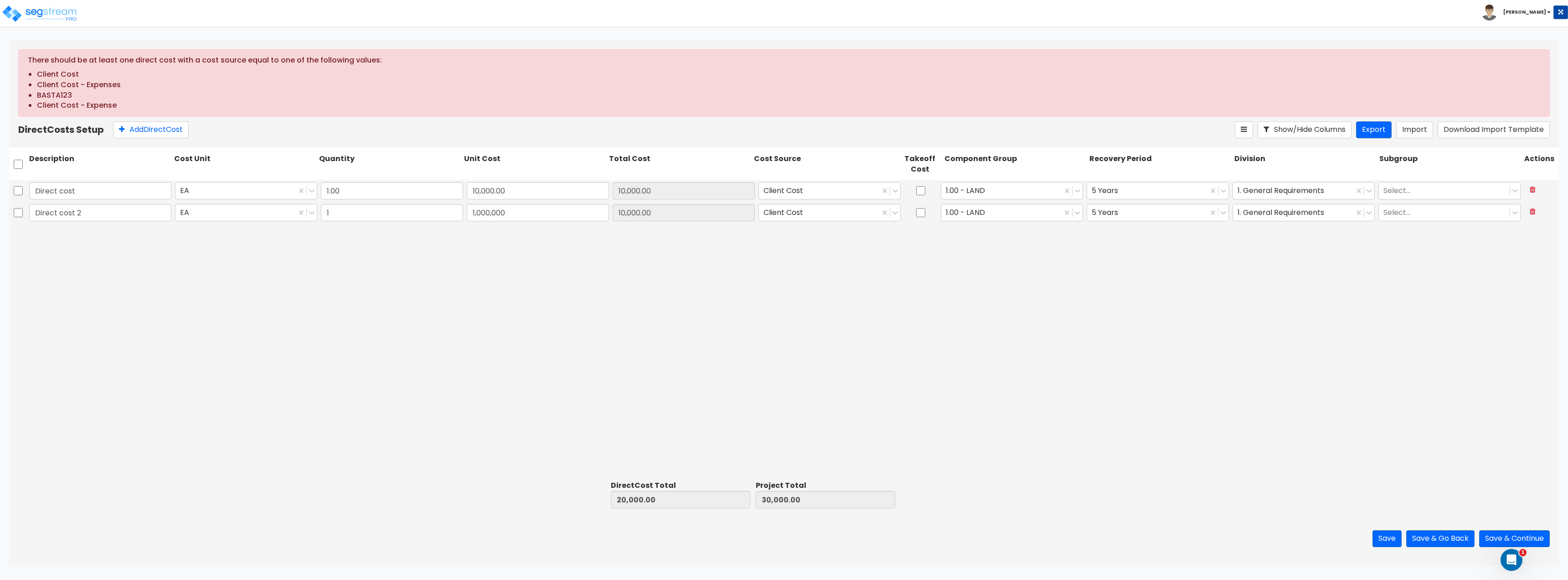
type input "1,000,000.00"
click at [637, 293] on div "Direct cost EA 1.00 10,000.00 10,000.00 Client Cost 1.00 - LAND 5 Years 1. Gene…" at bounding box center [784, 328] width 1550 height 297
click at [513, 361] on div "Direct cost EA 1.00 10,000.00 10,000.00 Client Cost 1.00 - LAND 5 Years 1. Gene…" at bounding box center [784, 328] width 1550 height 297
click at [765, 330] on div "Direct cost EA 1.00 10,000.00 10,000.00 Client Cost 1.00 - LAND 5 Years 1. Gene…" at bounding box center [784, 328] width 1550 height 297
click at [1152, 421] on div "Direct cost EA 1.00 10,000.00 10,000.00 Client Cost 1.00 - LAND 5 Years 1. Gene…" at bounding box center [784, 328] width 1550 height 297
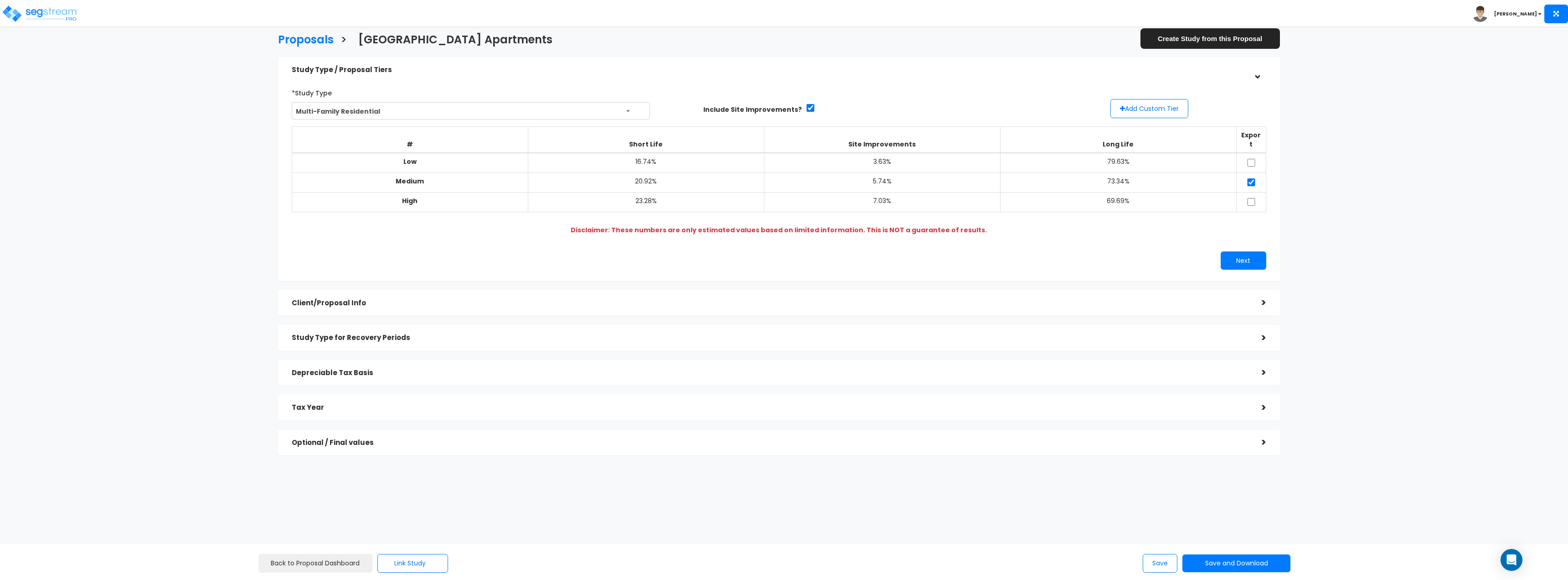
click at [435, 290] on div "Client/Proposal Info >" at bounding box center [779, 303] width 1002 height 26
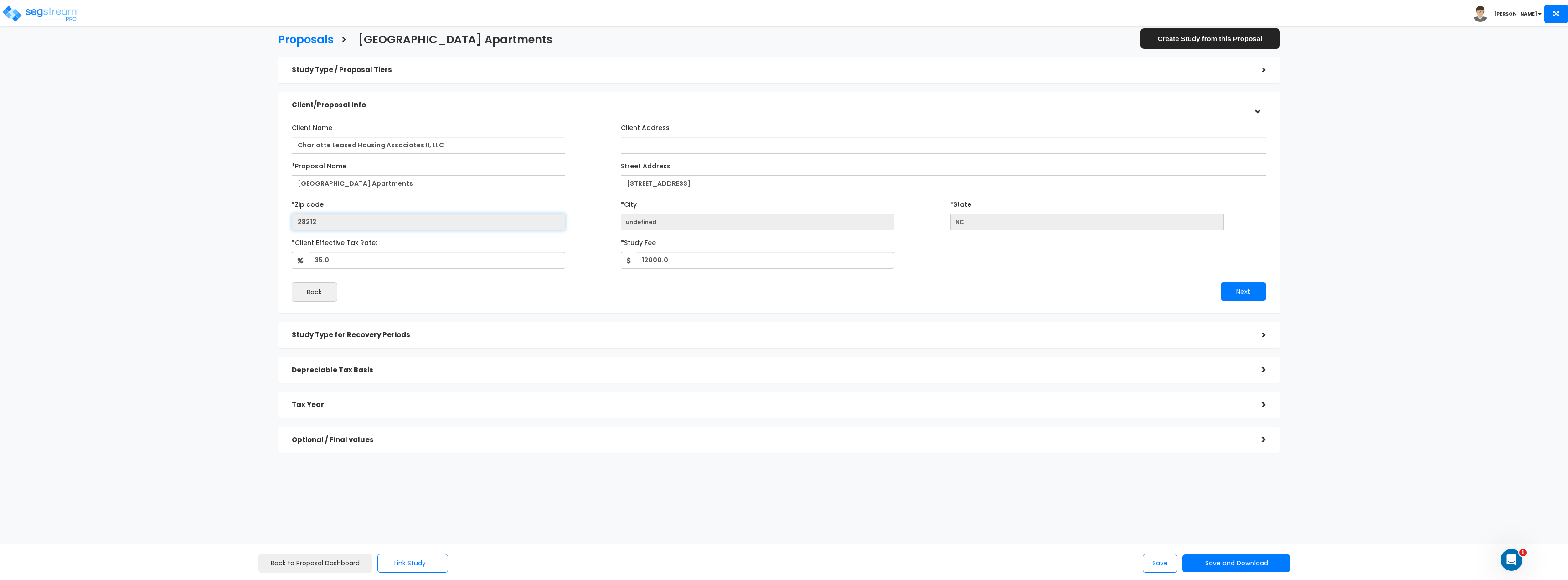
click at [307, 222] on input "28212" at bounding box center [428, 222] width 274 height 17
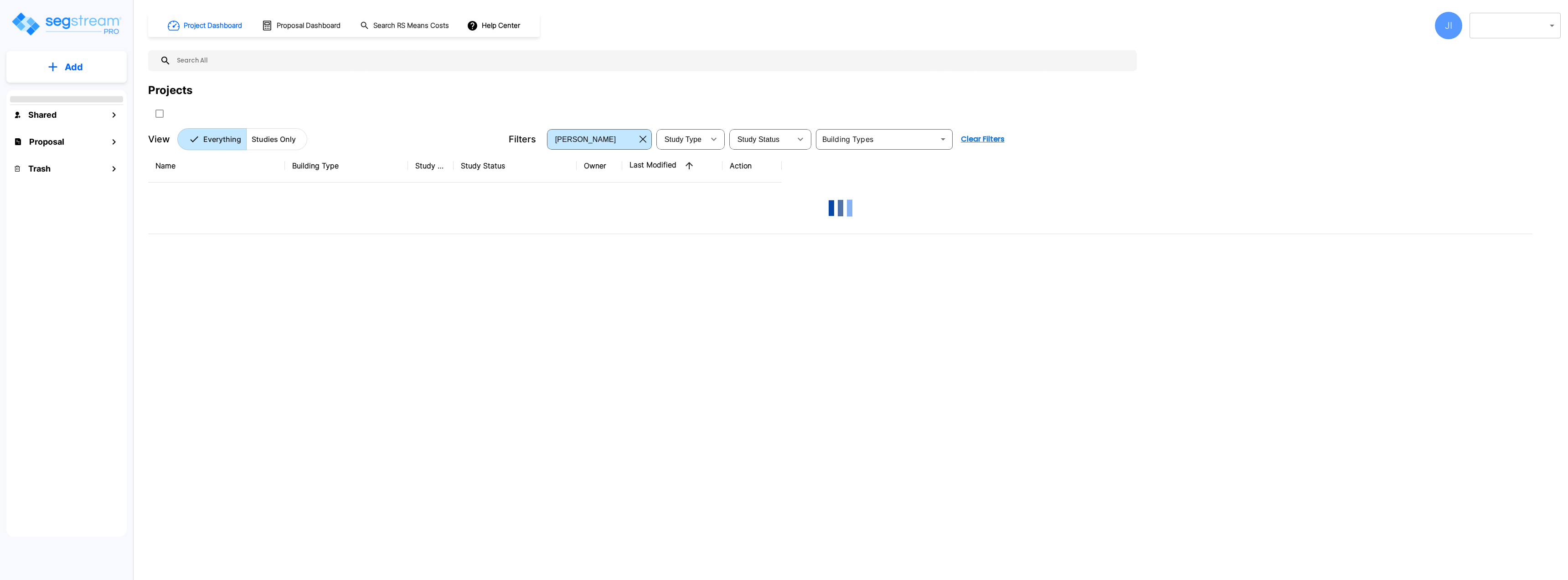
click at [96, 61] on button "Add" at bounding box center [66, 67] width 120 height 27
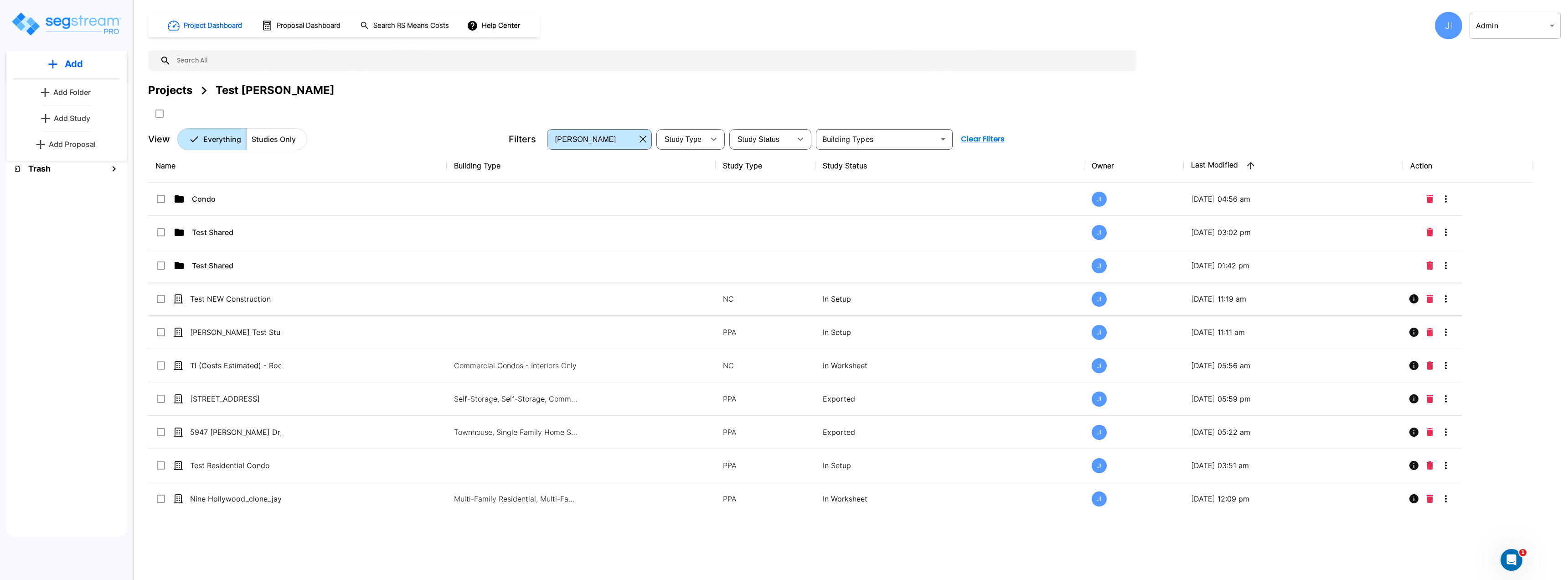
click at [64, 116] on p "Add Study" at bounding box center [72, 118] width 37 height 11
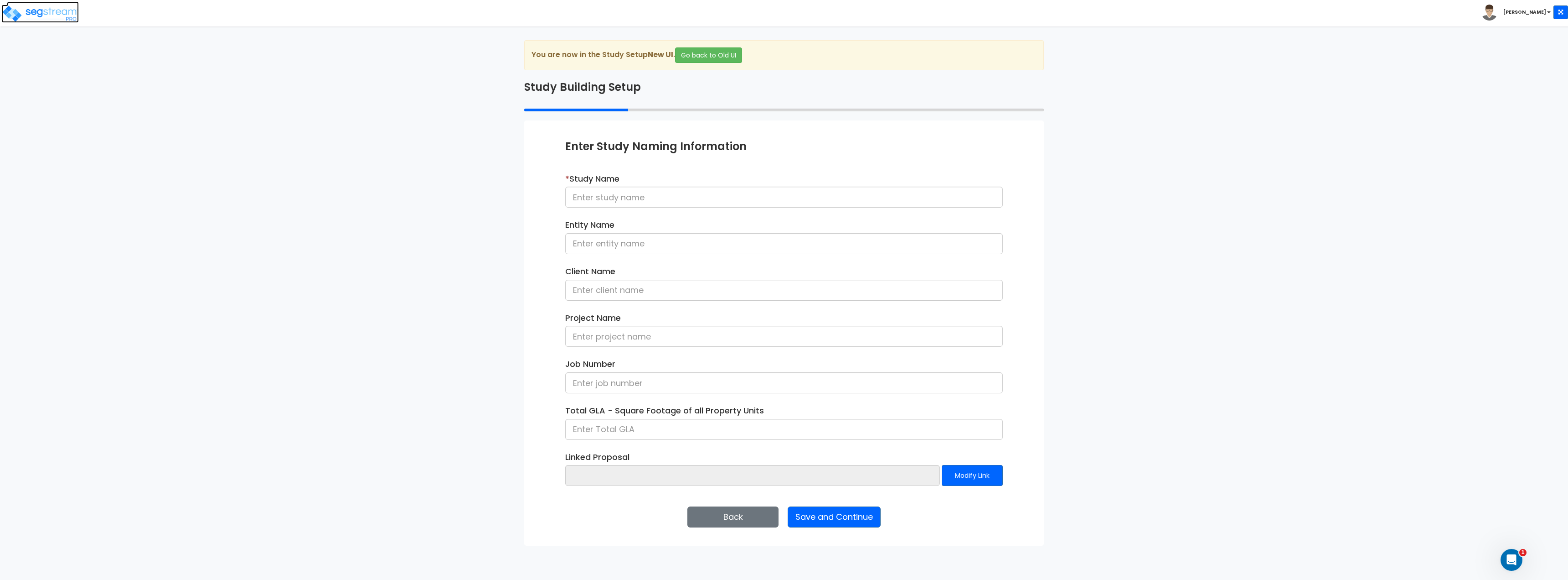
click at [52, 15] on img at bounding box center [40, 13] width 78 height 18
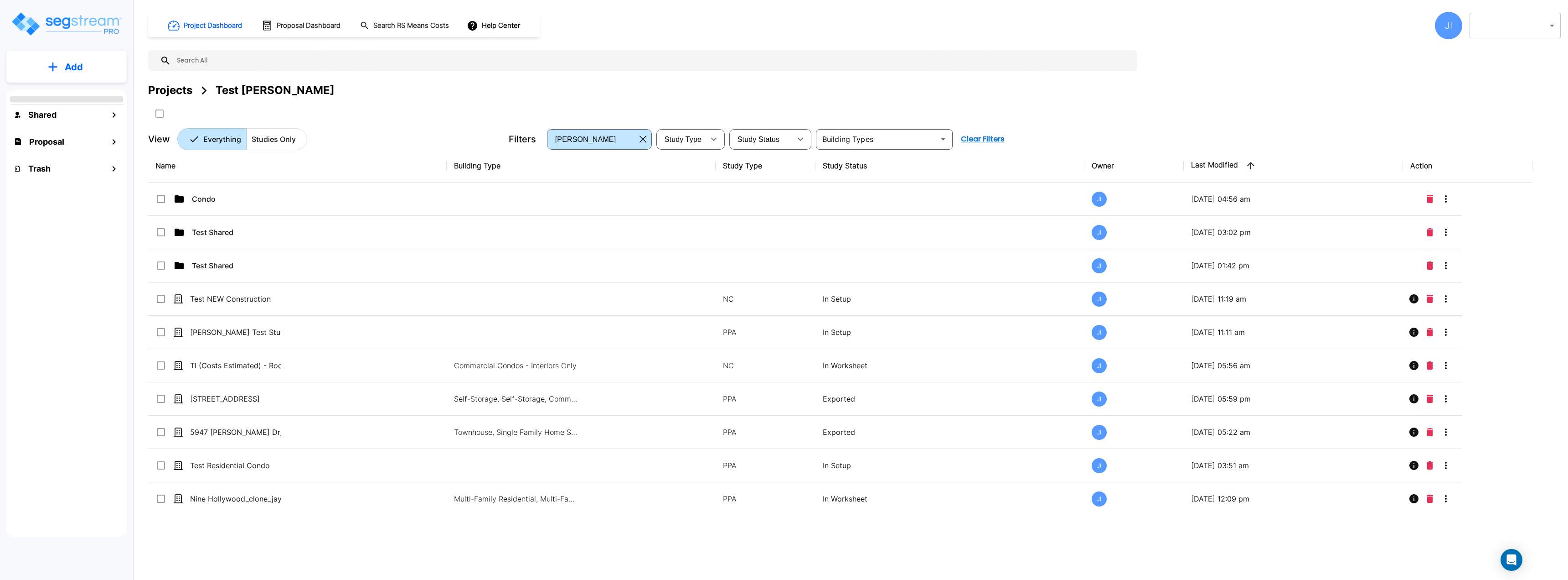
click at [78, 63] on p "Add" at bounding box center [73, 67] width 18 height 14
click at [63, 139] on p "Add Proposal" at bounding box center [72, 144] width 47 height 11
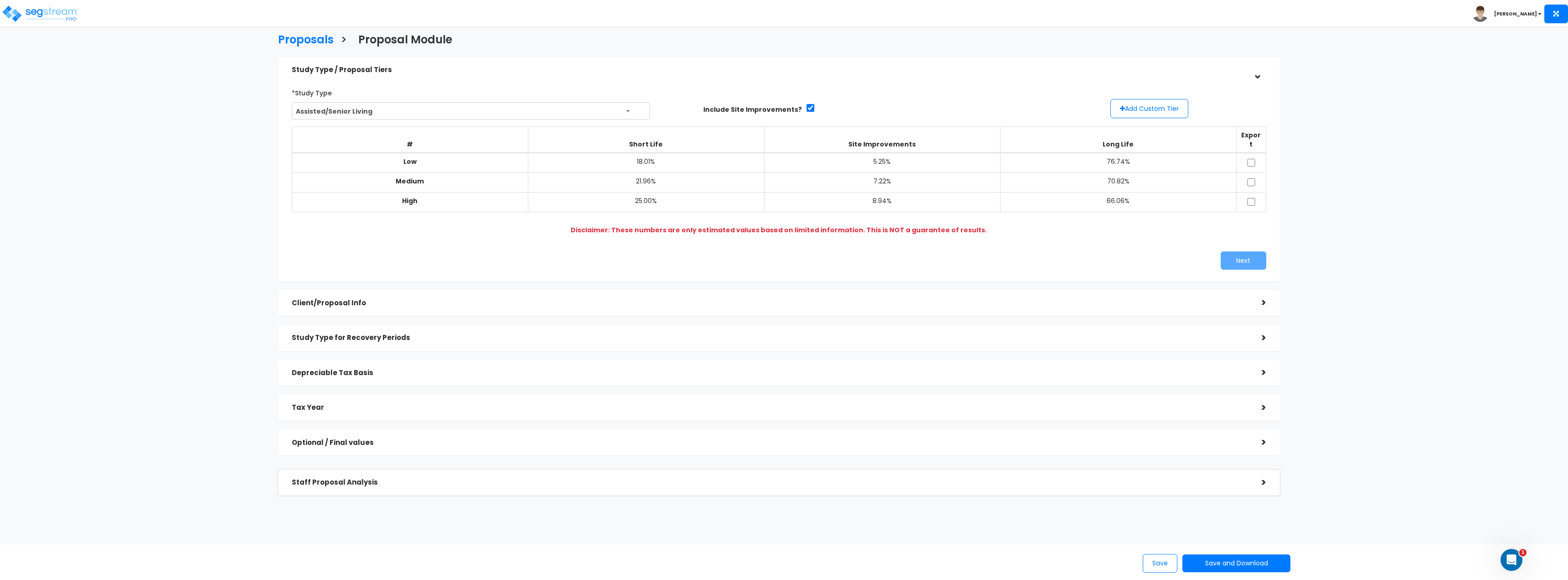
click at [391, 299] on h5 "Client/Proposal Info" at bounding box center [770, 303] width 956 height 8
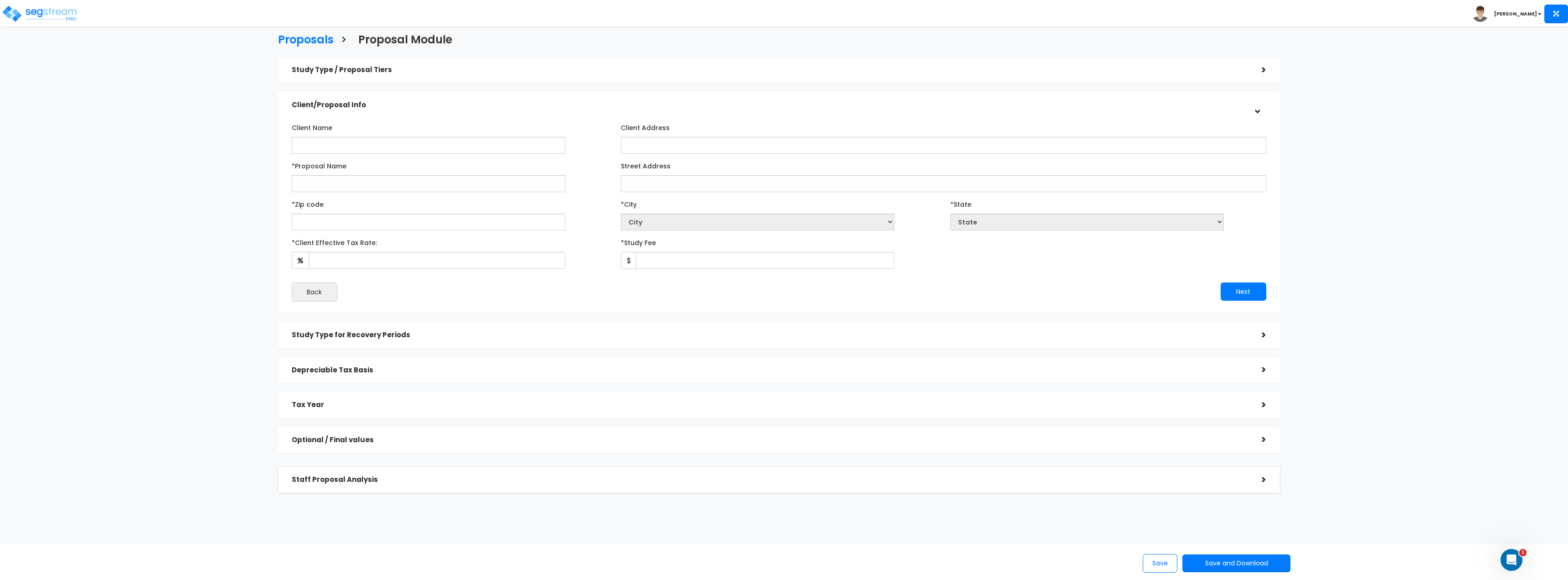
click at [332, 231] on div "Client Name Client Address *Proposal Name Street Address" at bounding box center [779, 211] width 975 height 182
click at [341, 225] on input "text" at bounding box center [428, 222] width 274 height 17
paste input "28212"
type input "28212"
select select "NC"
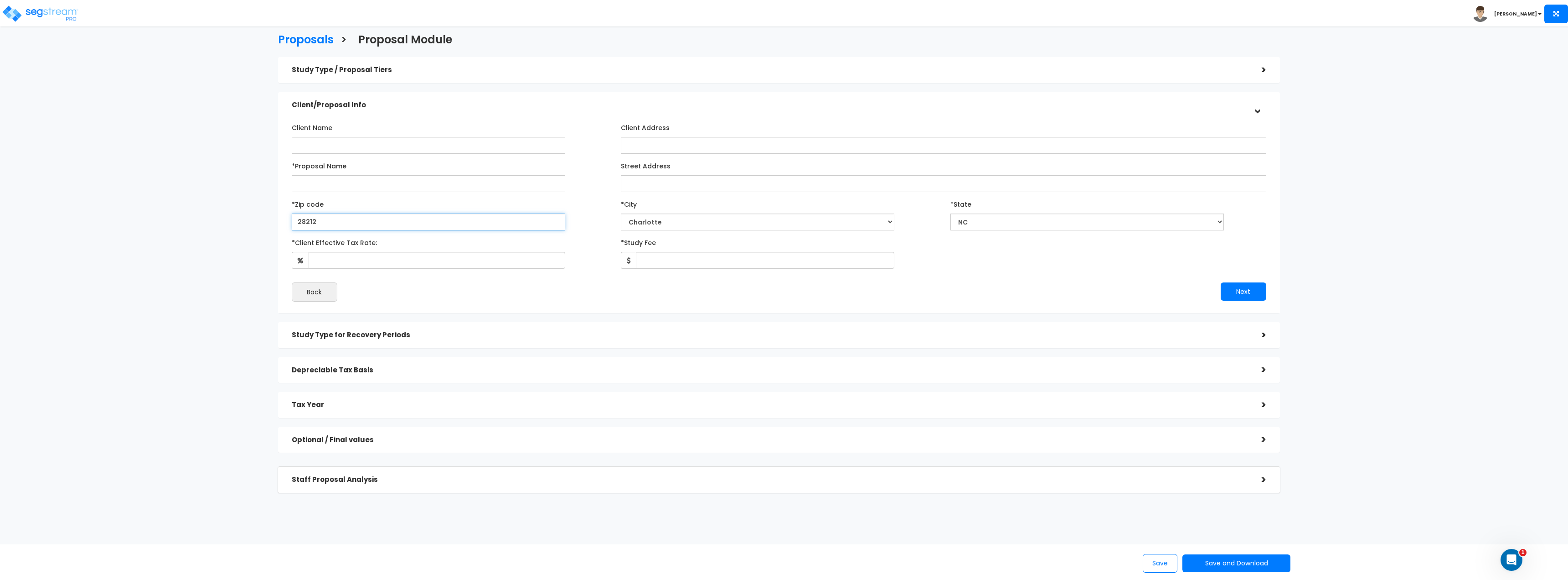
type input "28212"
click at [650, 225] on select "City Aberdeen Advance Ahoskie Alamance Albemarle Albertson Alexander Alexis All…" at bounding box center [757, 222] width 274 height 17
click at [621, 214] on select "City Aberdeen Advance Ahoskie Alamance Albemarle Albertson Alexander Alexis All…" at bounding box center [757, 222] width 274 height 17
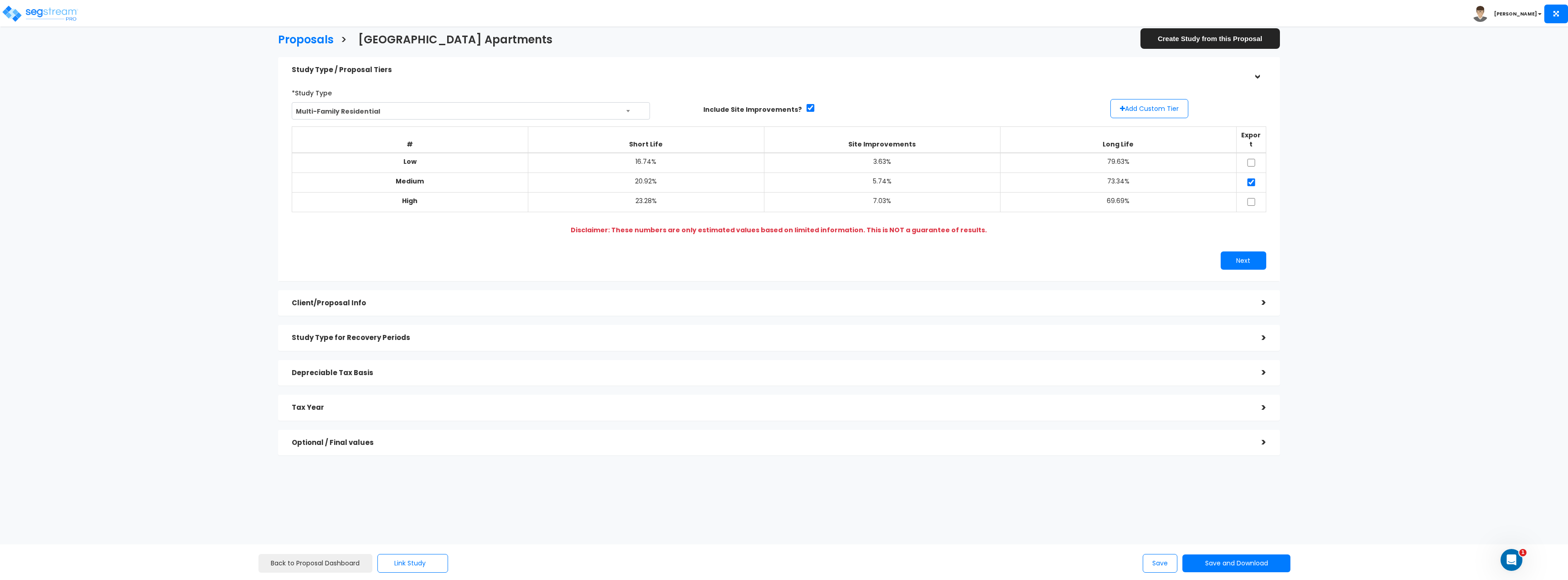
click at [521, 299] on h5 "Client/Proposal Info" at bounding box center [770, 303] width 956 height 8
